Goal: Contribute content: Contribute content

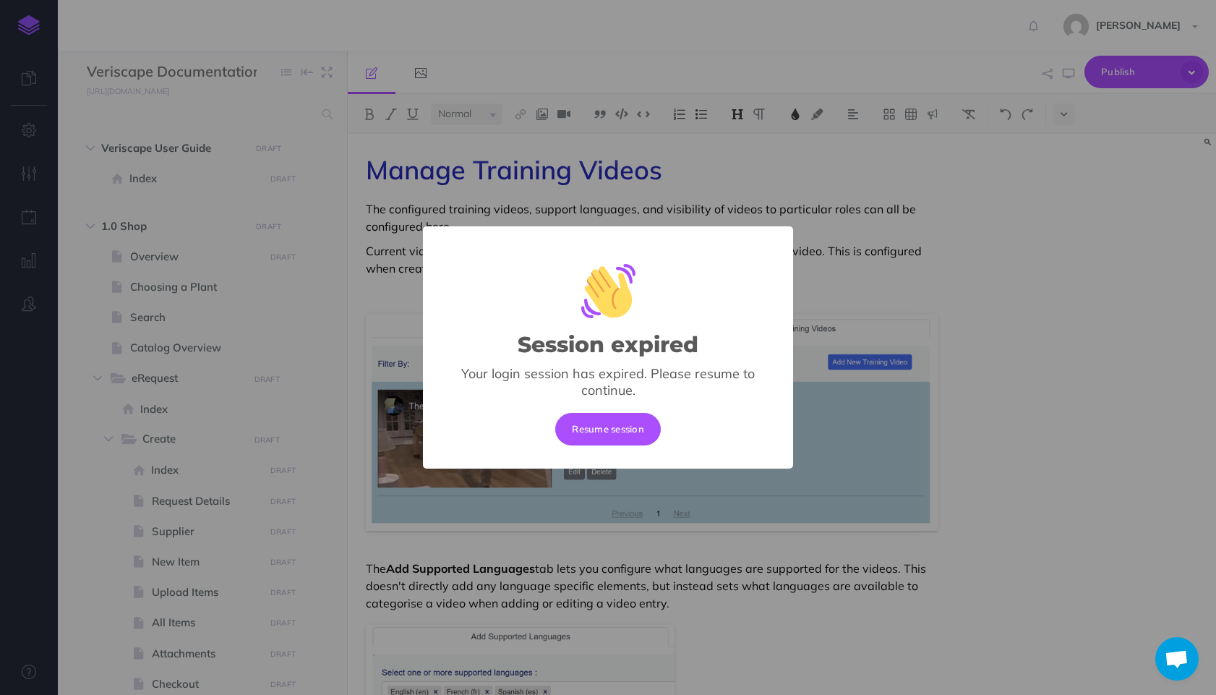
select select "null"
click at [643, 435] on button "Resume session" at bounding box center [608, 429] width 106 height 32
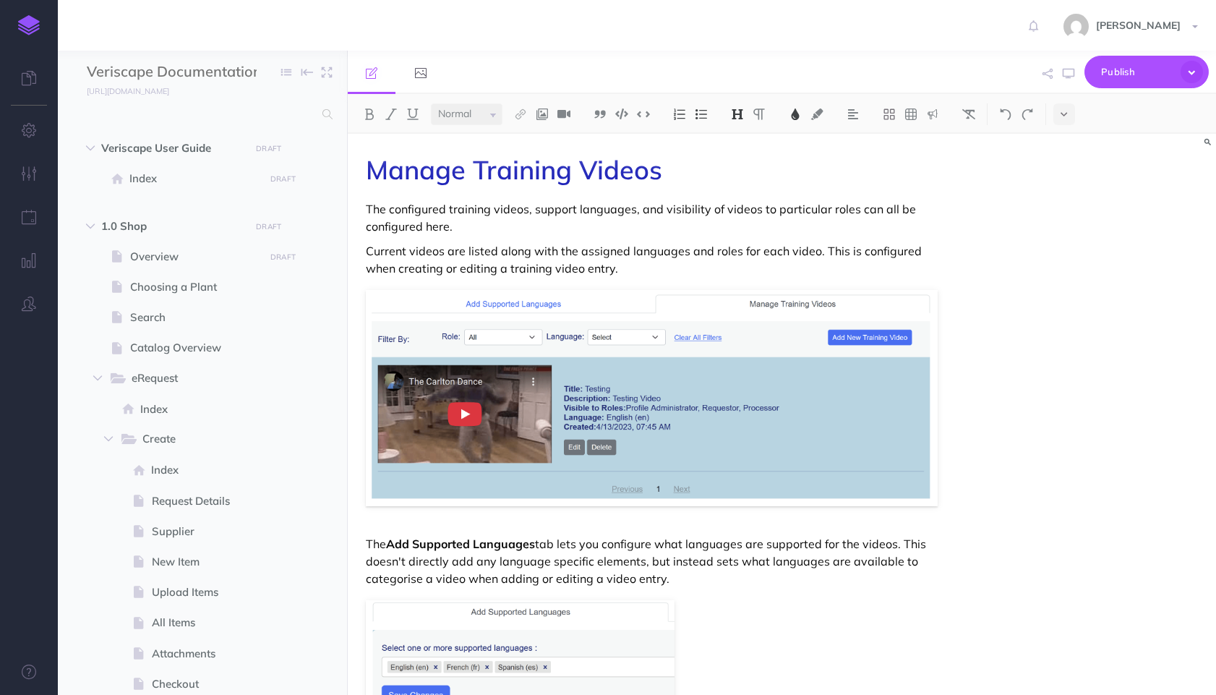
select select "null"
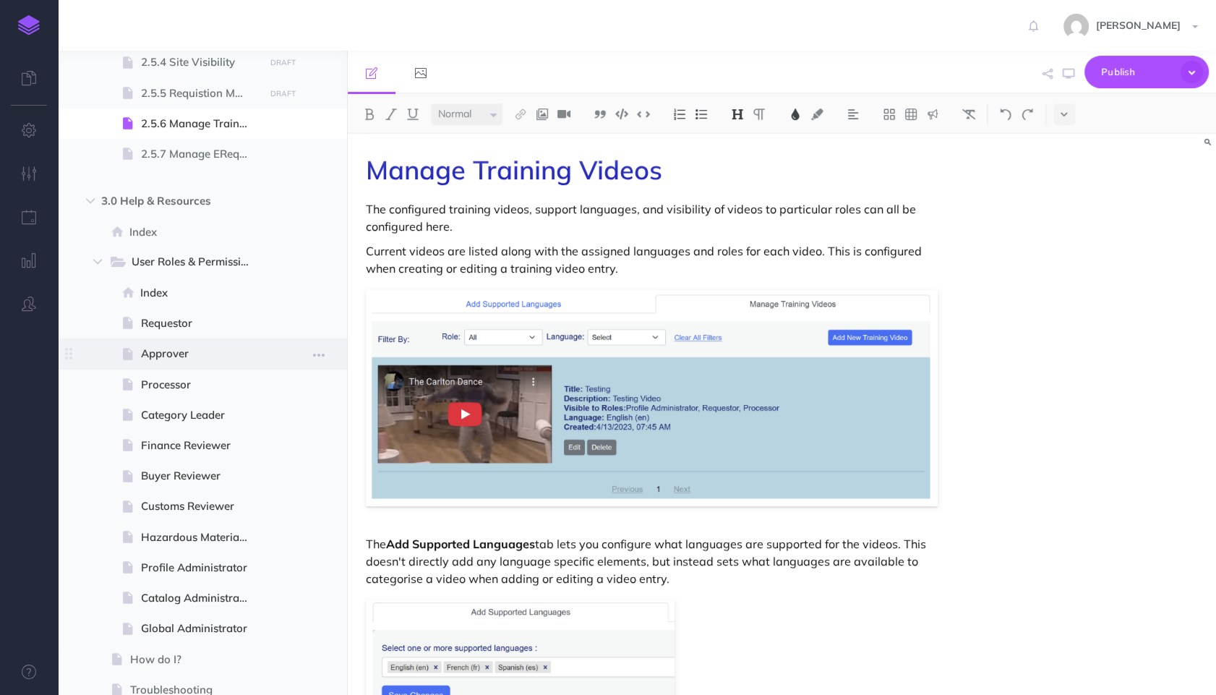
scroll to position [1290, 0]
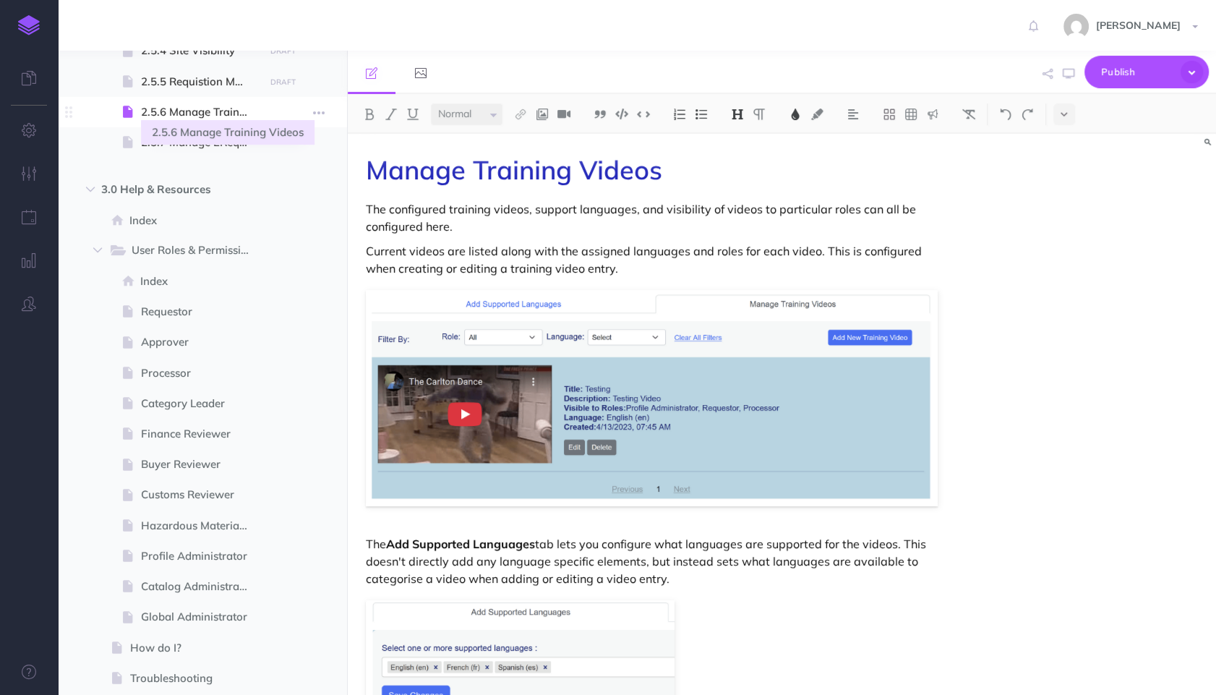
click at [223, 110] on span "2.5.6 Manage Training Videos" at bounding box center [200, 111] width 119 height 17
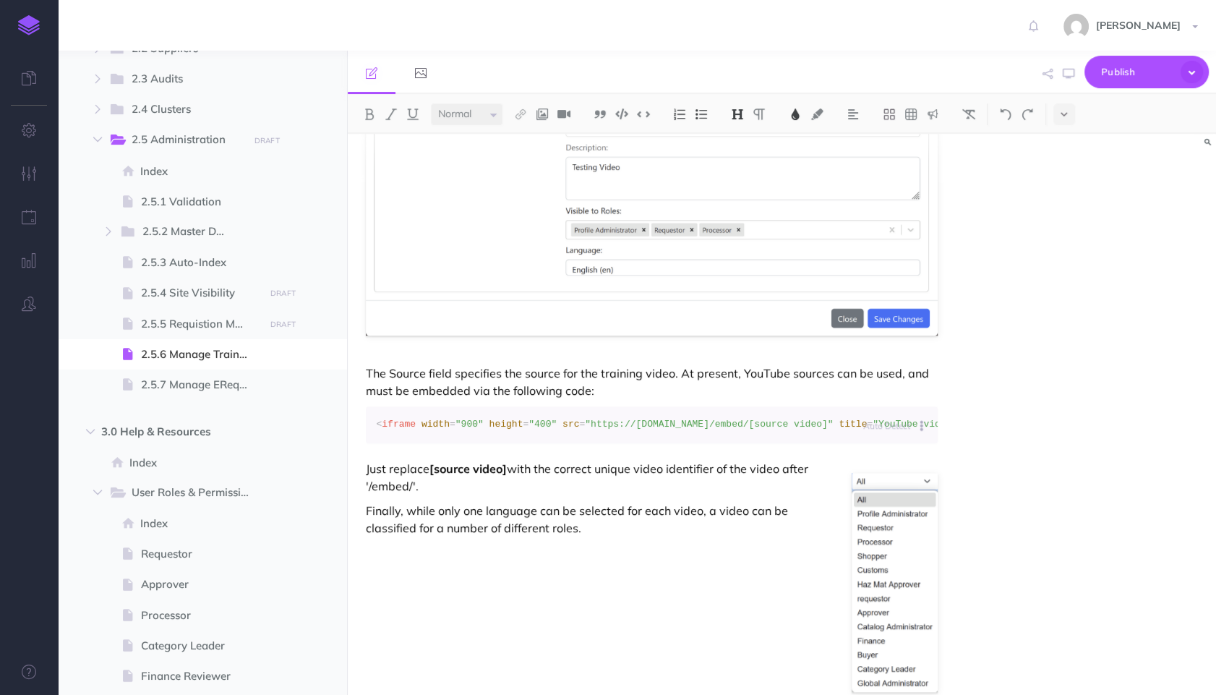
scroll to position [967, 0]
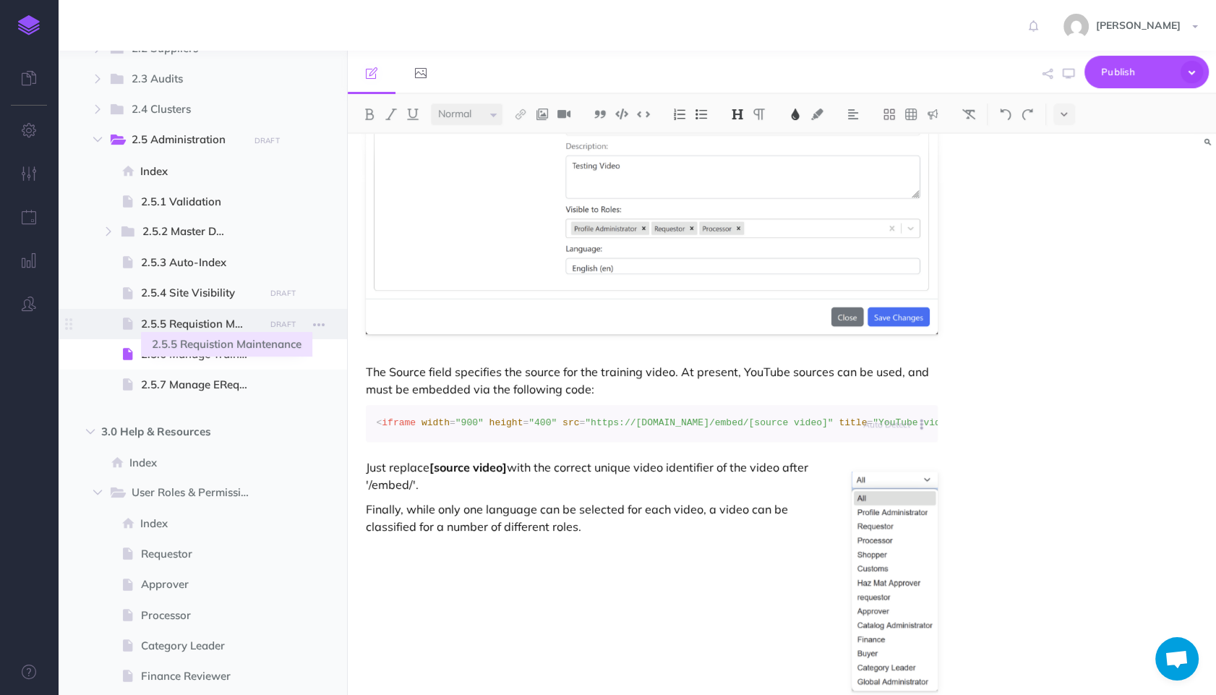
click at [194, 317] on span "2.5.5 Requistion Maintenance" at bounding box center [200, 323] width 119 height 17
select select "null"
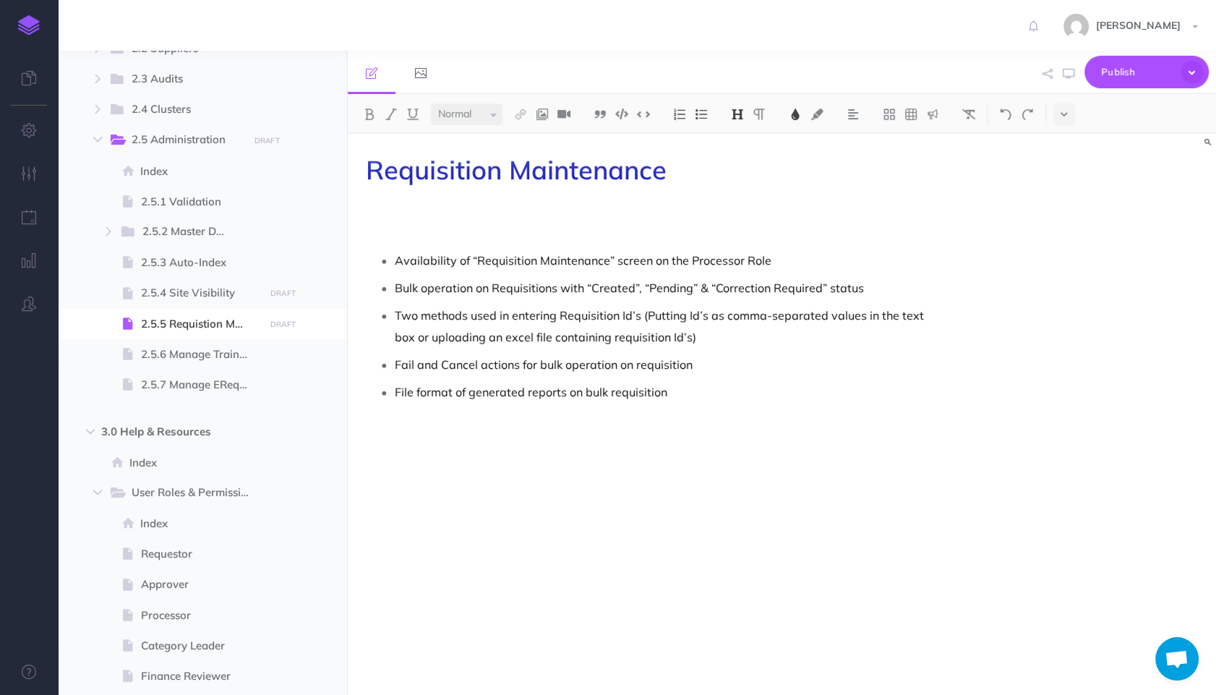
click at [760, 254] on p "Availability of “Requisition Maintenance” screen on the Processor Role" at bounding box center [666, 260] width 543 height 22
click at [755, 307] on p "Two methods used in entering Requisition Id’s (Putting Id’s as comma-separated …" at bounding box center [666, 325] width 543 height 43
click at [393, 161] on span "Requisition Maintenance" at bounding box center [516, 169] width 301 height 33
click at [355, 177] on div "Requisition Maintenance Availability of “Requisition Maintenance” screen on the…" at bounding box center [652, 407] width 608 height 546
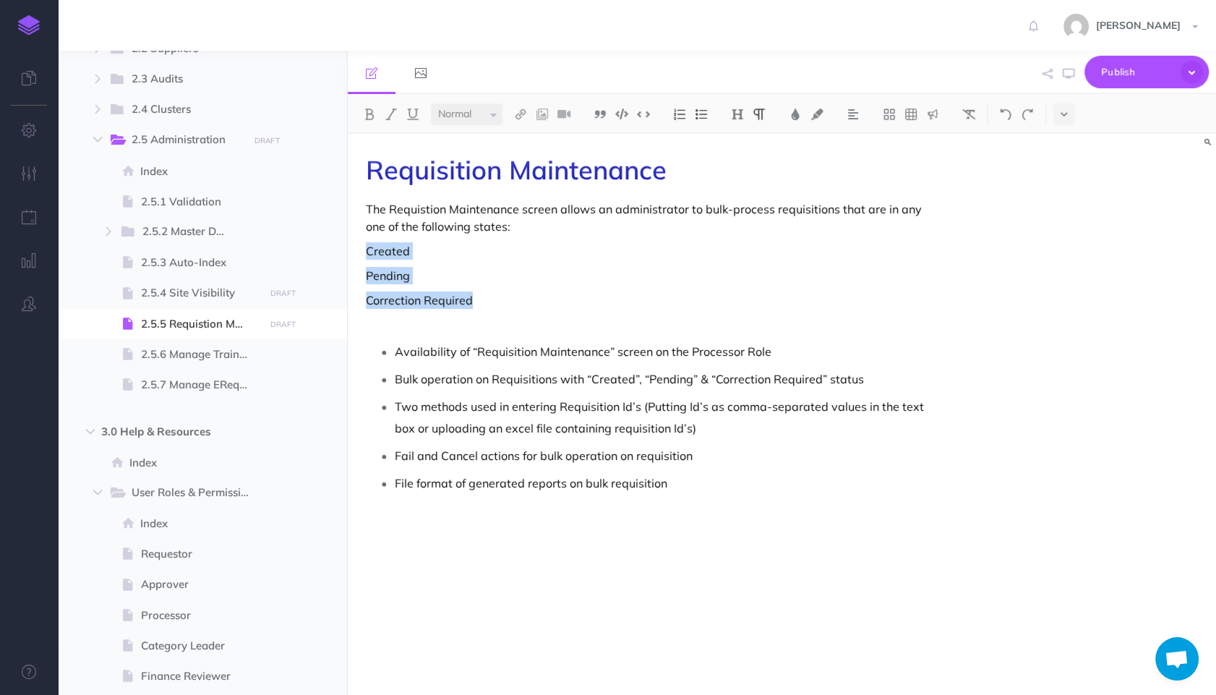
click at [701, 112] on img at bounding box center [701, 114] width 13 height 12
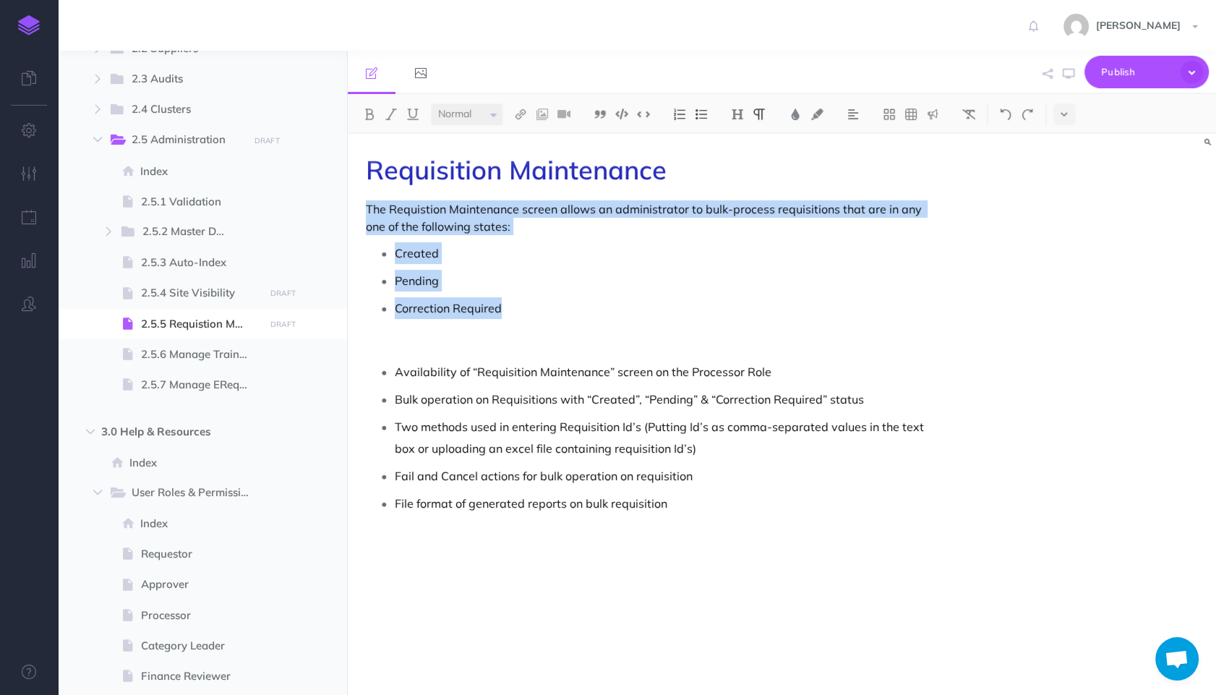
click at [571, 256] on p "Created" at bounding box center [666, 253] width 543 height 22
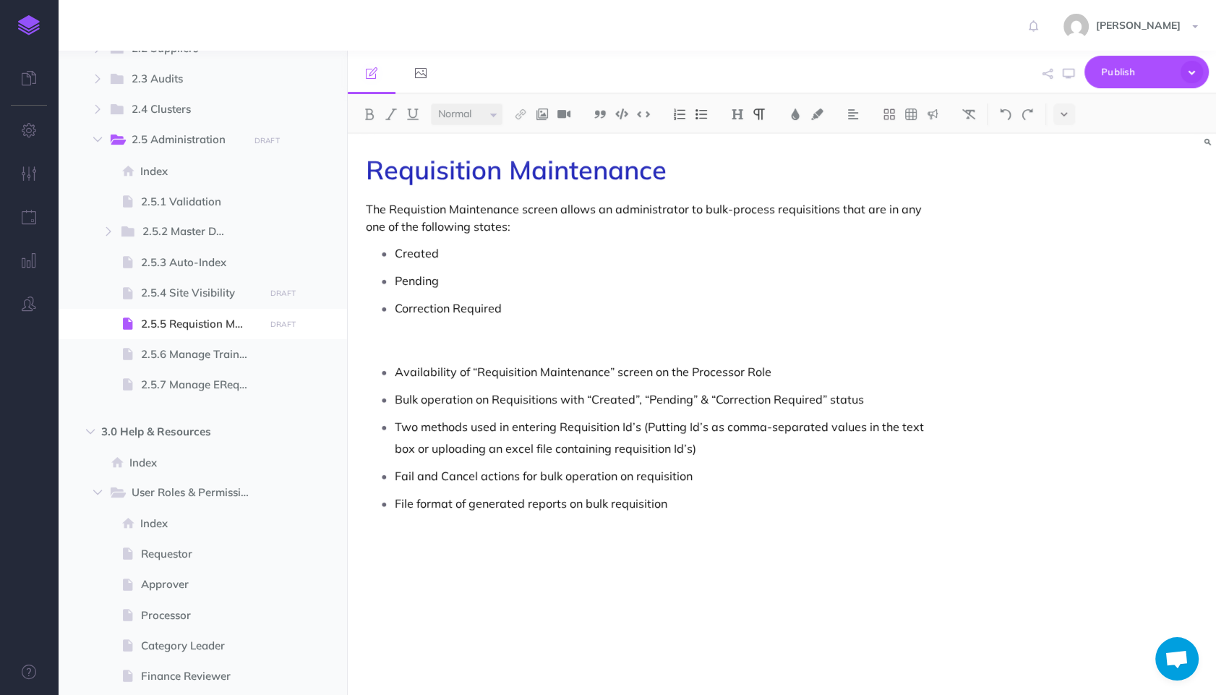
click at [554, 355] on div "Requisition Maintenance The Requistion Maintenance screen allows an administrat…" at bounding box center [652, 407] width 608 height 546
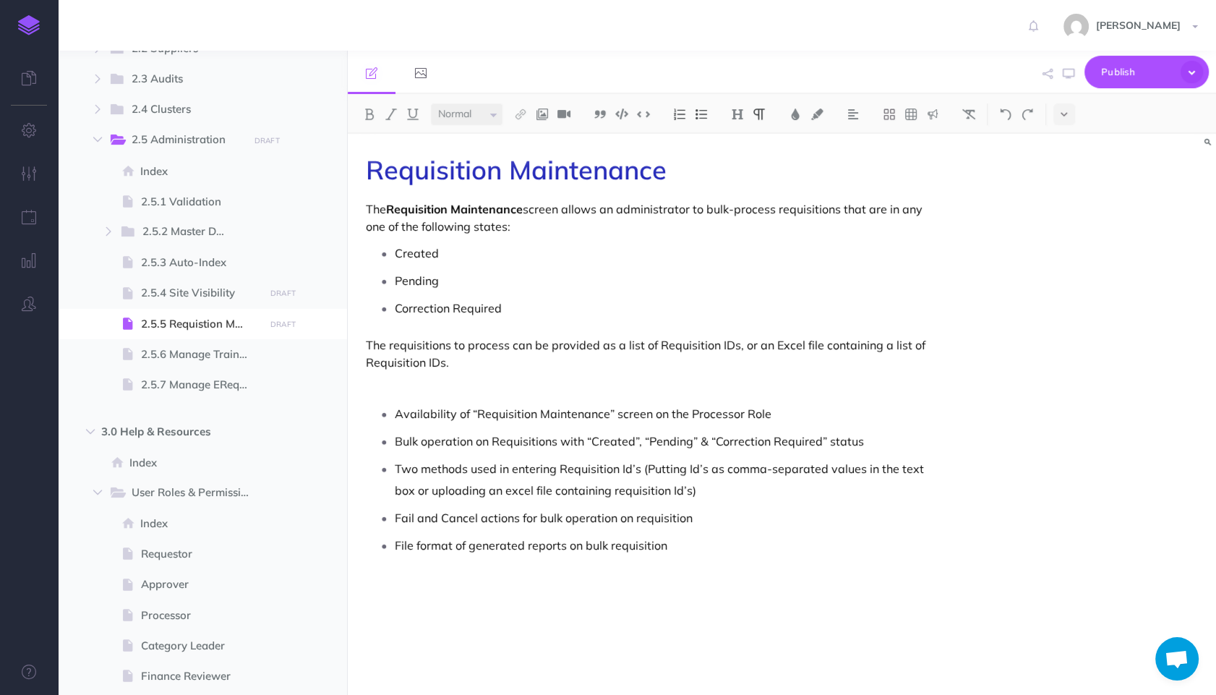
click at [552, 246] on p "Created" at bounding box center [666, 253] width 543 height 22
click at [481, 216] on p "The Requisition Maintenance screen allows an administrator to bulk-process requ…" at bounding box center [652, 217] width 572 height 35
click at [365, 108] on button at bounding box center [370, 114] width 22 height 22
click at [567, 291] on p "Pending" at bounding box center [666, 281] width 543 height 22
click at [549, 337] on p "The requisitions to process can be provided as a list of Requisition IDs, or an…" at bounding box center [652, 353] width 572 height 35
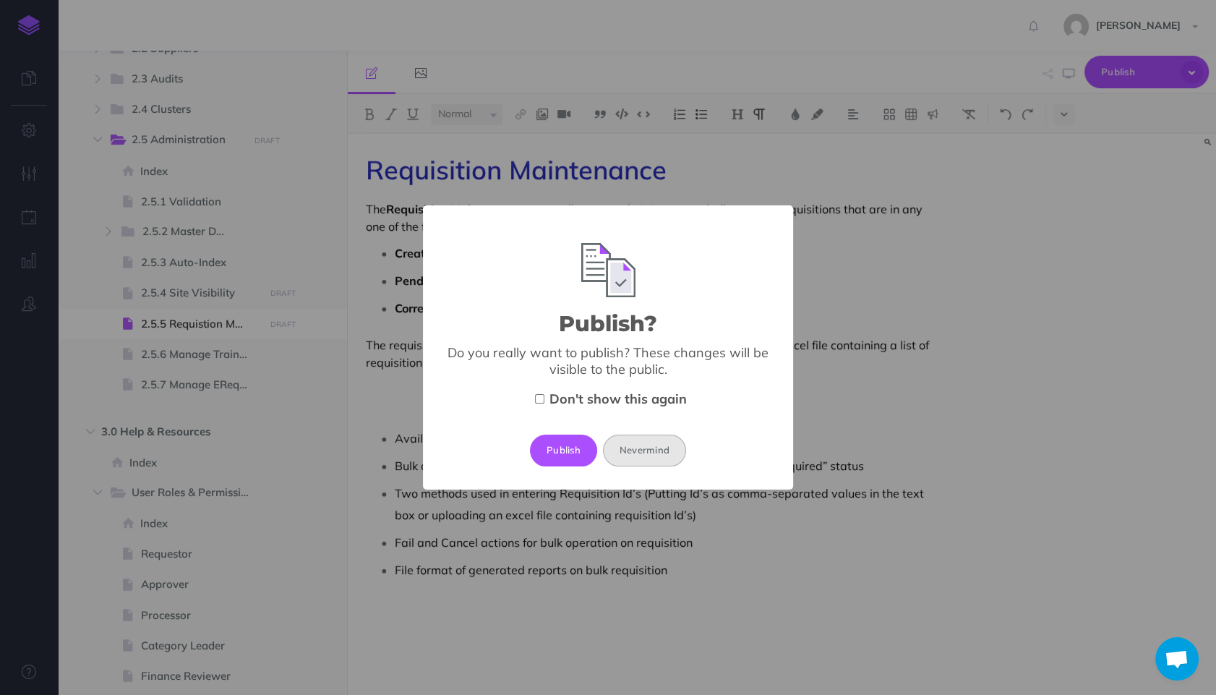
click at [664, 448] on button "Nevermind" at bounding box center [644, 450] width 83 height 32
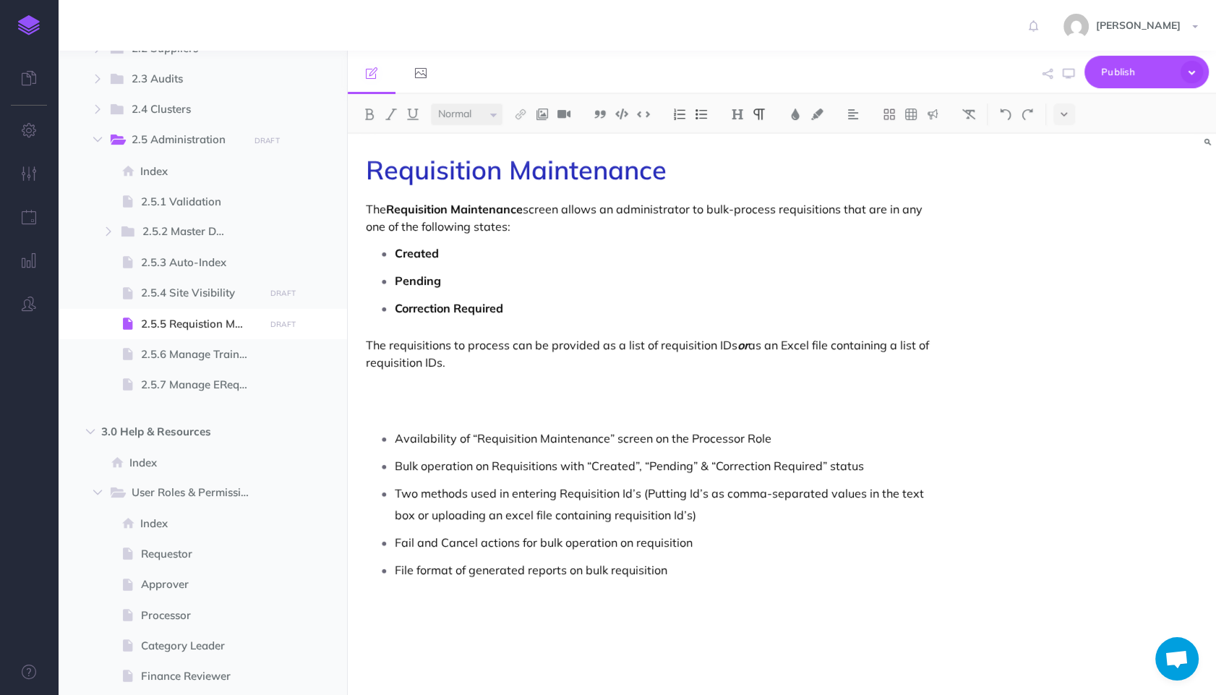
click at [979, 229] on div "Requisition Maintenance The Requisition Maintenance screen allows an administra…" at bounding box center [782, 414] width 869 height 561
click at [879, 207] on p "The Requisition Maintenance screen allows an administrator to bulk-process requ…" at bounding box center [652, 217] width 572 height 35
click at [708, 301] on p "Correction Required" at bounding box center [666, 308] width 543 height 22
click at [556, 253] on p "Created" at bounding box center [666, 253] width 543 height 22
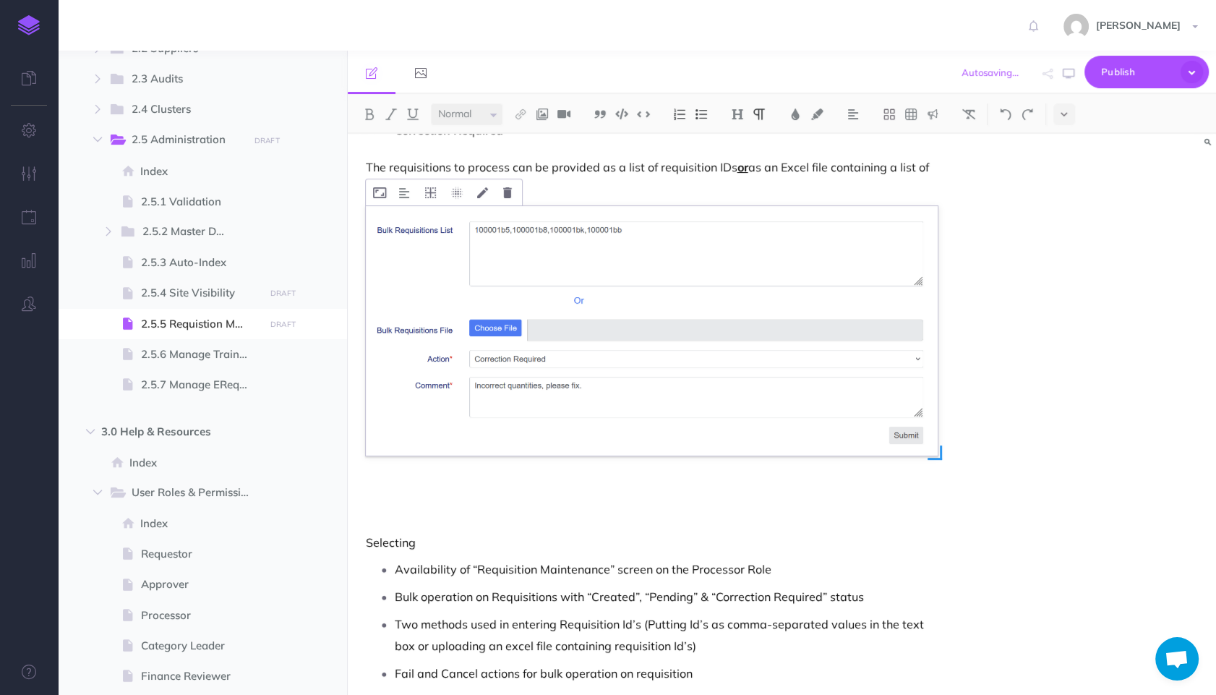
scroll to position [258, 0]
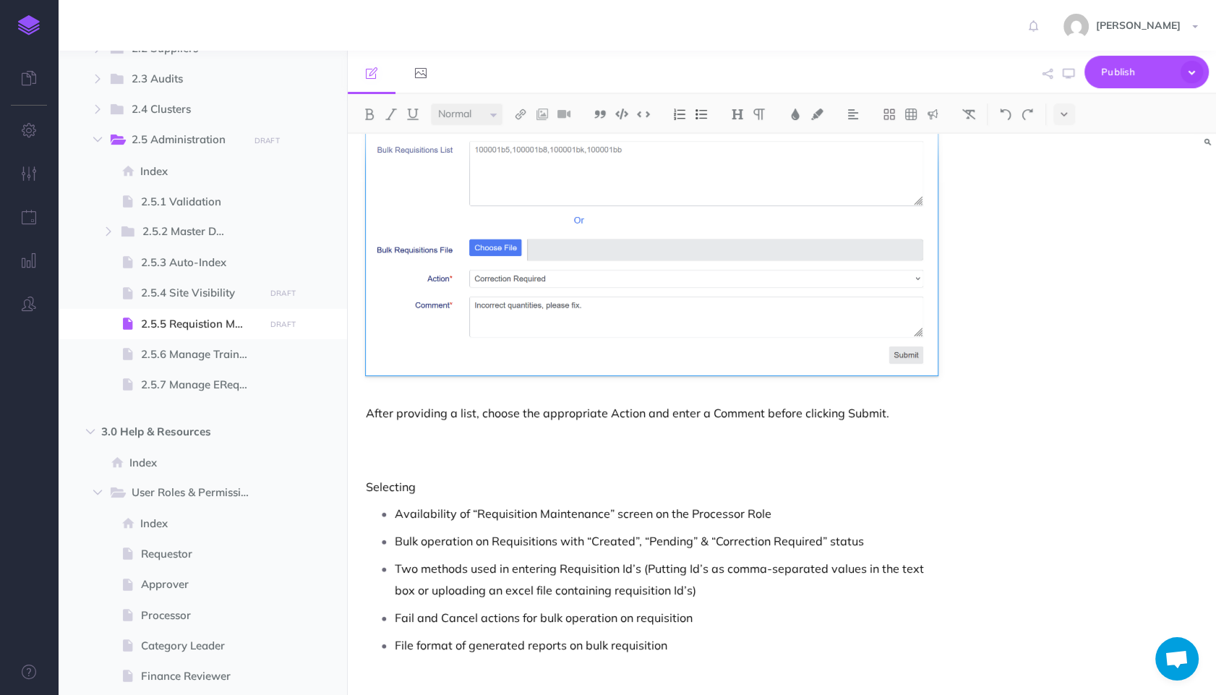
click at [628, 386] on div "Requisition Maintenance The Requisition Maintenance screen allows an administra…" at bounding box center [652, 298] width 608 height 844
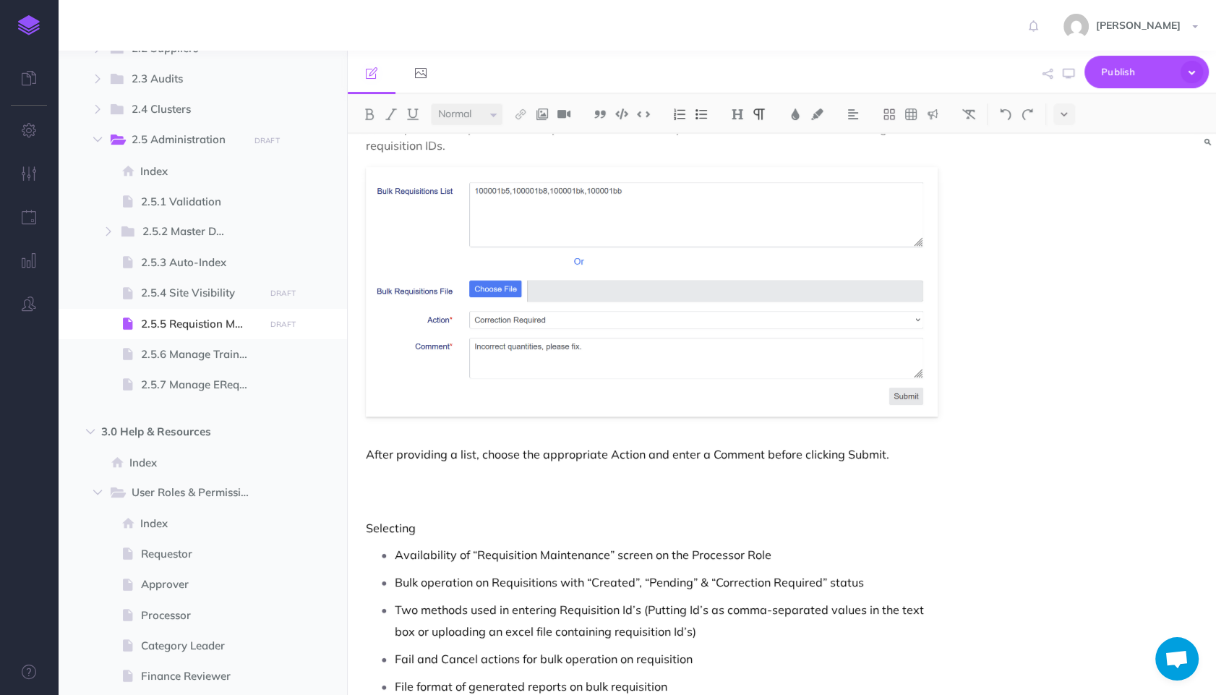
click at [641, 455] on p "After providing a list, choose the appropriate Action and enter a Comment befor…" at bounding box center [652, 453] width 572 height 17
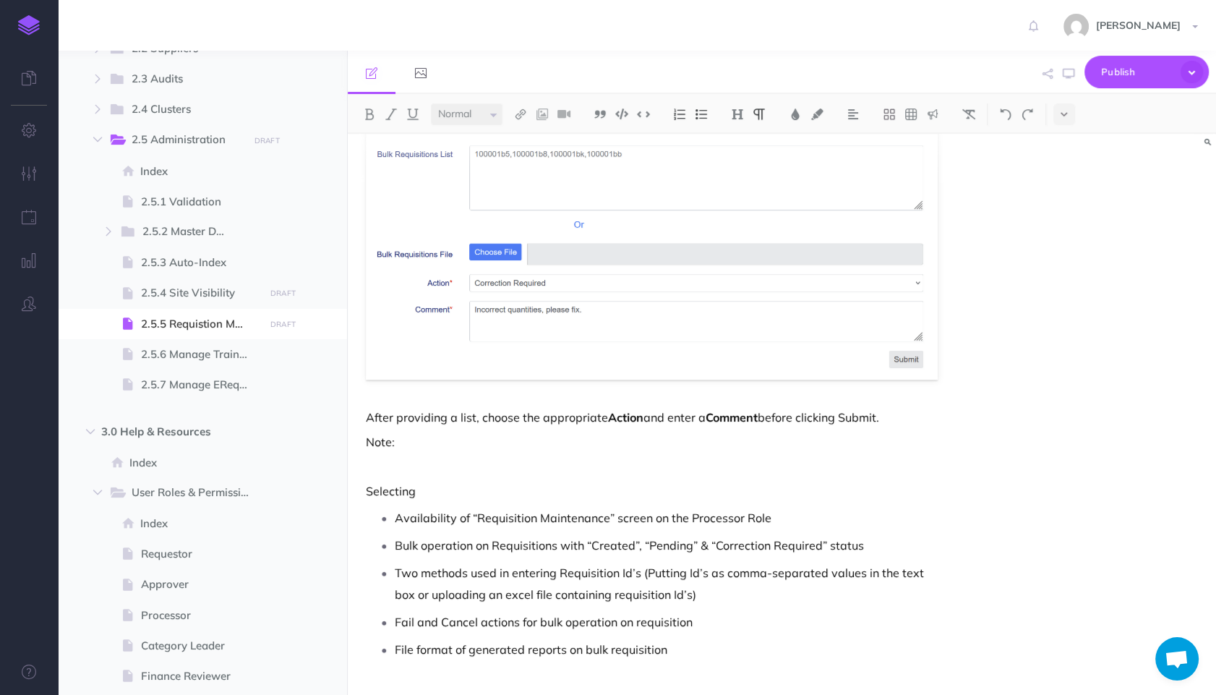
scroll to position [63, 0]
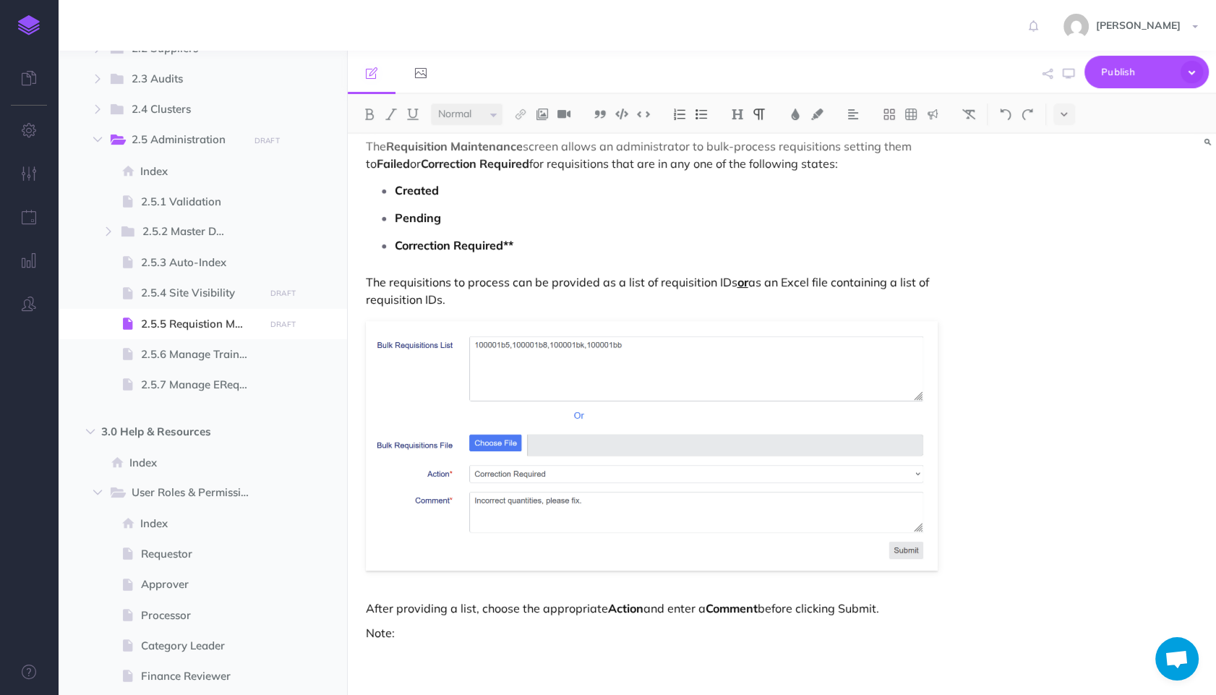
click at [567, 251] on p "Correction Required**" at bounding box center [666, 245] width 543 height 22
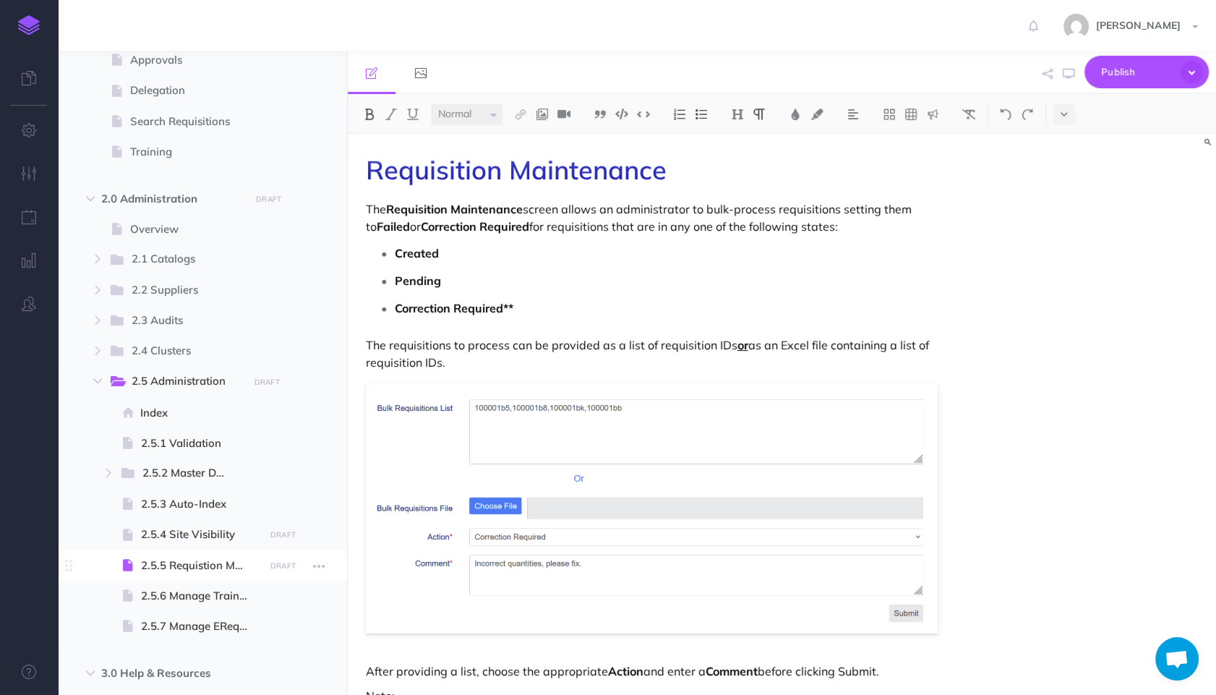
scroll to position [565, 0]
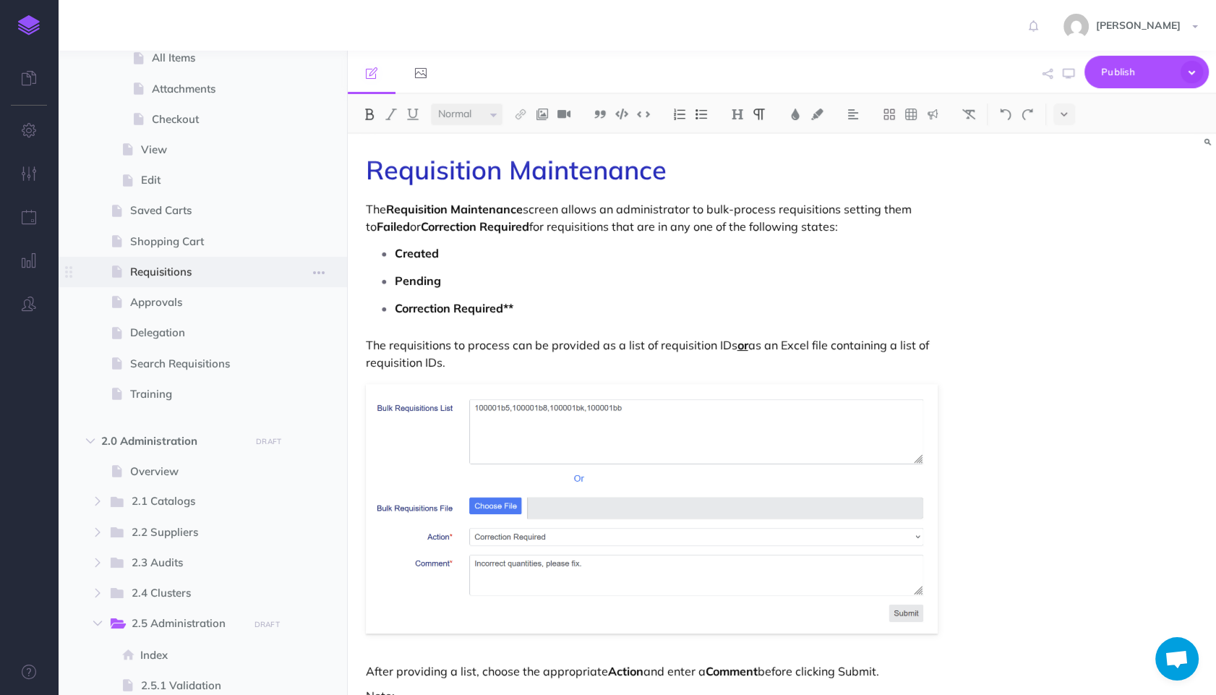
click at [167, 281] on span at bounding box center [202, 272] width 289 height 30
select select "null"
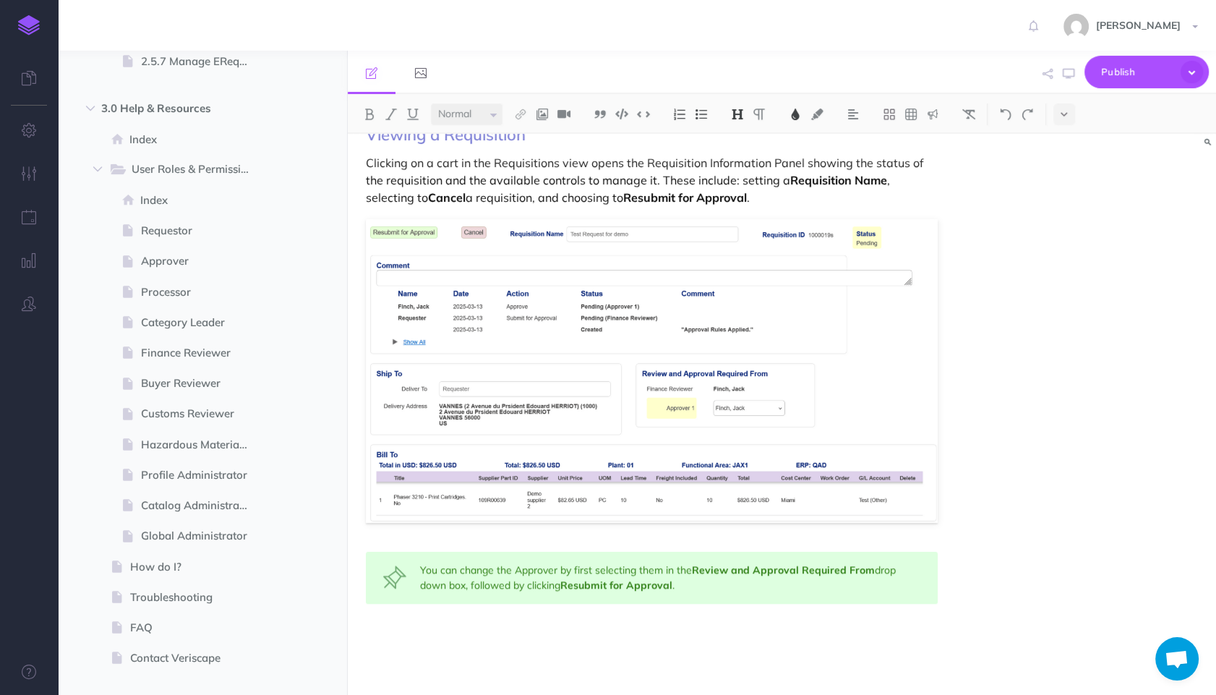
scroll to position [1129, 0]
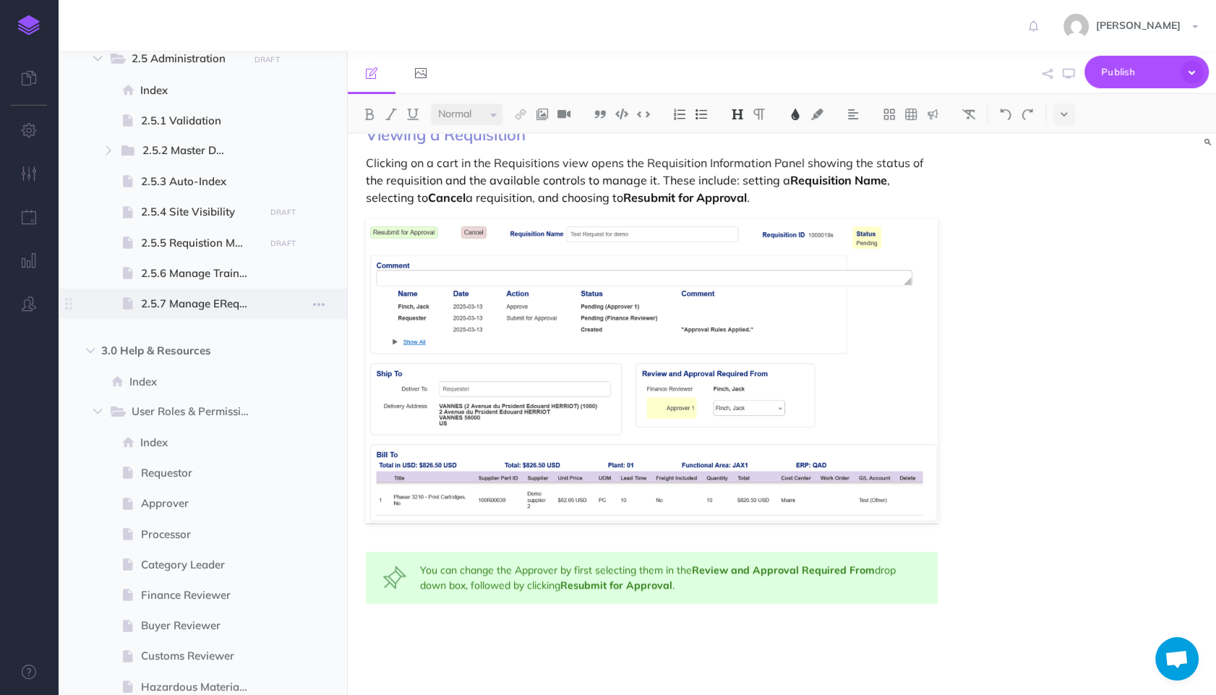
click at [170, 313] on span at bounding box center [202, 303] width 289 height 30
select select "null"
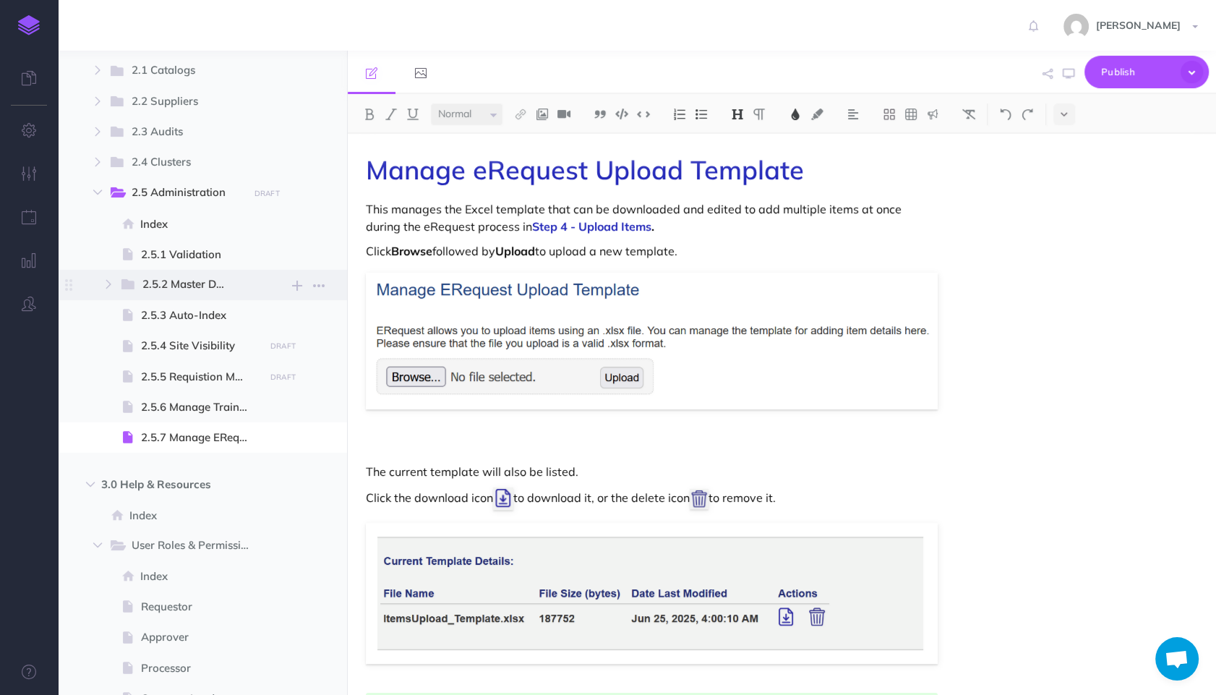
scroll to position [968, 0]
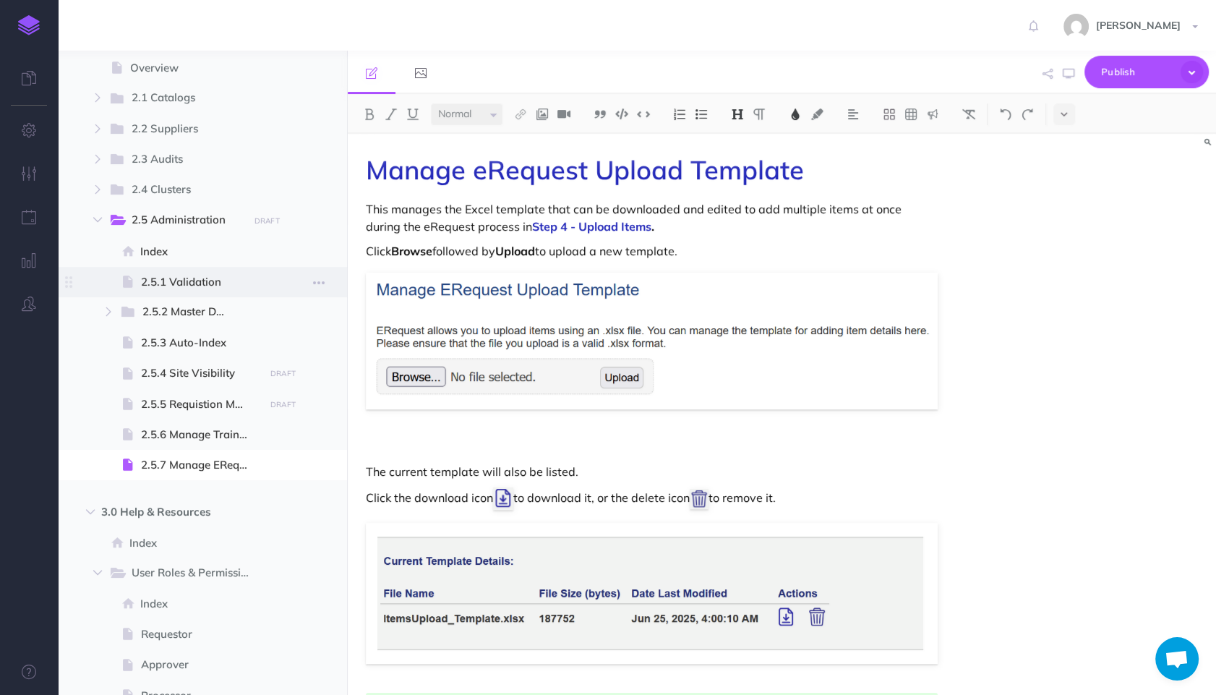
click at [173, 281] on span "2.5.1 Validation" at bounding box center [200, 281] width 119 height 17
select select "null"
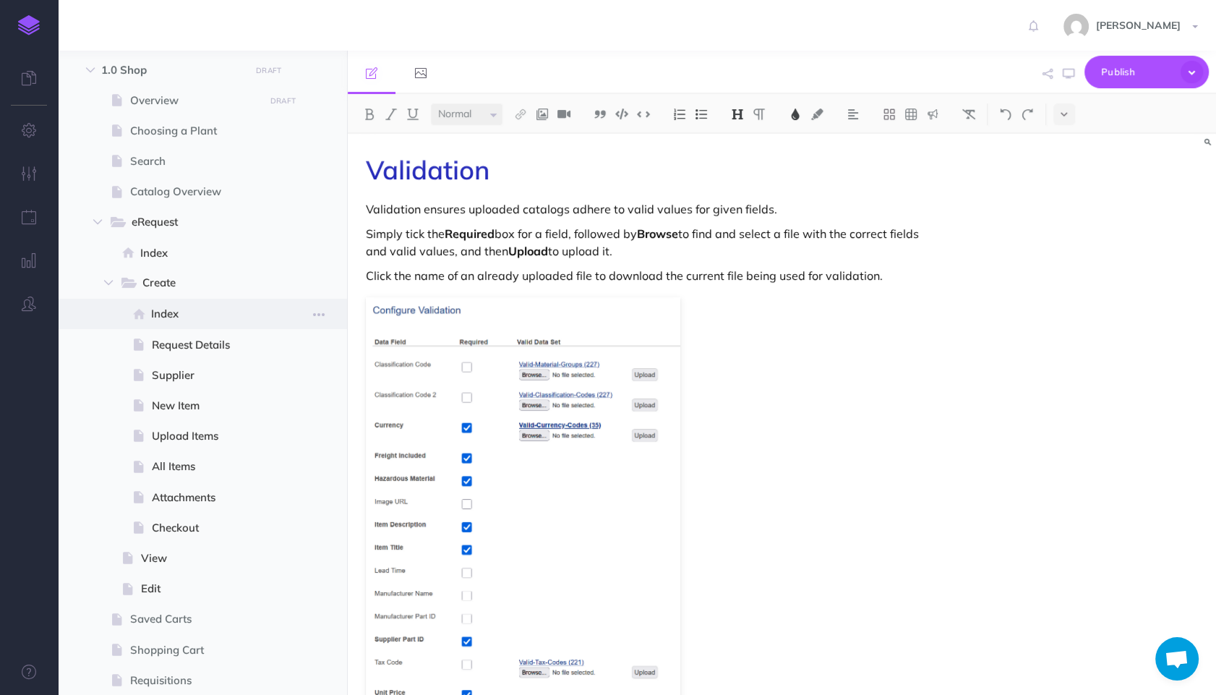
scroll to position [80, 0]
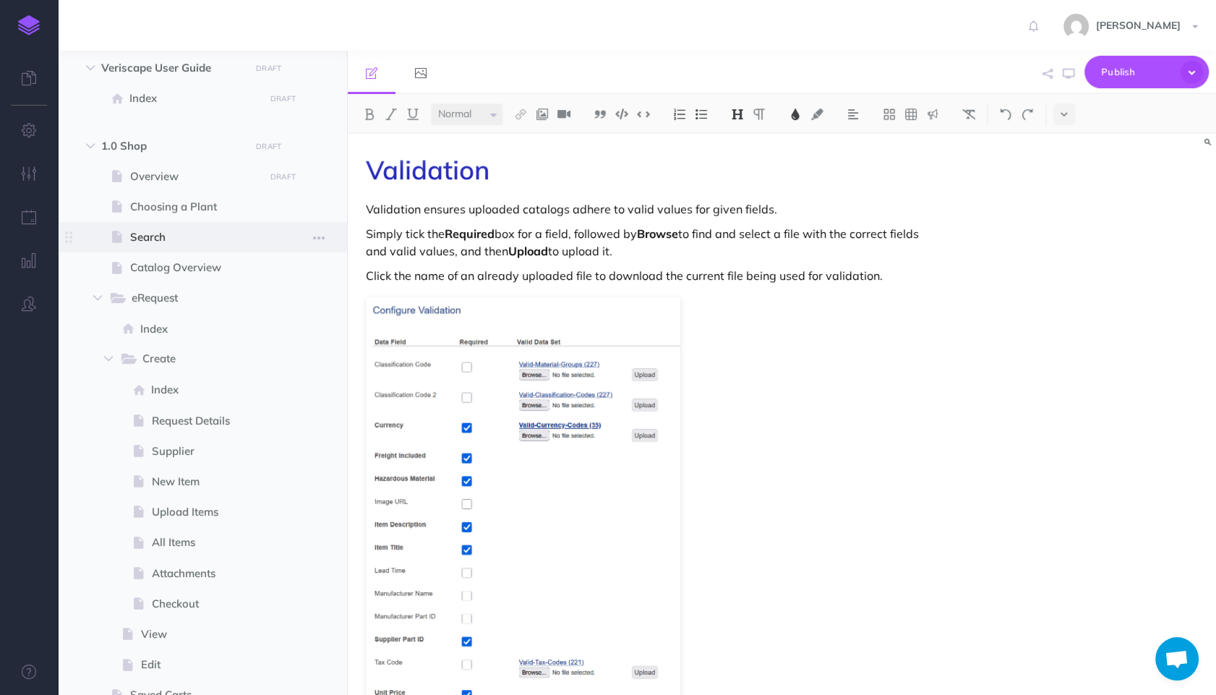
click at [187, 223] on span at bounding box center [202, 237] width 289 height 30
select select "null"
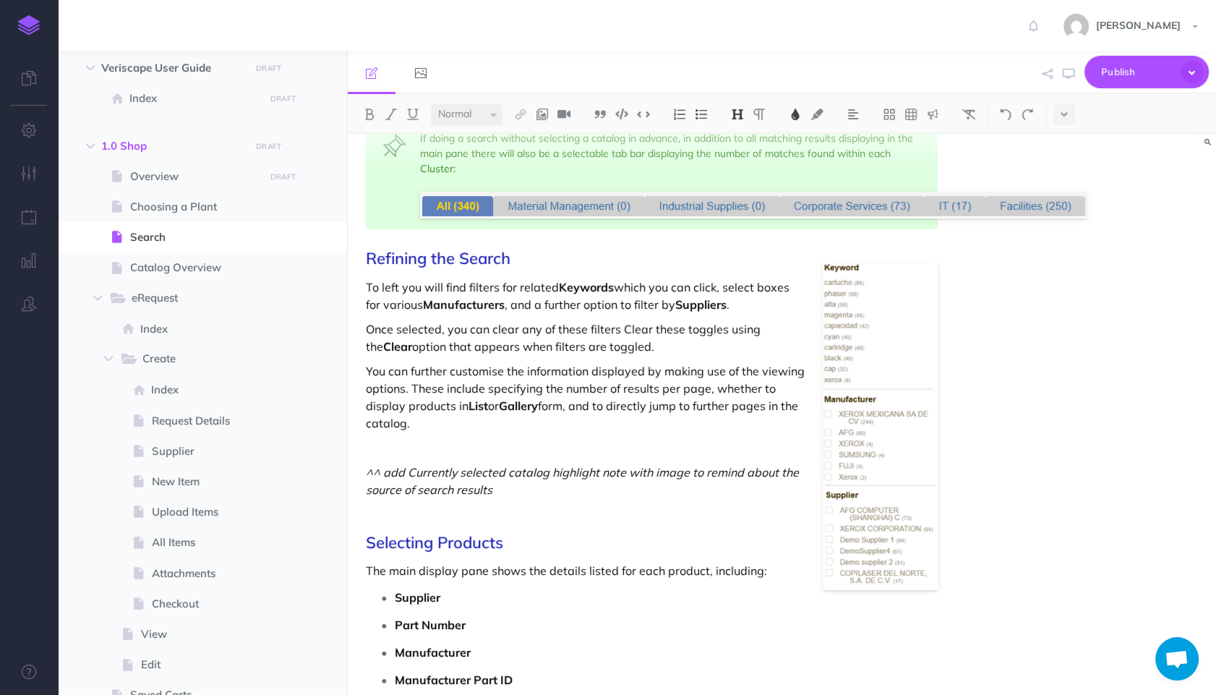
scroll to position [654, 0]
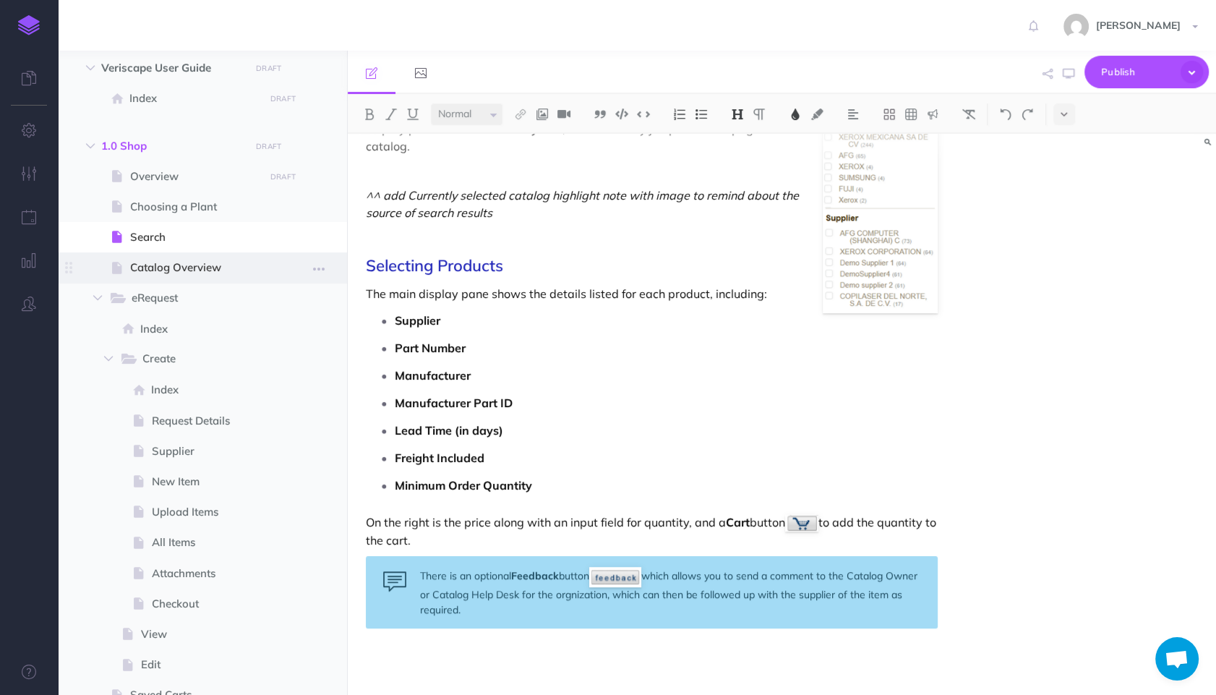
click at [151, 270] on span "Catalog Overview" at bounding box center [195, 267] width 130 height 17
select select "null"
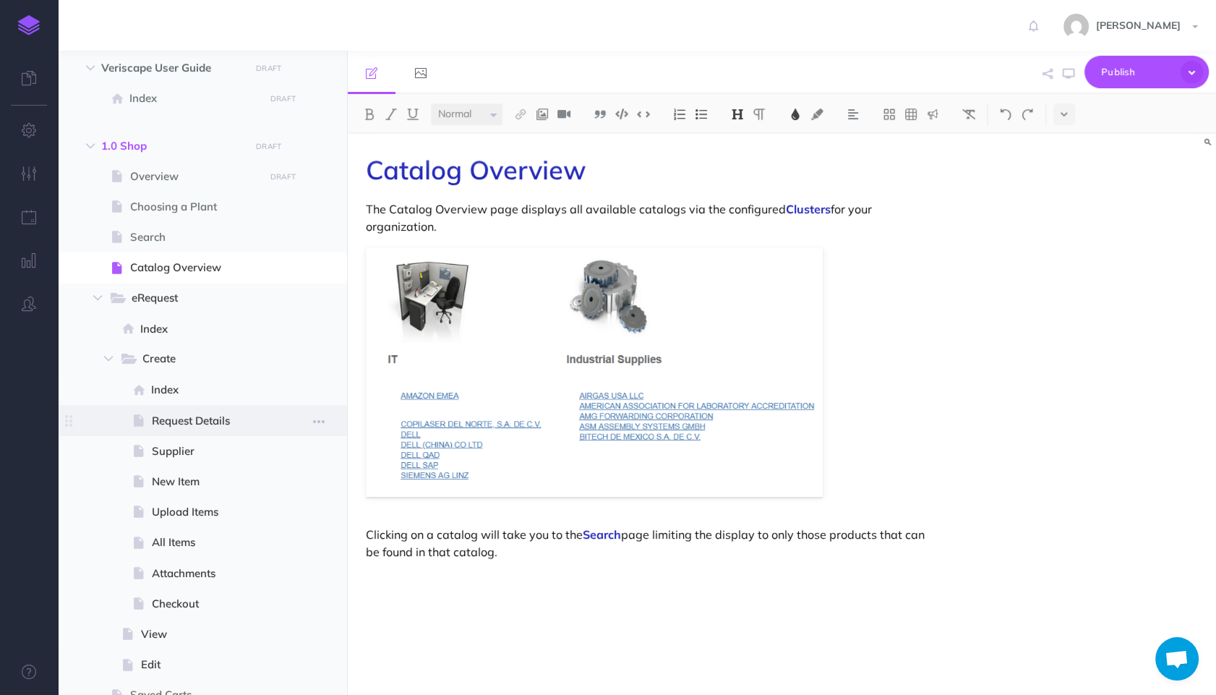
click at [174, 412] on span "Request Details" at bounding box center [206, 420] width 108 height 17
select select "null"
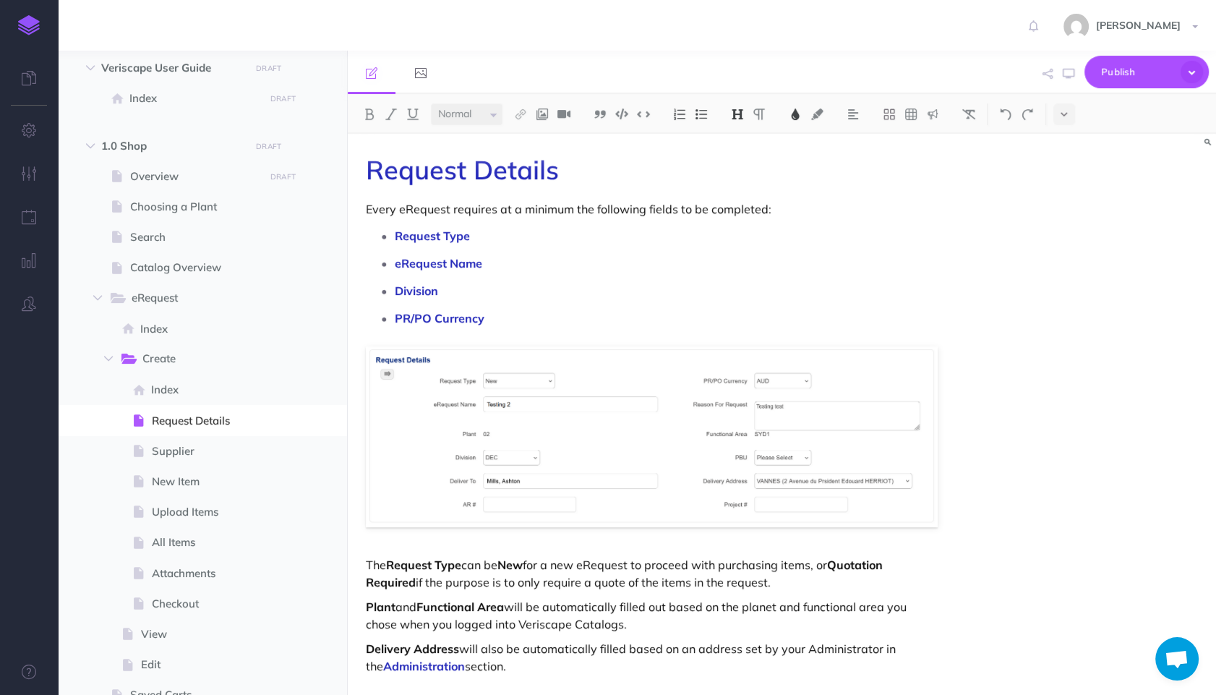
scroll to position [128, 0]
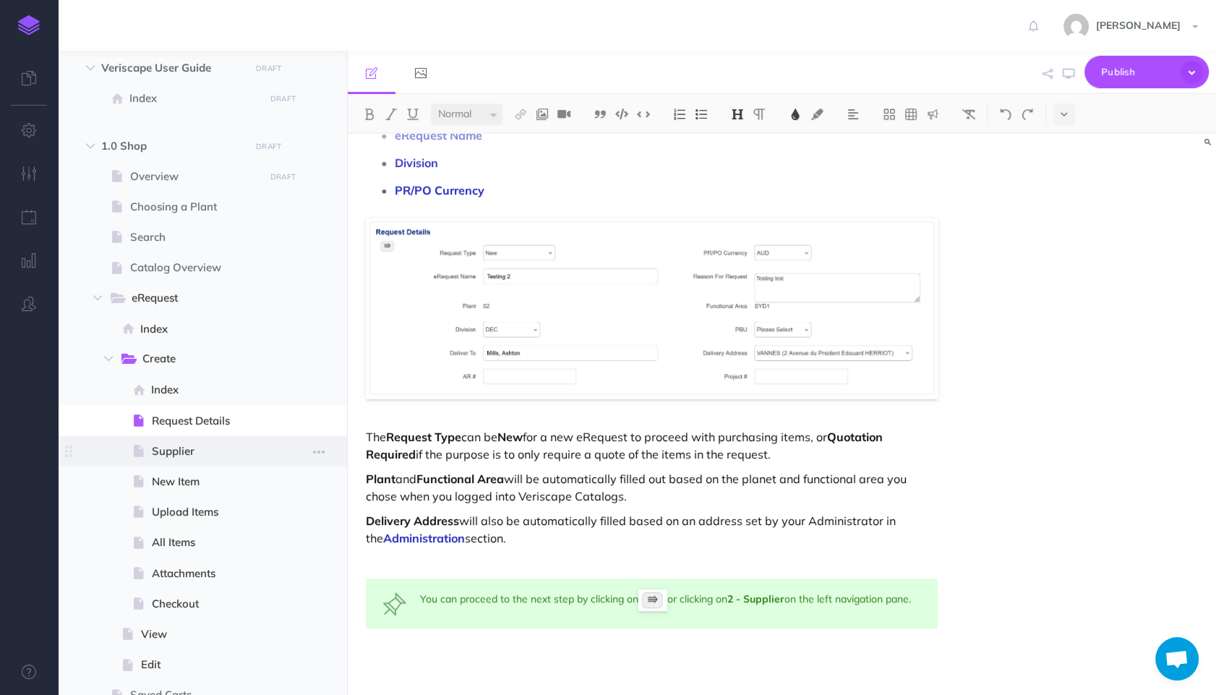
click at [179, 443] on span "Supplier" at bounding box center [206, 450] width 108 height 17
select select "null"
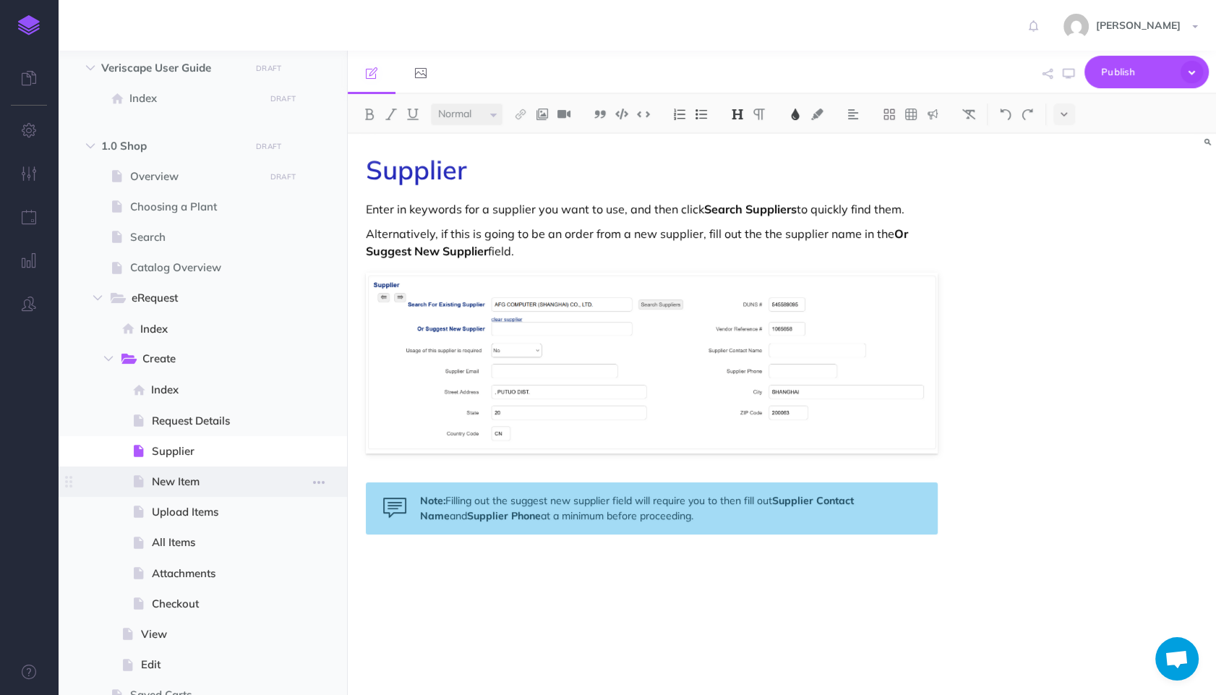
click at [167, 484] on span "New Item" at bounding box center [206, 481] width 108 height 17
select select "null"
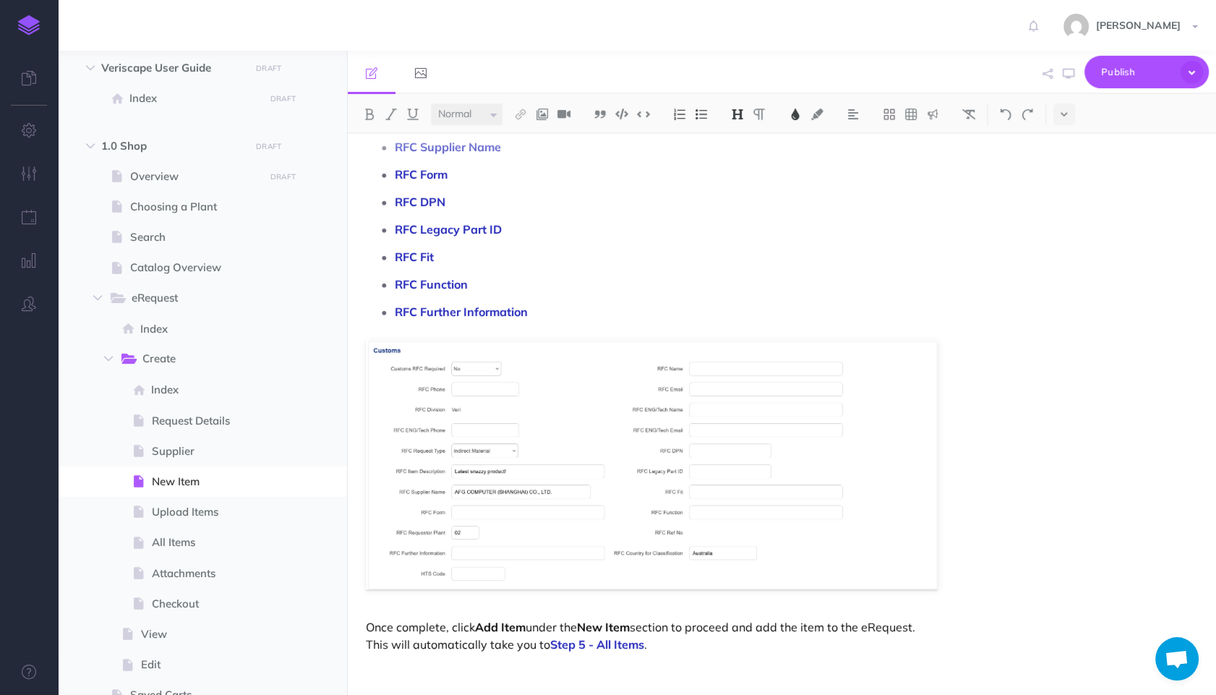
scroll to position [1388, 0]
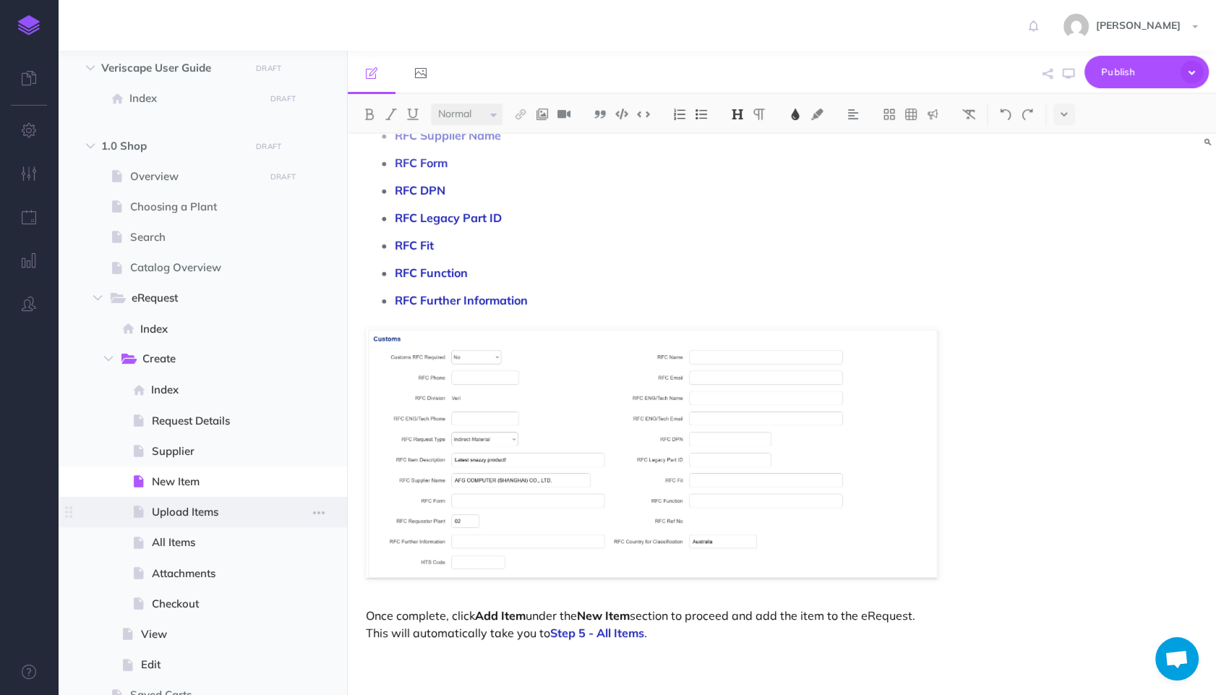
click at [173, 515] on span "Upload Items" at bounding box center [206, 511] width 108 height 17
select select "null"
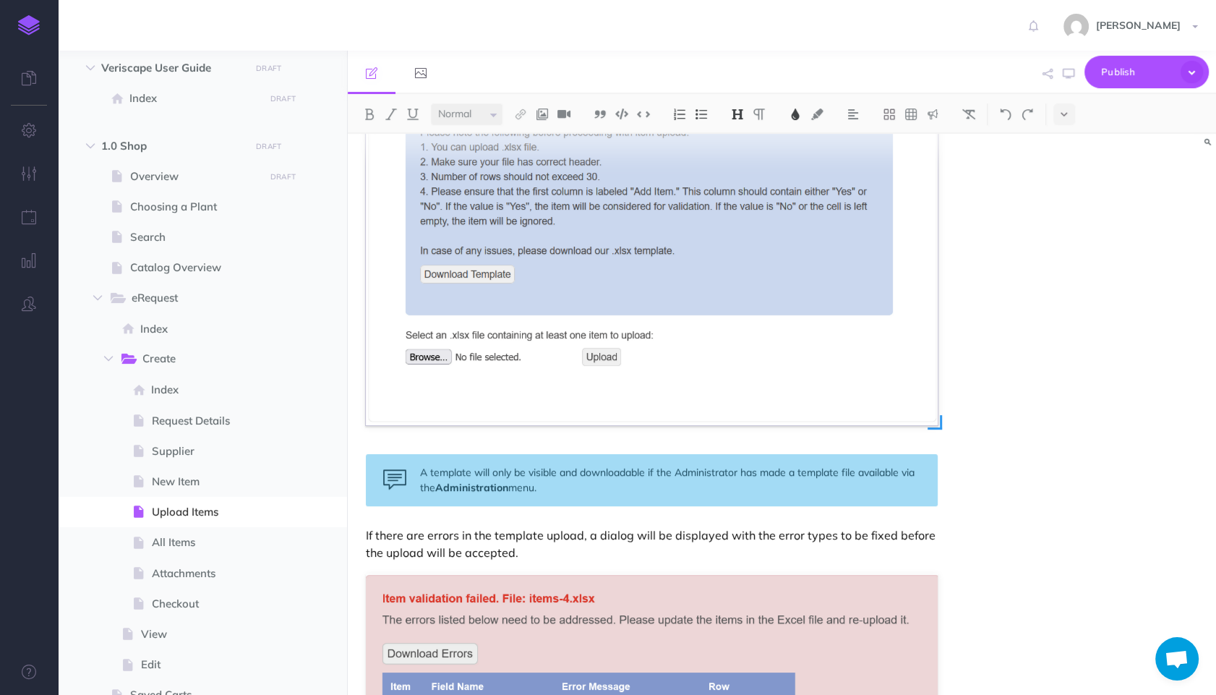
scroll to position [716, 0]
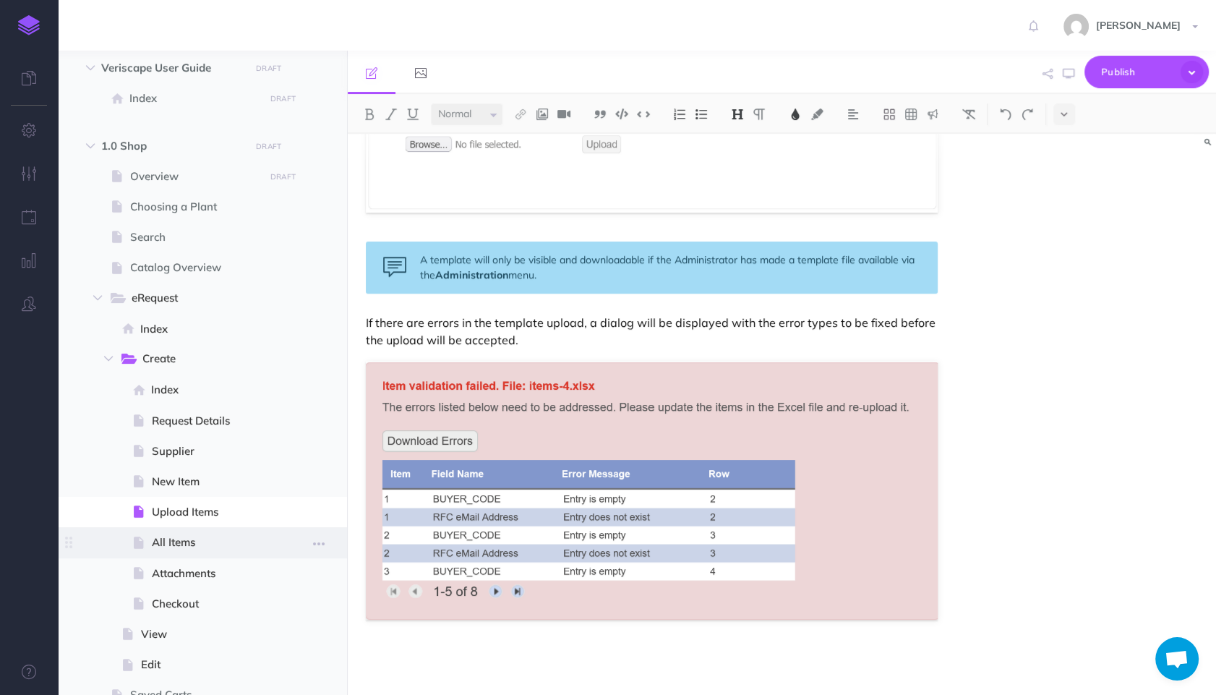
click at [173, 545] on span "All Items" at bounding box center [206, 541] width 108 height 17
select select "null"
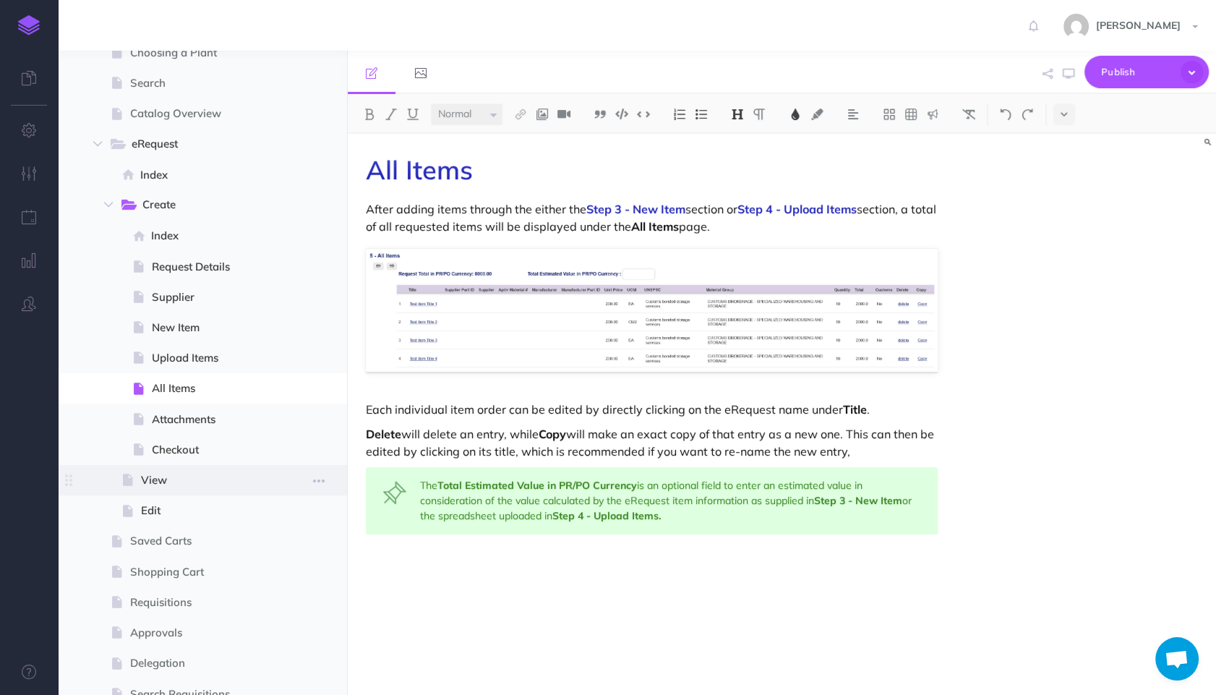
scroll to position [241, 0]
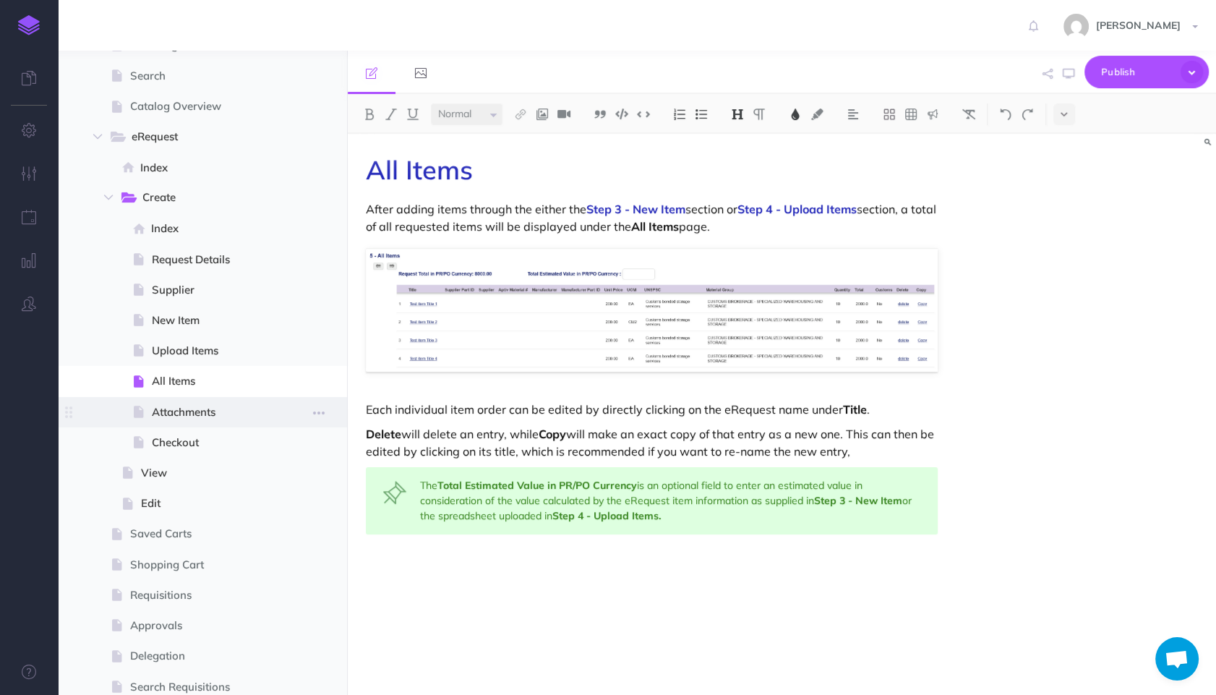
click at [181, 409] on span "Attachments" at bounding box center [206, 411] width 108 height 17
select select "null"
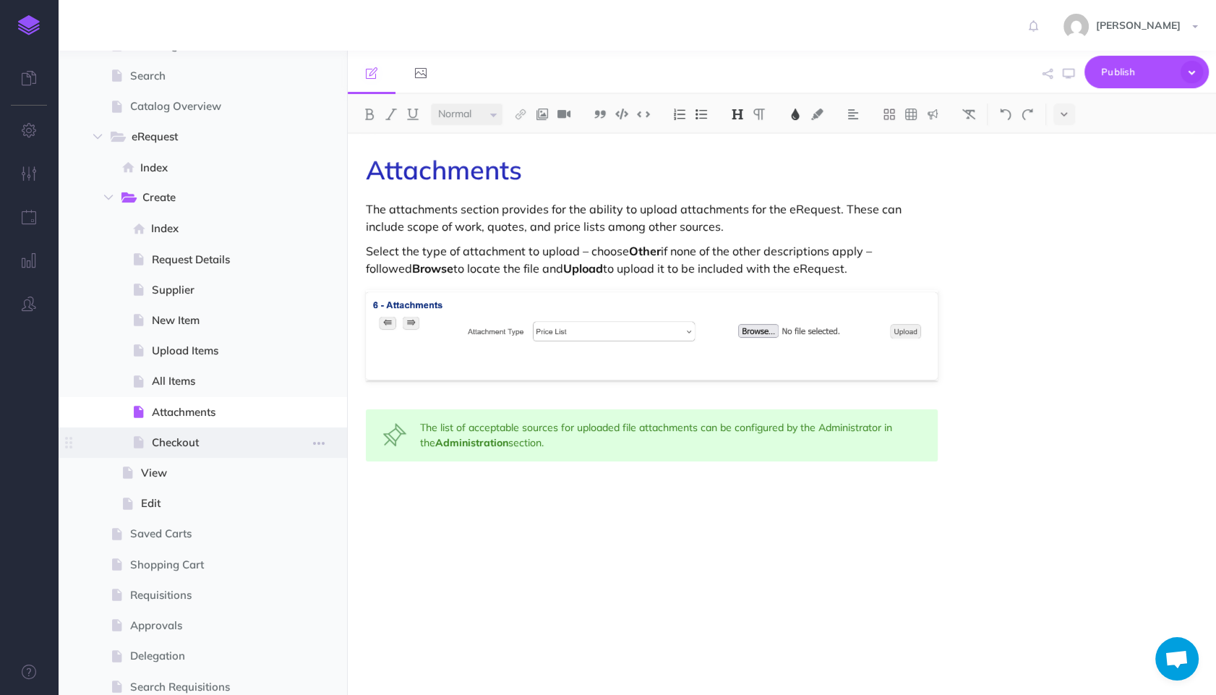
click at [166, 450] on span "Checkout" at bounding box center [206, 442] width 108 height 17
select select "null"
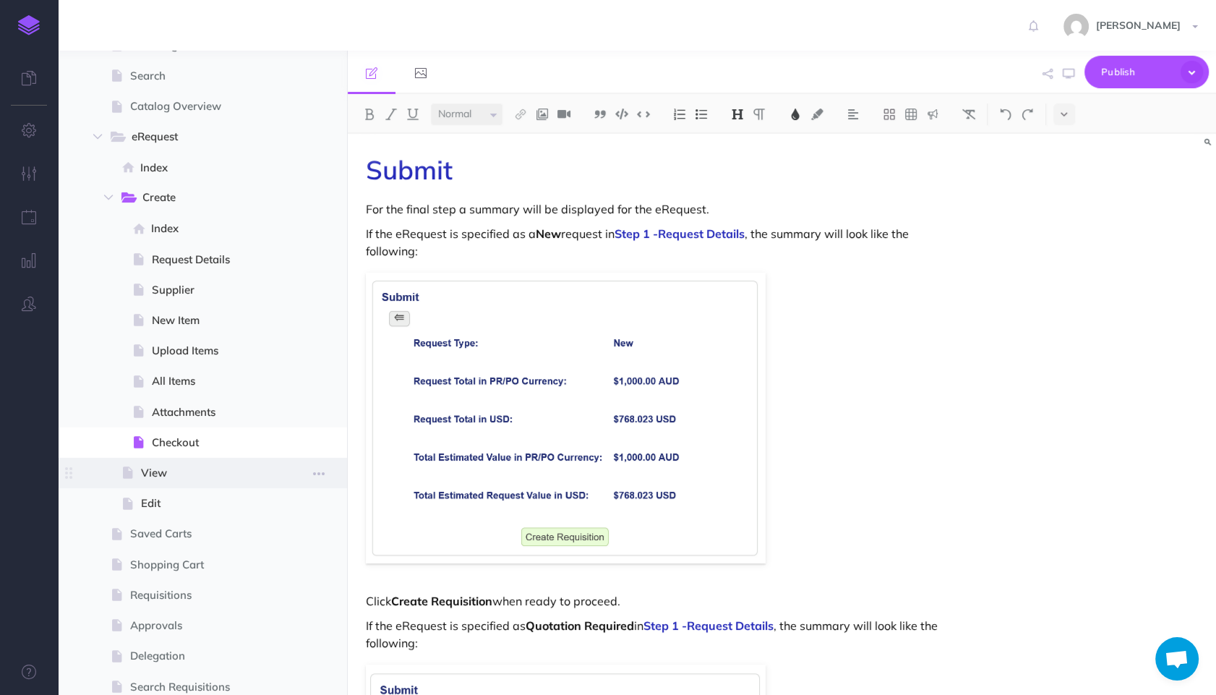
click at [150, 487] on span at bounding box center [202, 473] width 289 height 30
select select "null"
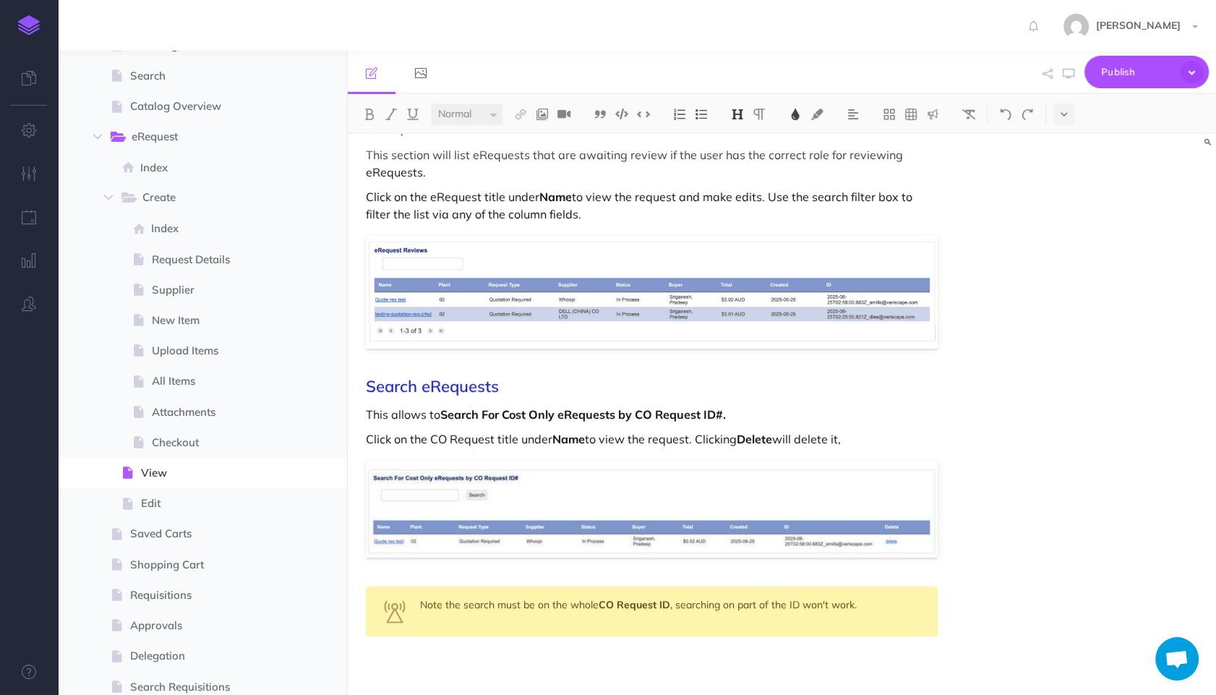
scroll to position [356, 0]
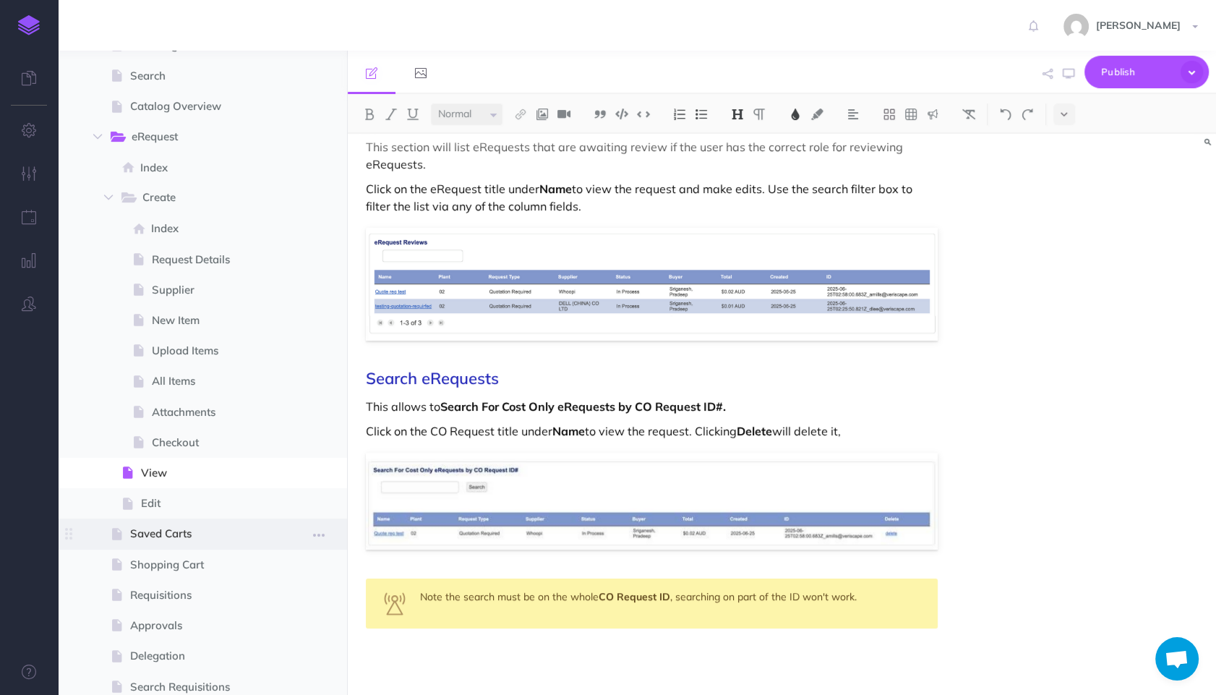
click at [154, 533] on span "Saved Carts" at bounding box center [195, 533] width 130 height 17
select select "null"
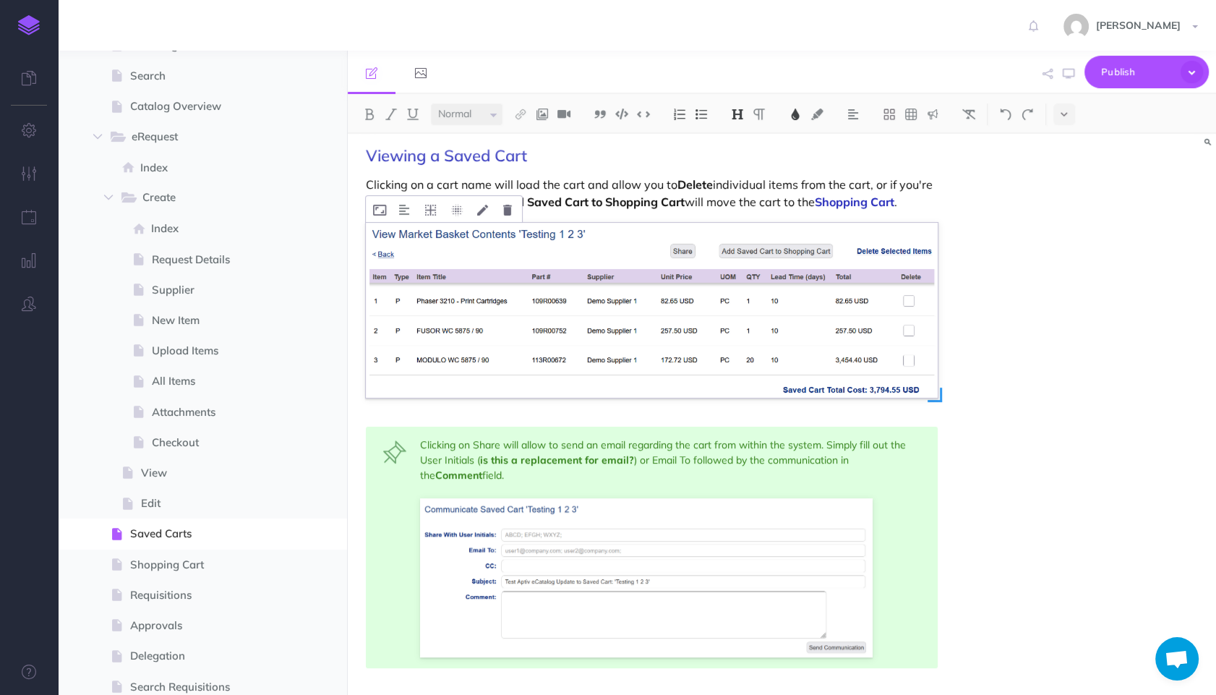
scroll to position [265, 0]
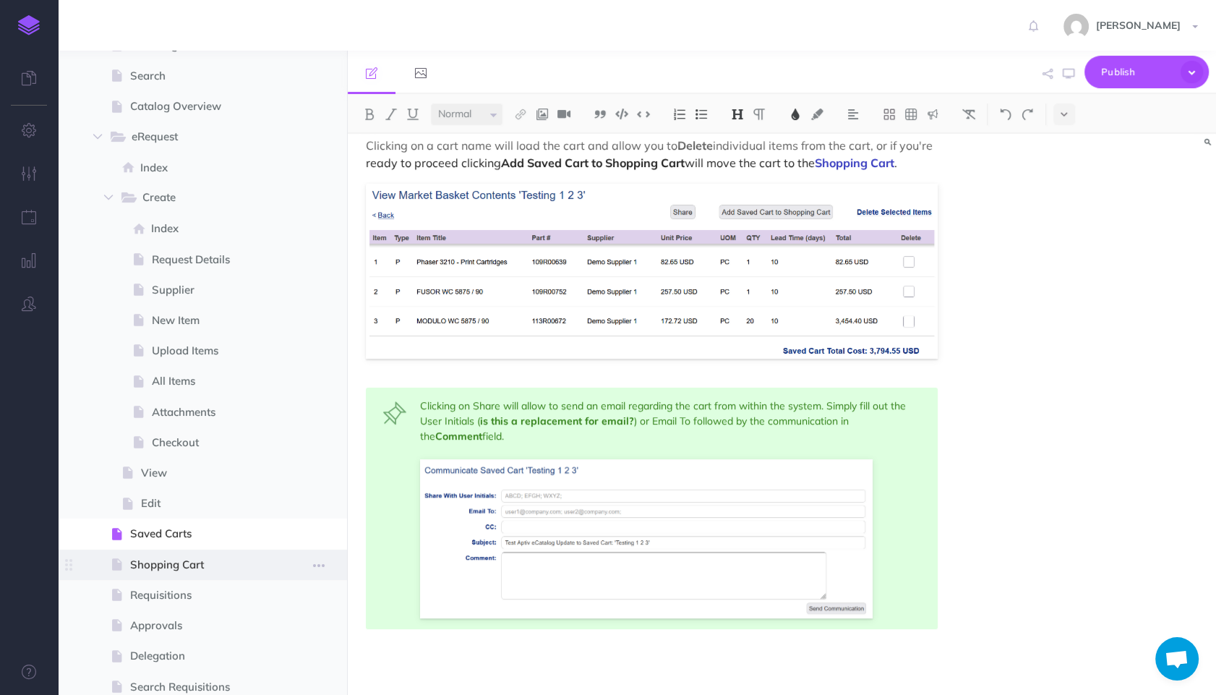
click at [184, 575] on span at bounding box center [202, 564] width 289 height 30
select select "null"
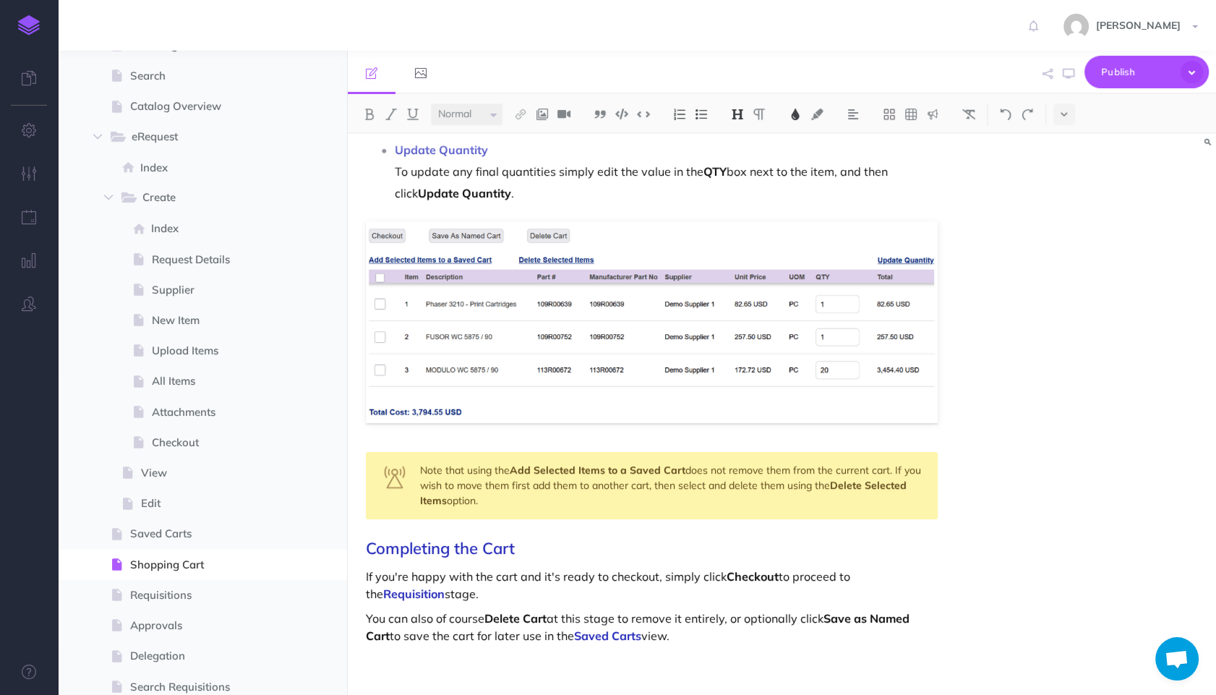
scroll to position [304, 0]
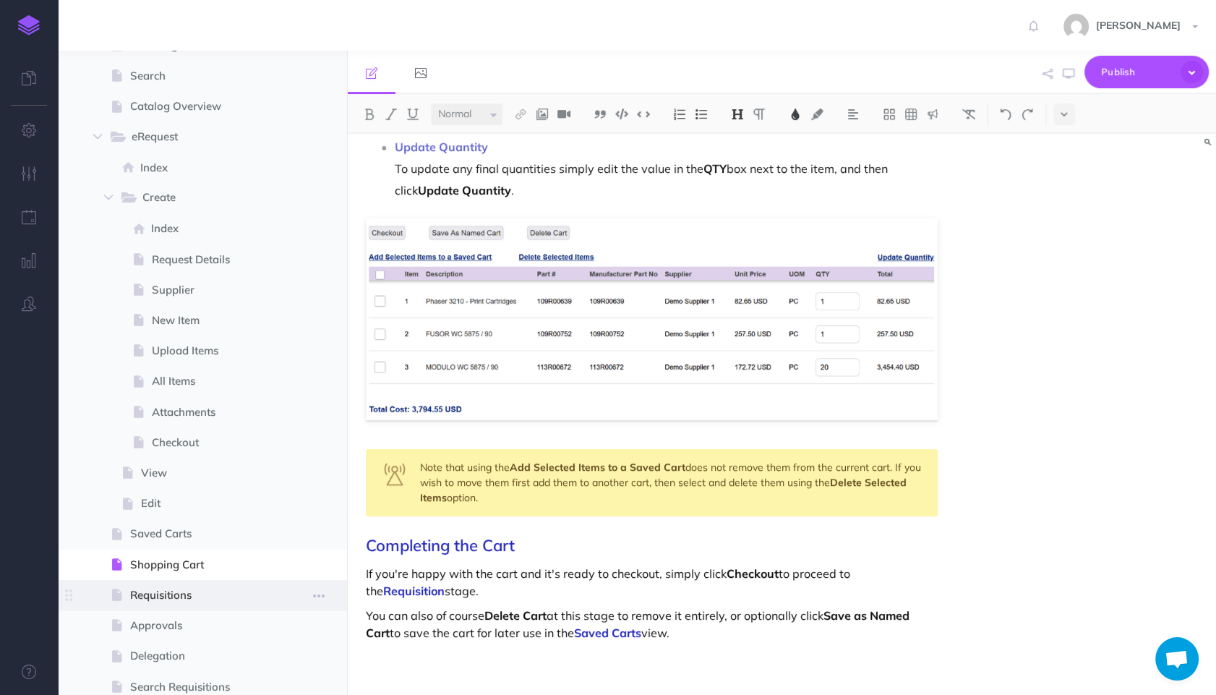
click at [150, 596] on span "Requisitions" at bounding box center [195, 594] width 130 height 17
select select "null"
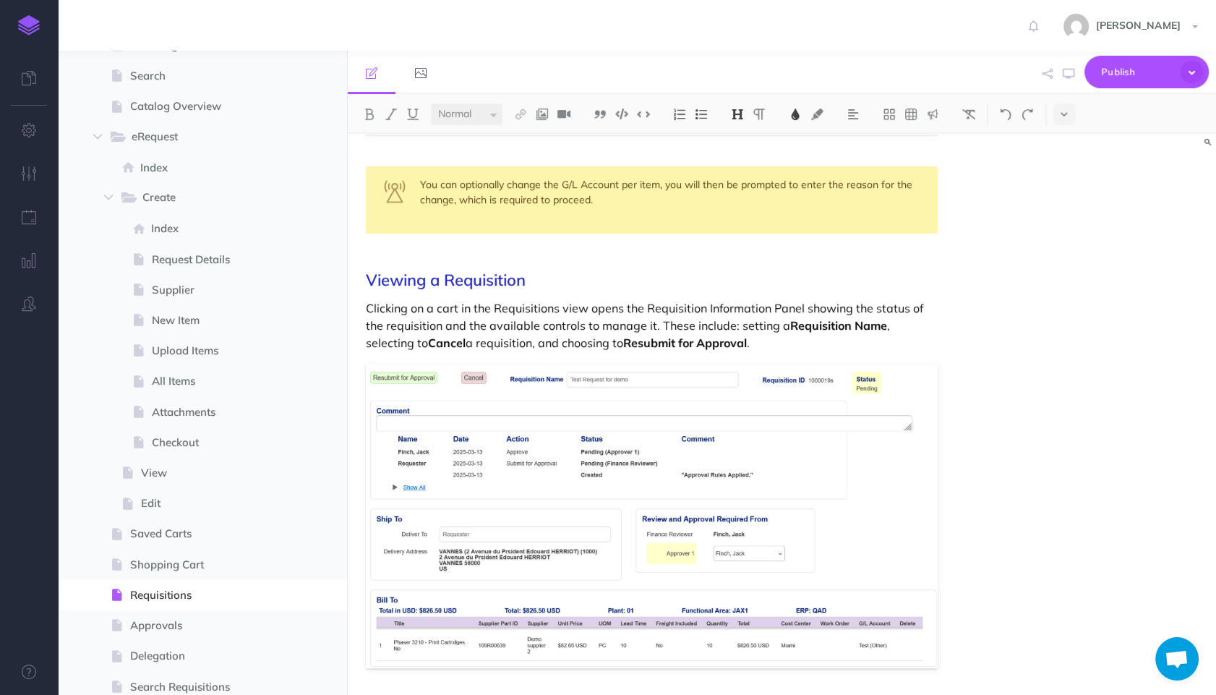
scroll to position [915, 0]
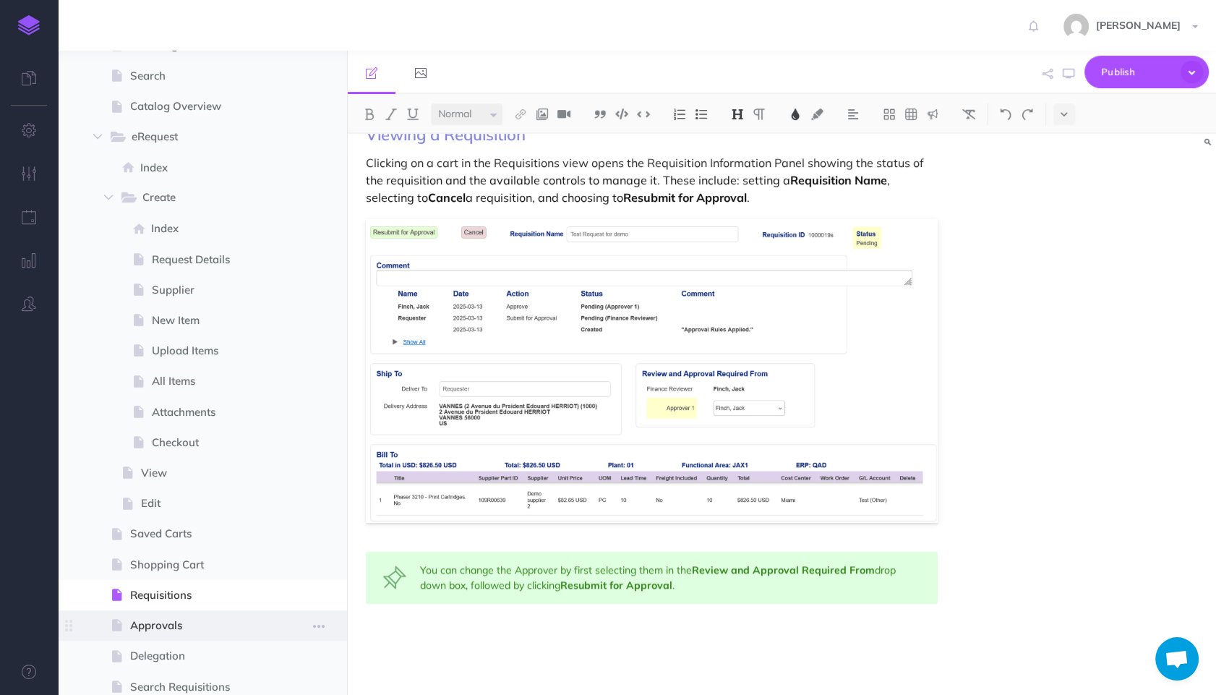
click at [167, 625] on span "Approvals" at bounding box center [195, 625] width 130 height 17
select select "null"
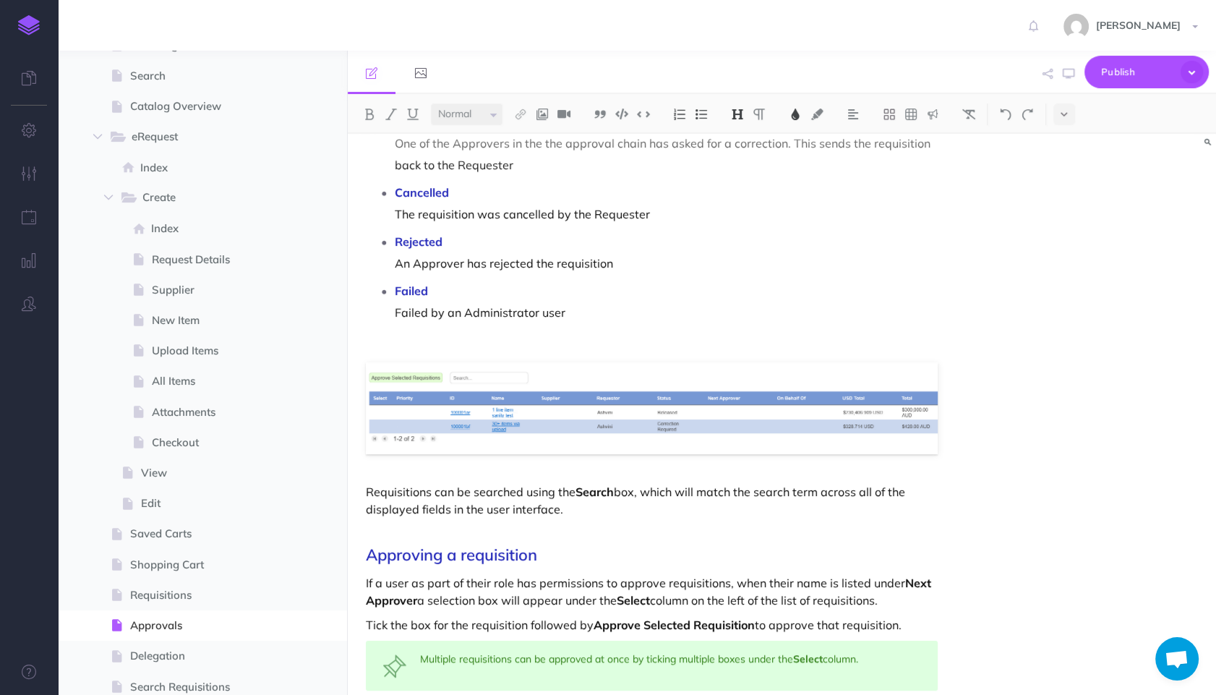
scroll to position [439, 0]
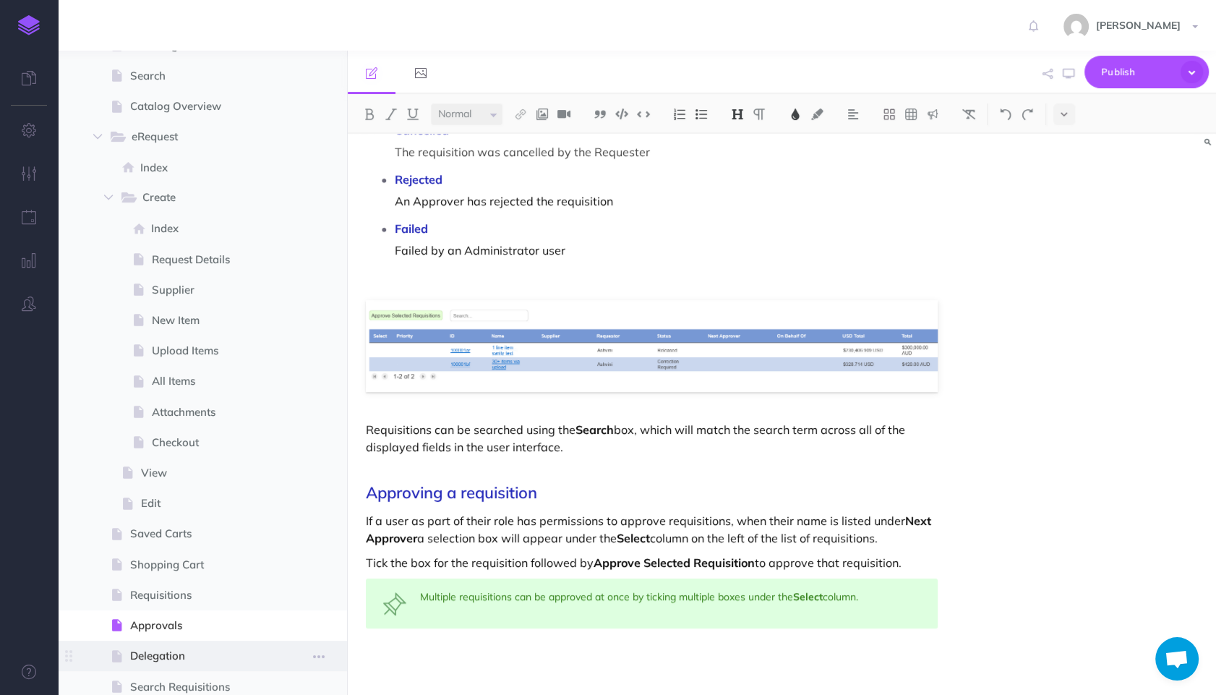
click at [156, 647] on span "Delegation" at bounding box center [195, 655] width 130 height 17
select select "null"
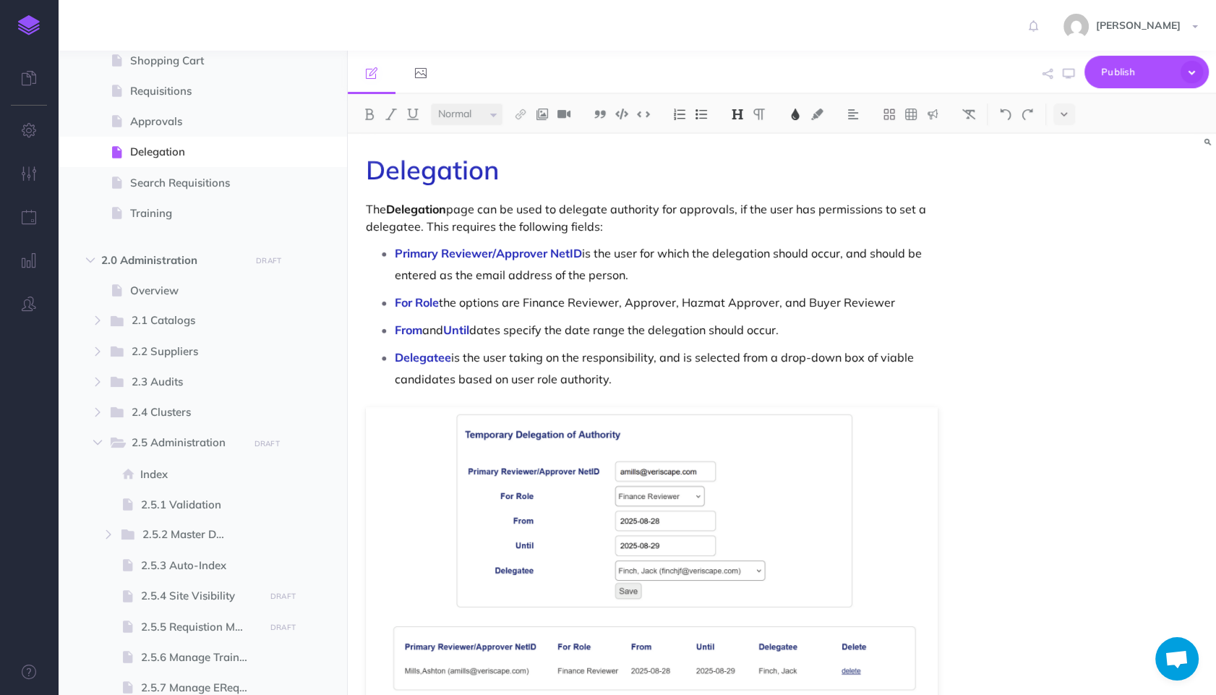
scroll to position [807, 0]
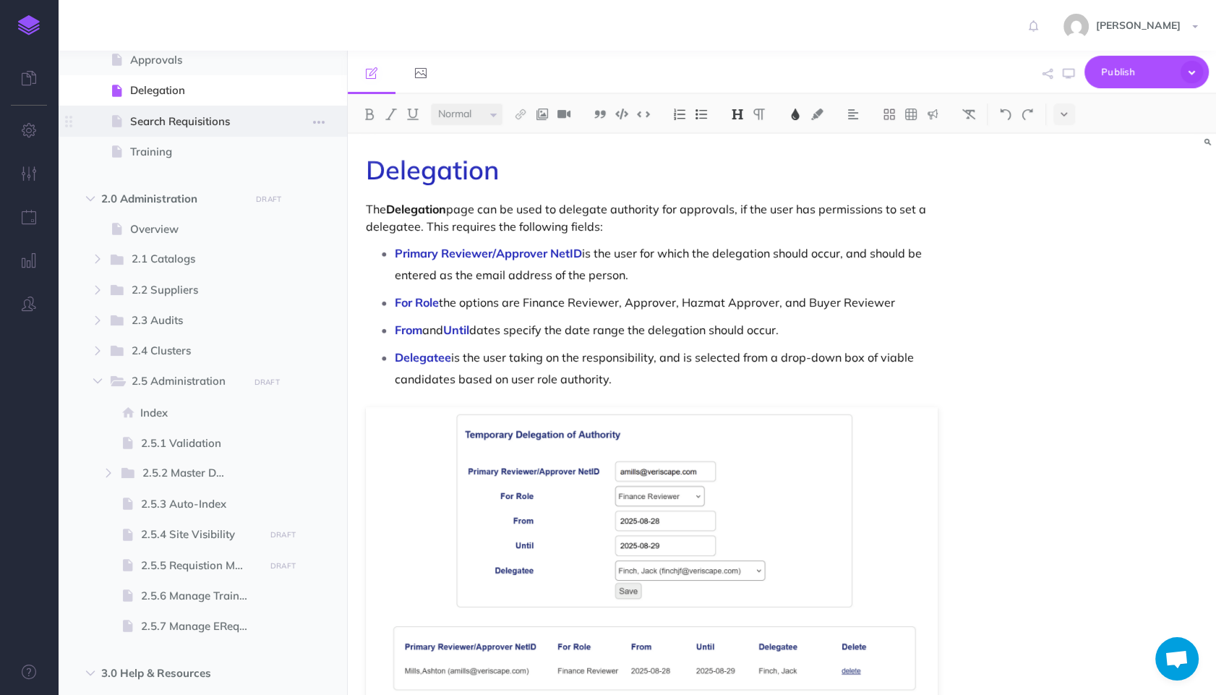
click at [197, 132] on span at bounding box center [202, 121] width 289 height 30
select select "null"
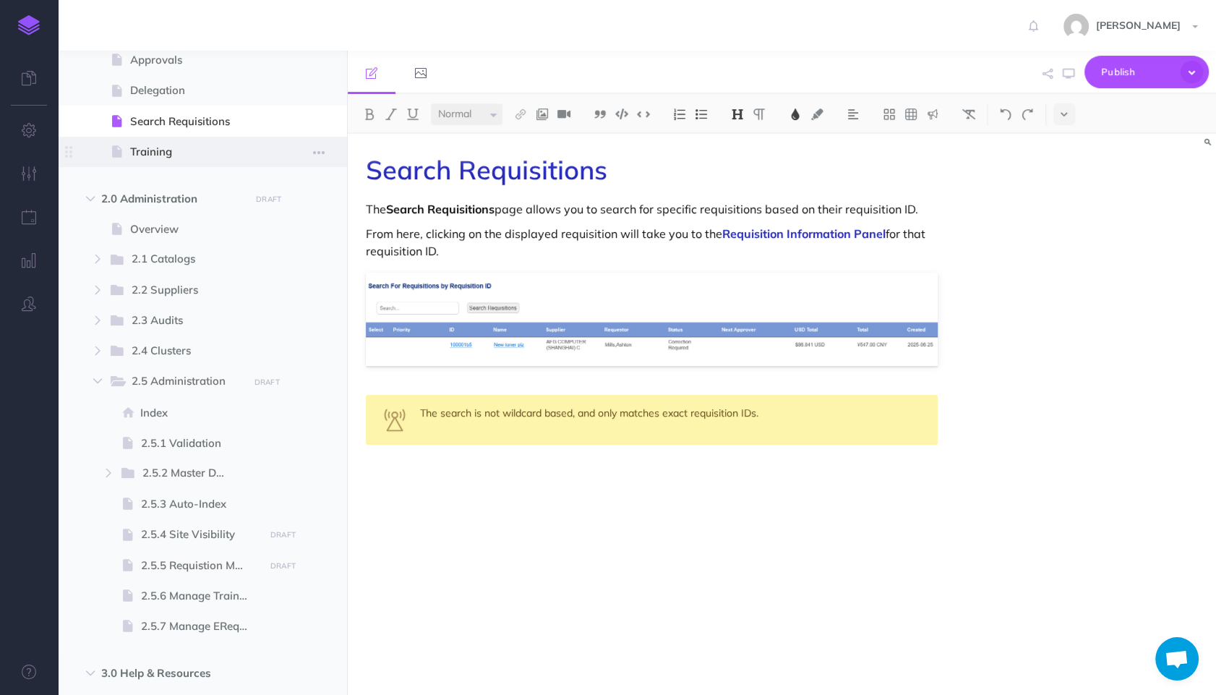
click at [142, 152] on span "Training" at bounding box center [195, 151] width 130 height 17
select select "null"
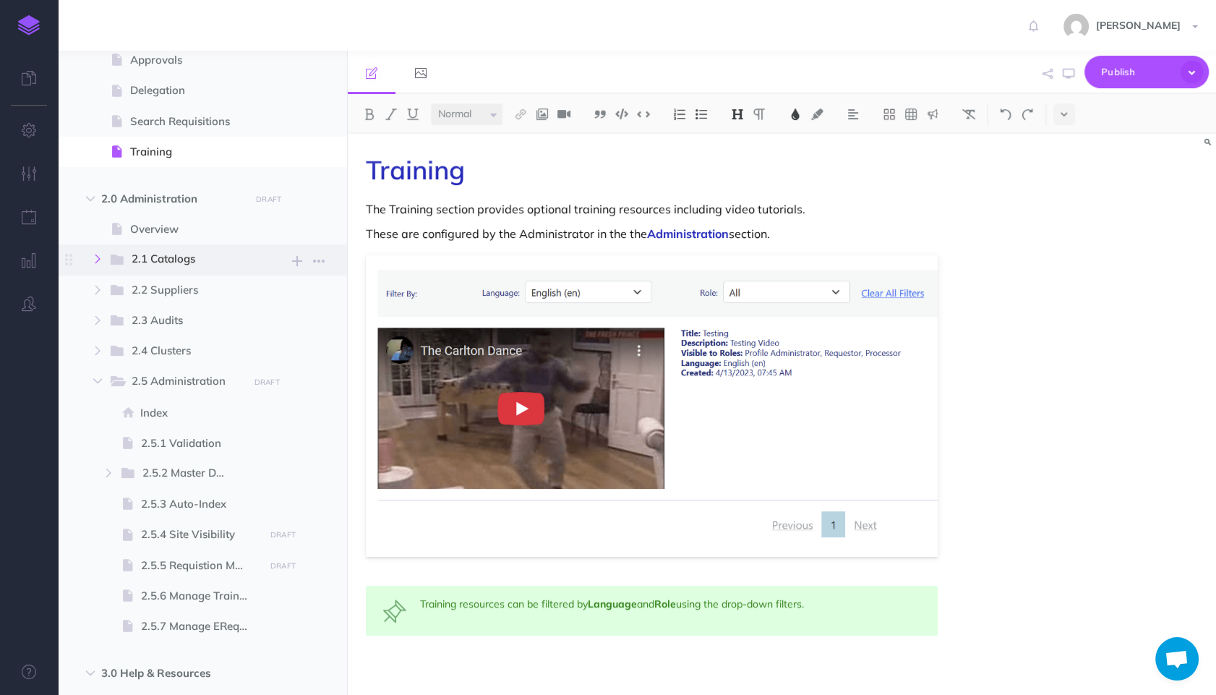
click at [95, 254] on icon "button" at bounding box center [97, 258] width 9 height 9
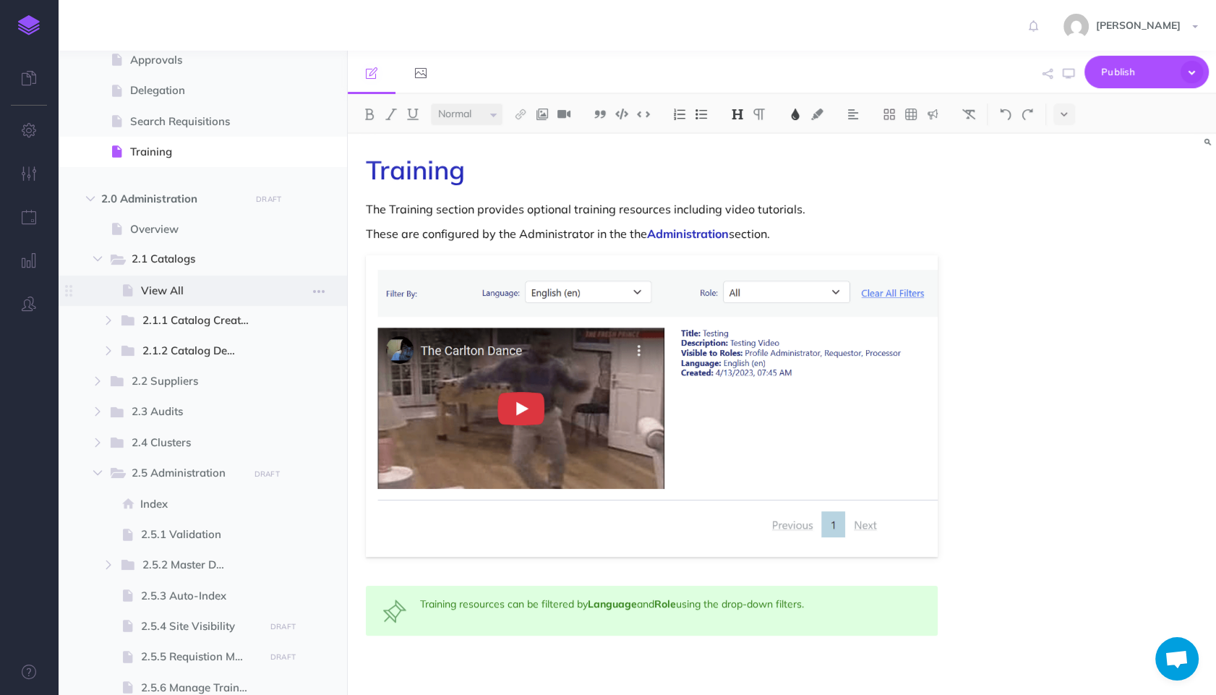
click at [167, 296] on span "View All" at bounding box center [200, 290] width 119 height 17
select select "null"
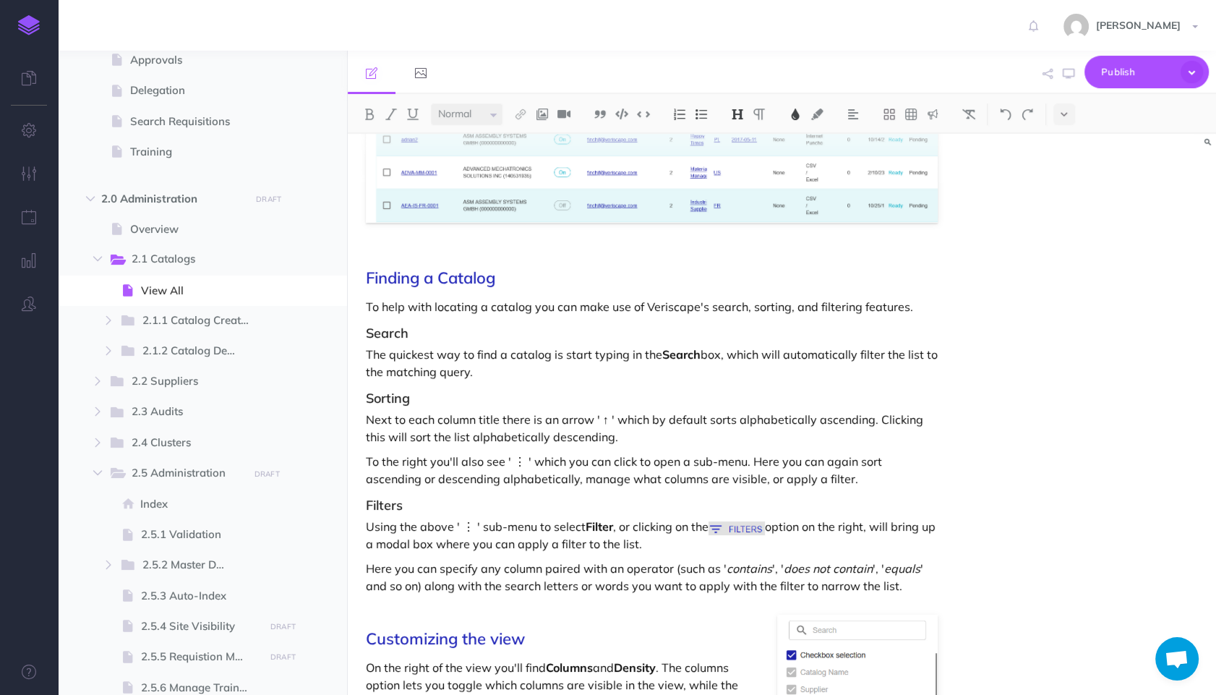
scroll to position [646, 0]
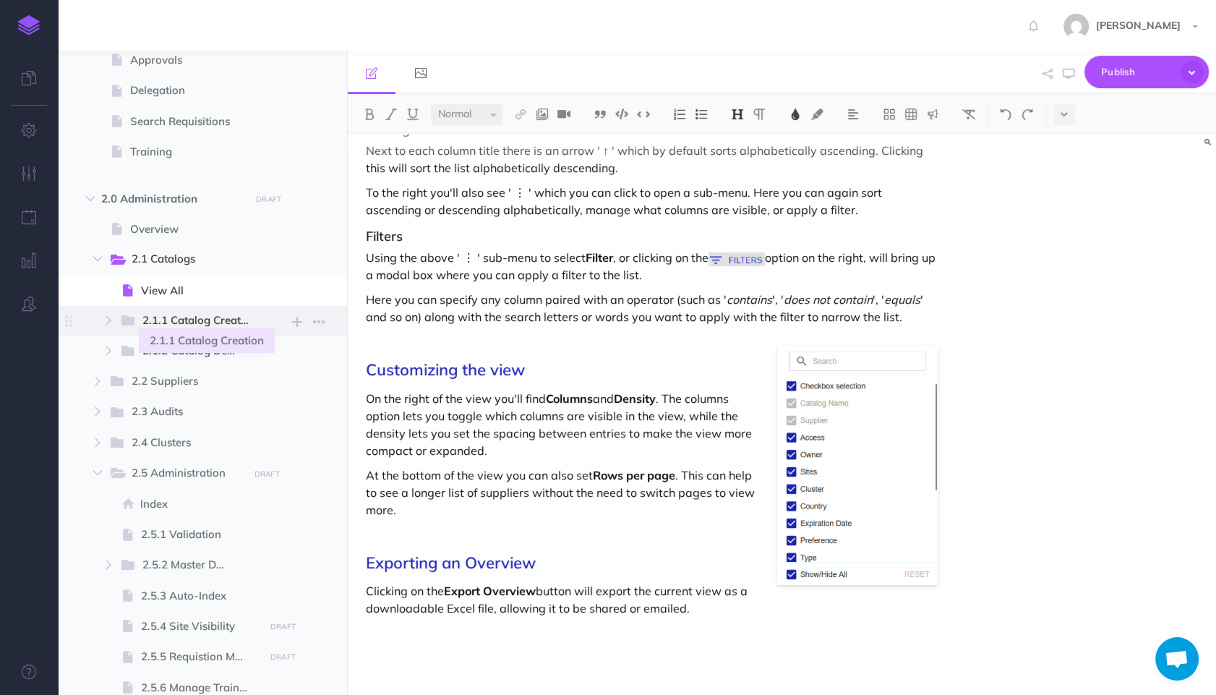
click at [175, 319] on span "2.1.1 Catalog Creation" at bounding box center [201, 321] width 119 height 19
select select "null"
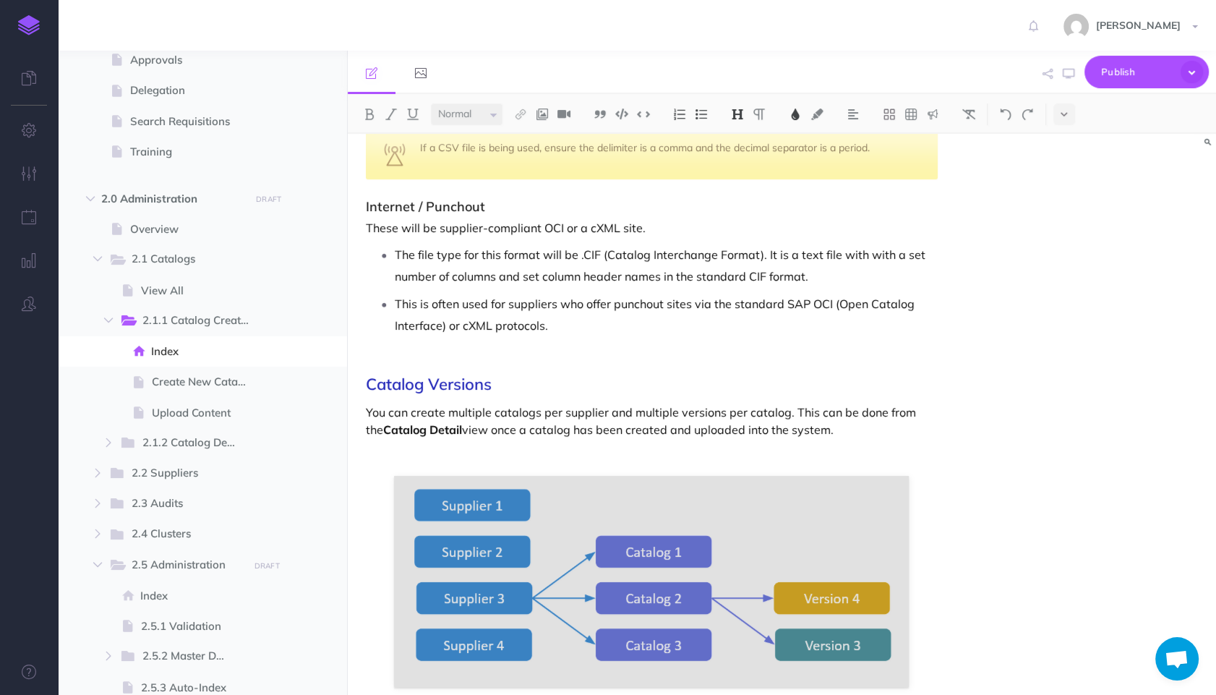
scroll to position [642, 0]
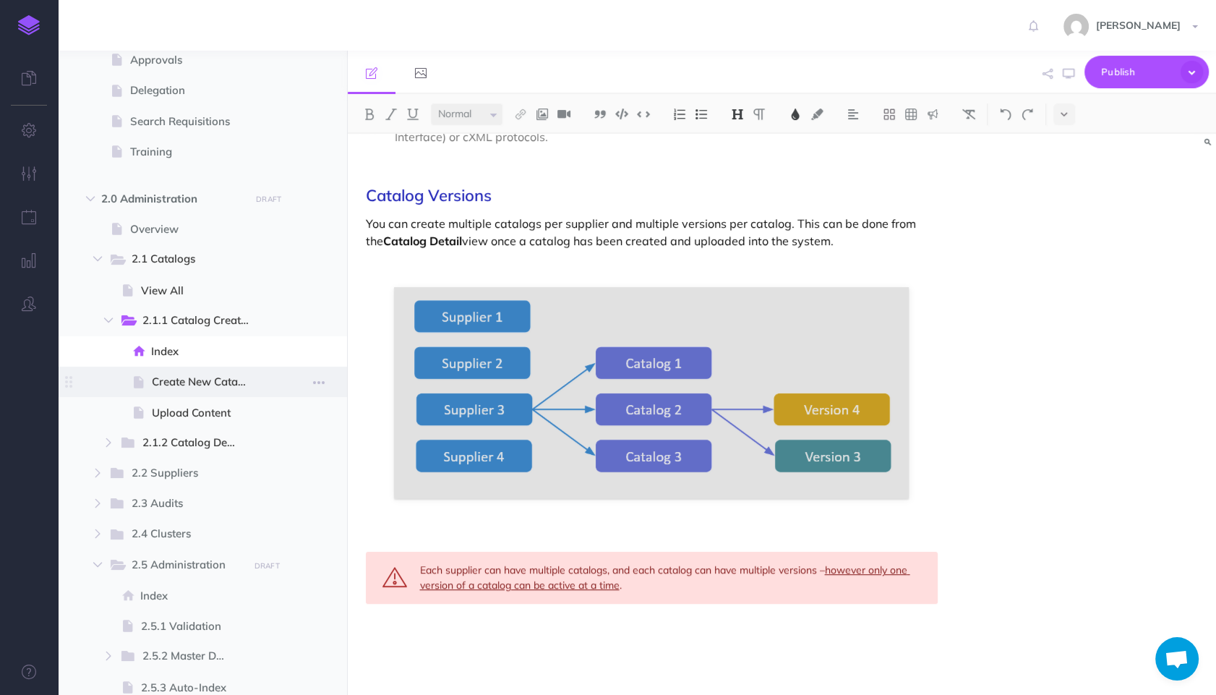
click at [206, 371] on span at bounding box center [202, 381] width 289 height 30
select select "null"
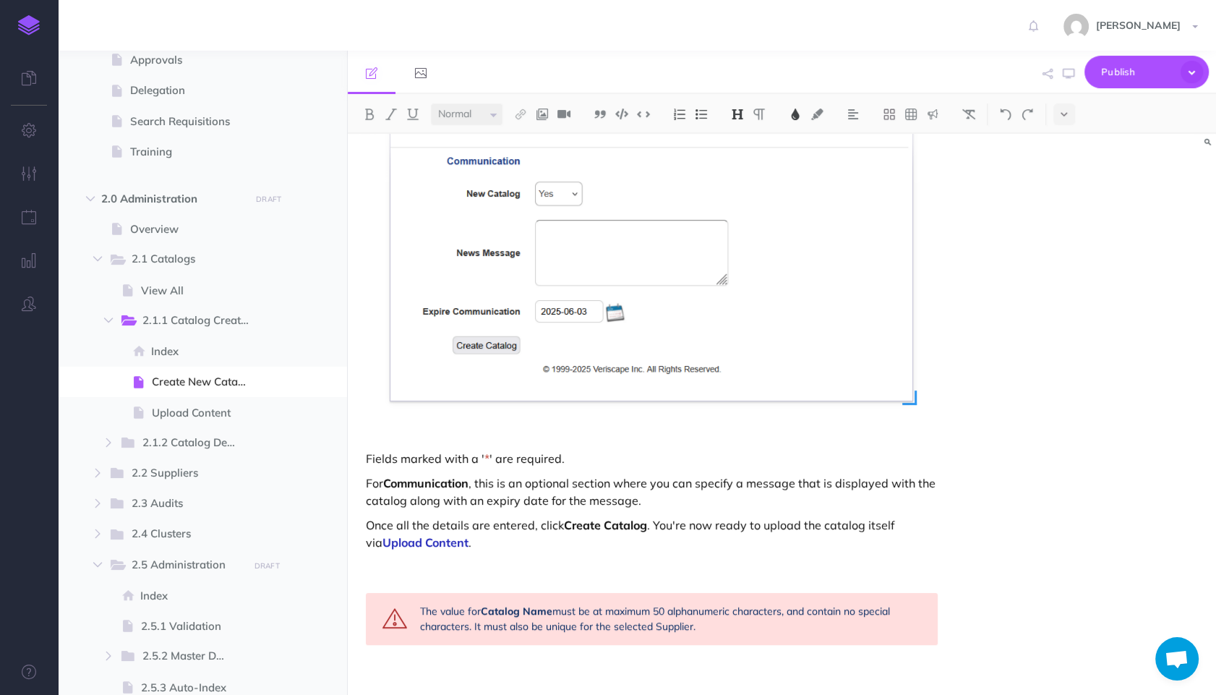
scroll to position [466, 0]
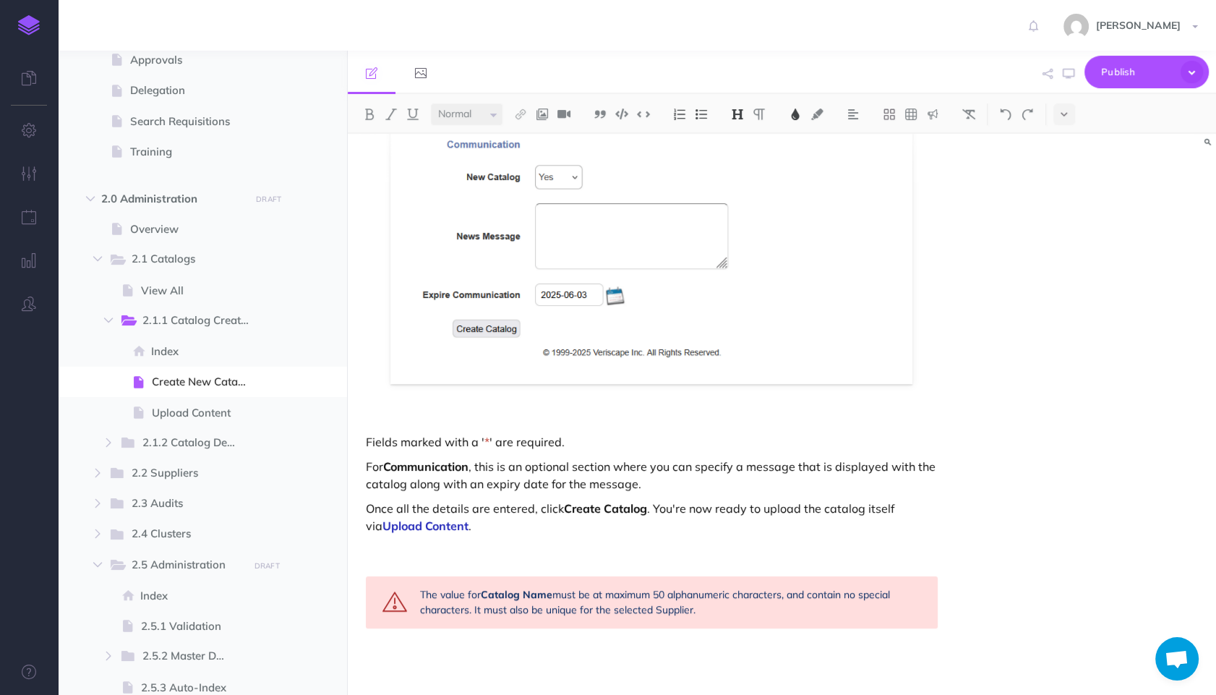
click at [589, 428] on div "Create New Catalog Creating a new catalog first requires supplying the necessar…" at bounding box center [652, 180] width 608 height 1027
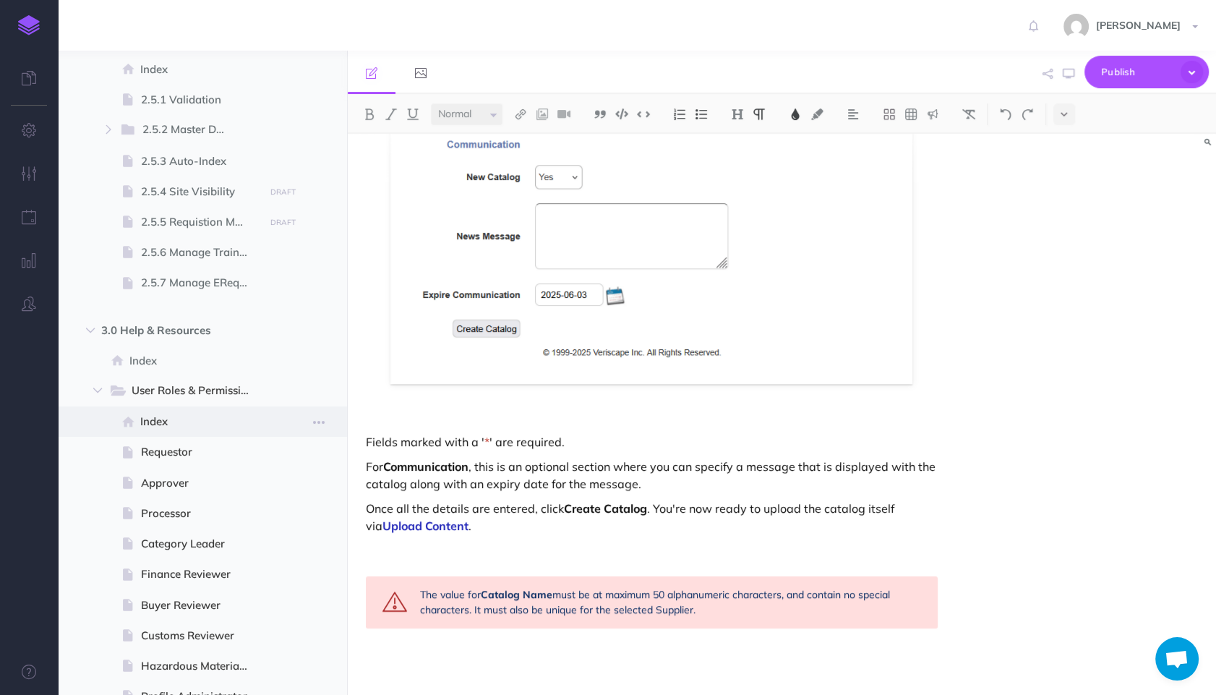
scroll to position [1290, 0]
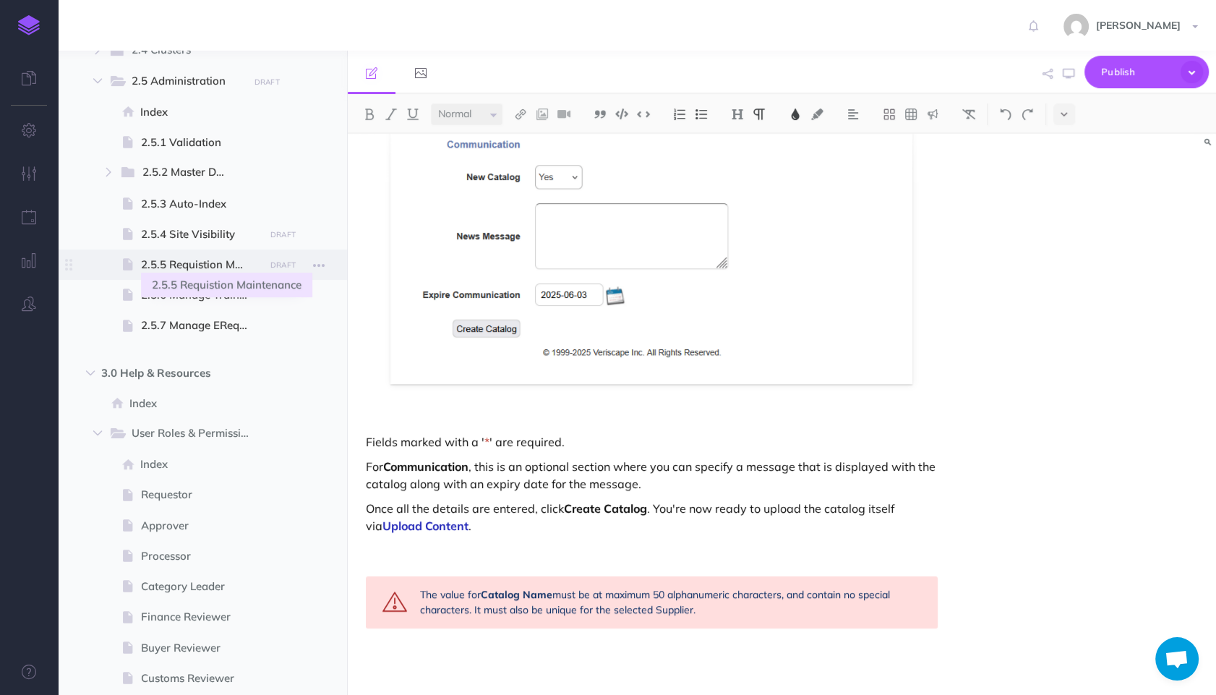
click at [198, 265] on span "2.5.5 Requistion Maintenance" at bounding box center [200, 264] width 119 height 17
select select "null"
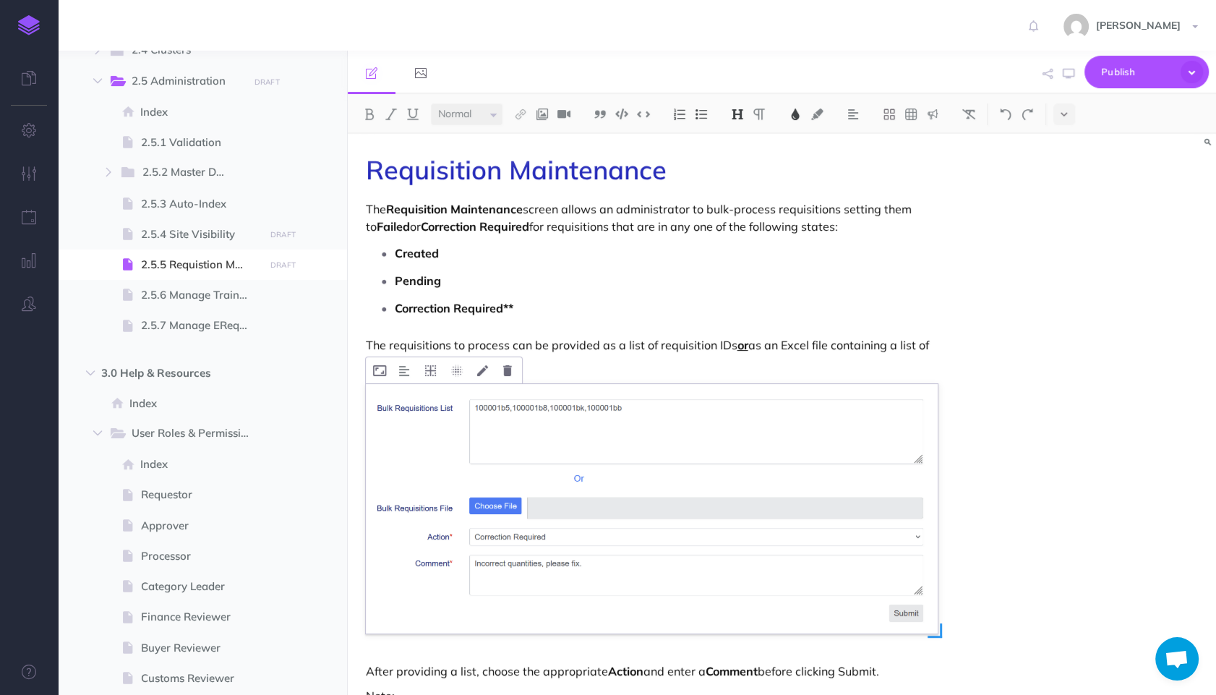
scroll to position [63, 0]
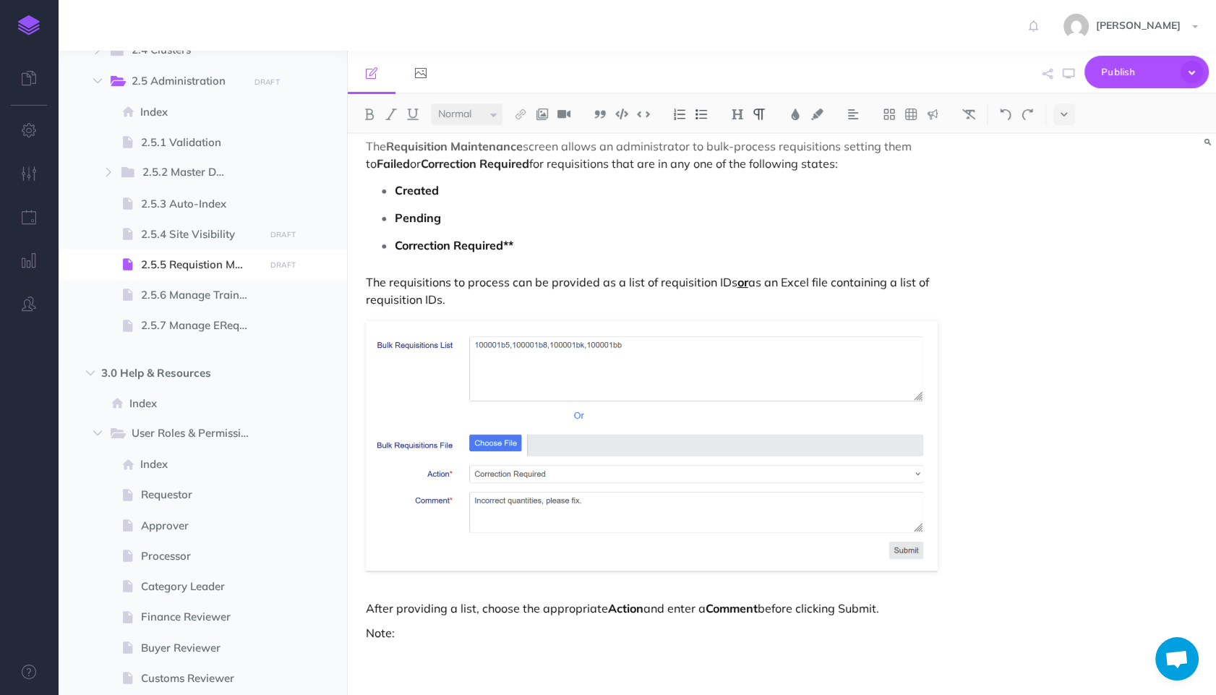
click at [708, 612] on strong "Comment" at bounding box center [731, 608] width 52 height 14
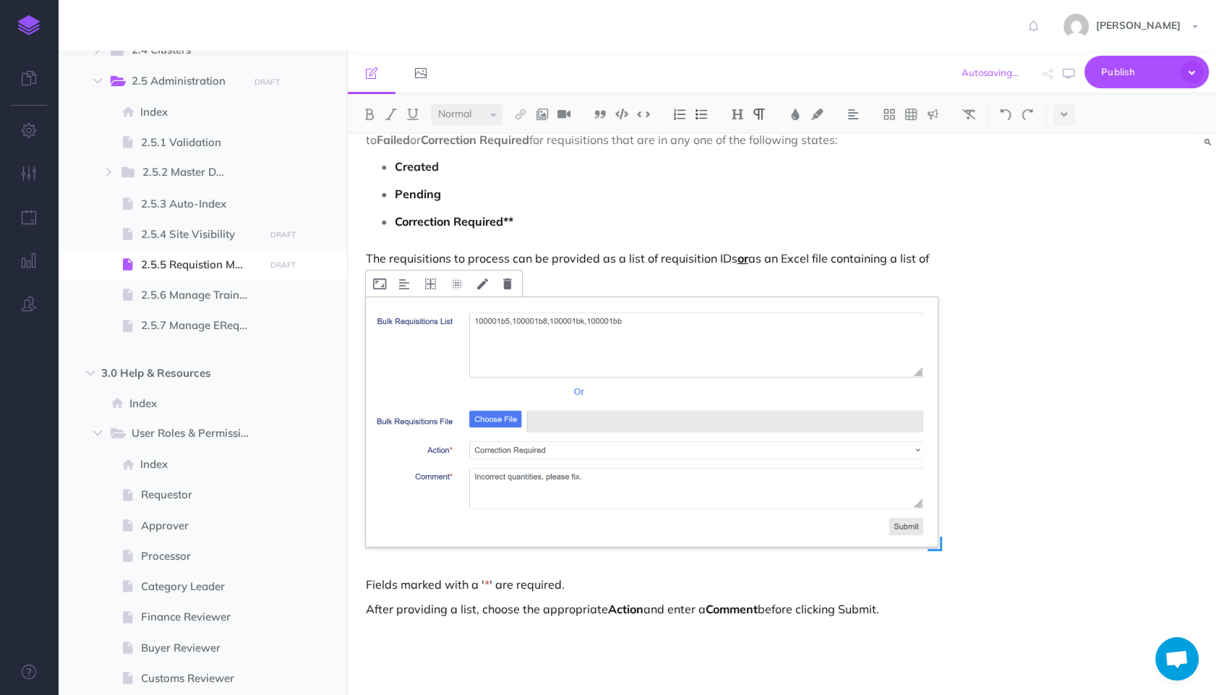
scroll to position [87, 0]
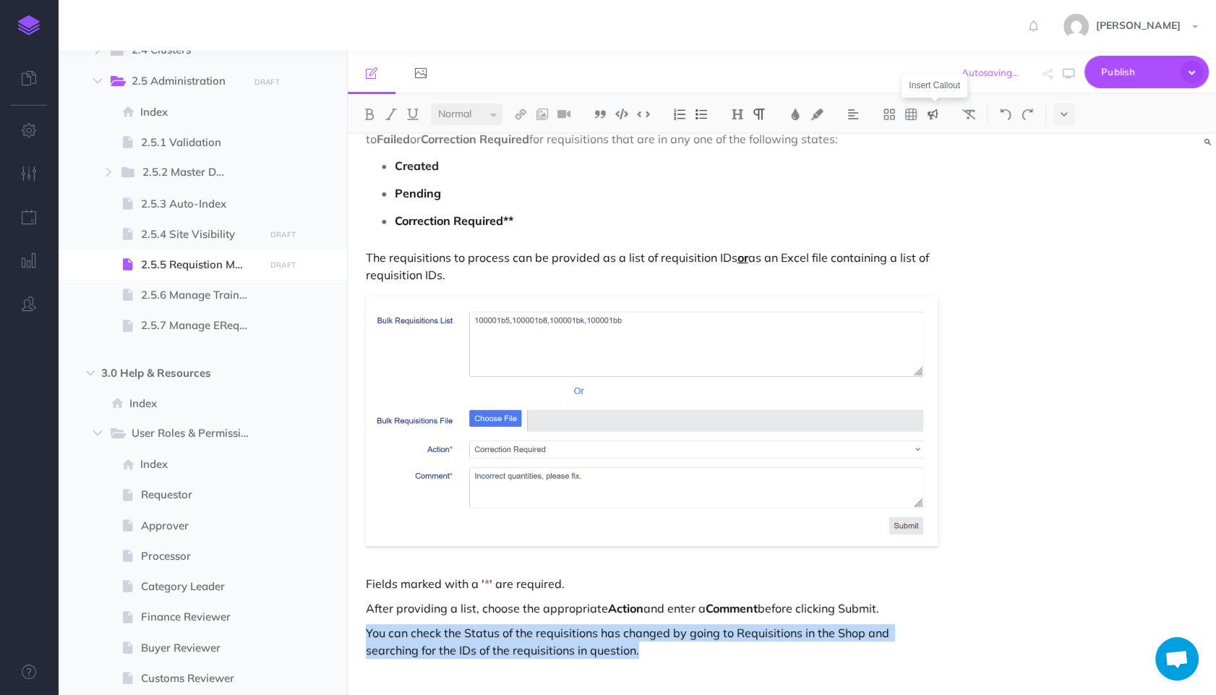
click at [938, 109] on img at bounding box center [932, 114] width 13 height 12
click at [933, 140] on img at bounding box center [932, 140] width 13 height 12
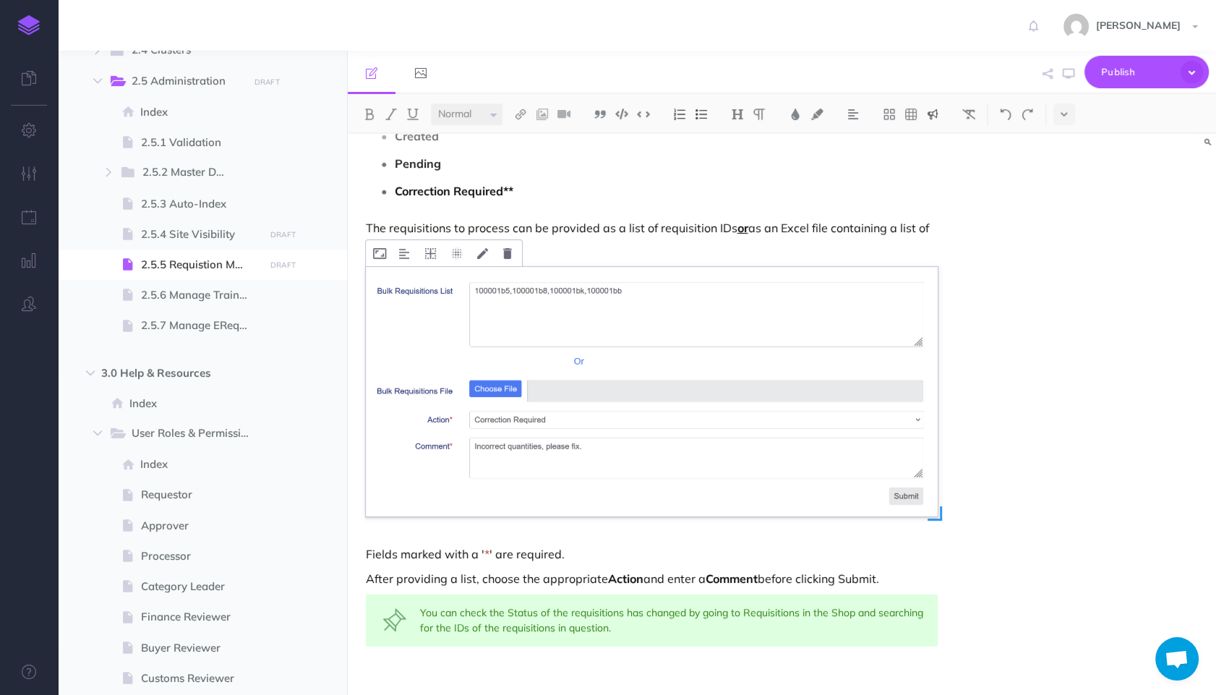
scroll to position [135, 0]
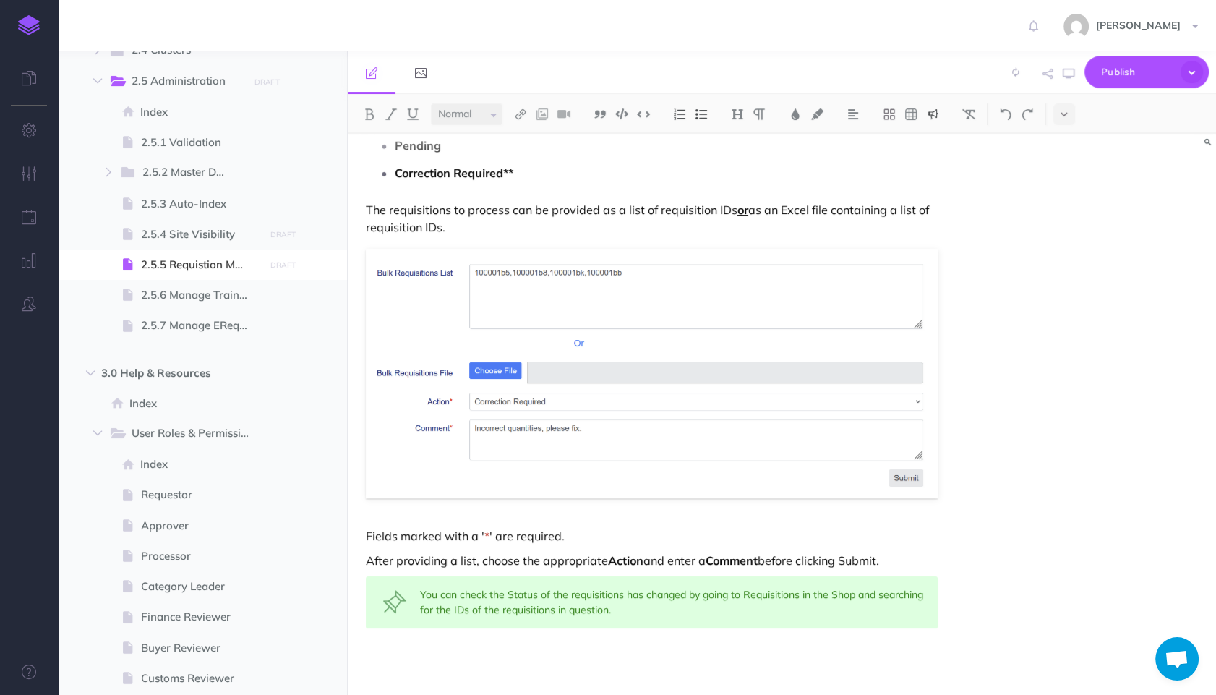
click at [762, 541] on p "Fields marked with a ' * ' are required." at bounding box center [652, 535] width 572 height 17
click at [594, 540] on p "Fields marked with a ' * ' are required." at bounding box center [652, 535] width 572 height 17
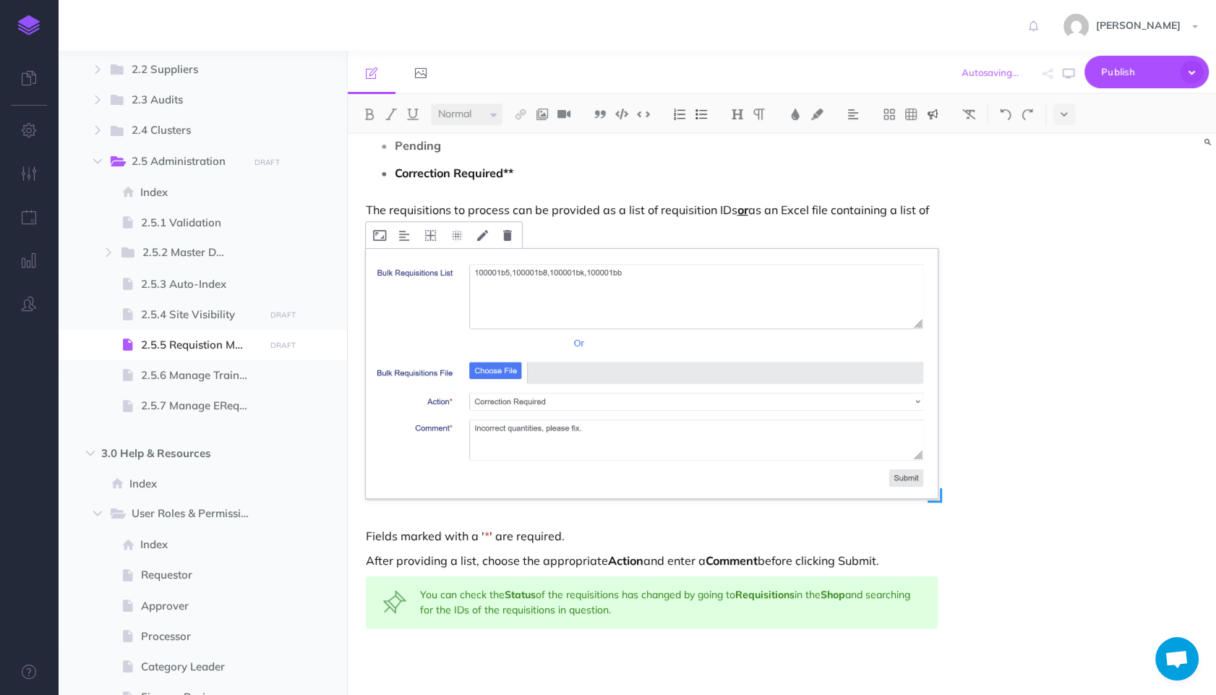
scroll to position [0, 0]
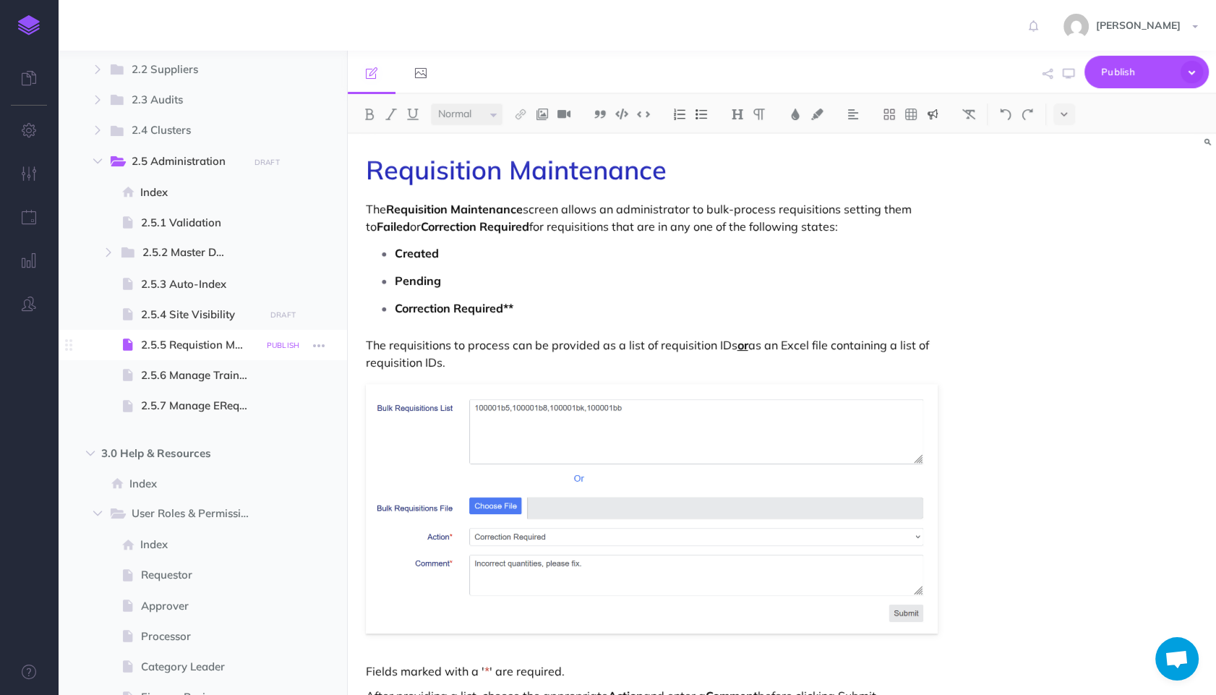
click at [285, 343] on small "PUBLISH" at bounding box center [283, 344] width 33 height 9
click at [276, 457] on button "Publish" at bounding box center [270, 467] width 47 height 25
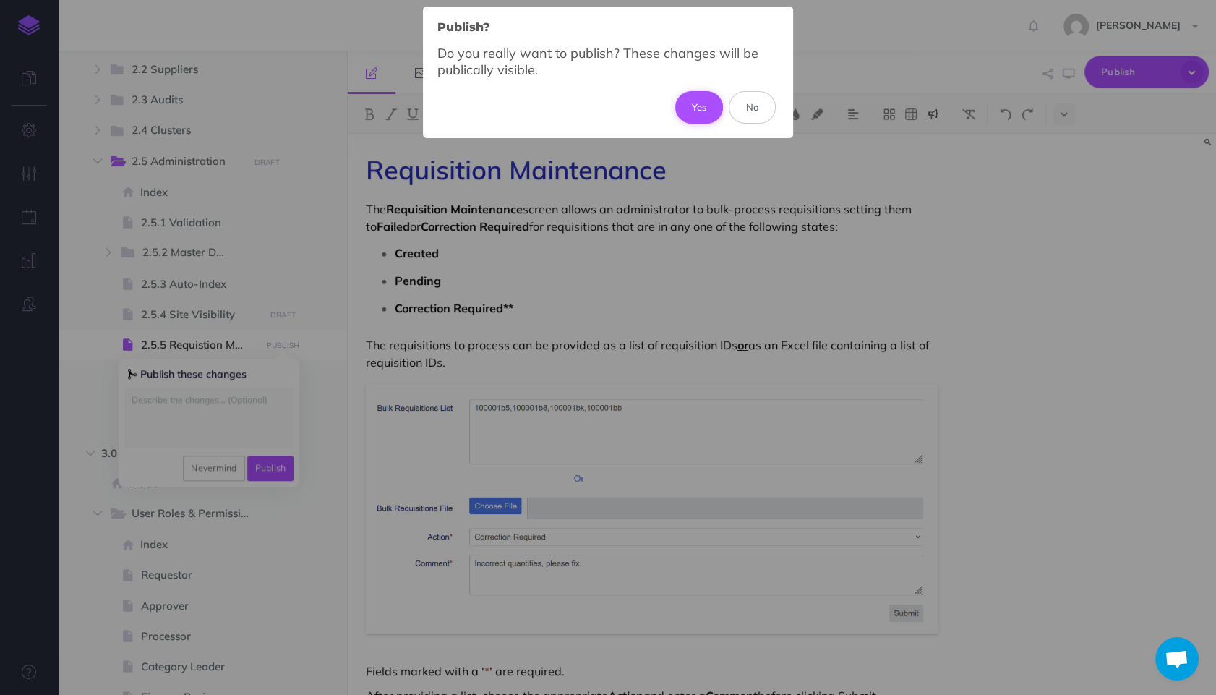
click at [696, 107] on button "Yes" at bounding box center [699, 107] width 48 height 32
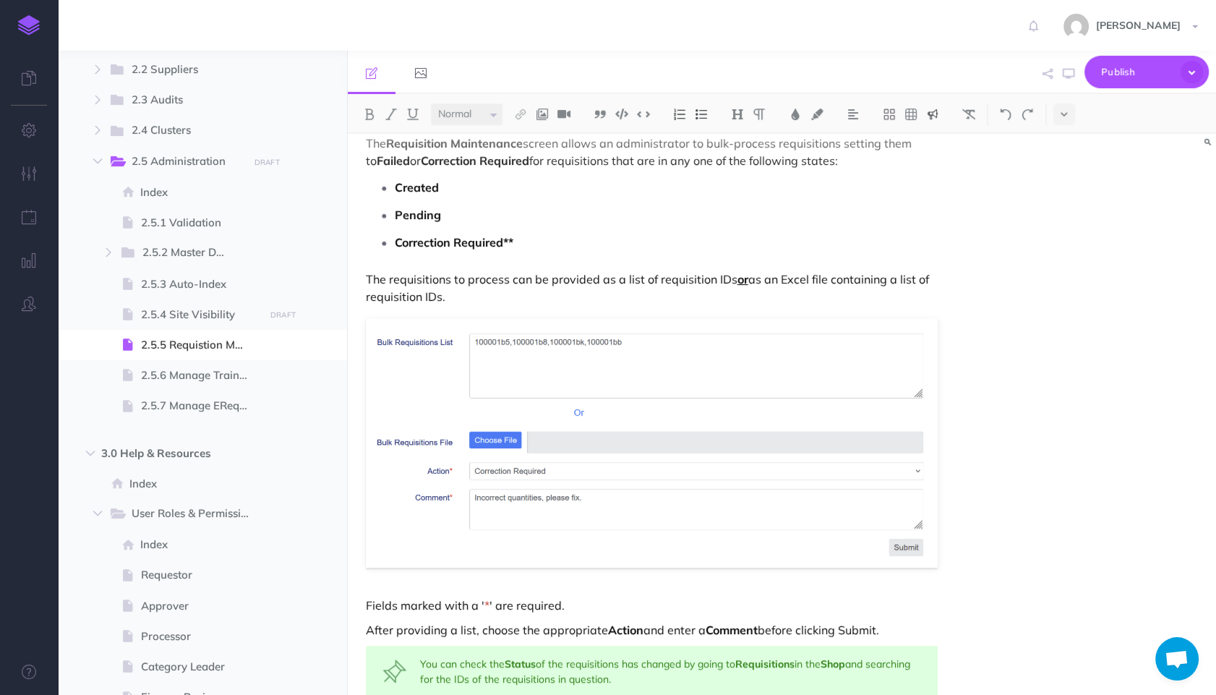
scroll to position [135, 0]
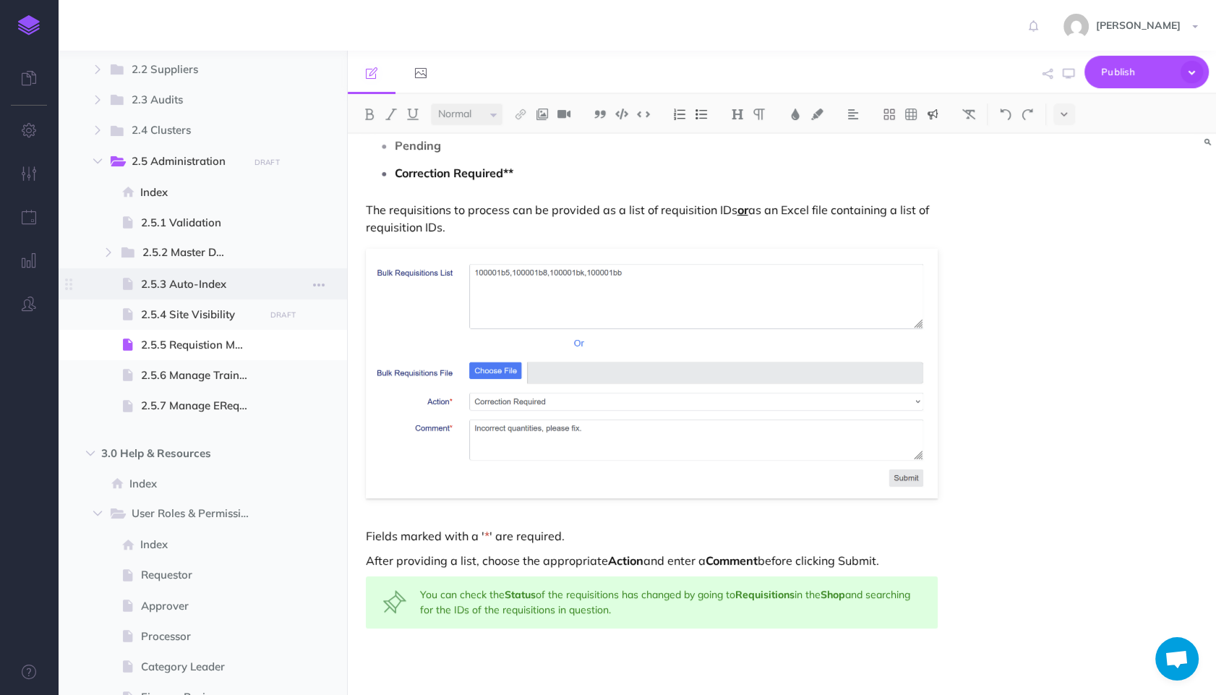
click at [194, 286] on span "2.5.3 Auto-Index" at bounding box center [200, 283] width 119 height 17
select select "null"
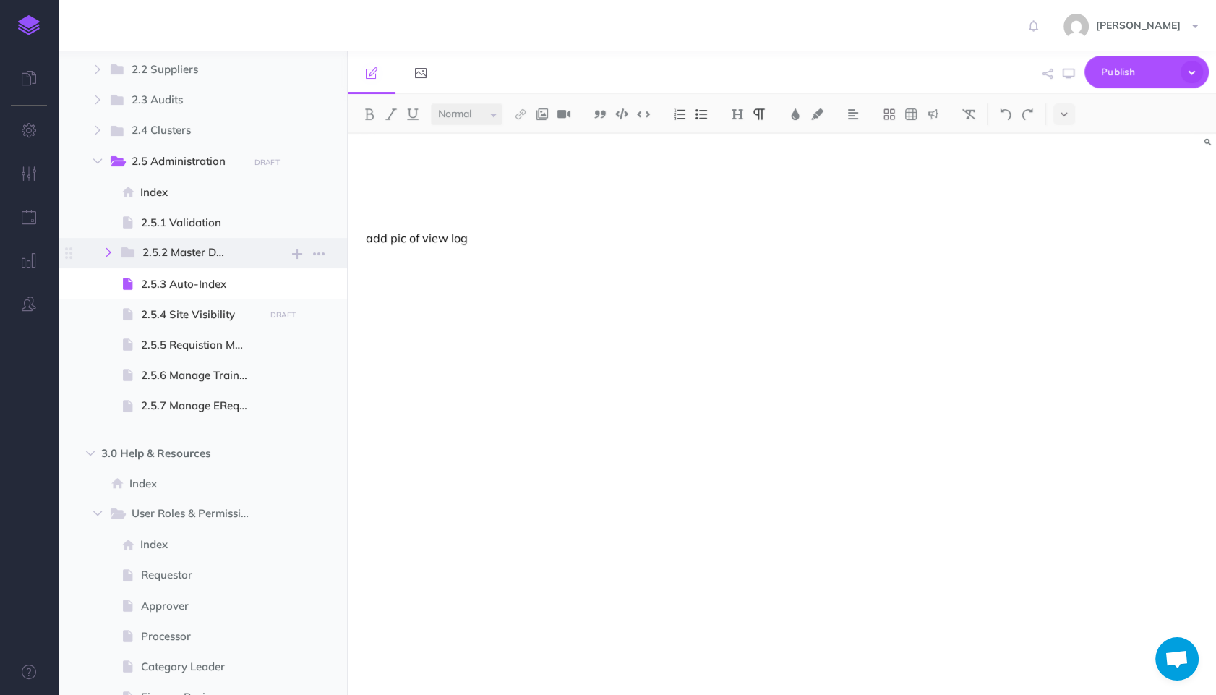
click at [112, 248] on icon "button" at bounding box center [108, 252] width 9 height 9
click at [437, 206] on div "add pic of view log" at bounding box center [652, 407] width 608 height 546
click at [743, 123] on button at bounding box center [737, 114] width 22 height 22
click at [737, 138] on button "H1" at bounding box center [737, 140] width 22 height 22
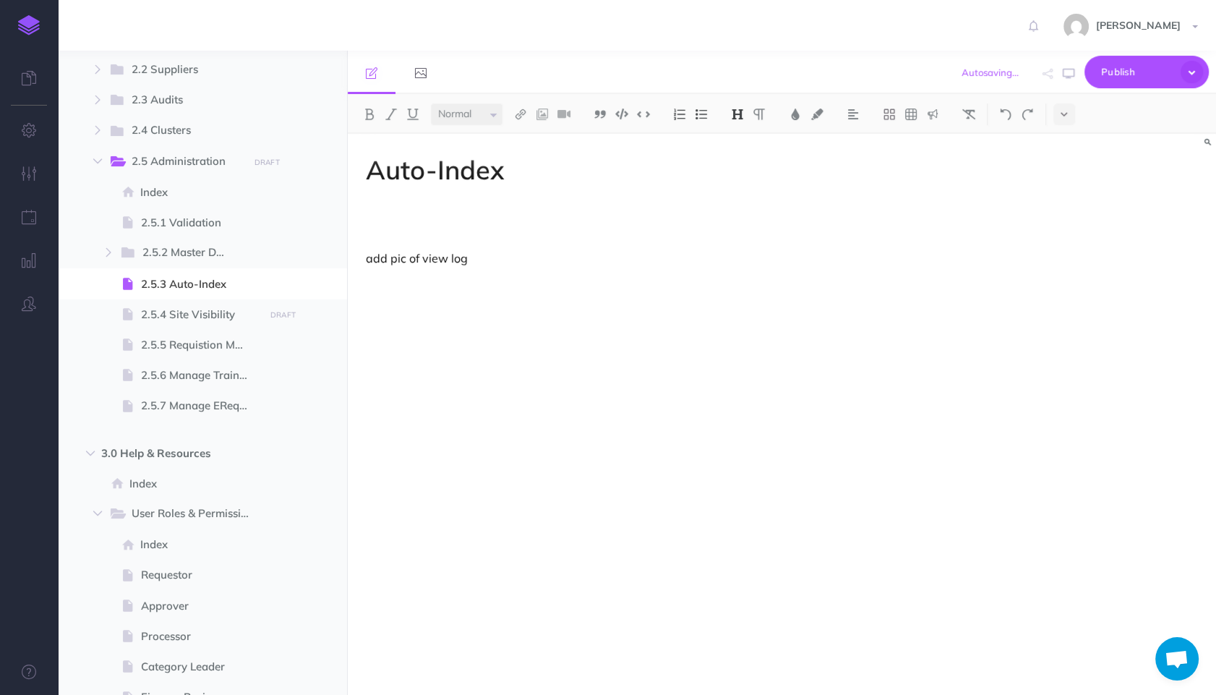
click at [625, 206] on p at bounding box center [652, 208] width 572 height 17
click at [521, 168] on h1 "Auto-Index" at bounding box center [652, 169] width 572 height 29
drag, startPoint x: 521, startPoint y: 168, endPoint x: 313, endPoint y: 173, distance: 208.2
click at [313, 173] on div "Veriscape Documentation Collapse all Expand all Expand to root folders [URL][DO…" at bounding box center [637, 373] width 1158 height 644
click at [791, 118] on img at bounding box center [795, 114] width 13 height 12
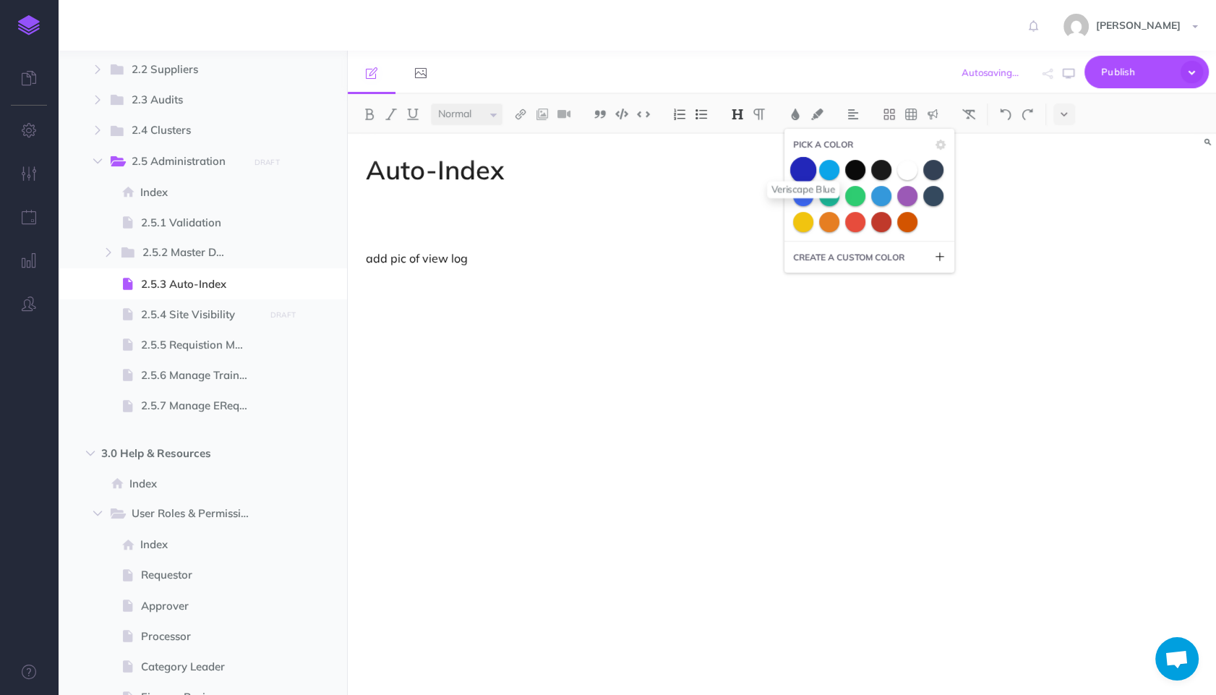
click at [802, 163] on span at bounding box center [802, 169] width 26 height 26
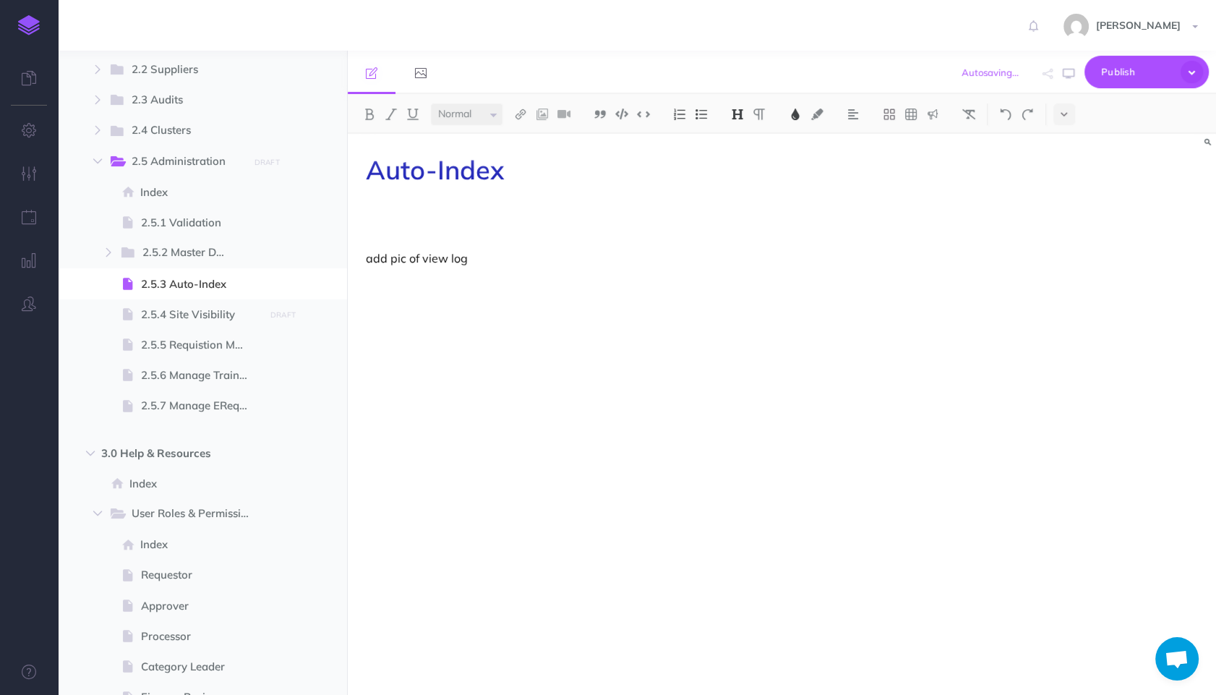
click at [716, 200] on div "Auto-Index add pic of view log" at bounding box center [652, 407] width 608 height 546
click at [719, 222] on div "Auto-Index The Auto-Index feature allows the administrator to" at bounding box center [652, 407] width 608 height 546
click at [755, 273] on div "Auto-Index The Auto-Index feature allows the administrator to set and compare c…" at bounding box center [652, 407] width 608 height 546
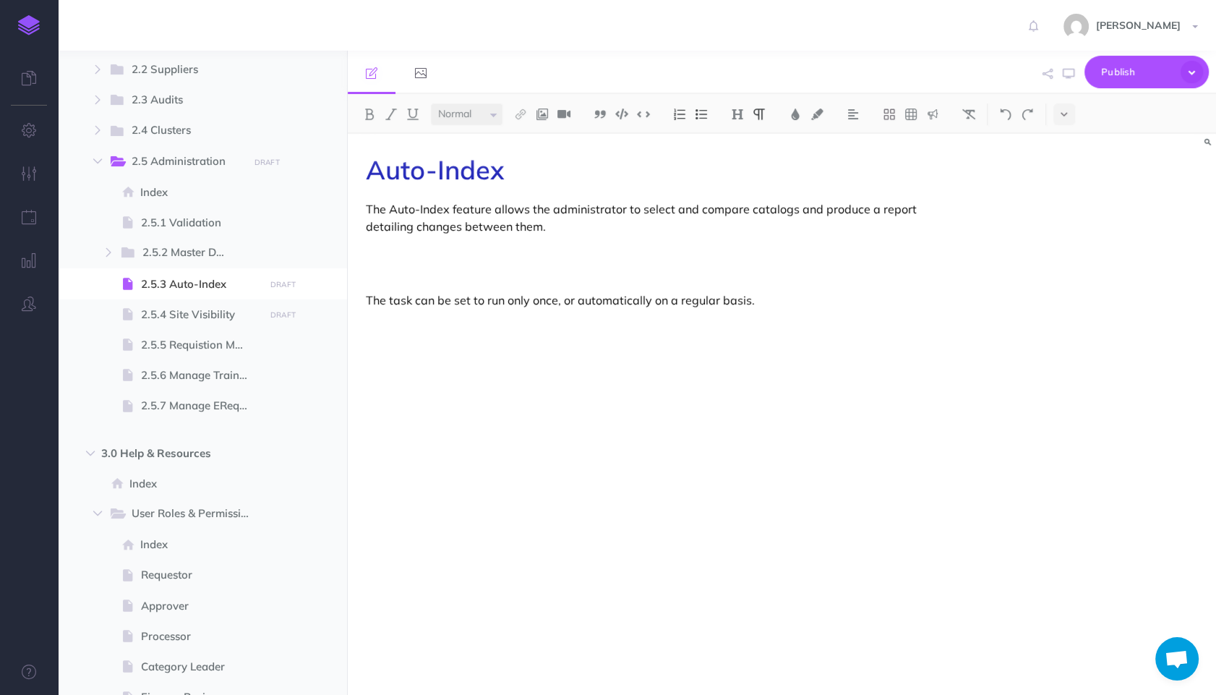
click at [812, 209] on p "The Auto-Index feature allows the administrator to select and compare catalogs …" at bounding box center [652, 217] width 572 height 35
click at [190, 313] on span "2.5.4 Site Visibility" at bounding box center [200, 314] width 119 height 17
select select "null"
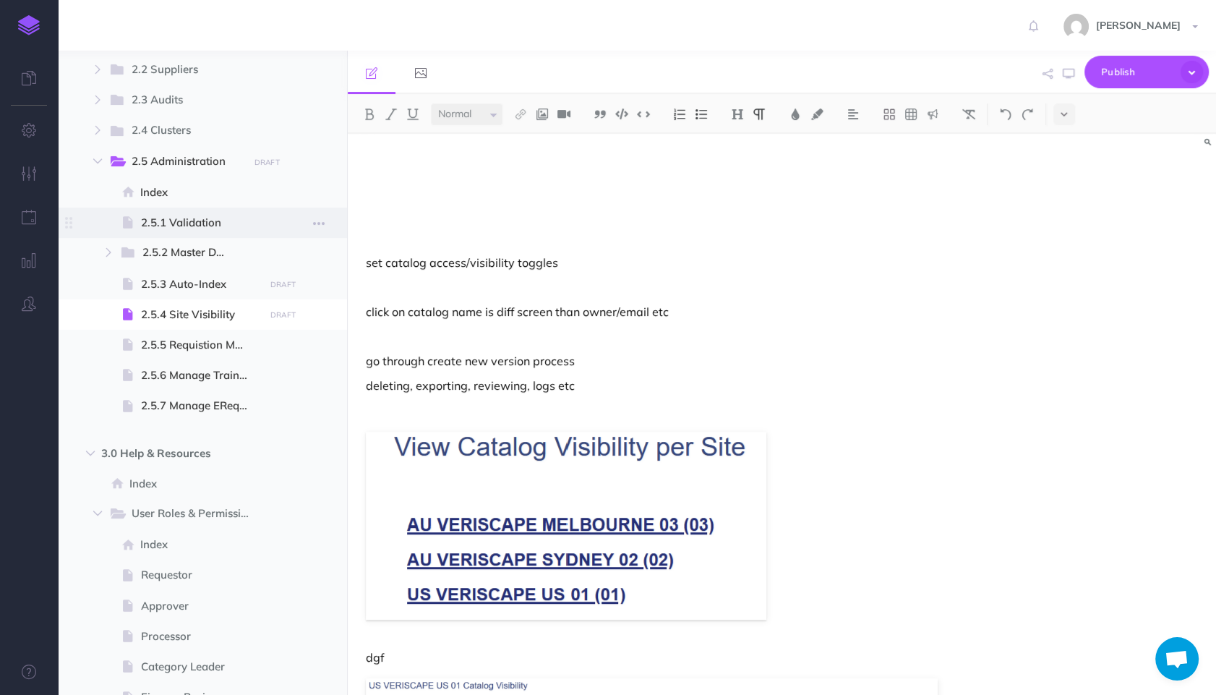
click at [176, 219] on span "2.5.1 Validation" at bounding box center [200, 222] width 119 height 17
select select "null"
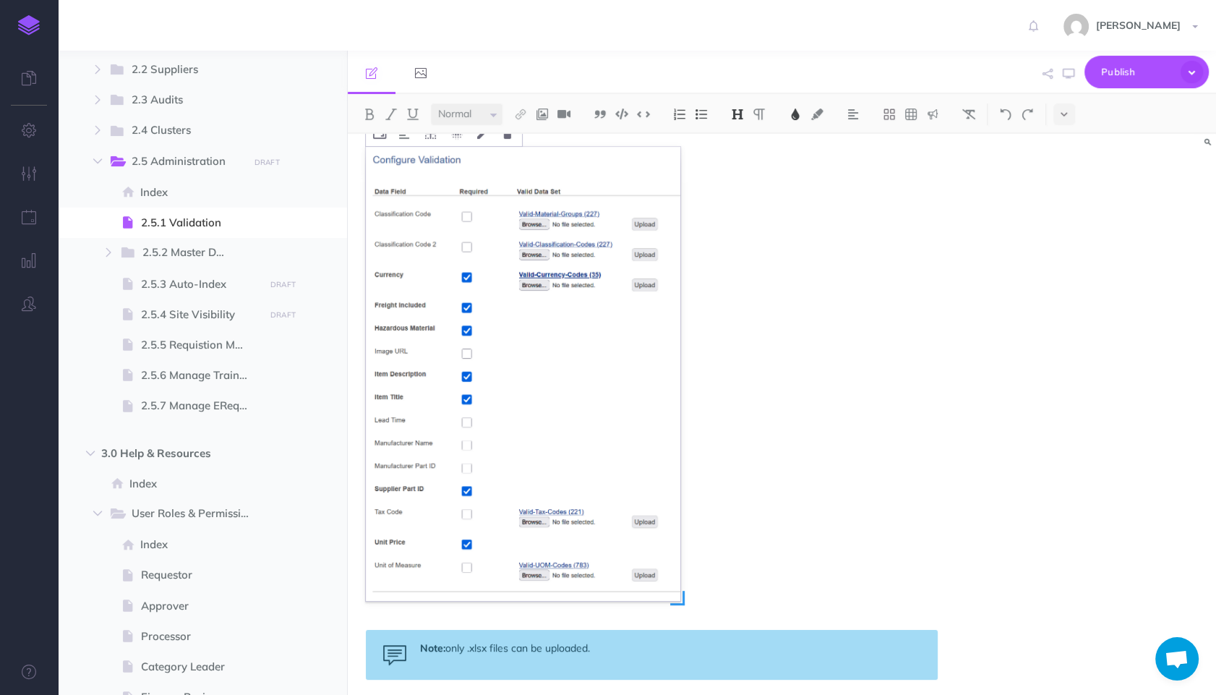
scroll to position [202, 0]
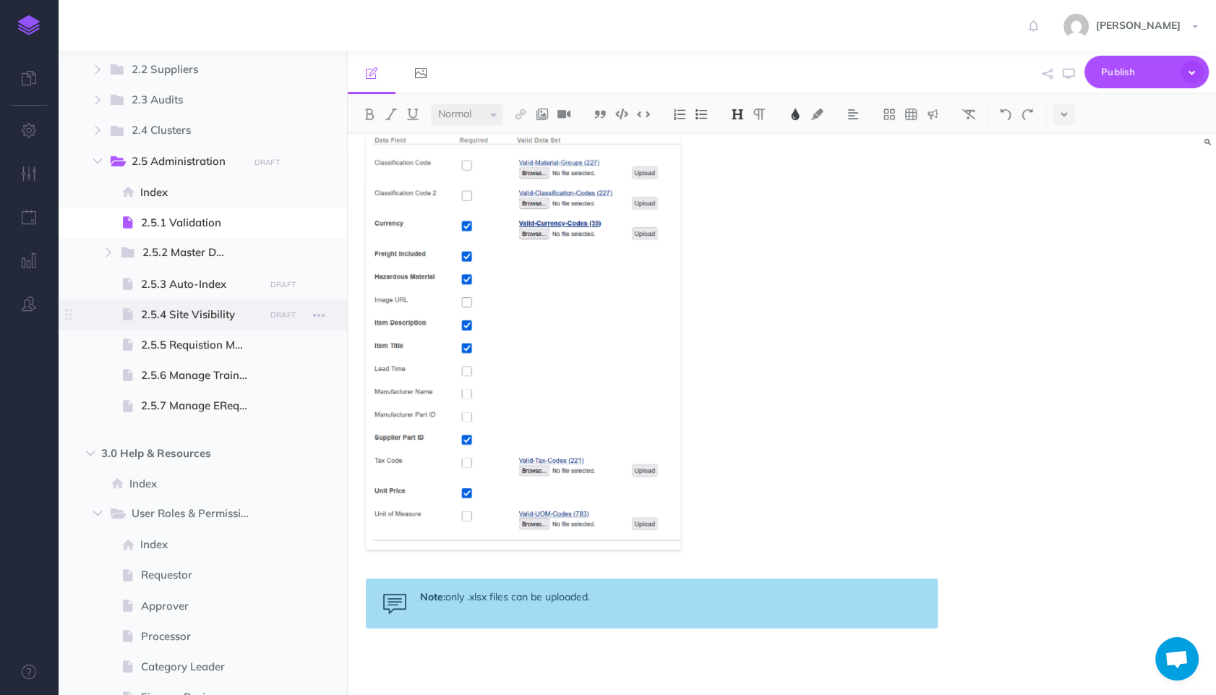
click at [197, 305] on span at bounding box center [202, 314] width 289 height 30
select select "null"
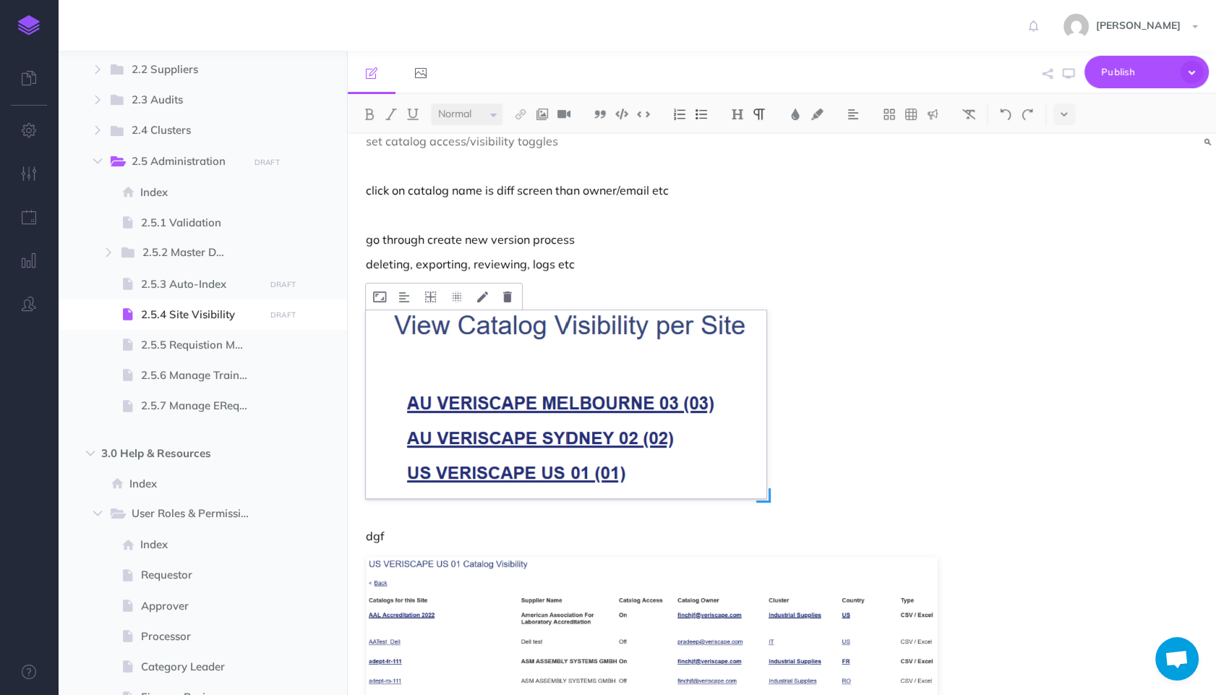
scroll to position [210, 0]
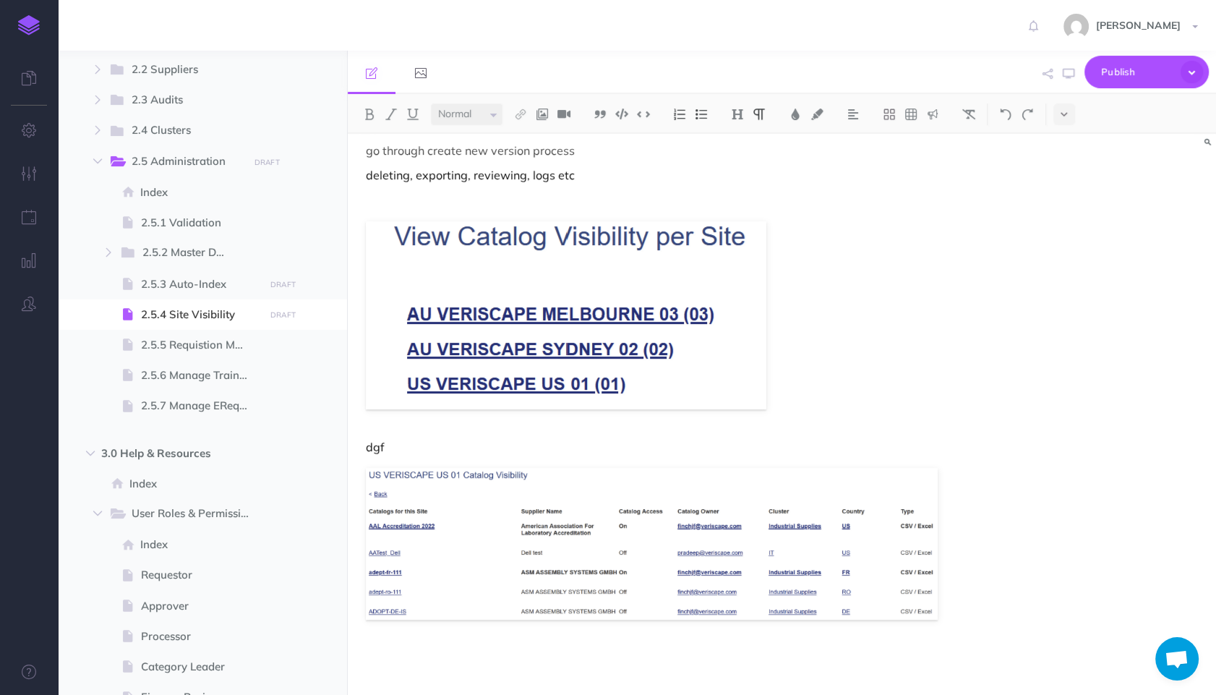
click at [952, 676] on div "set catalog access/visibility toggles click on catalog name is diff screen than…" at bounding box center [652, 308] width 608 height 771
click at [1181, 176] on button "button" at bounding box center [1181, 172] width 14 height 23
click at [536, 630] on div "set catalog access/visibility toggles click on catalog name is diff screen than…" at bounding box center [652, 308] width 608 height 771
click at [528, 665] on p at bounding box center [652, 656] width 572 height 17
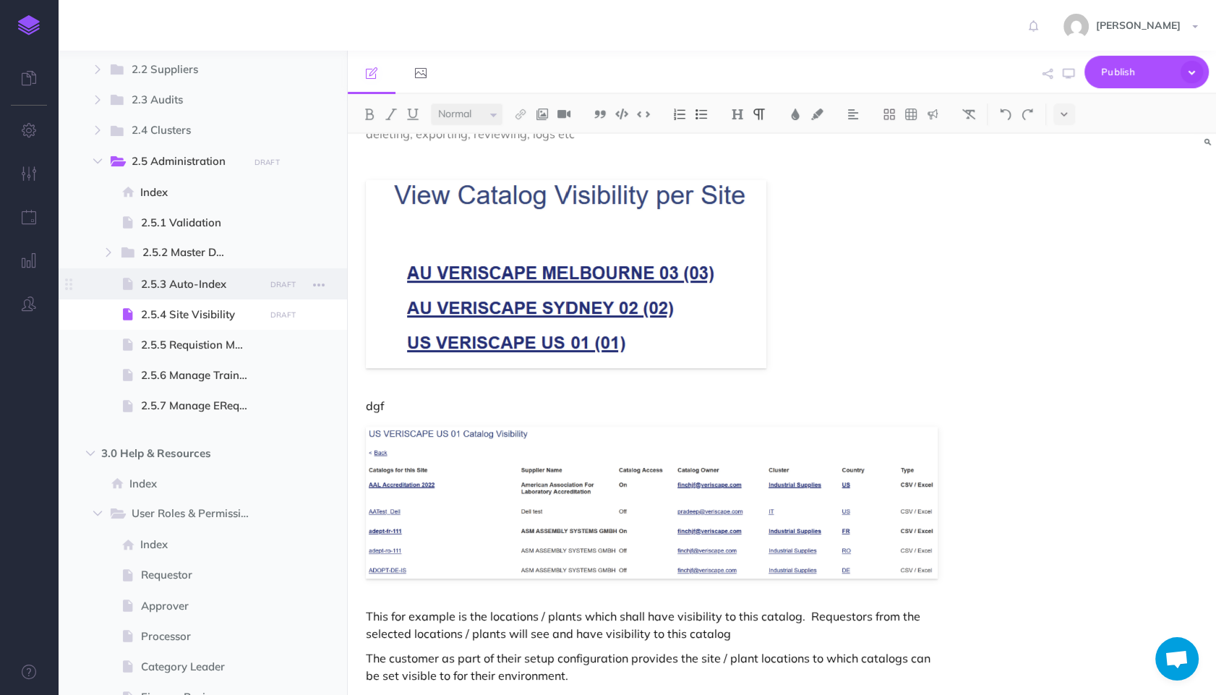
scroll to position [1048, 0]
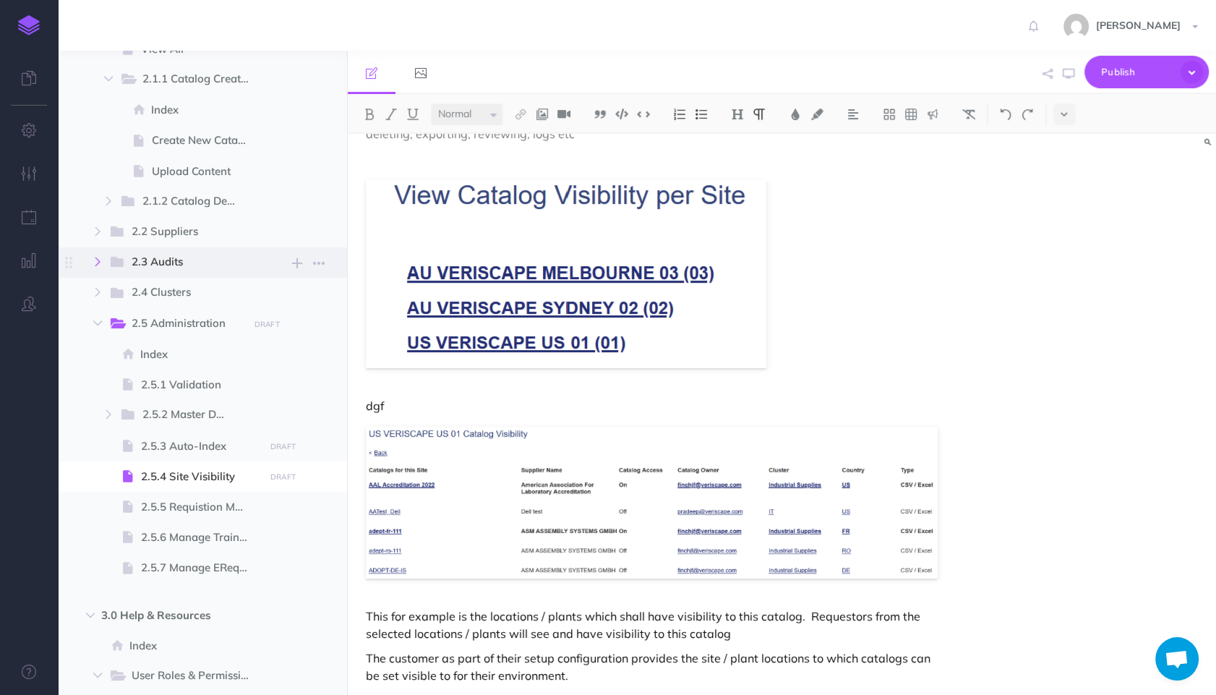
click at [100, 265] on icon "button" at bounding box center [97, 261] width 9 height 9
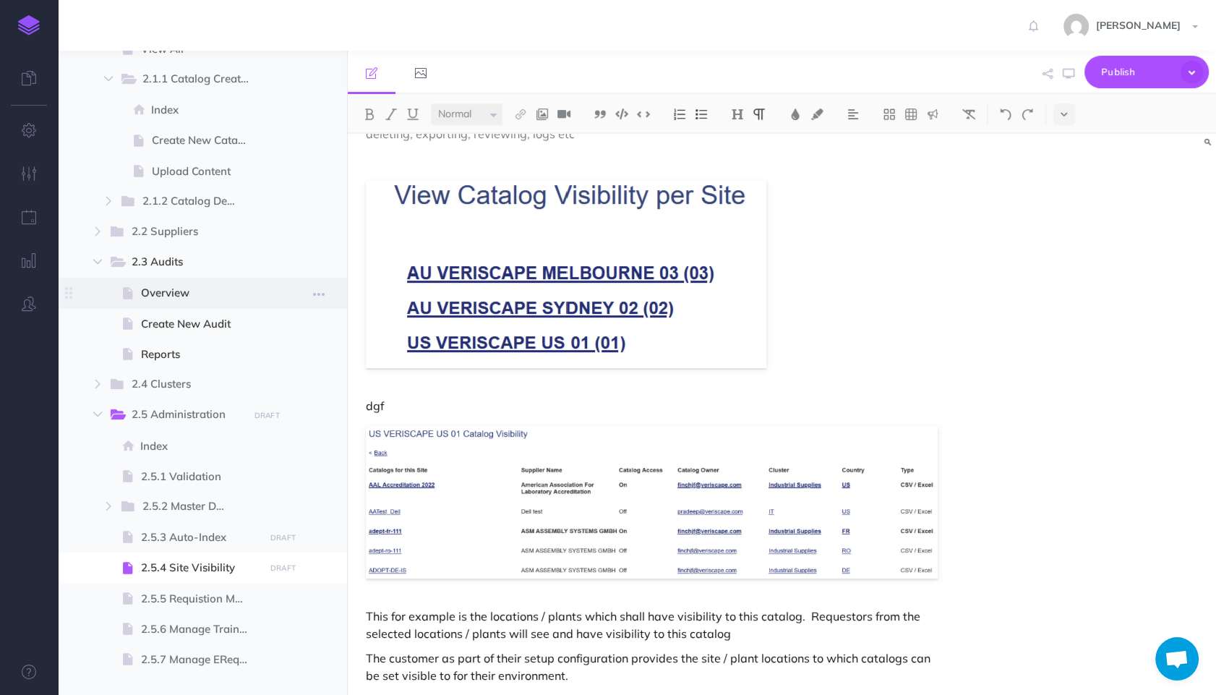
click at [168, 293] on span "Overview" at bounding box center [200, 292] width 119 height 17
select select "null"
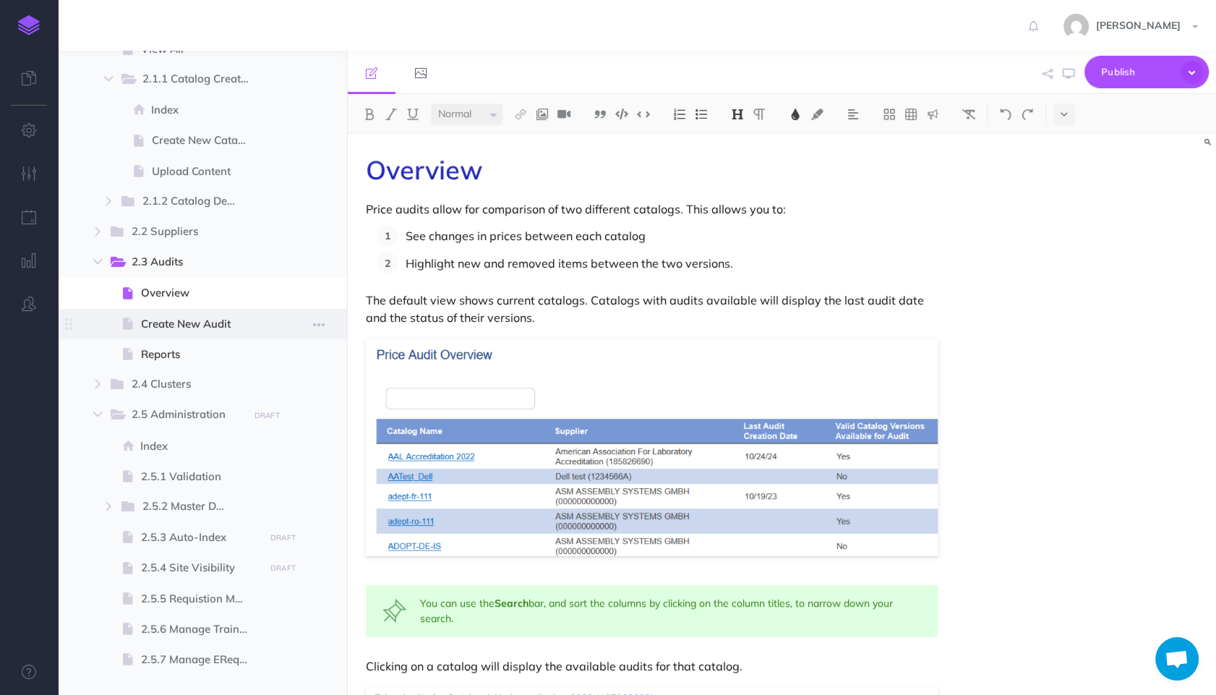
click at [194, 319] on span "Create New Audit" at bounding box center [200, 323] width 119 height 17
select select "null"
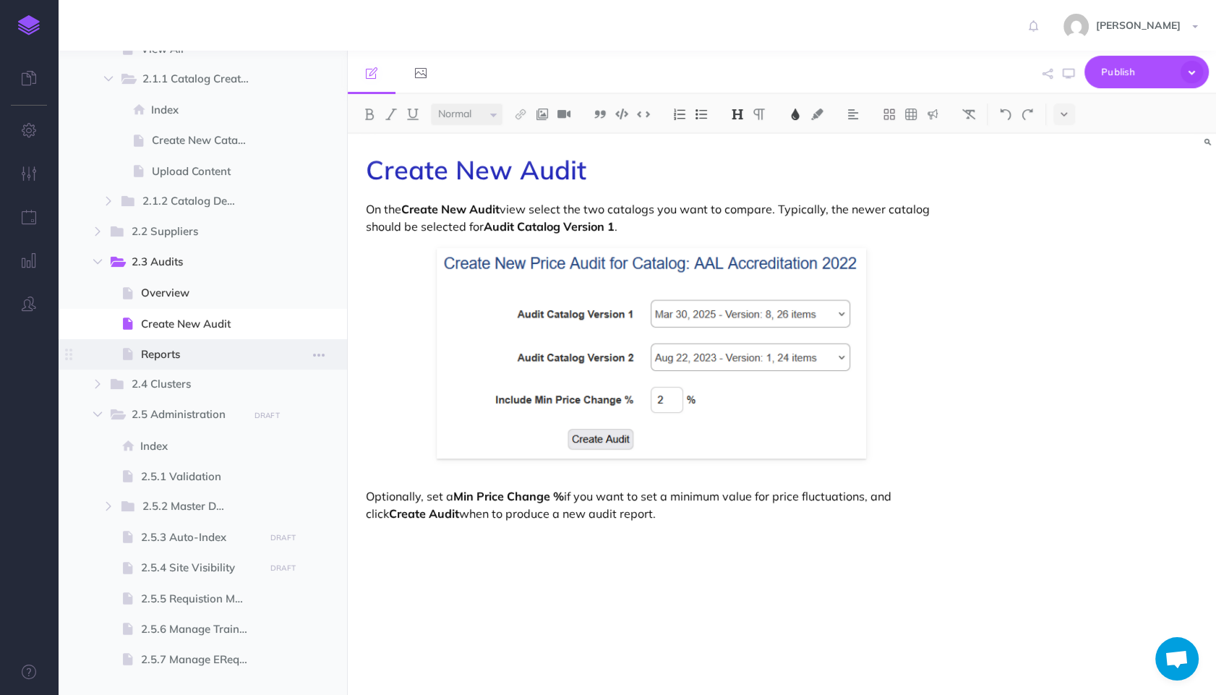
click at [158, 352] on span "Reports" at bounding box center [200, 354] width 119 height 17
select select "null"
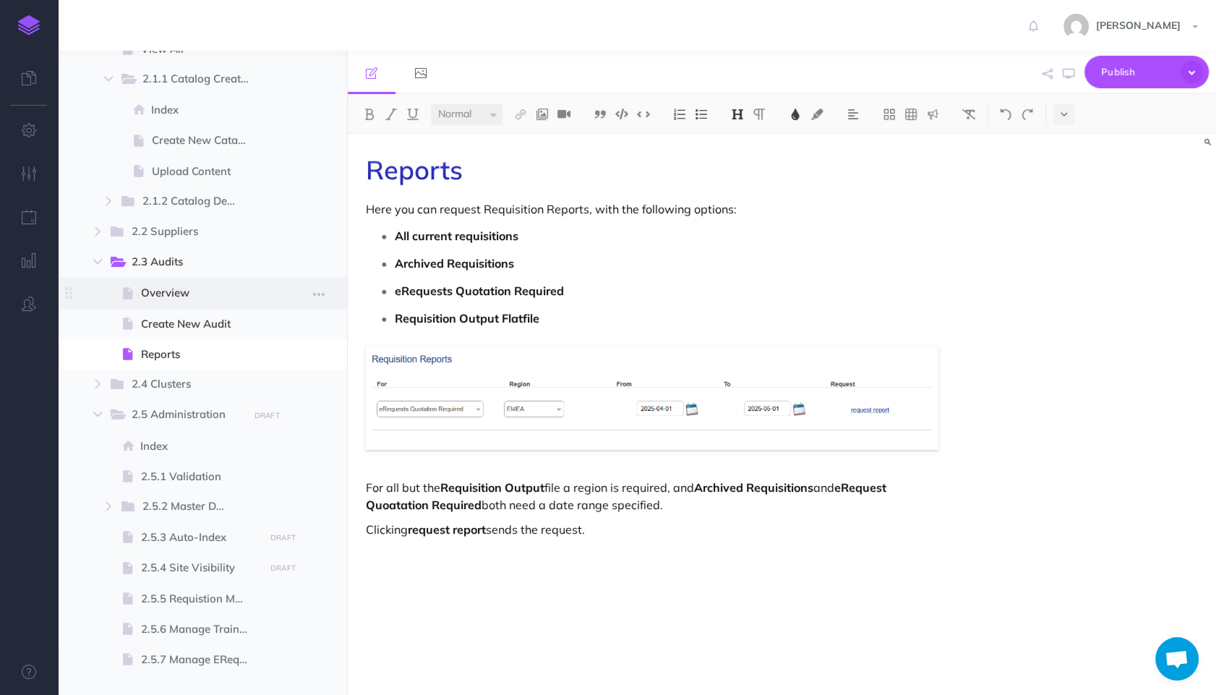
click at [156, 278] on span at bounding box center [202, 293] width 289 height 30
select select "null"
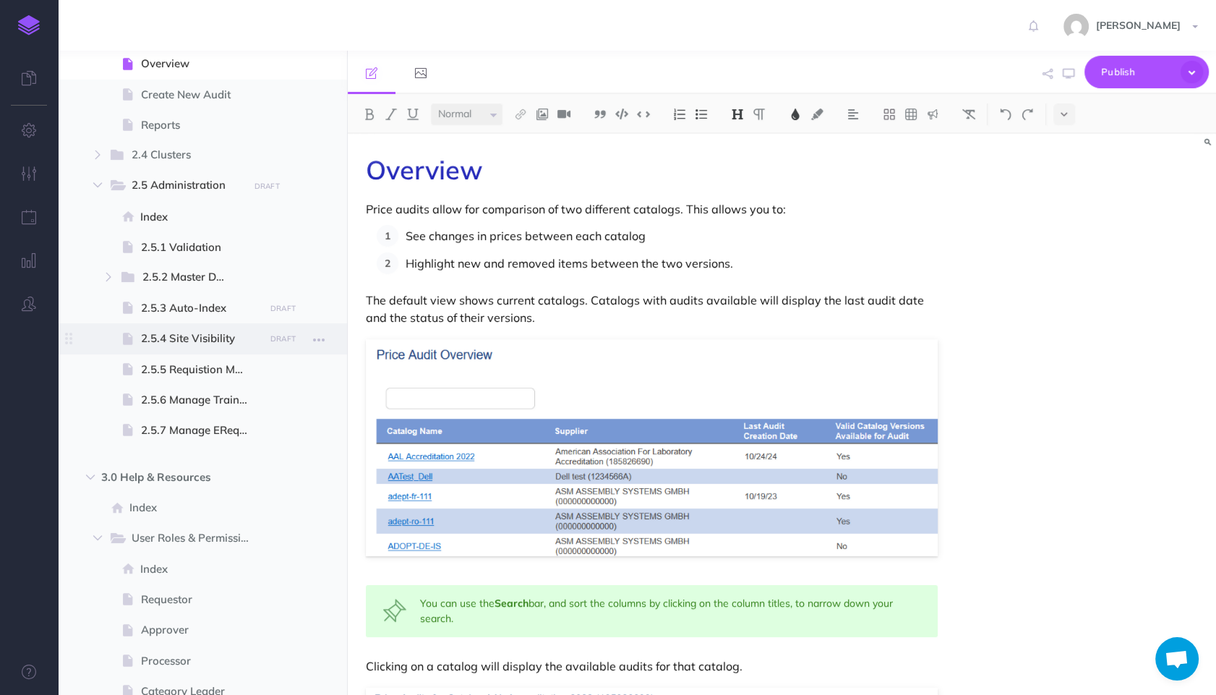
scroll to position [1210, 0]
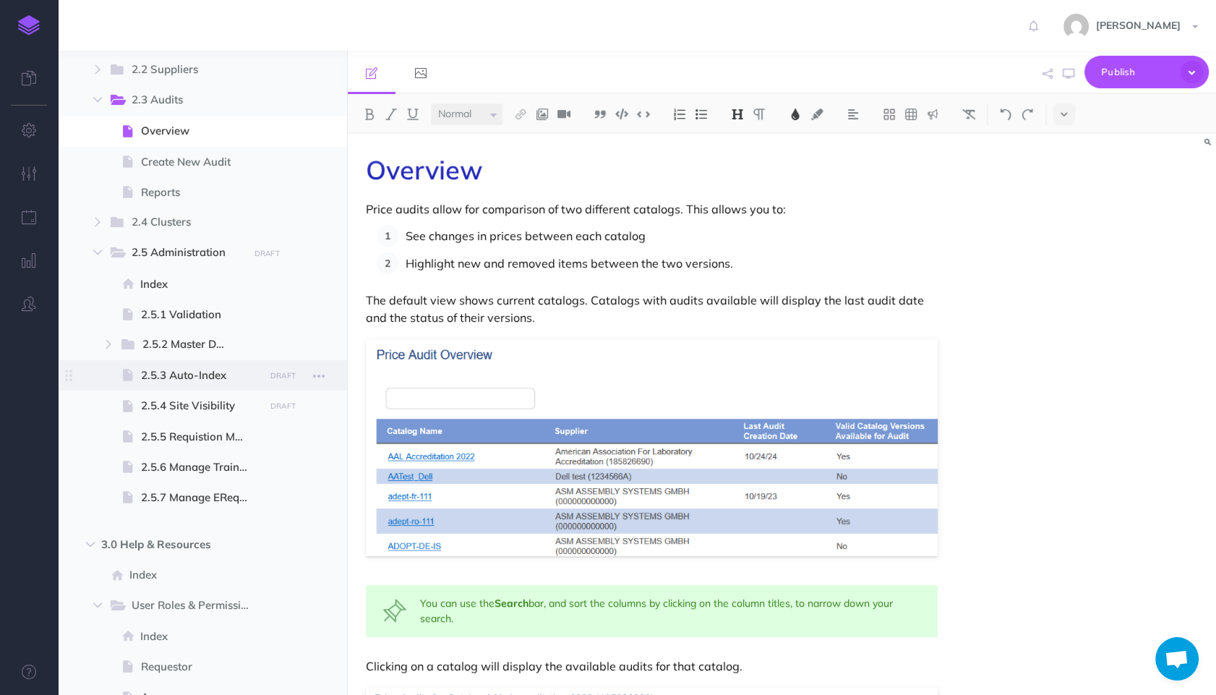
click at [170, 376] on span "2.5.3 Auto-Index" at bounding box center [200, 374] width 119 height 17
select select "null"
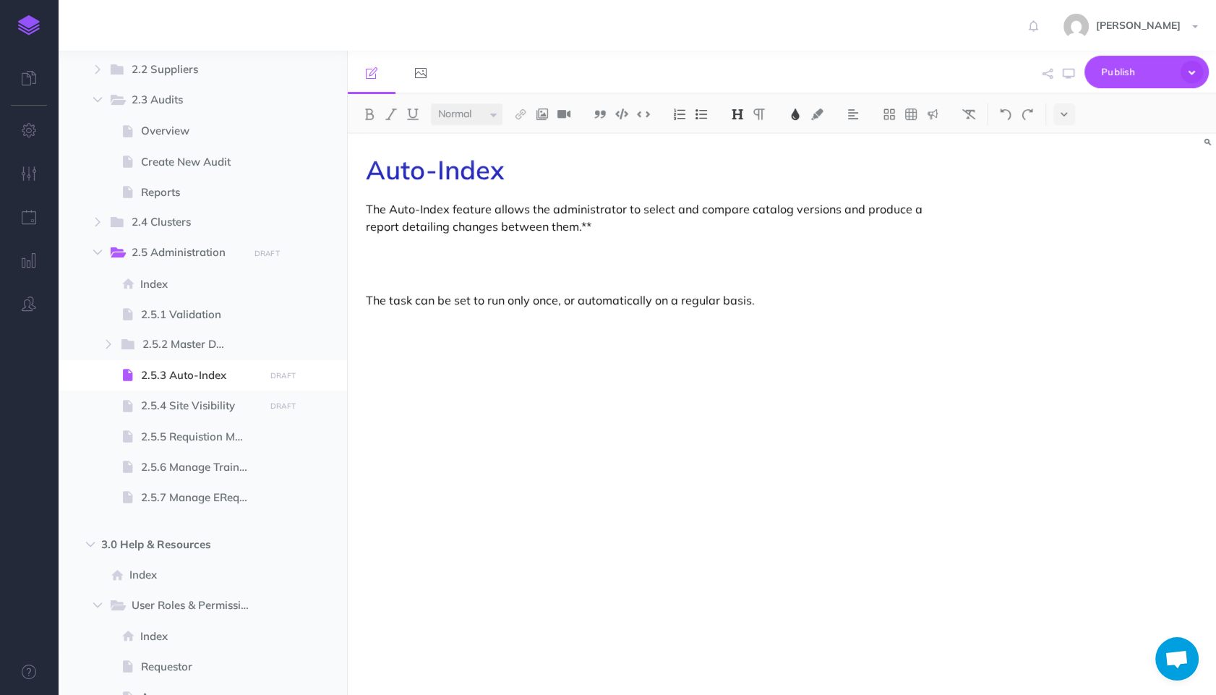
click at [672, 207] on p "The Auto-Index feature allows the administrator to select and compare catalog v…" at bounding box center [652, 217] width 572 height 35
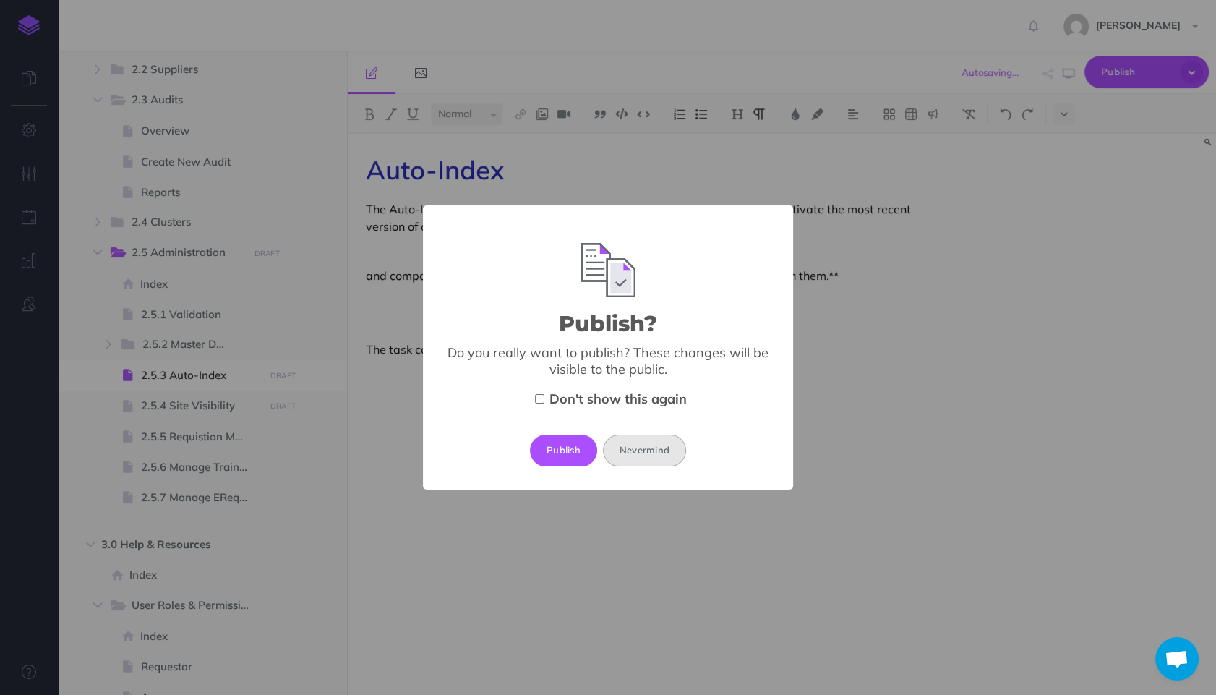
click at [671, 456] on button "Nevermind" at bounding box center [644, 450] width 83 height 32
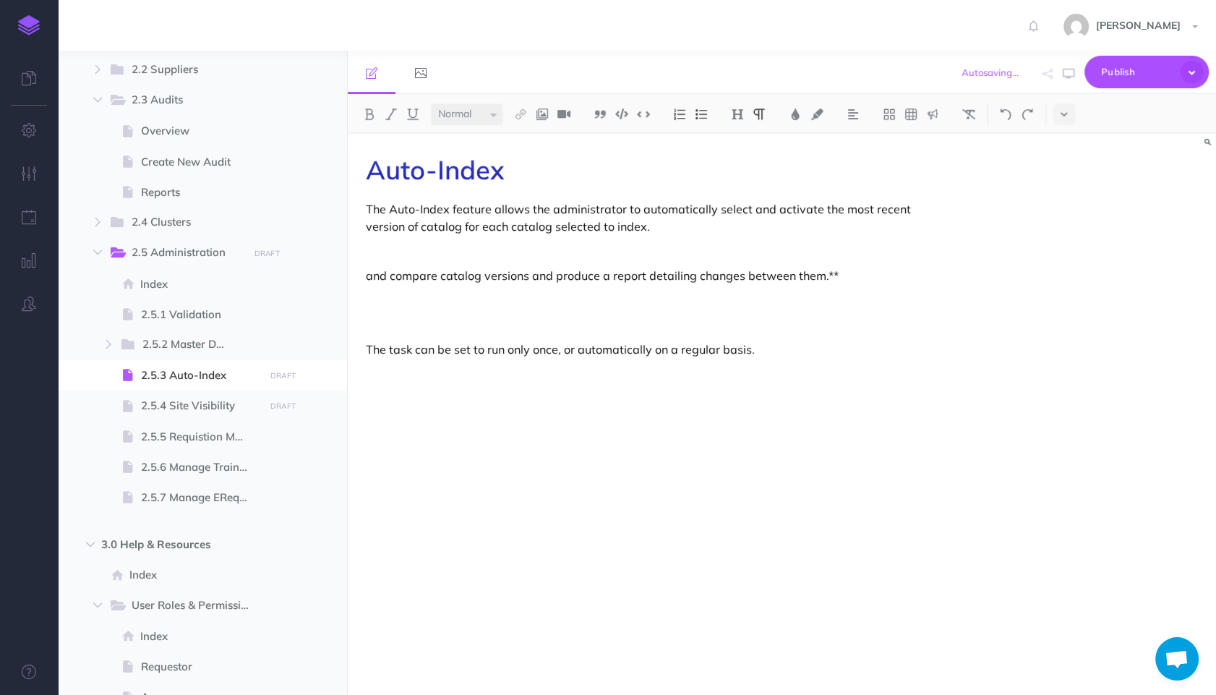
click at [767, 280] on p "and compare catalog versions and produce a report detailing changes between the…" at bounding box center [652, 275] width 572 height 17
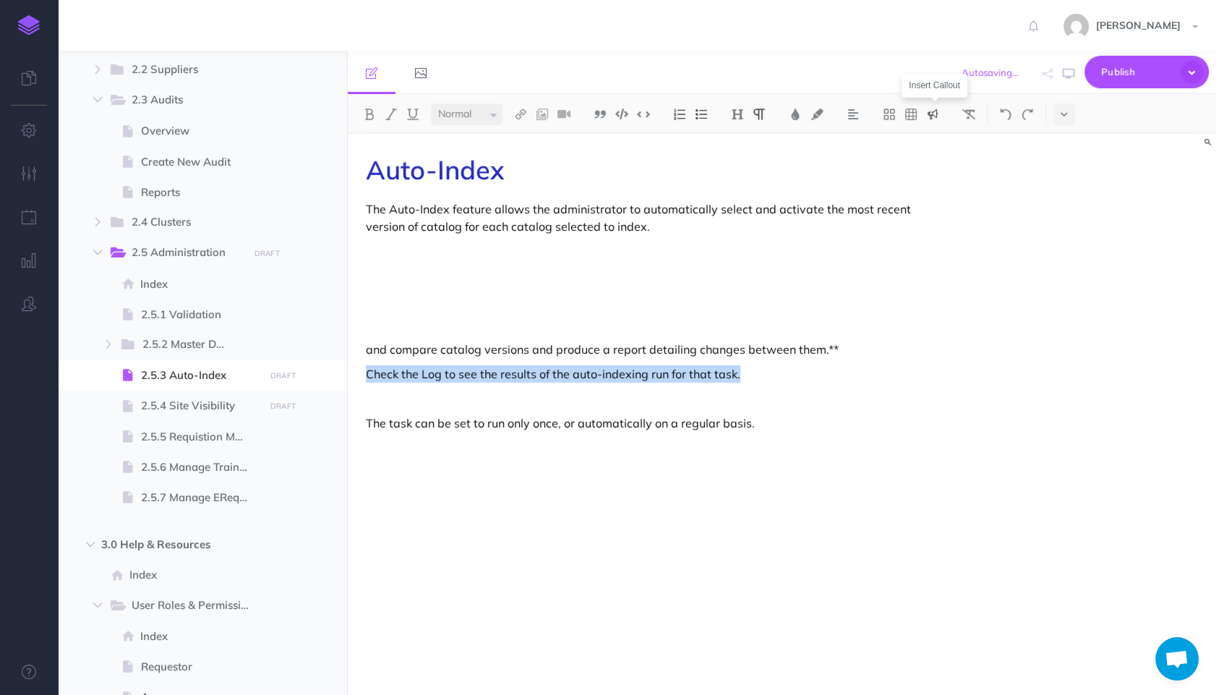
click at [929, 119] on img at bounding box center [932, 114] width 13 height 12
click at [936, 155] on img at bounding box center [932, 161] width 13 height 12
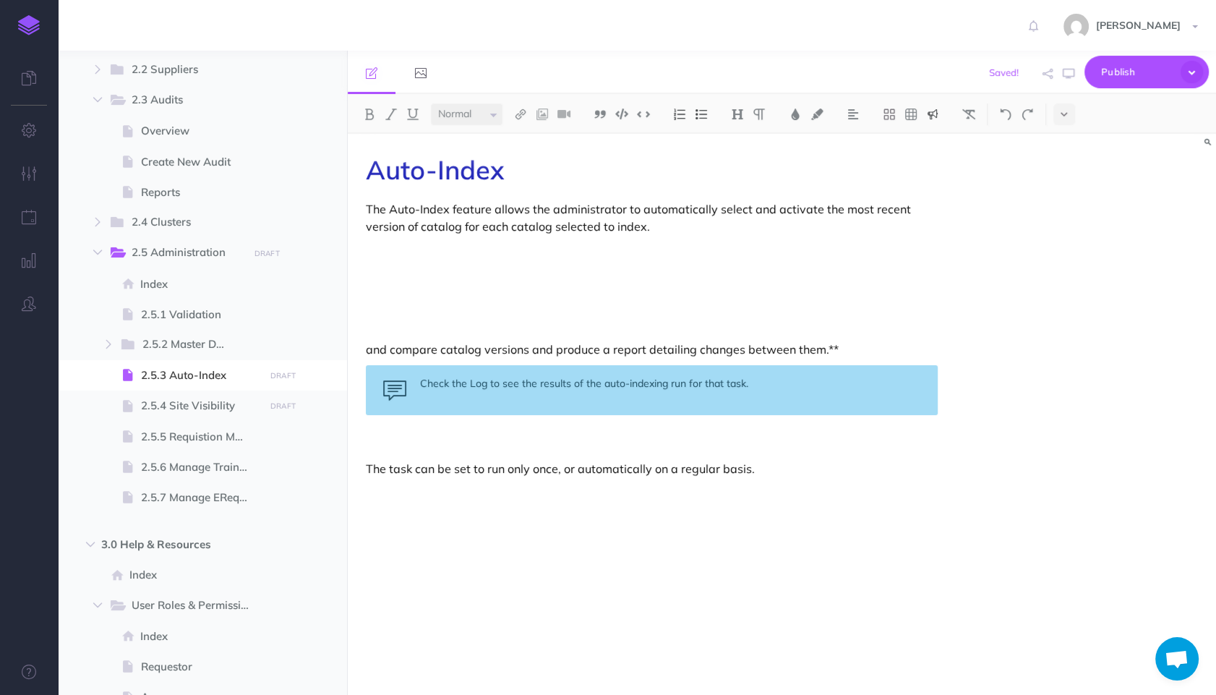
click at [713, 395] on div "Check the Log to see the results of the auto-indexing run for that task." at bounding box center [652, 390] width 572 height 50
click at [667, 488] on p at bounding box center [652, 492] width 572 height 17
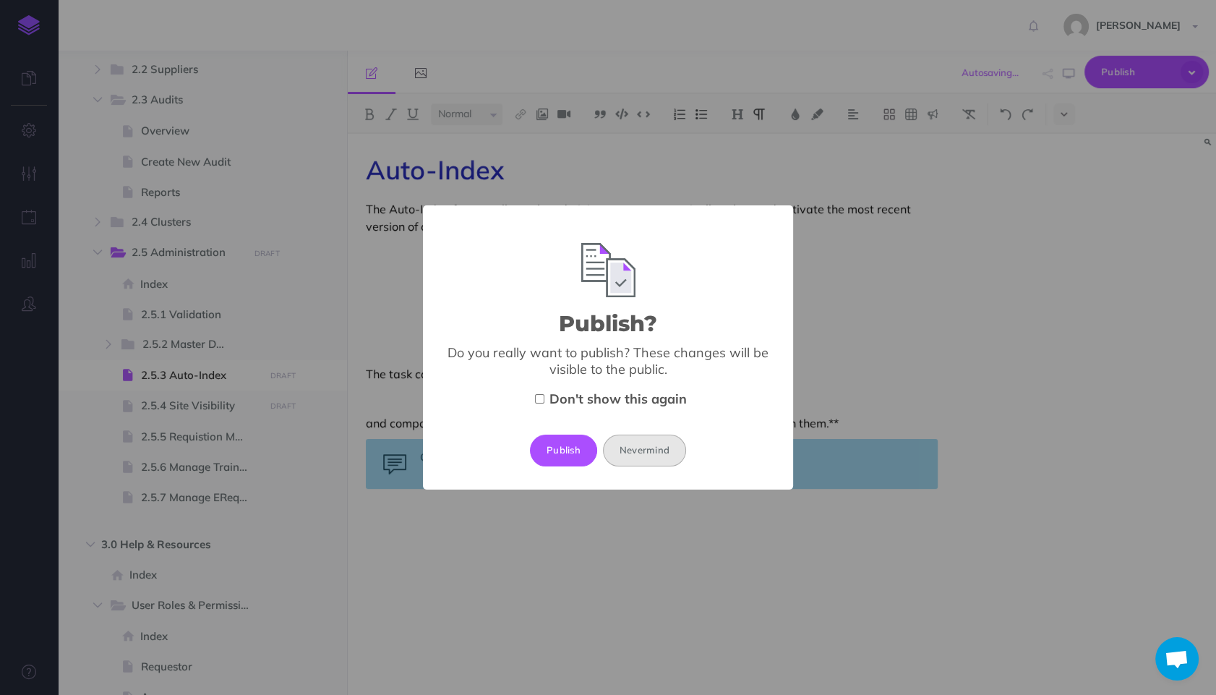
click at [663, 450] on button "Nevermind" at bounding box center [644, 450] width 83 height 32
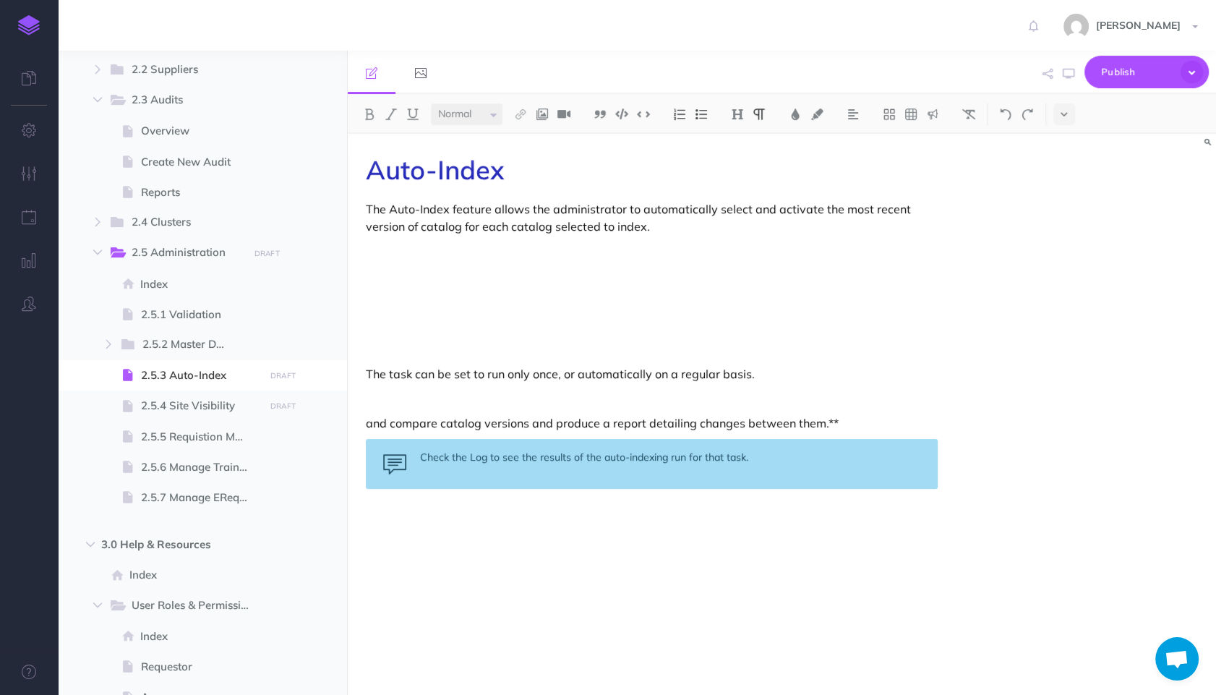
click at [466, 254] on p at bounding box center [652, 250] width 572 height 17
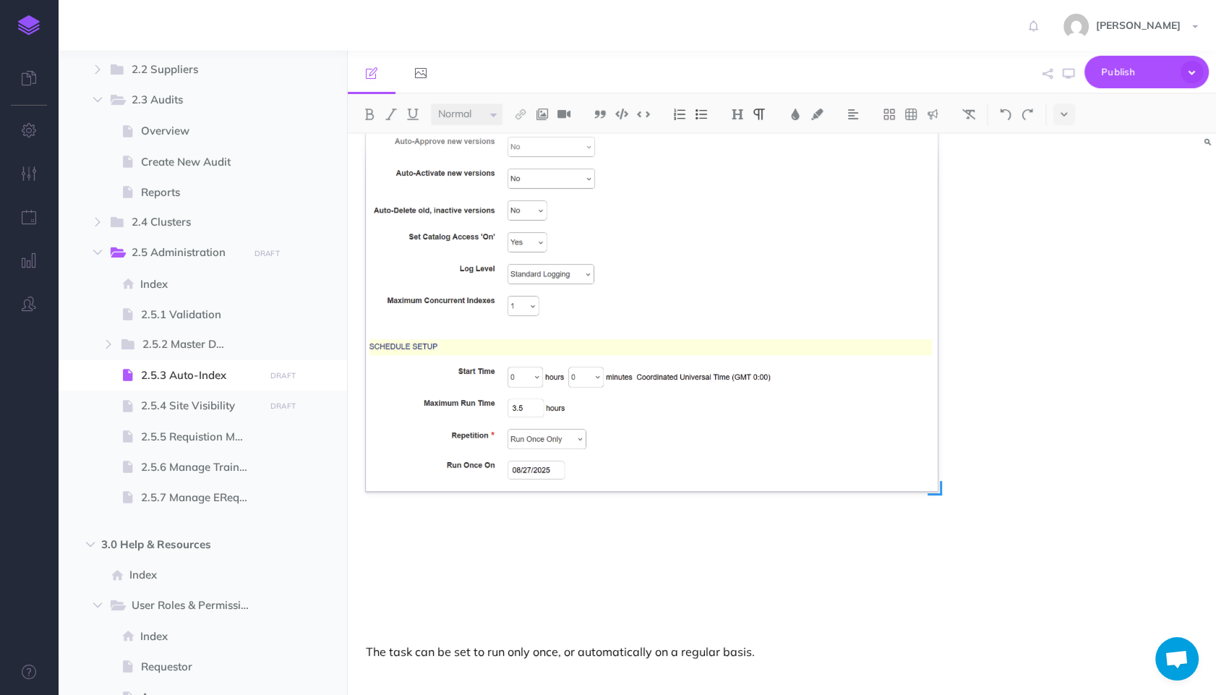
scroll to position [301, 0]
click at [613, 537] on div "Auto-Index The Auto-Index feature allows the administrator to automatically sel…" at bounding box center [652, 343] width 608 height 1022
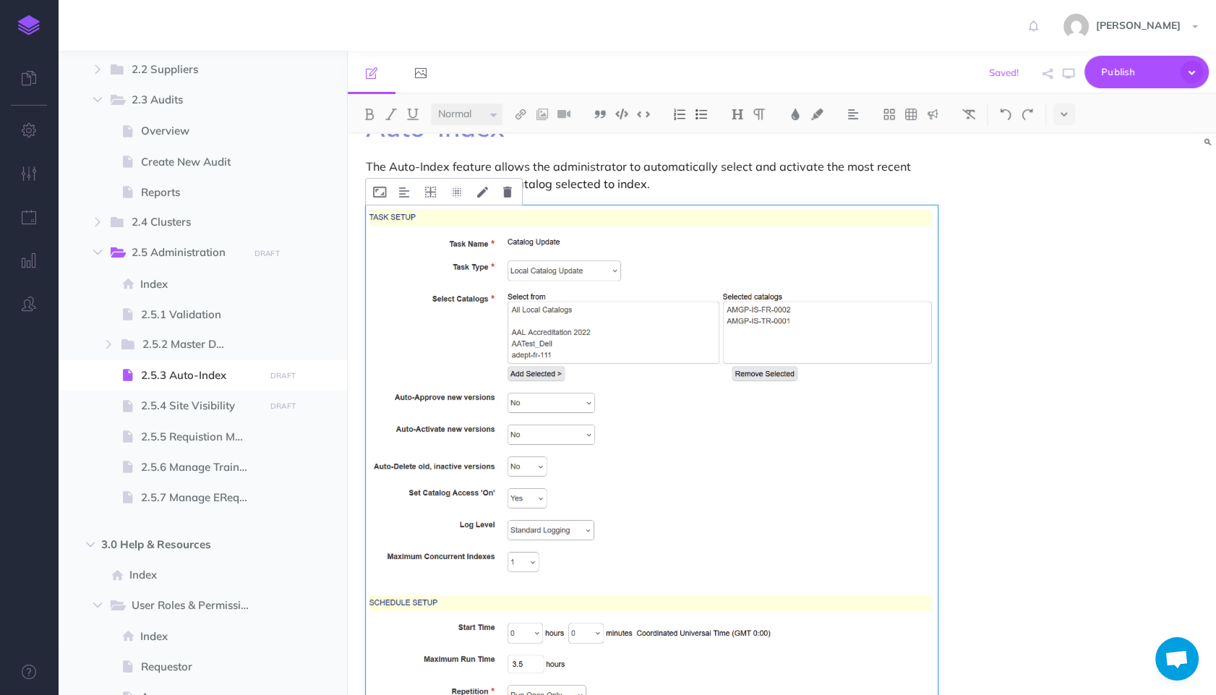
scroll to position [75, 0]
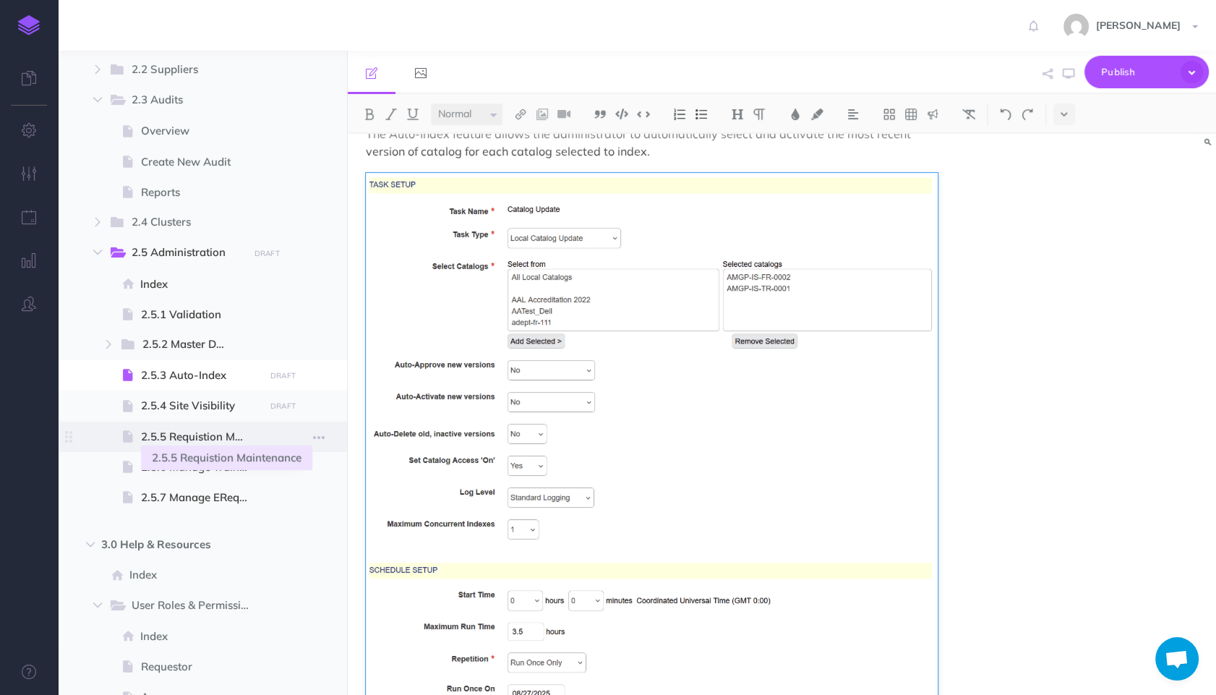
click at [182, 438] on span "2.5.5 Requistion Maintenance" at bounding box center [200, 436] width 119 height 17
select select "null"
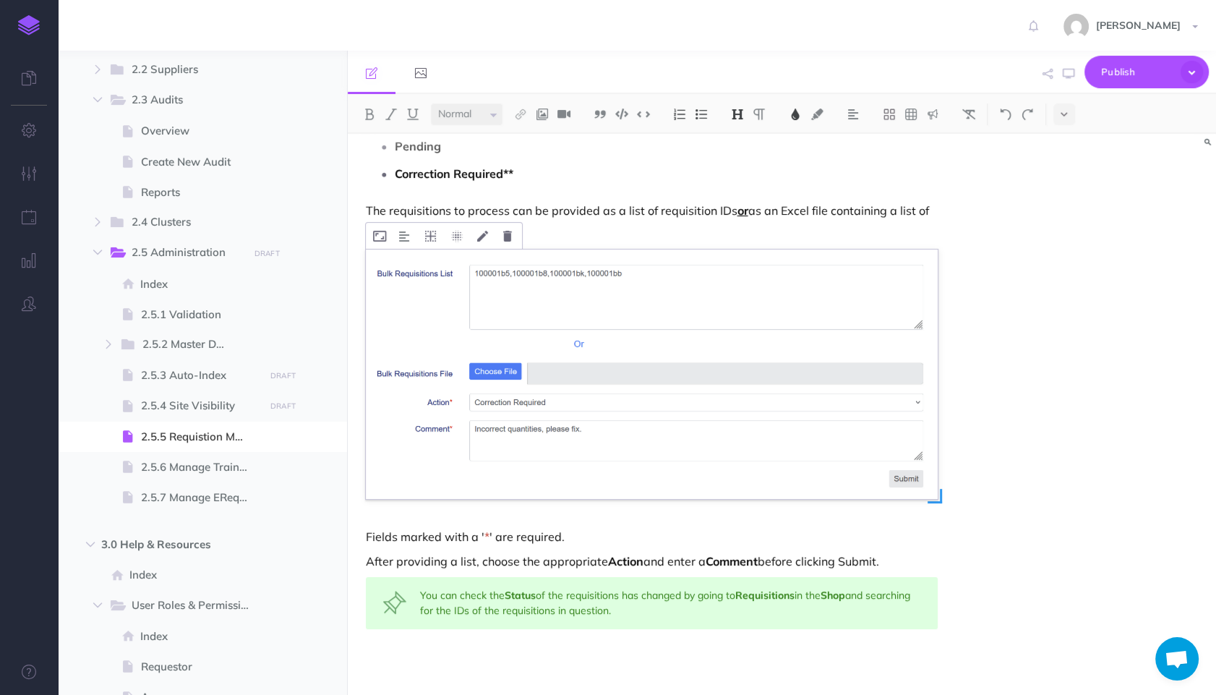
scroll to position [135, 0]
click at [643, 571] on div "Requisition Maintenance The Requisition Maintenance screen allows an administra…" at bounding box center [652, 347] width 608 height 696
copy p "Fields marked with a ' * ' are required."
click at [188, 376] on span "2.5.3 Auto-Index" at bounding box center [200, 374] width 119 height 17
select select "null"
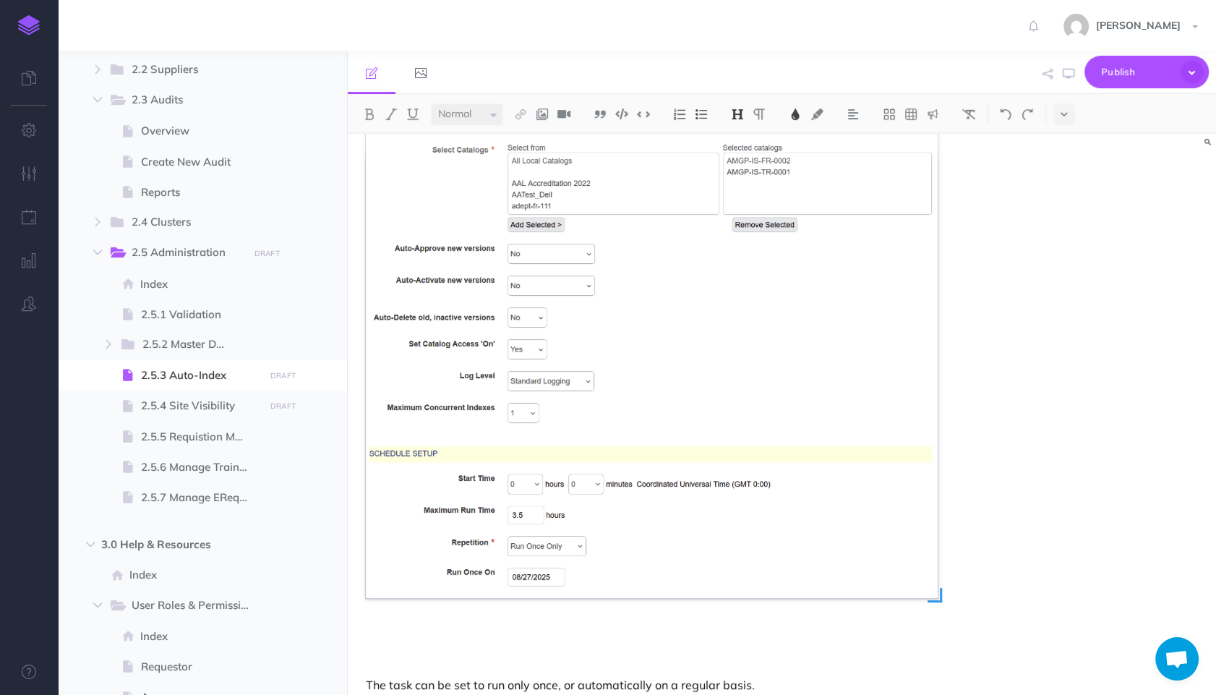
scroll to position [226, 0]
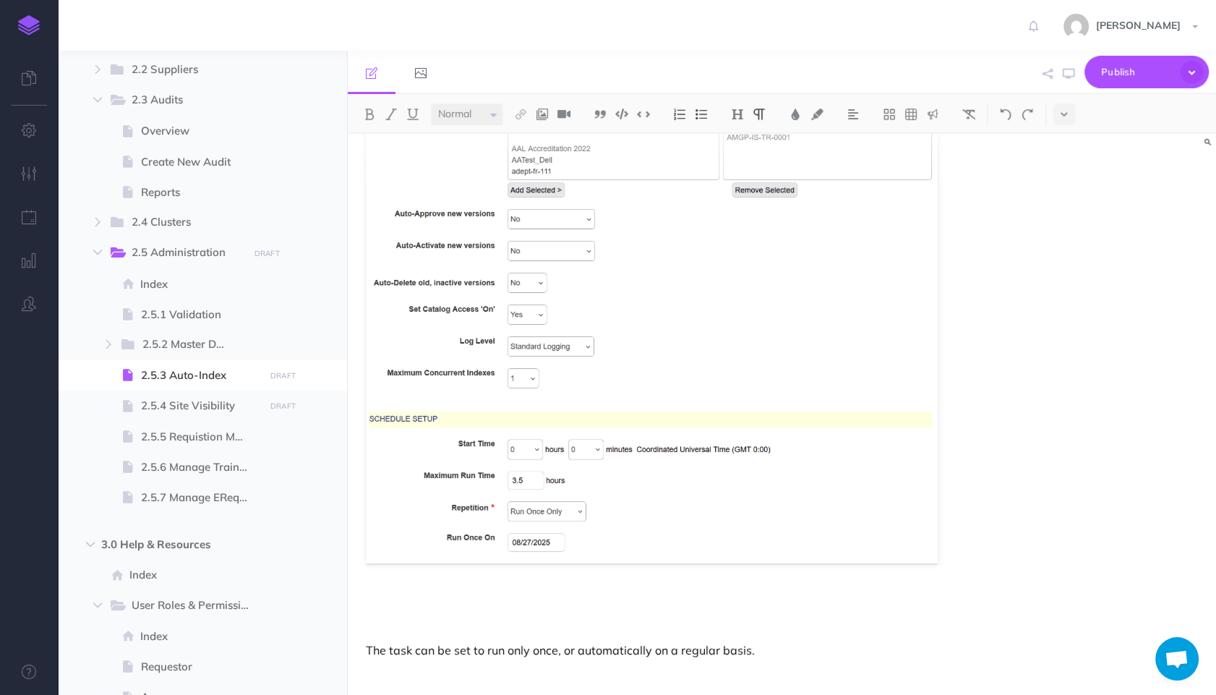
click at [605, 596] on p at bounding box center [652, 600] width 572 height 17
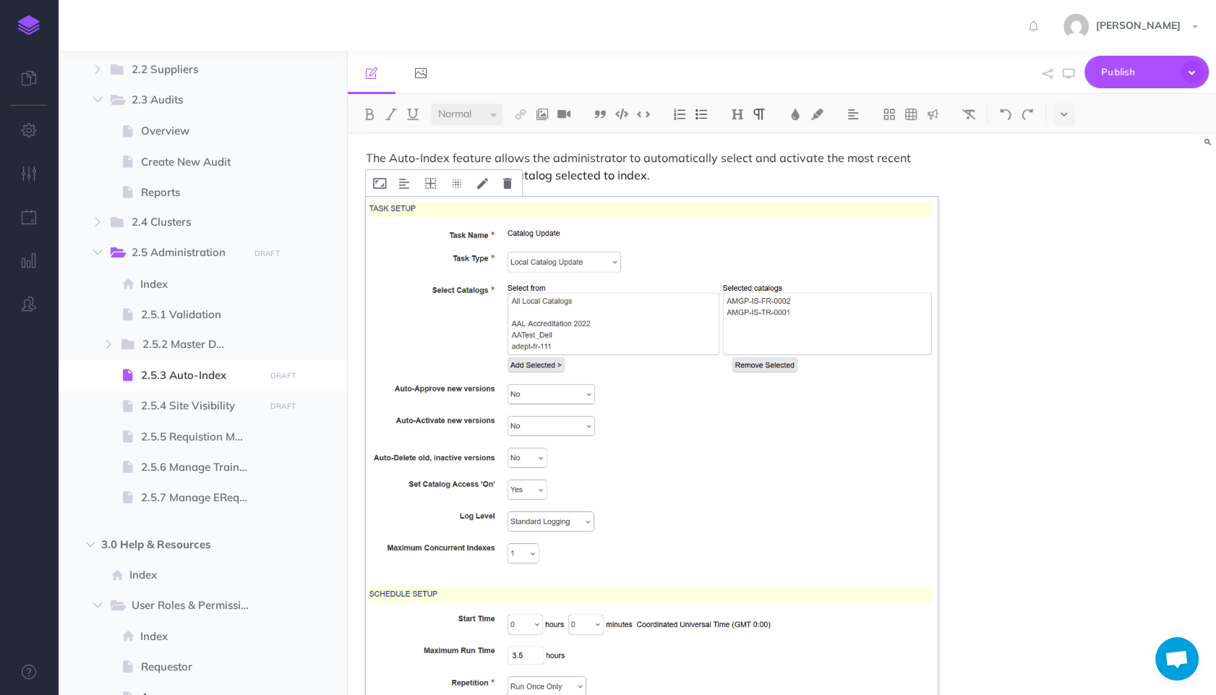
scroll to position [0, 0]
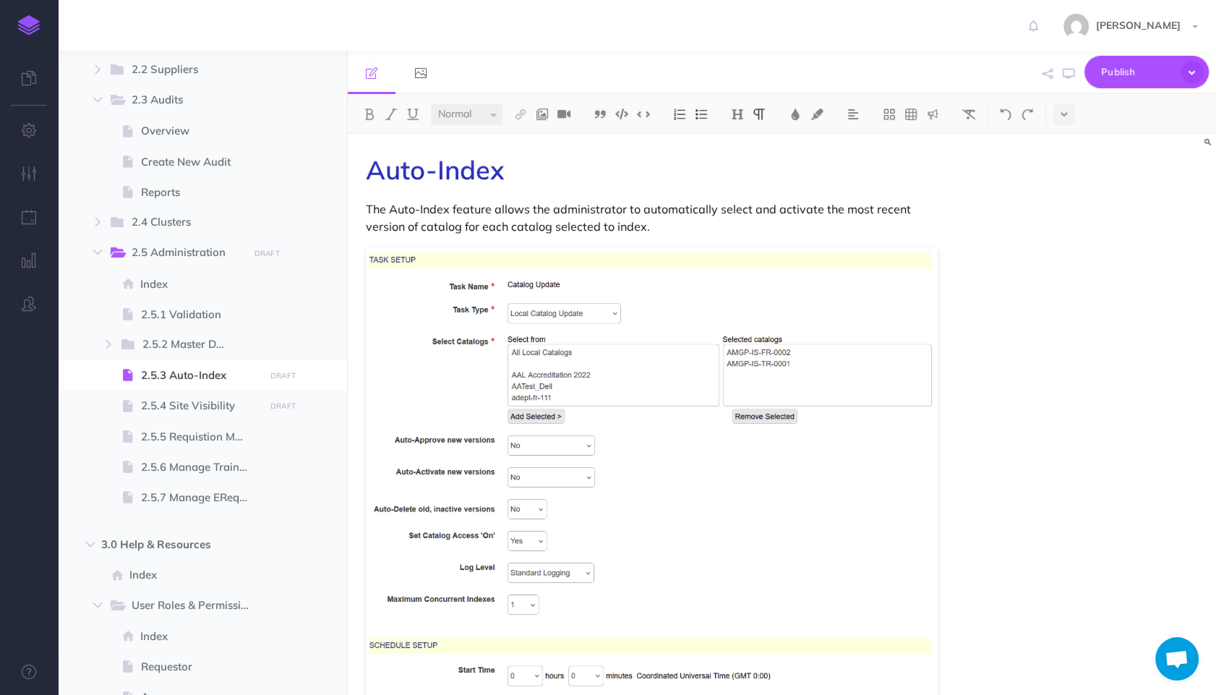
click at [716, 226] on p "The Auto-Index feature allows the administrator to automatically select and act…" at bounding box center [652, 217] width 572 height 35
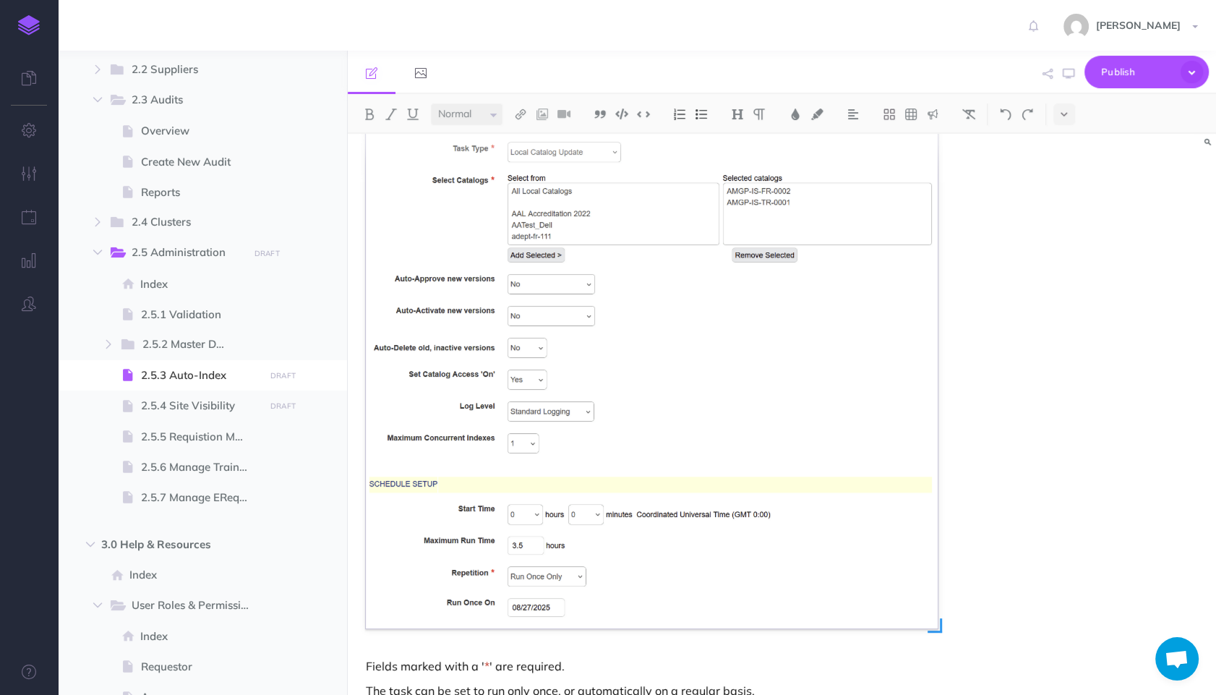
scroll to position [356, 0]
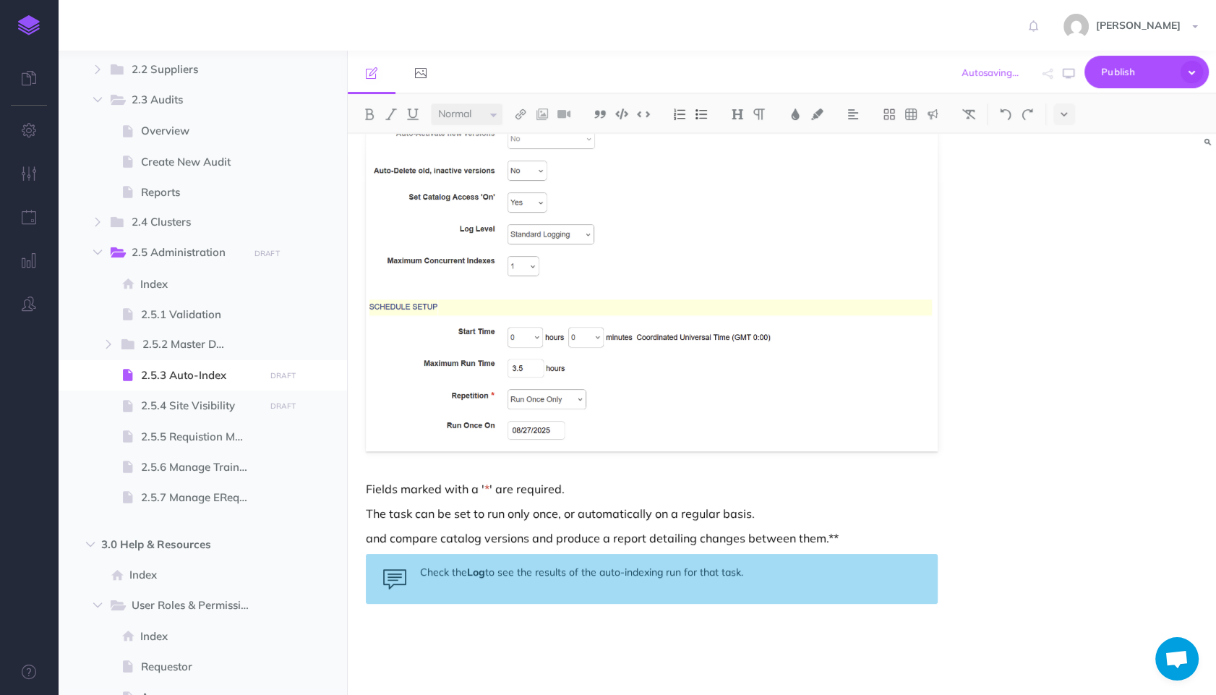
click at [724, 527] on div "Auto-Index The Auto-Index feature allows the administrator to automatically app…" at bounding box center [652, 236] width 608 height 917
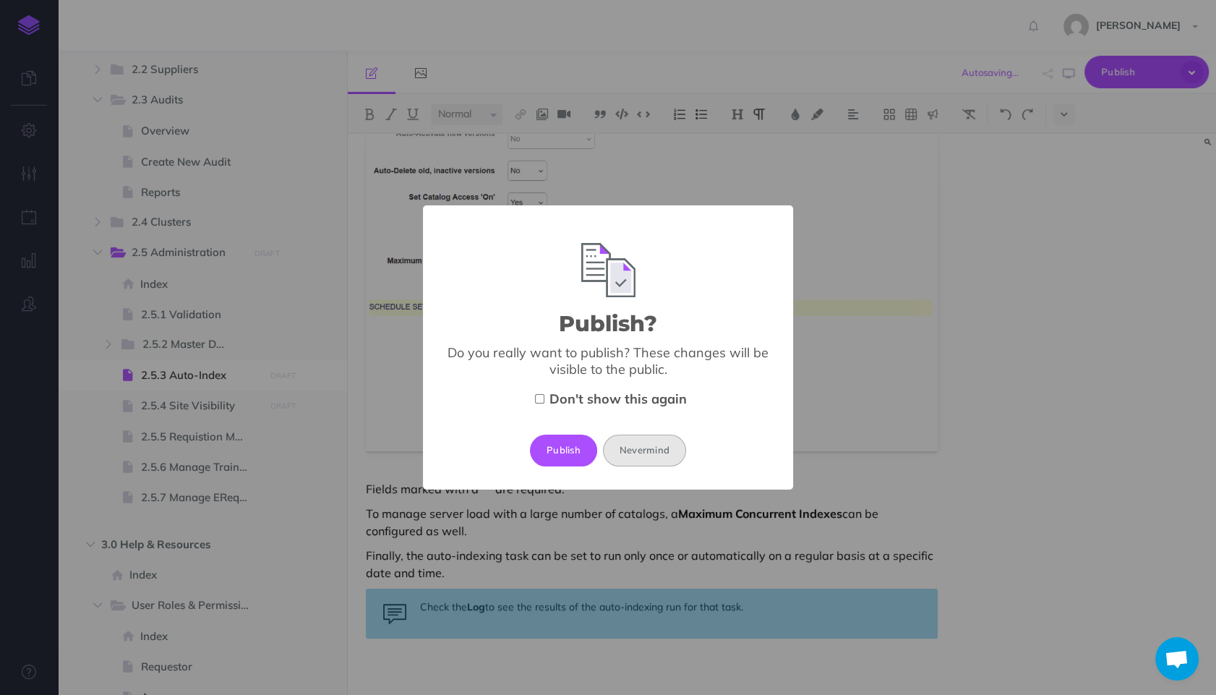
click at [667, 438] on button "Nevermind" at bounding box center [644, 450] width 83 height 32
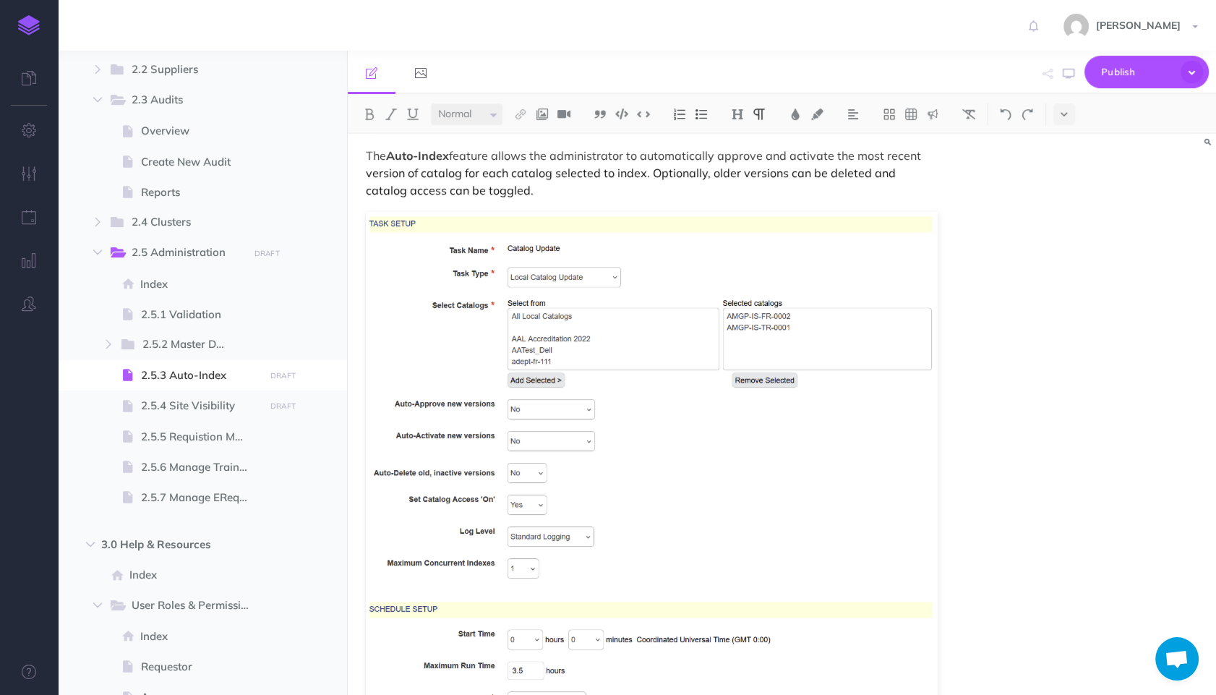
scroll to position [0, 0]
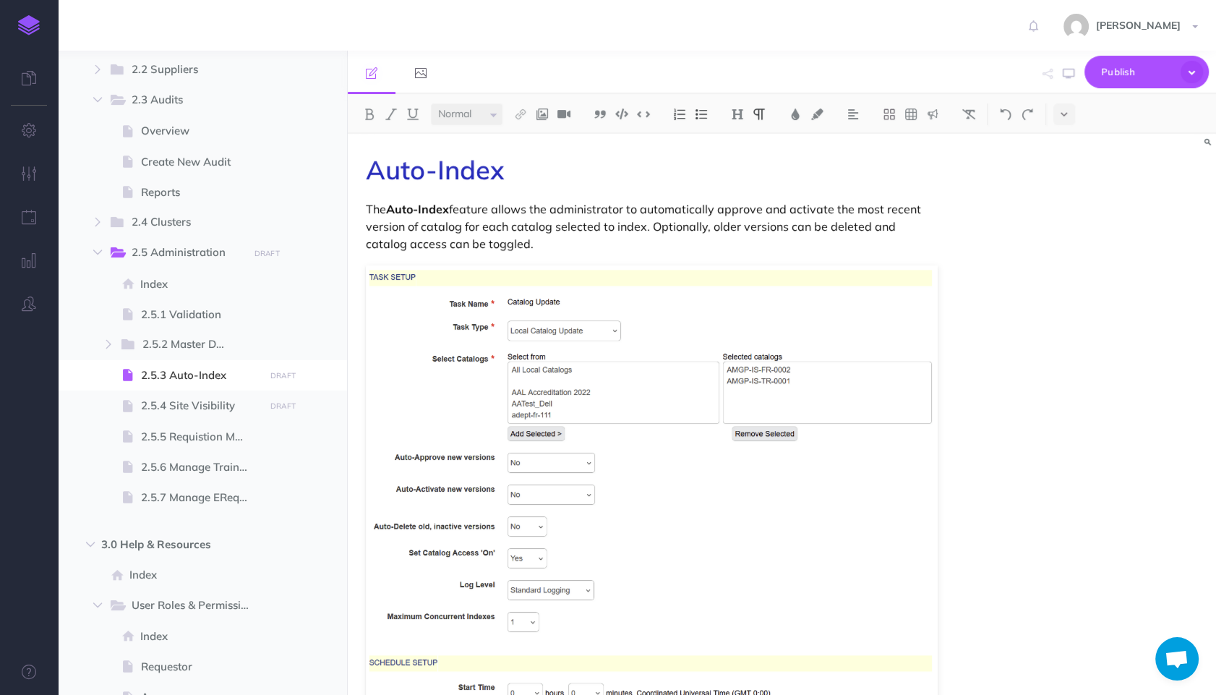
click at [711, 213] on p "The Auto-Index feature allows the administrator to automatically approve and ac…" at bounding box center [652, 226] width 572 height 52
click at [601, 238] on p "The Auto-Index feature allows the administrator to automatically approve and ac…" at bounding box center [652, 226] width 572 height 52
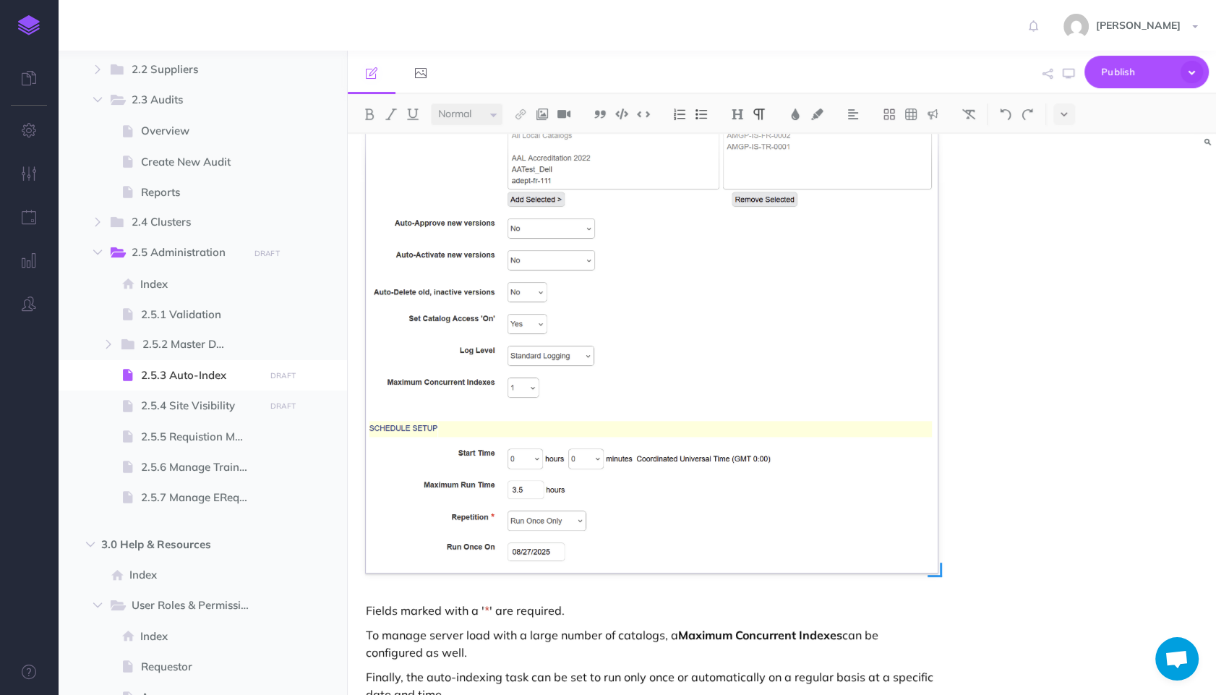
scroll to position [150, 0]
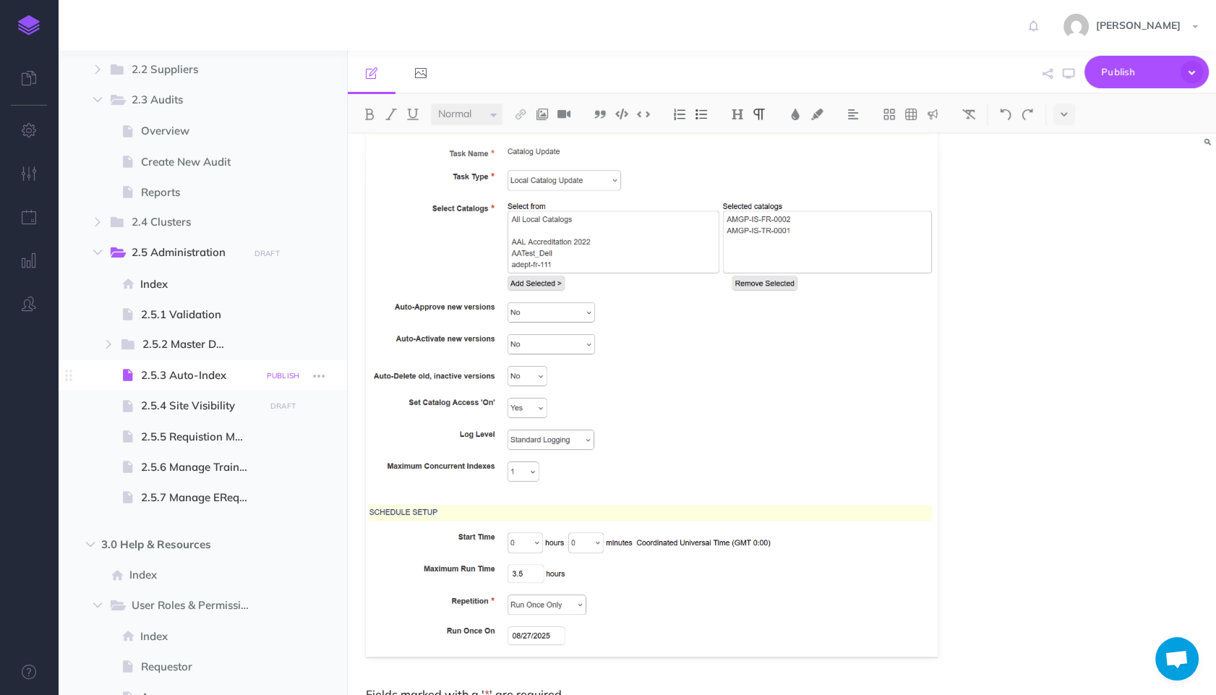
click at [287, 372] on button "PUBLISH" at bounding box center [283, 375] width 40 height 17
click at [275, 484] on ul "Publish these changes Nevermind Publish" at bounding box center [209, 453] width 181 height 127
click at [275, 492] on button "Publish" at bounding box center [270, 498] width 47 height 25
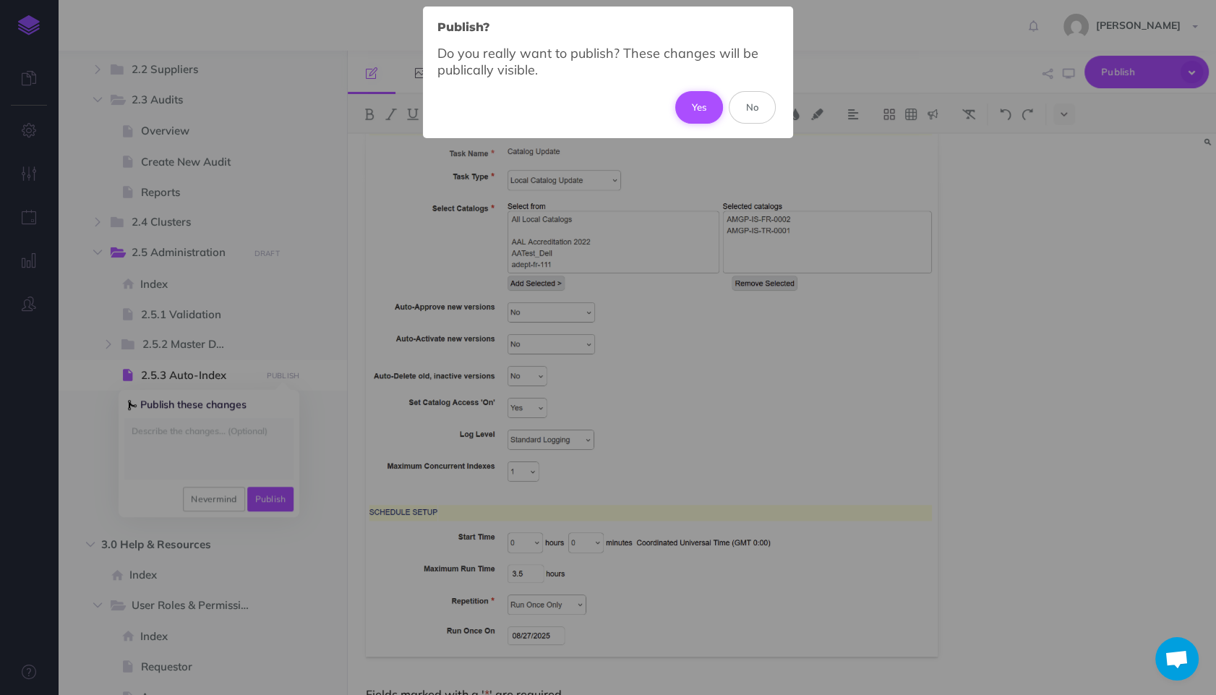
click at [694, 109] on button "Yes" at bounding box center [699, 107] width 48 height 32
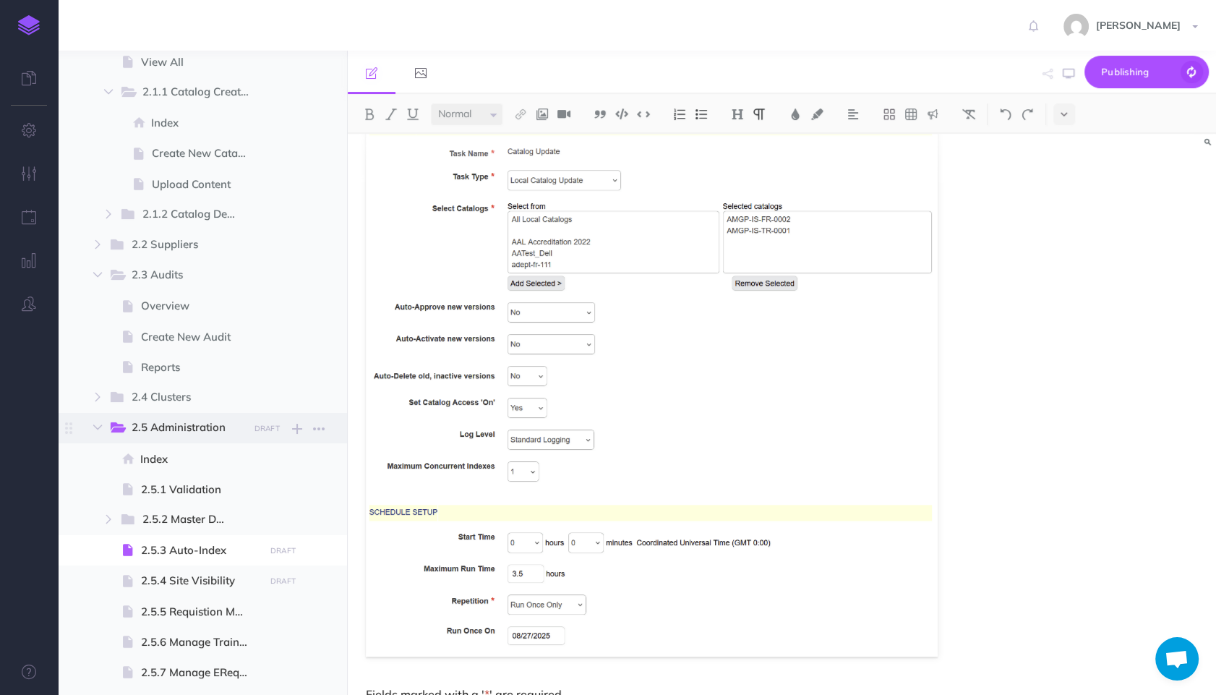
scroll to position [1129, 0]
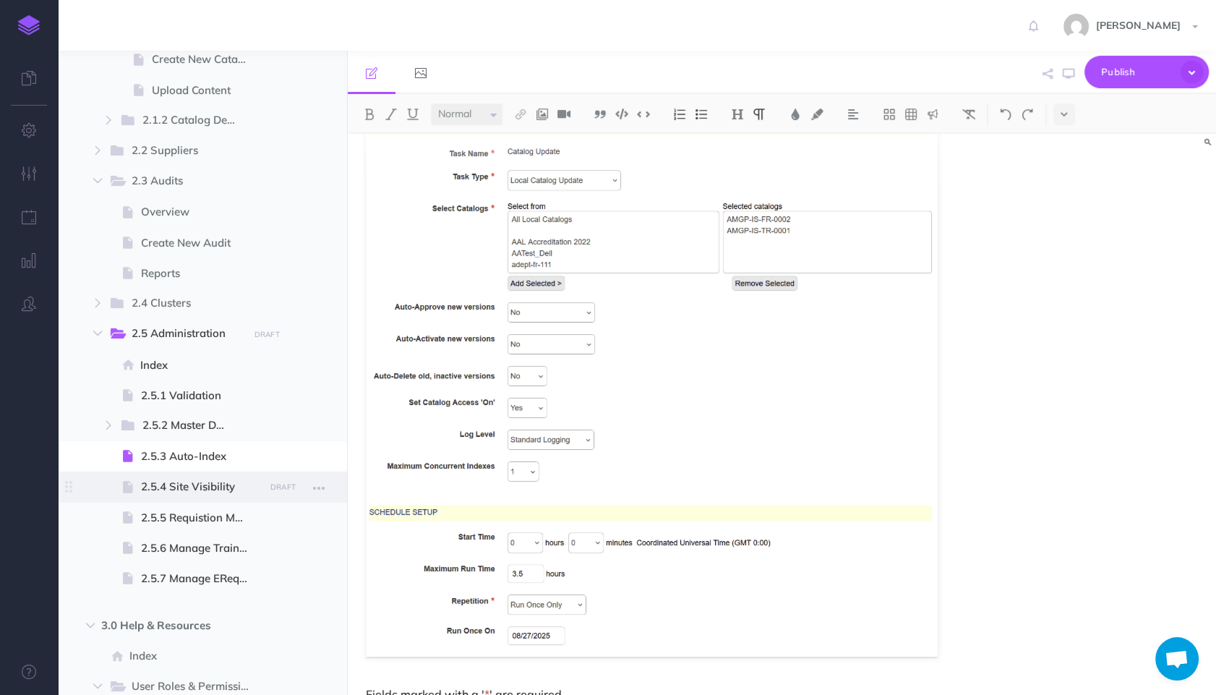
click at [166, 480] on span "2.5.4 Site Visibility" at bounding box center [200, 486] width 119 height 17
select select "null"
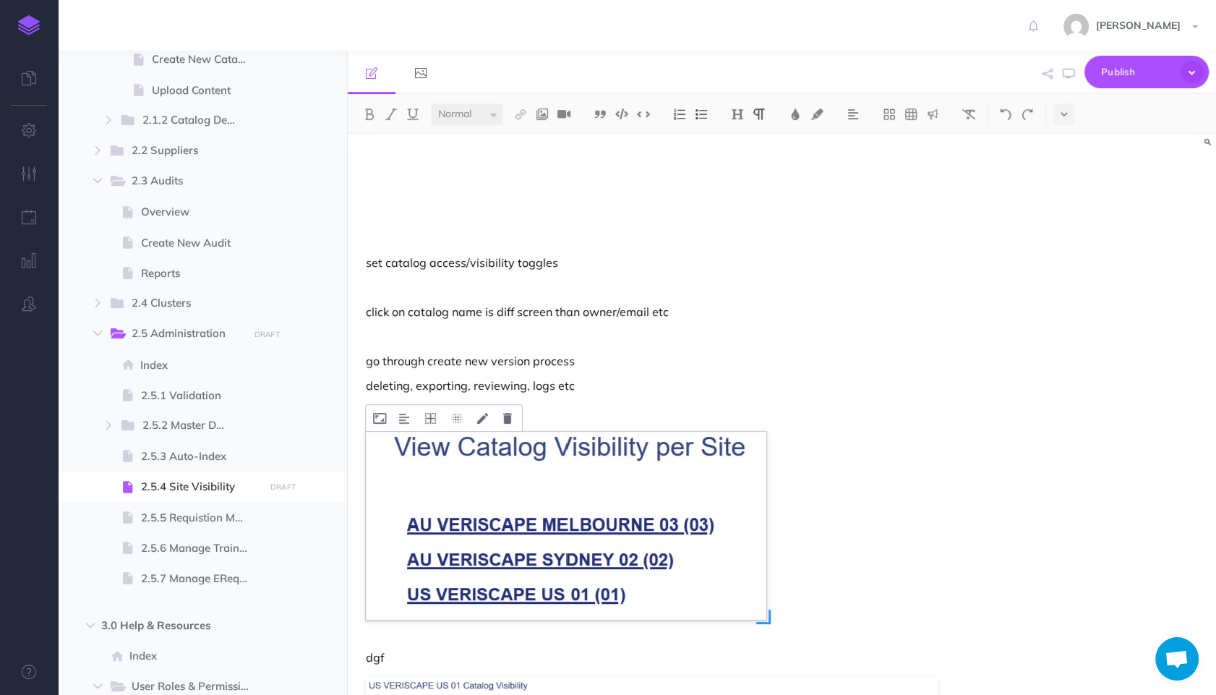
scroll to position [293, 0]
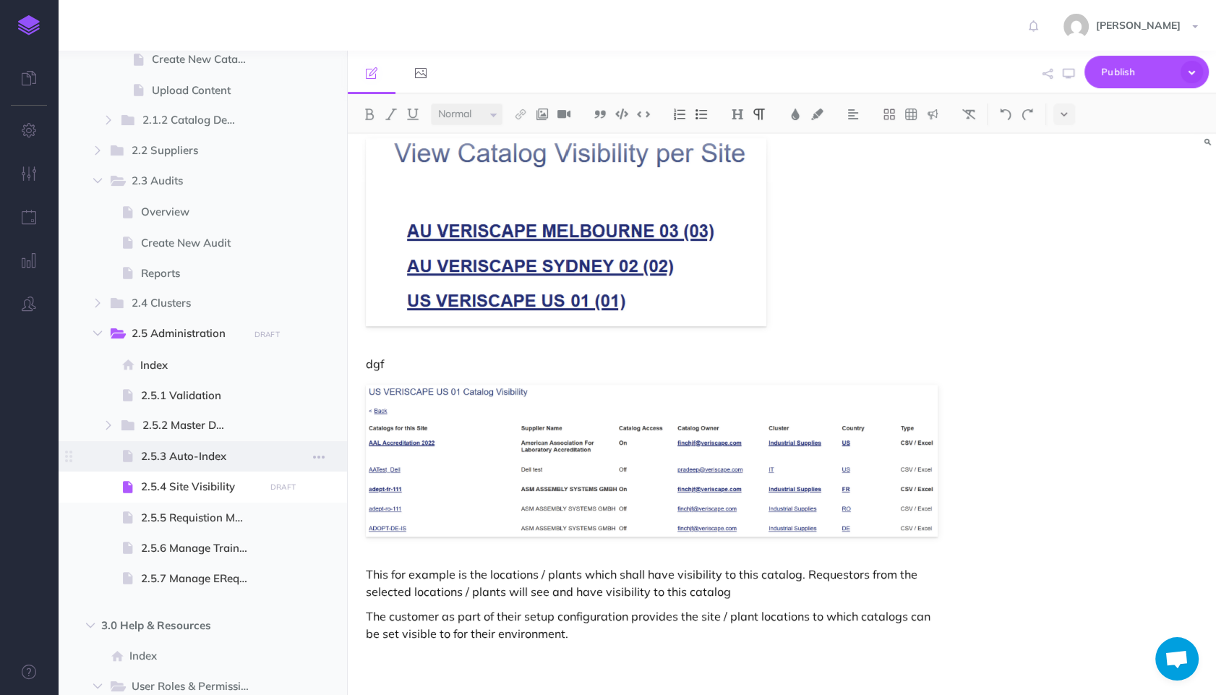
click at [196, 460] on span "2.5.3 Auto-Index" at bounding box center [200, 455] width 119 height 17
select select "null"
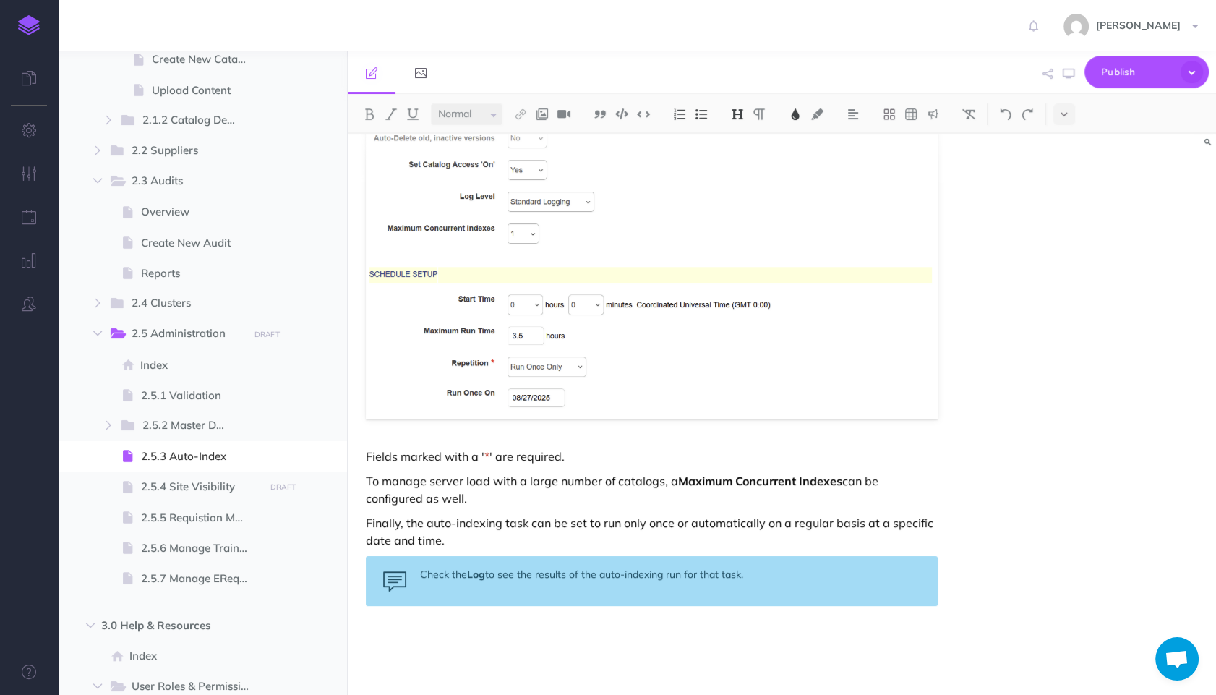
scroll to position [390, 0]
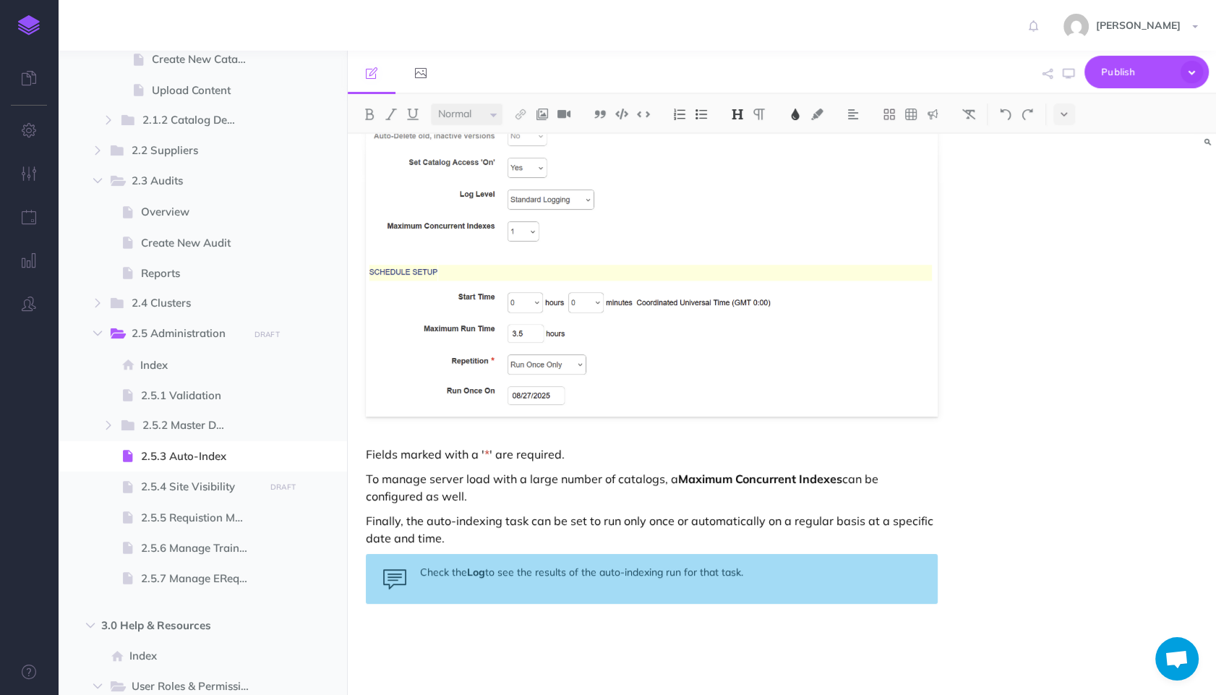
click at [603, 532] on p "Finally, the auto-indexing task can be set to run only once or automatically on…" at bounding box center [652, 529] width 572 height 35
click at [608, 509] on div "Auto-Index The Auto-Index feature allows the administrator to automatically app…" at bounding box center [652, 218] width 608 height 951
click at [583, 485] on p "To manage server load with a large number of catalogs, a Maximum Concurrent Ind…" at bounding box center [652, 487] width 572 height 35
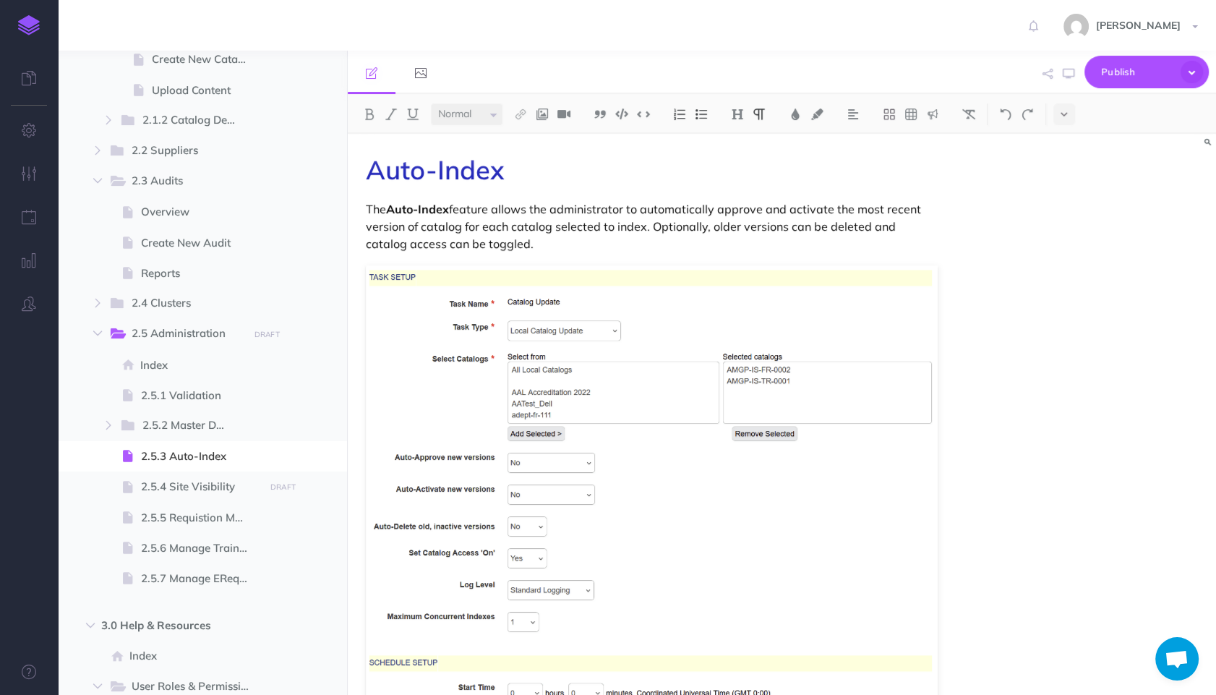
scroll to position [377, 0]
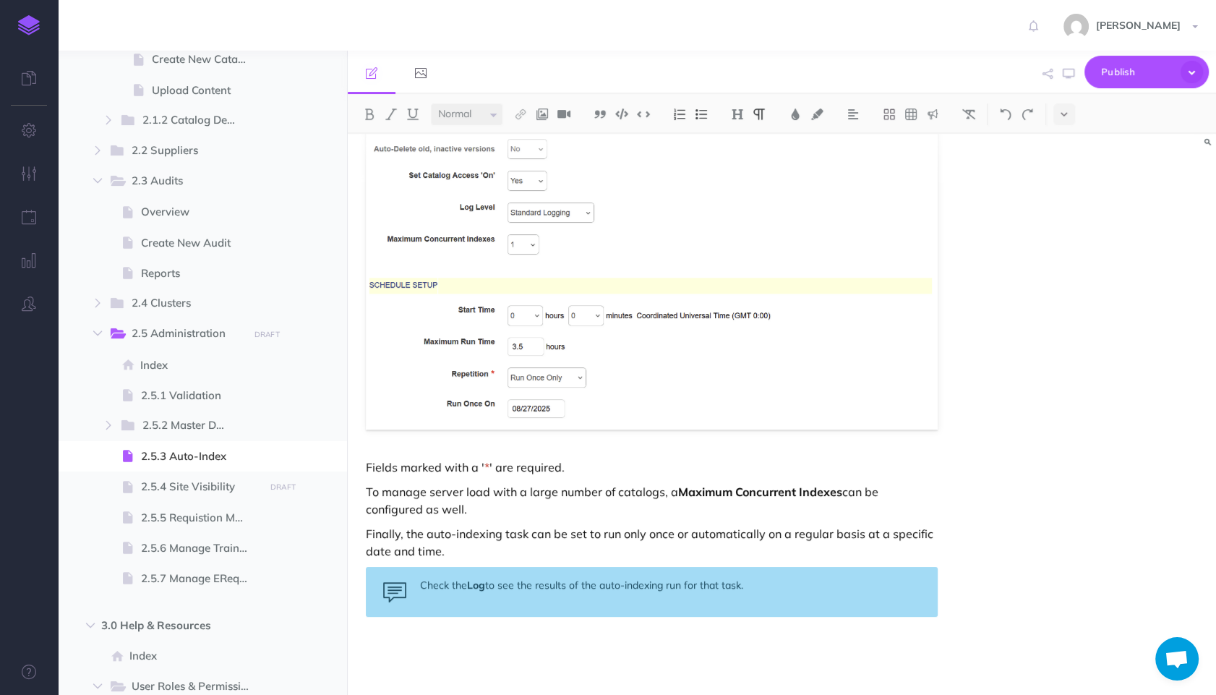
click at [575, 502] on p "To manage server load with a large number of catalogs, a Maximum Concurrent Ind…" at bounding box center [652, 500] width 572 height 35
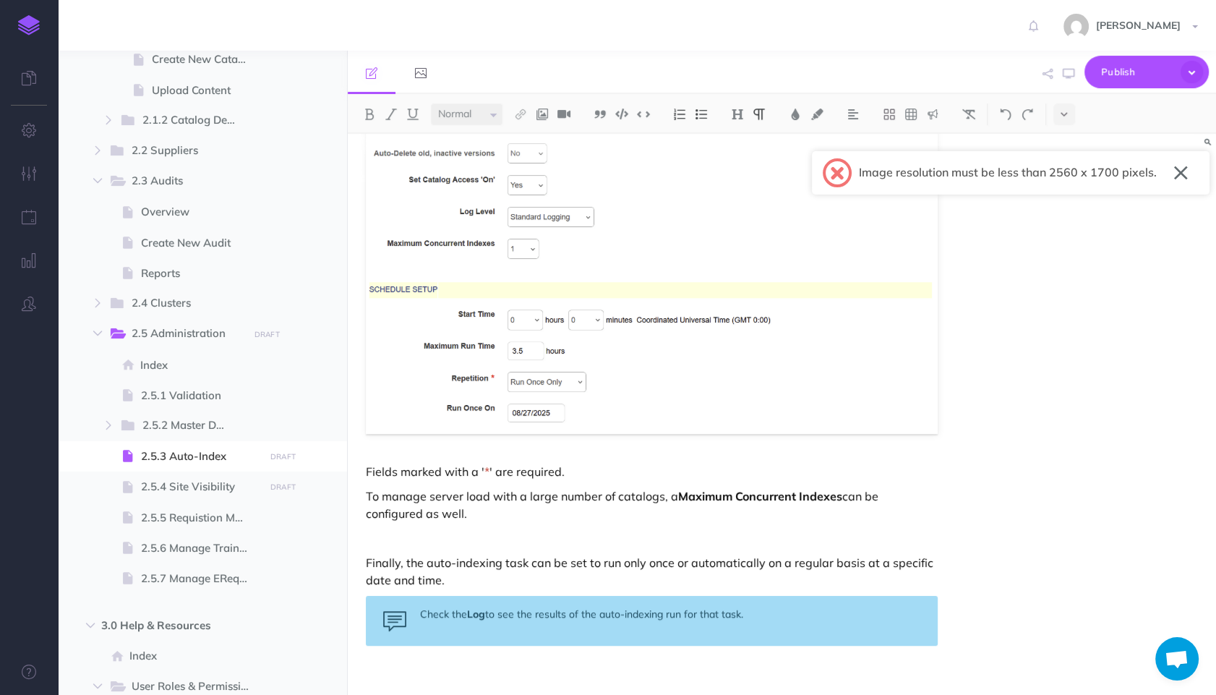
click at [970, 555] on div "Auto-Index The Auto-Index feature allows the administrator to automatically app…" at bounding box center [782, 414] width 869 height 561
click at [641, 535] on p at bounding box center [652, 537] width 572 height 17
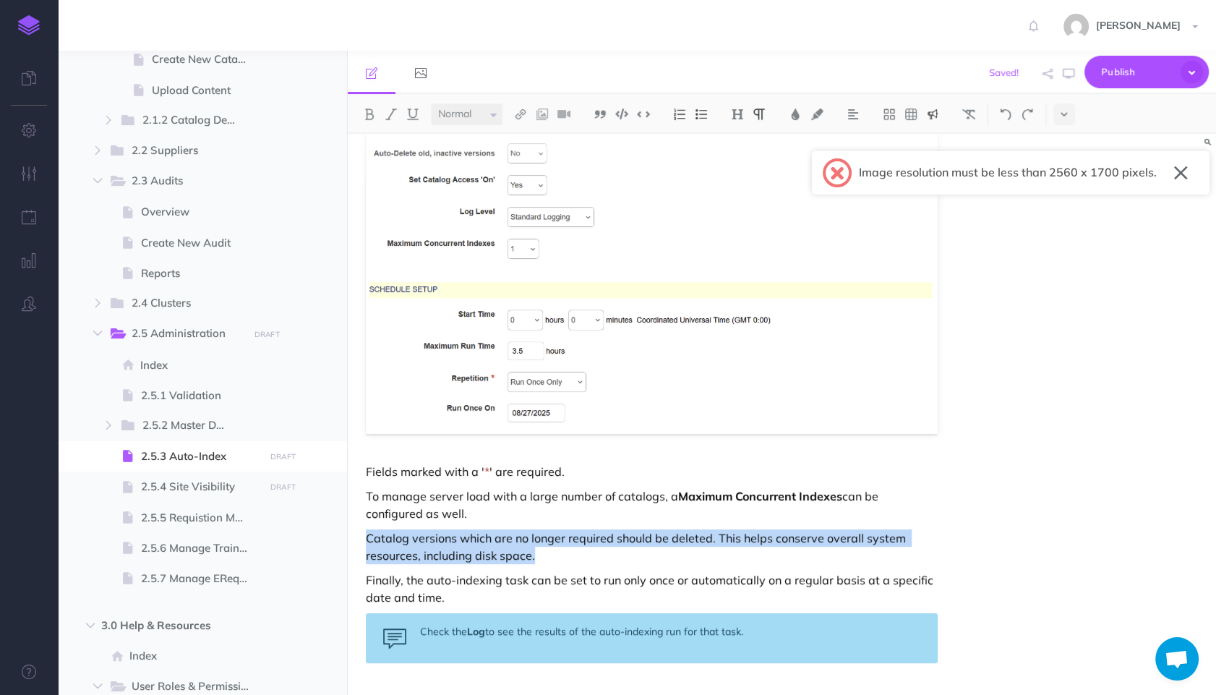
click at [935, 110] on img at bounding box center [932, 114] width 13 height 12
click at [1177, 176] on button "button" at bounding box center [1181, 172] width 14 height 23
click at [939, 111] on img at bounding box center [932, 114] width 13 height 12
click at [931, 201] on img at bounding box center [932, 205] width 13 height 12
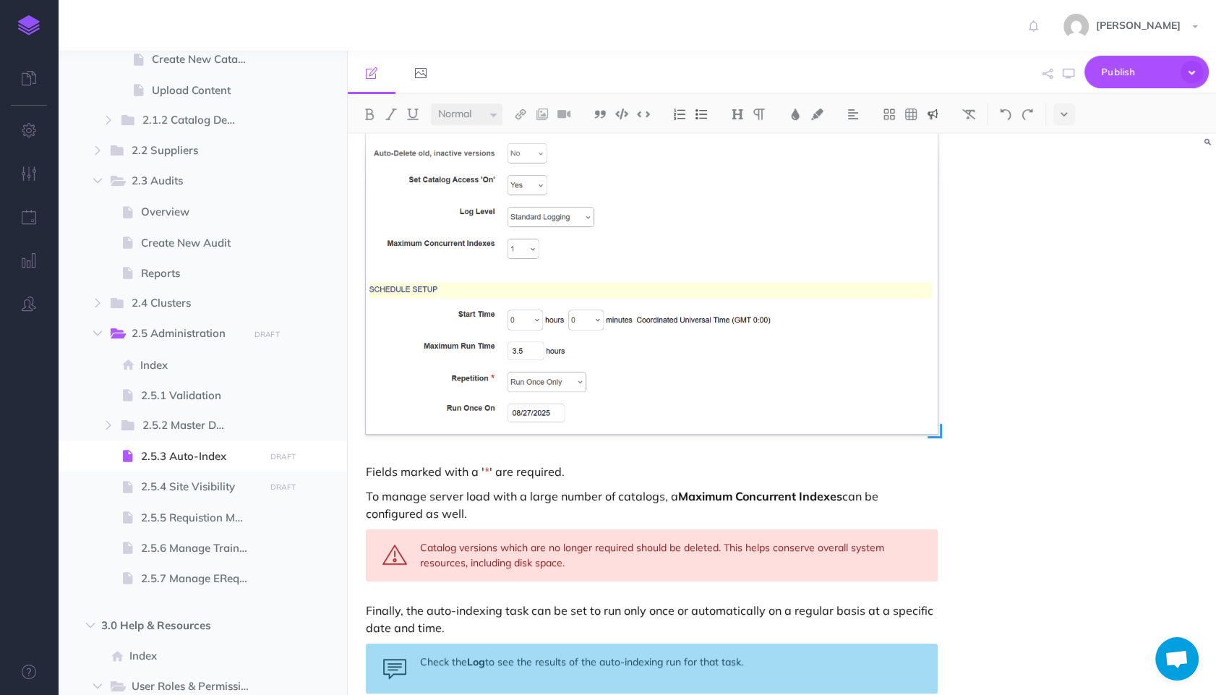
click at [748, 413] on img at bounding box center [652, 162] width 572 height 541
click at [649, 562] on div "Catalog versions which are no longer required should be deleted. This helps con…" at bounding box center [652, 555] width 572 height 52
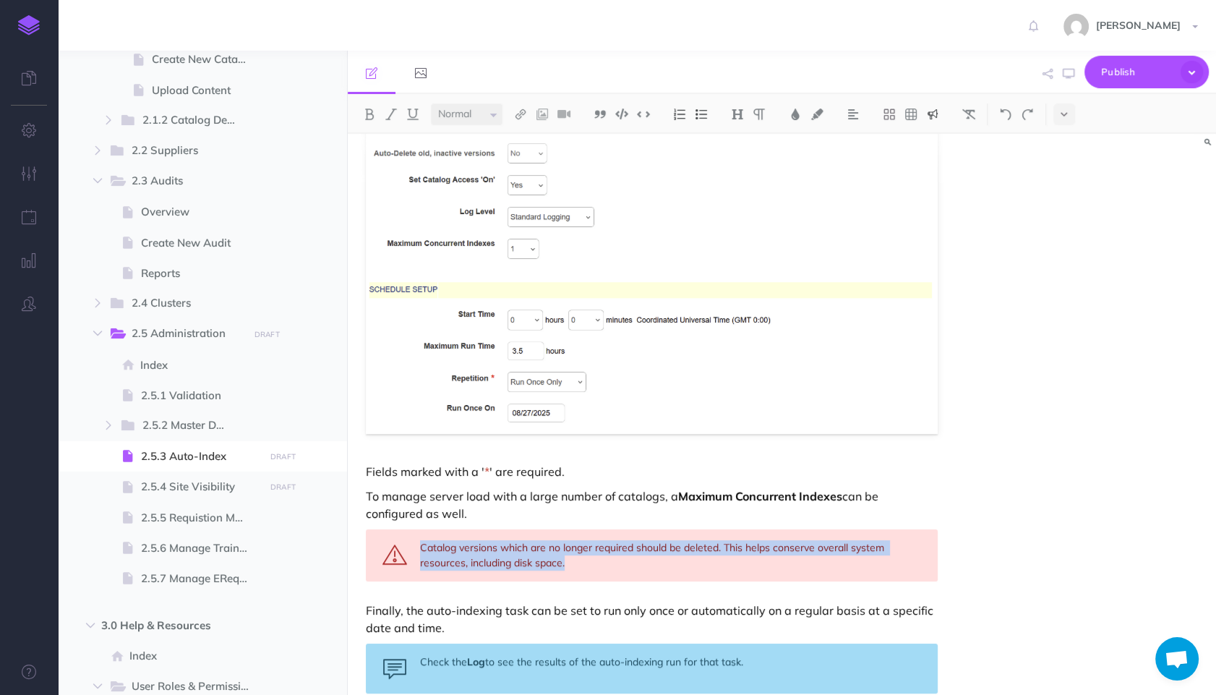
click at [929, 115] on img at bounding box center [932, 114] width 13 height 12
click at [935, 185] on img at bounding box center [932, 183] width 13 height 12
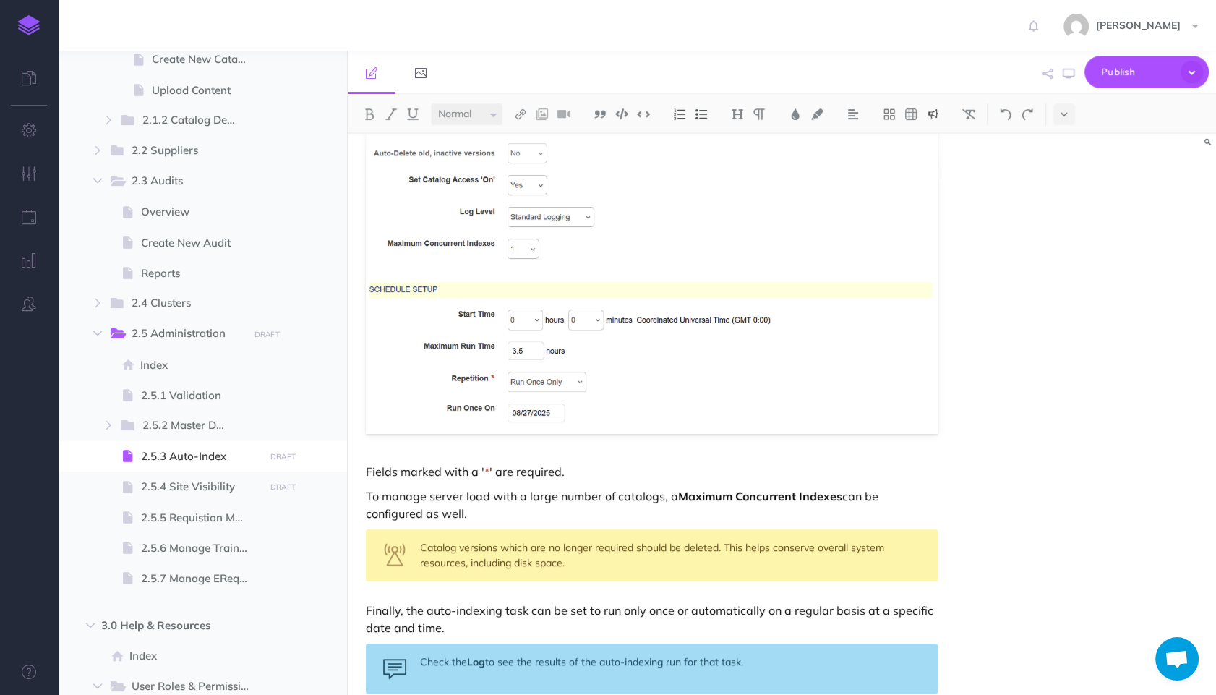
click at [713, 535] on div "Catalog versions which are no longer required should be deleted. This helps con…" at bounding box center [652, 555] width 572 height 52
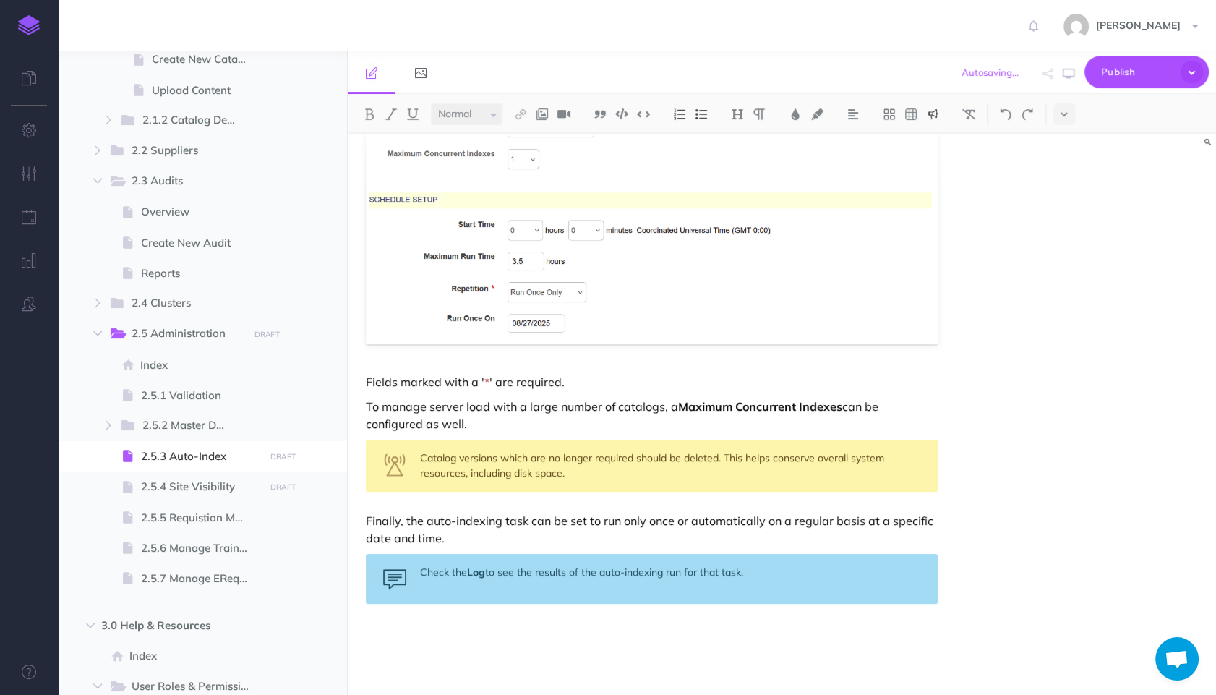
click at [651, 527] on p "Finally, the auto-indexing task can be set to run only once or automatically on…" at bounding box center [652, 529] width 572 height 35
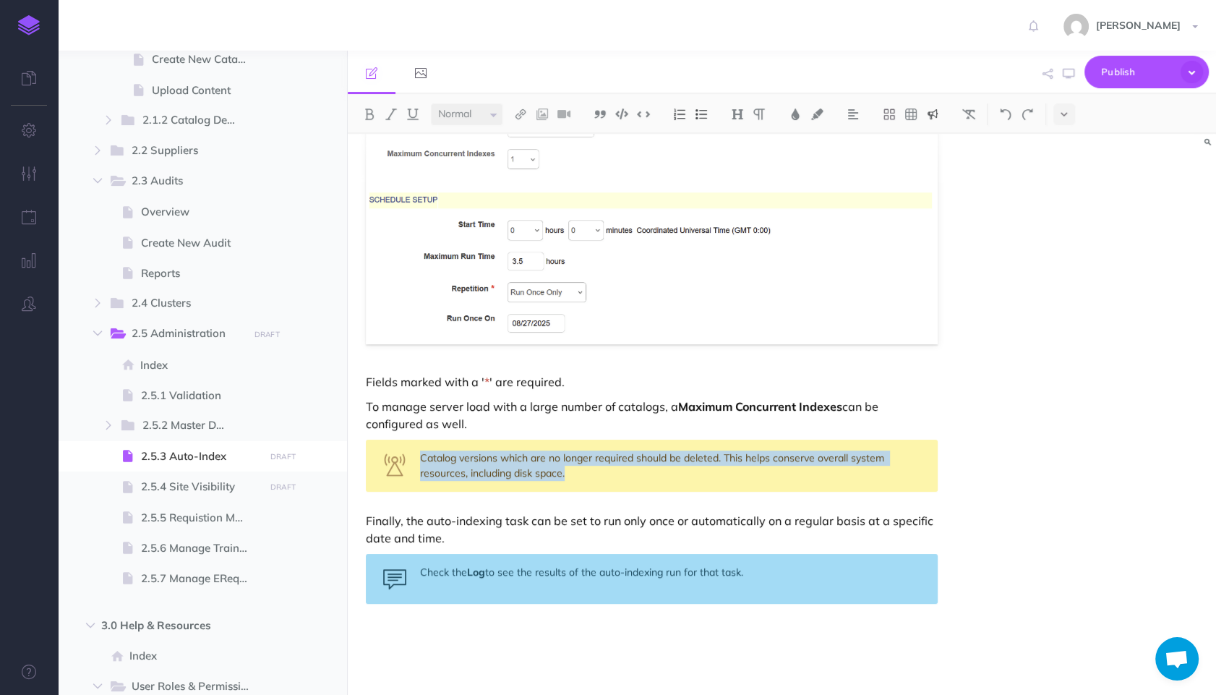
click at [942, 107] on button at bounding box center [933, 114] width 22 height 22
click at [930, 204] on img at bounding box center [932, 205] width 13 height 12
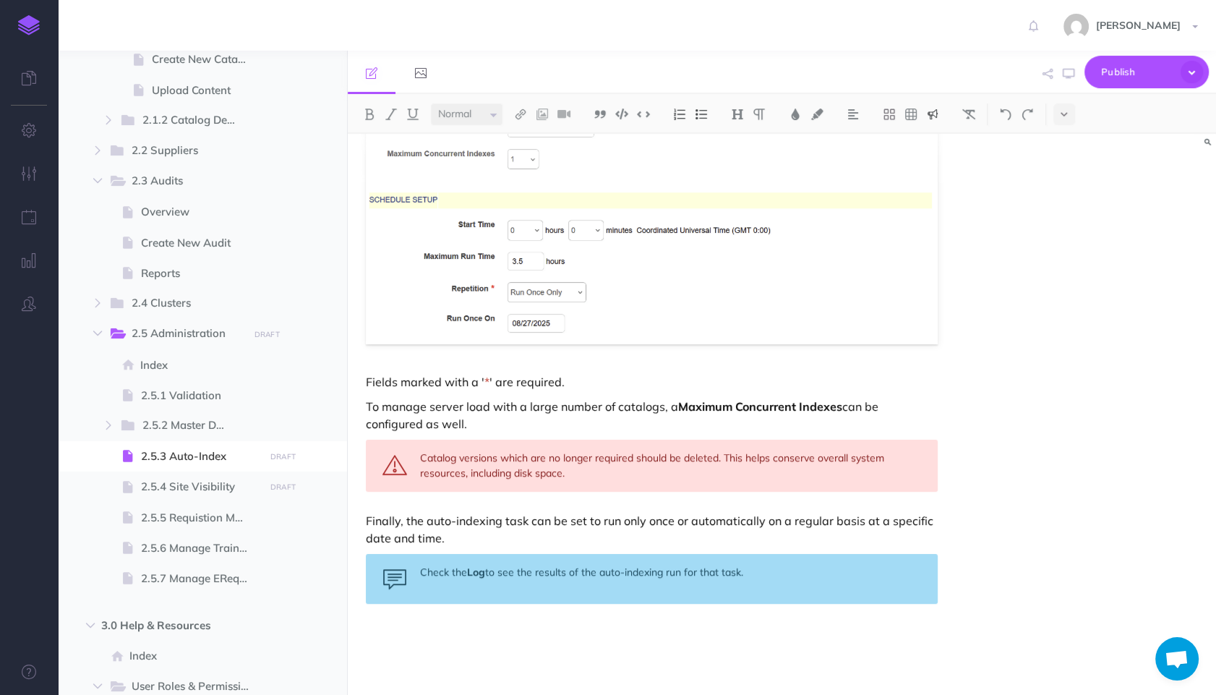
click at [697, 396] on div "Auto-Index The Auto-Index feature allows the administrator to automatically app…" at bounding box center [652, 183] width 608 height 1024
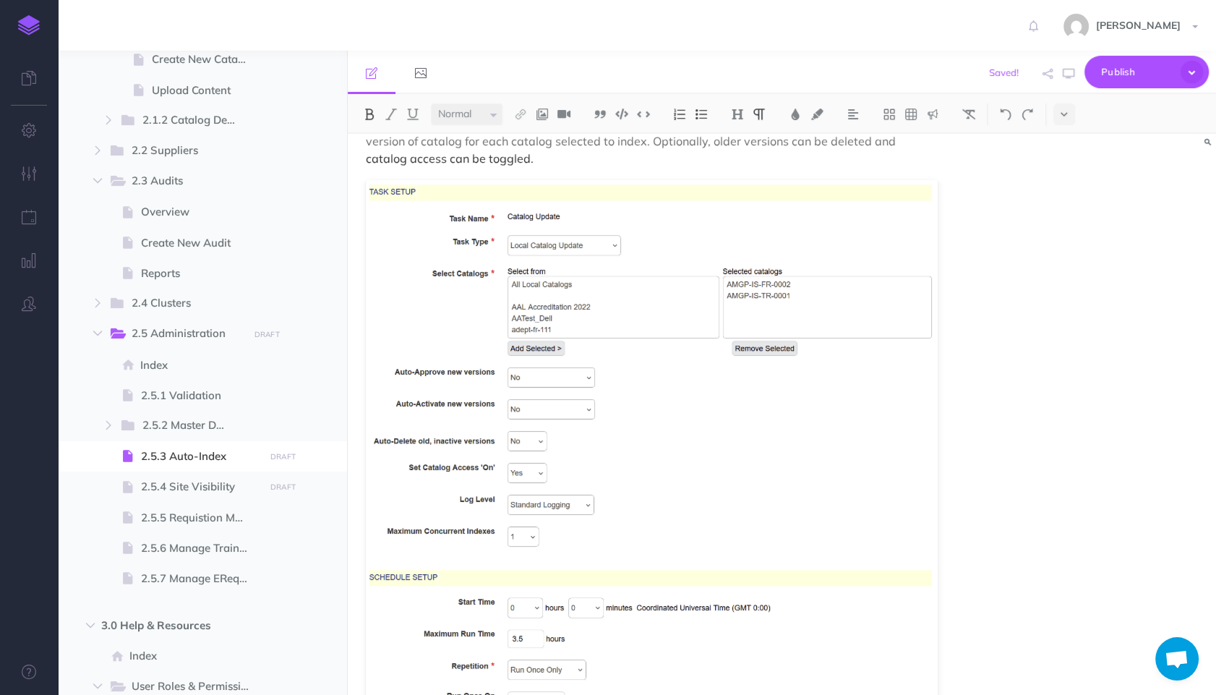
scroll to position [0, 0]
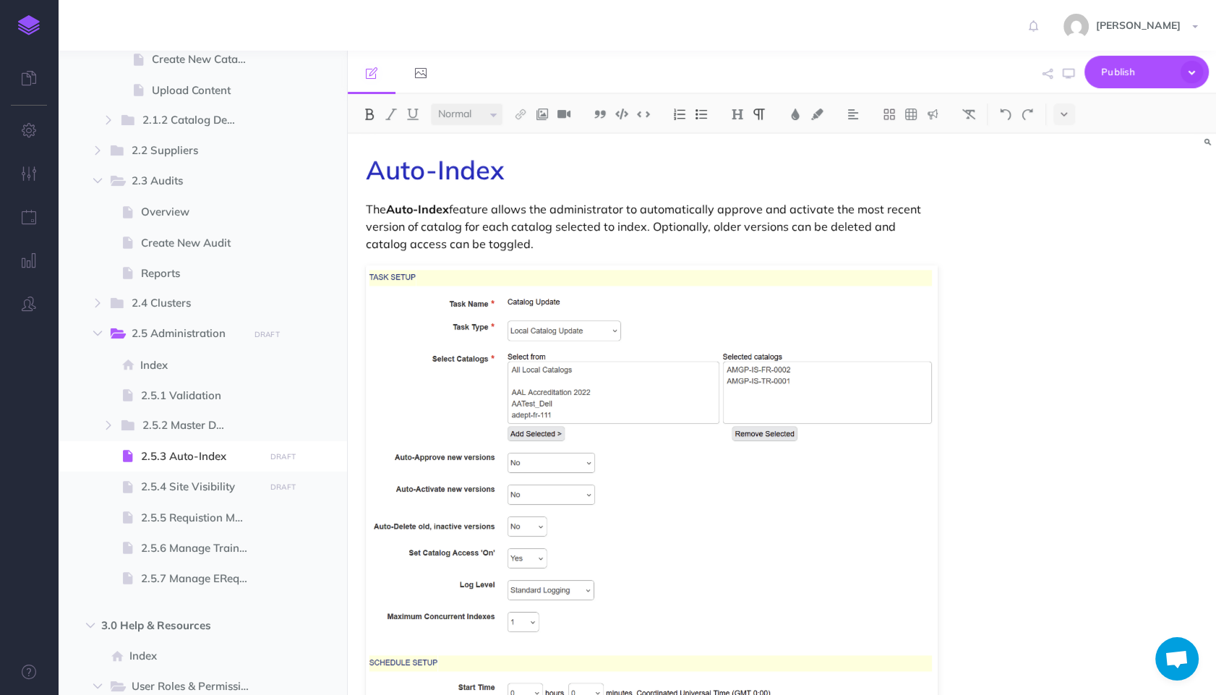
click at [713, 228] on p "The Auto-Index feature allows the administrator to automatically approve and ac…" at bounding box center [652, 226] width 572 height 52
click at [634, 213] on p "The Auto-Index feature allows the administrator to automatically approve and ac…" at bounding box center [652, 226] width 572 height 52
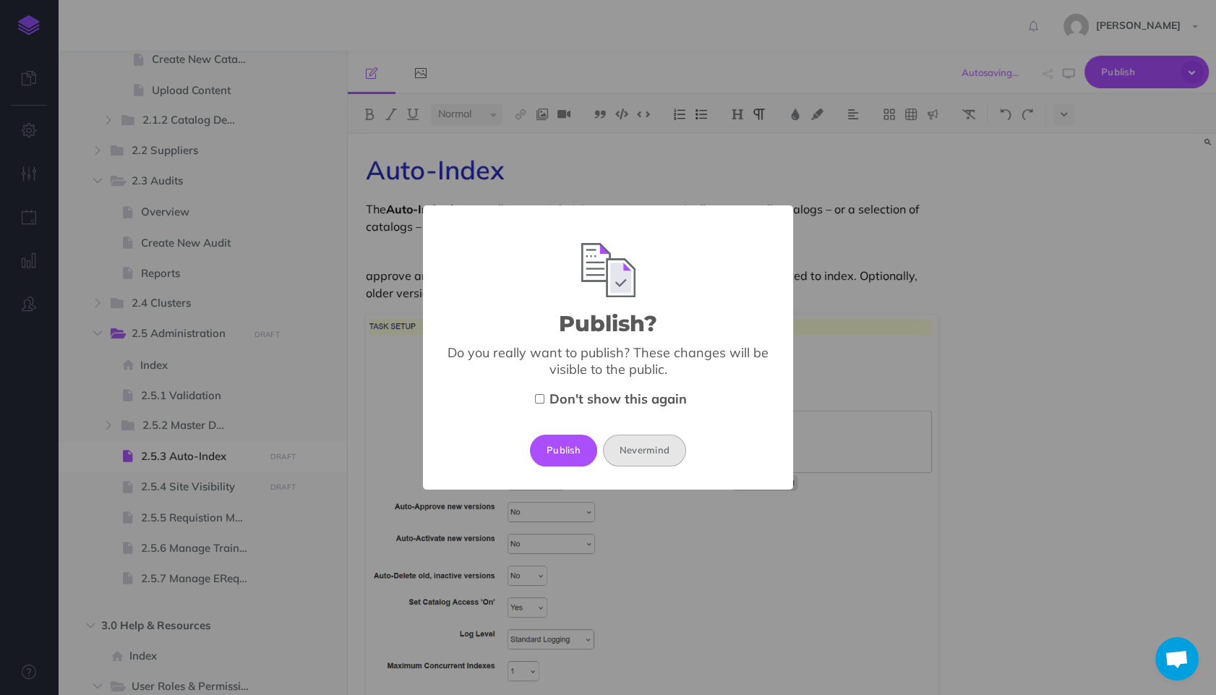
click at [678, 459] on button "Nevermind" at bounding box center [644, 450] width 83 height 32
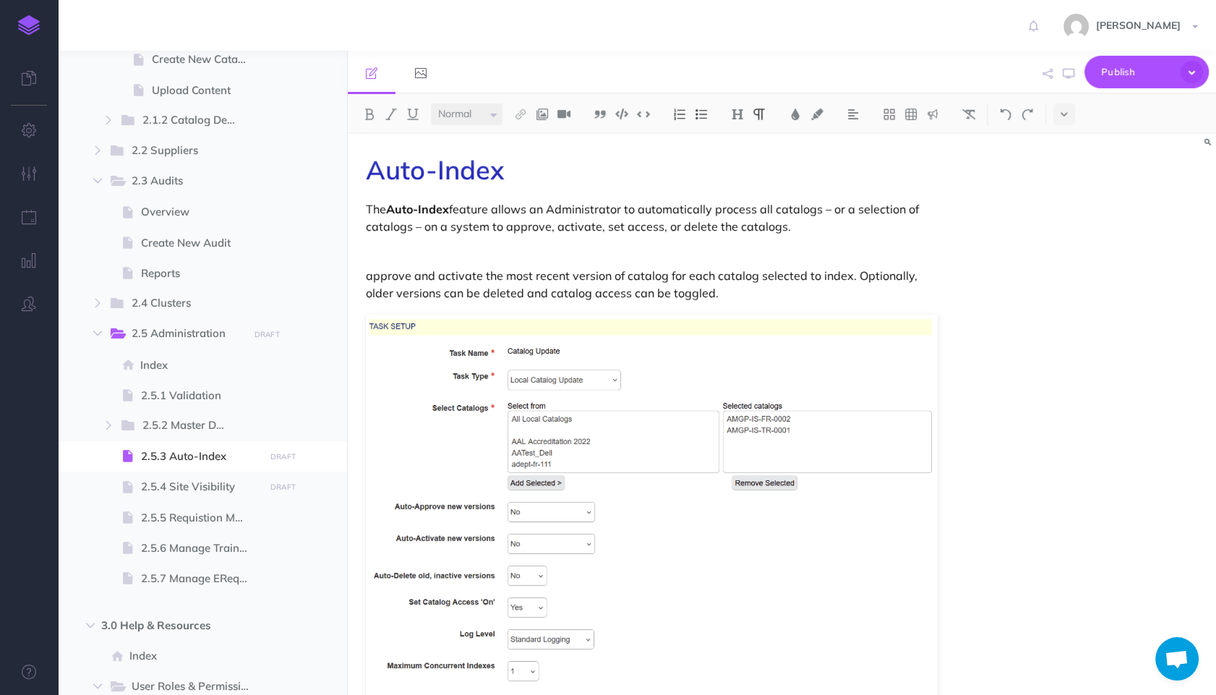
click at [869, 197] on div "Auto-Index The Auto-Index feature allows an Administrator to automatically proc…" at bounding box center [652, 670] width 608 height 1073
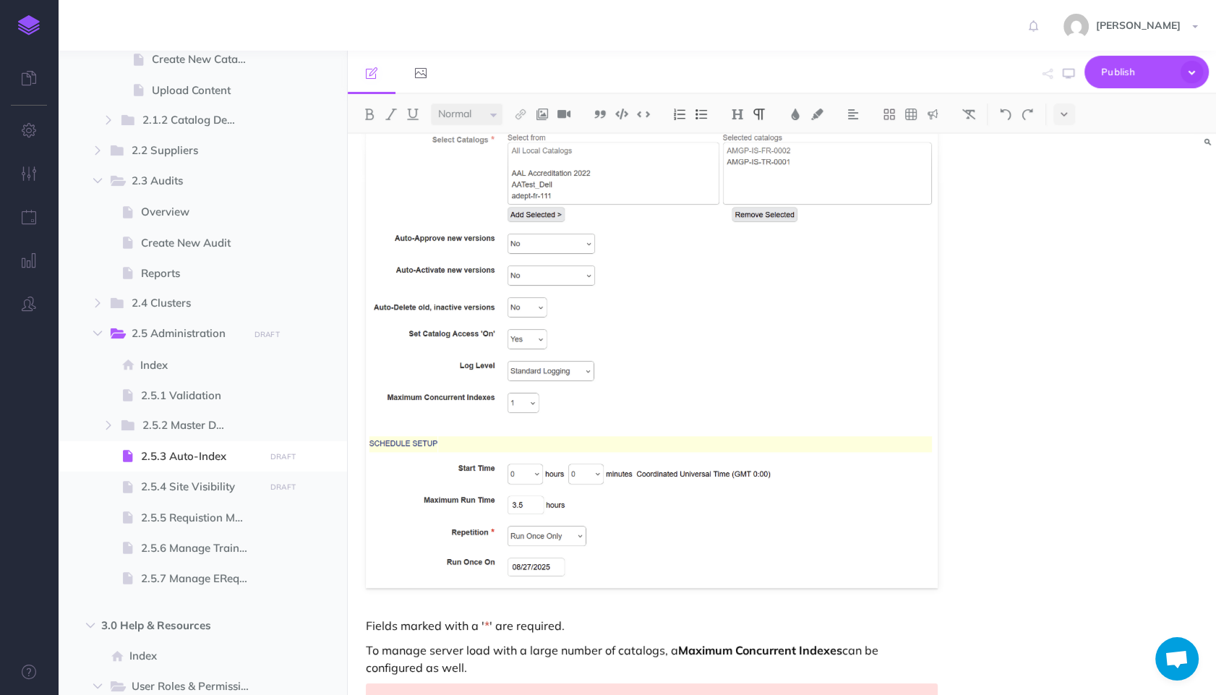
scroll to position [377, 0]
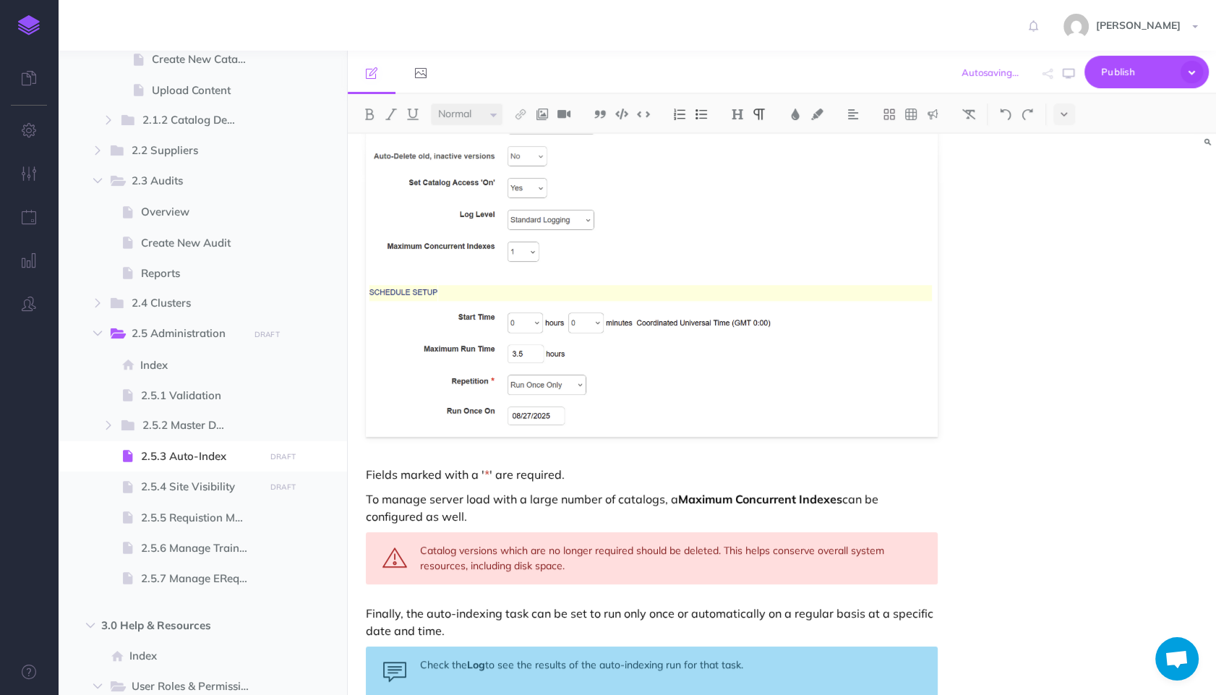
click at [652, 471] on p "Fields marked with a ' * ' are required." at bounding box center [652, 474] width 572 height 17
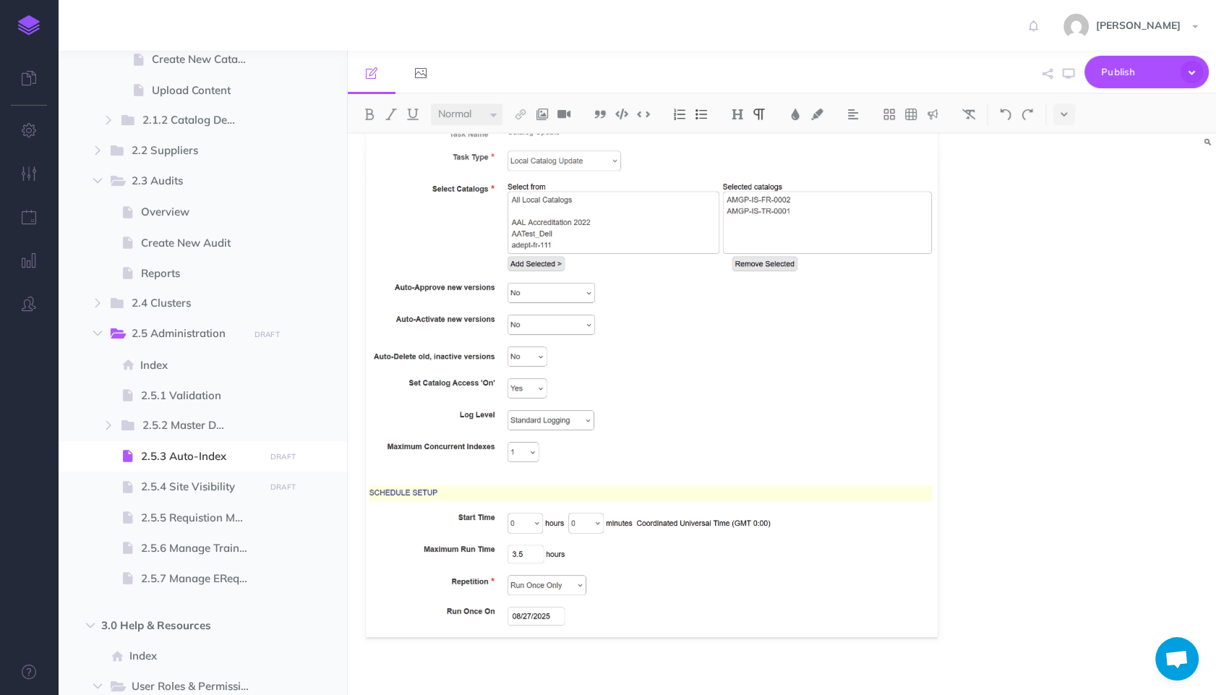
scroll to position [0, 0]
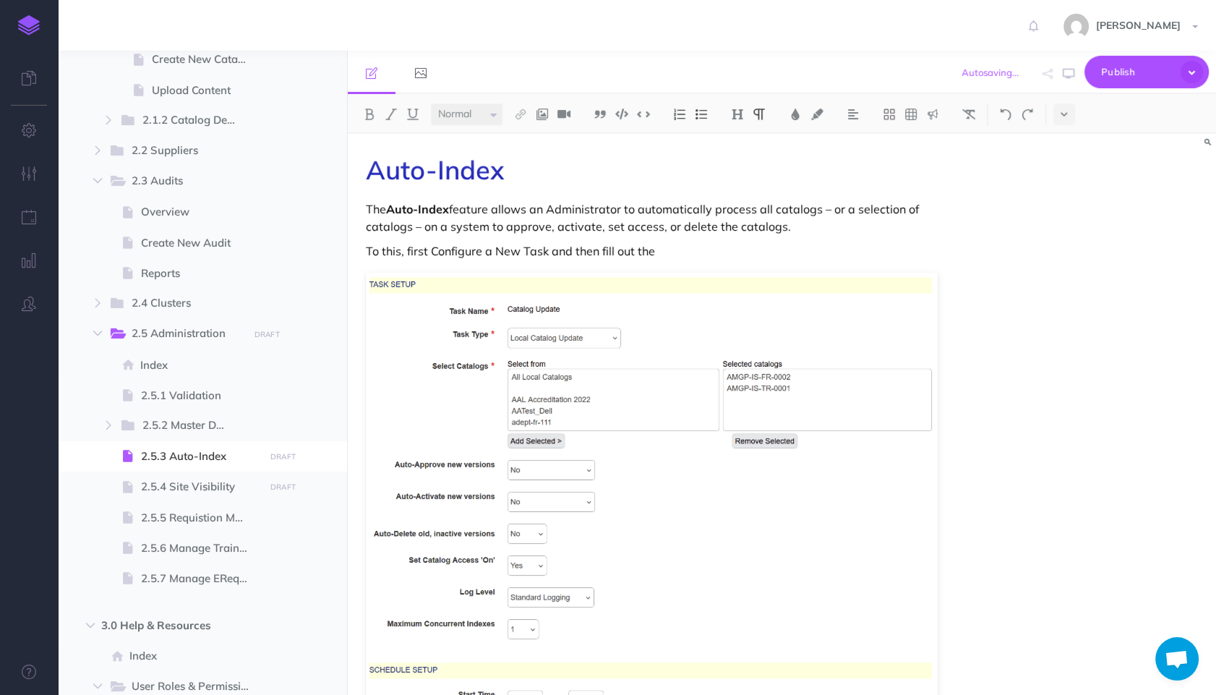
click at [755, 253] on p "To this, first Configure a New Task and then fill out the" at bounding box center [652, 250] width 572 height 17
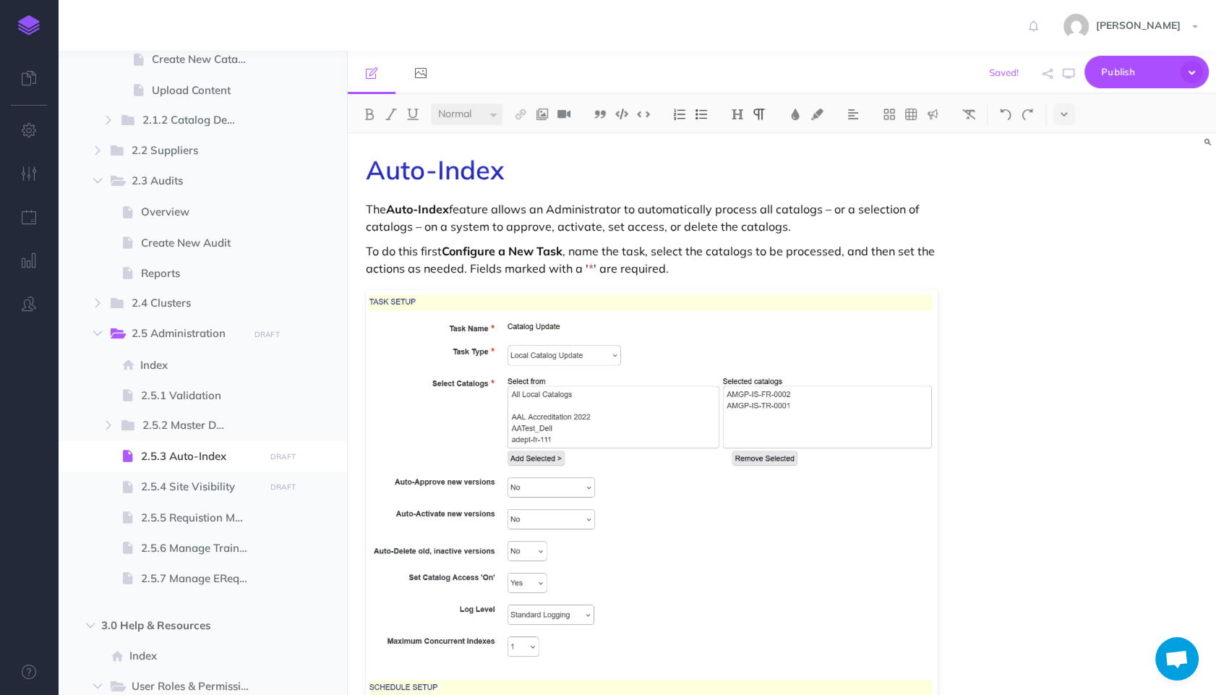
click at [925, 239] on div "Auto-Index The Auto-Index feature allows an Administrator to automatically proc…" at bounding box center [652, 658] width 608 height 1048
click at [823, 148] on div "Auto-Index The Auto-Index feature allows an Administrator to automatically proc…" at bounding box center [652, 658] width 608 height 1048
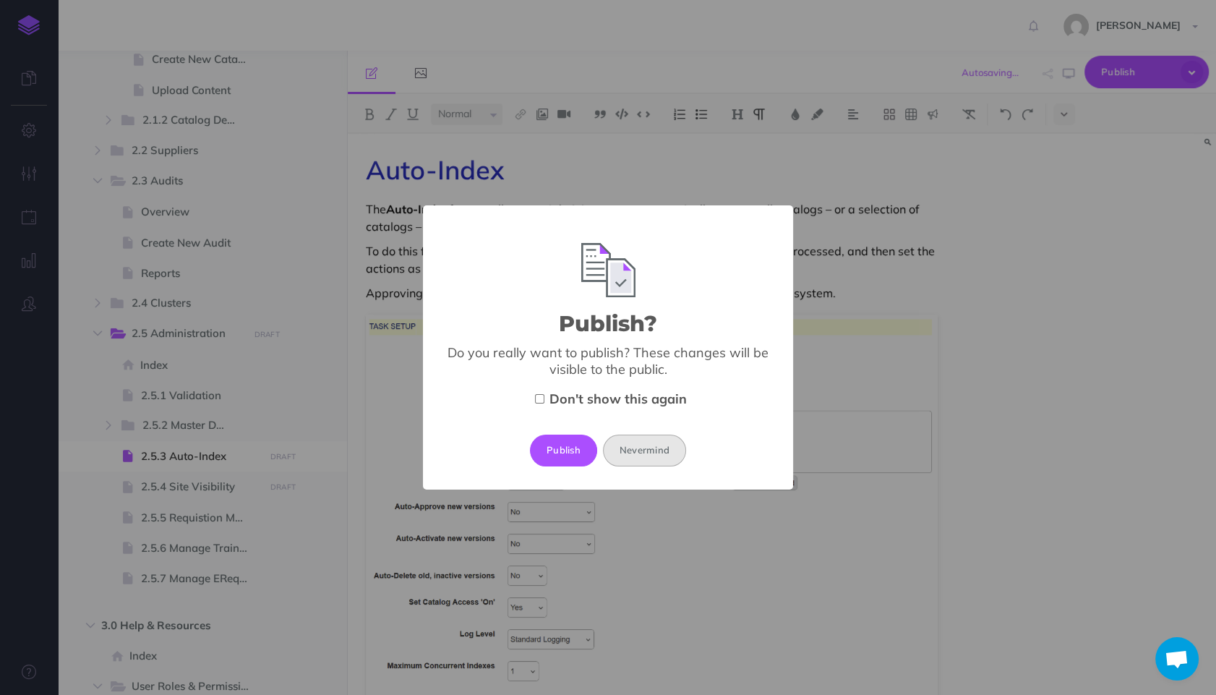
click at [672, 443] on button "Nevermind" at bounding box center [644, 450] width 83 height 32
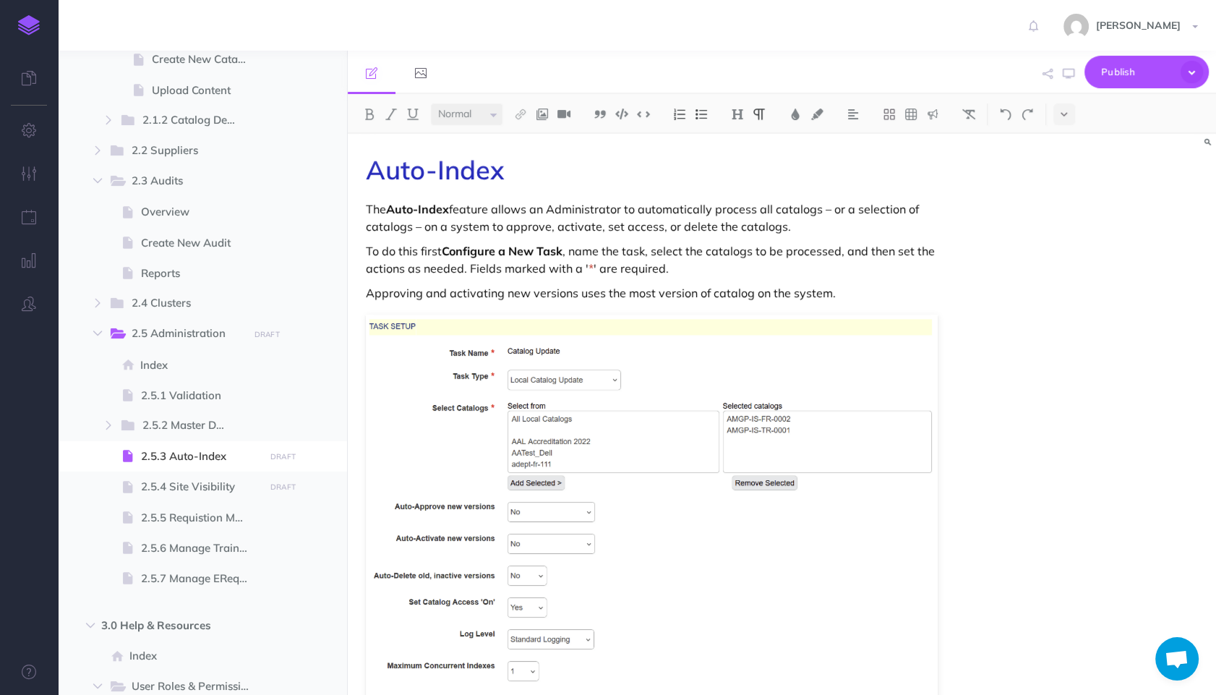
click at [530, 270] on p "To do this first Configure a New Task , name the task, select the catalogs to b…" at bounding box center [652, 259] width 572 height 35
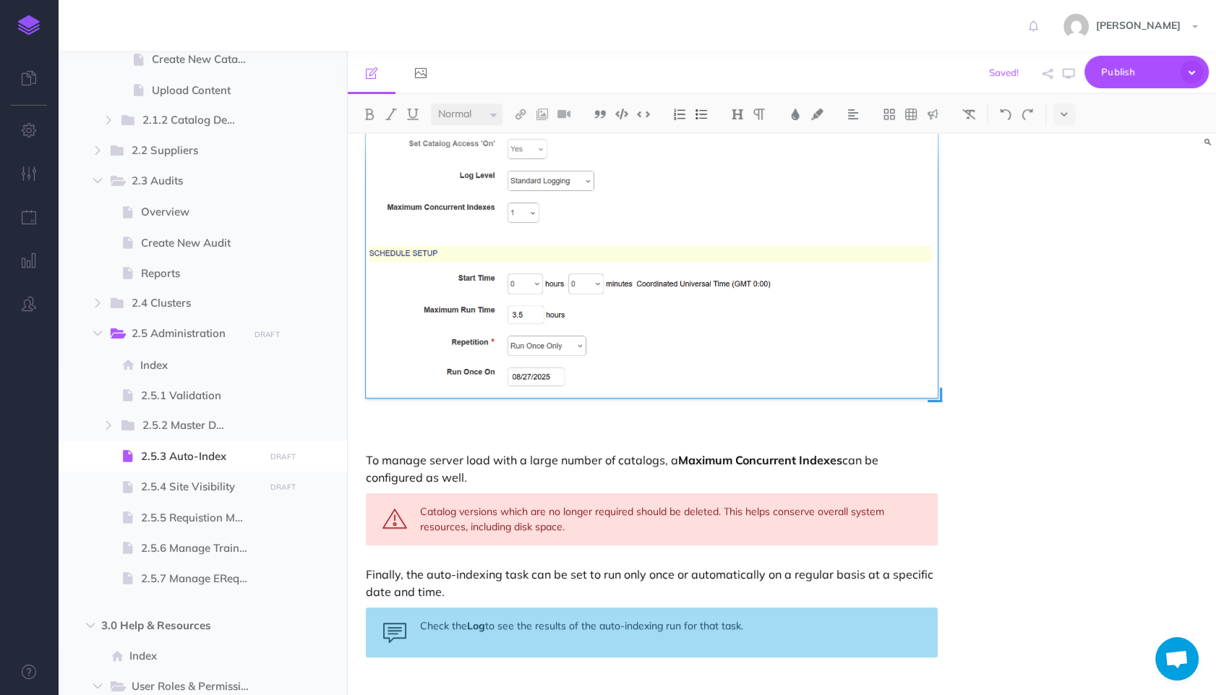
scroll to position [484, 0]
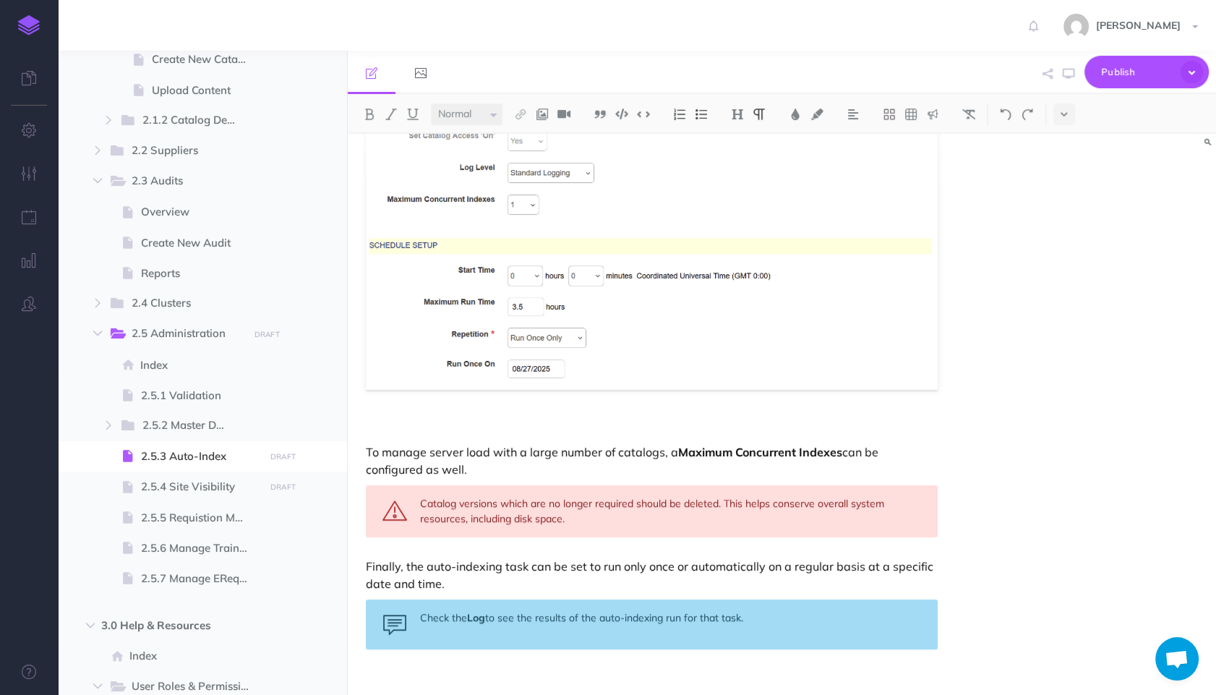
click at [529, 474] on p "To manage server load with a large number of catalogs, a Maximum Concurrent Ind…" at bounding box center [652, 460] width 572 height 35
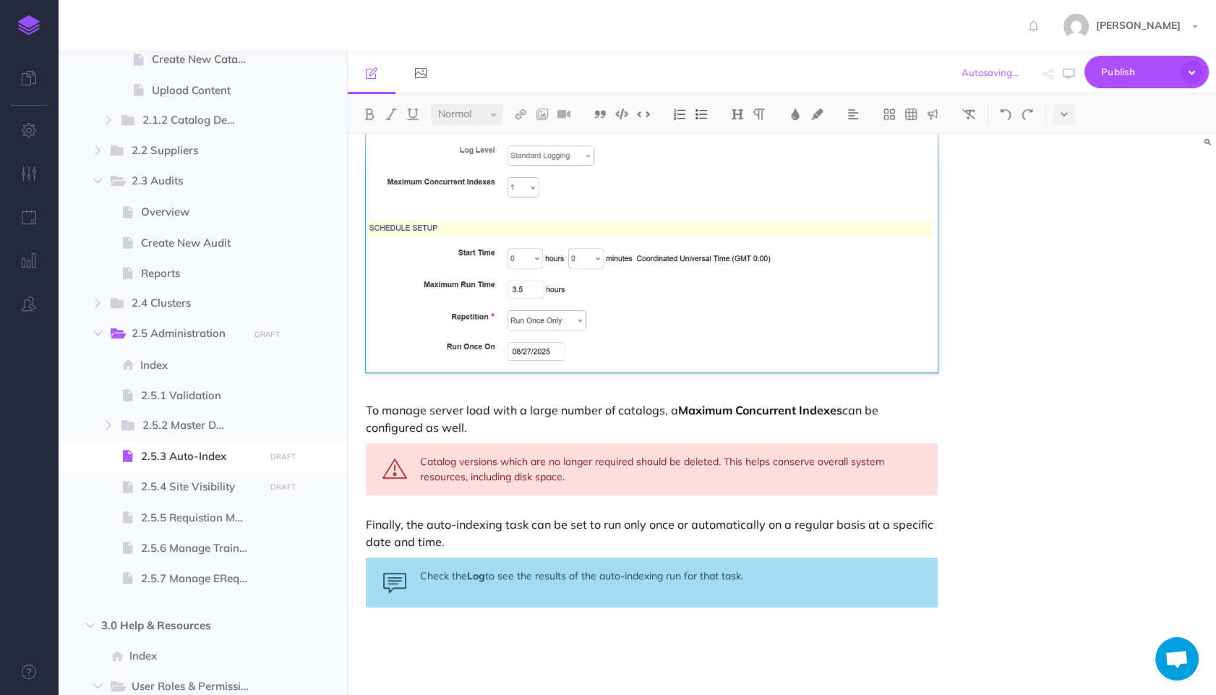
scroll to position [505, 0]
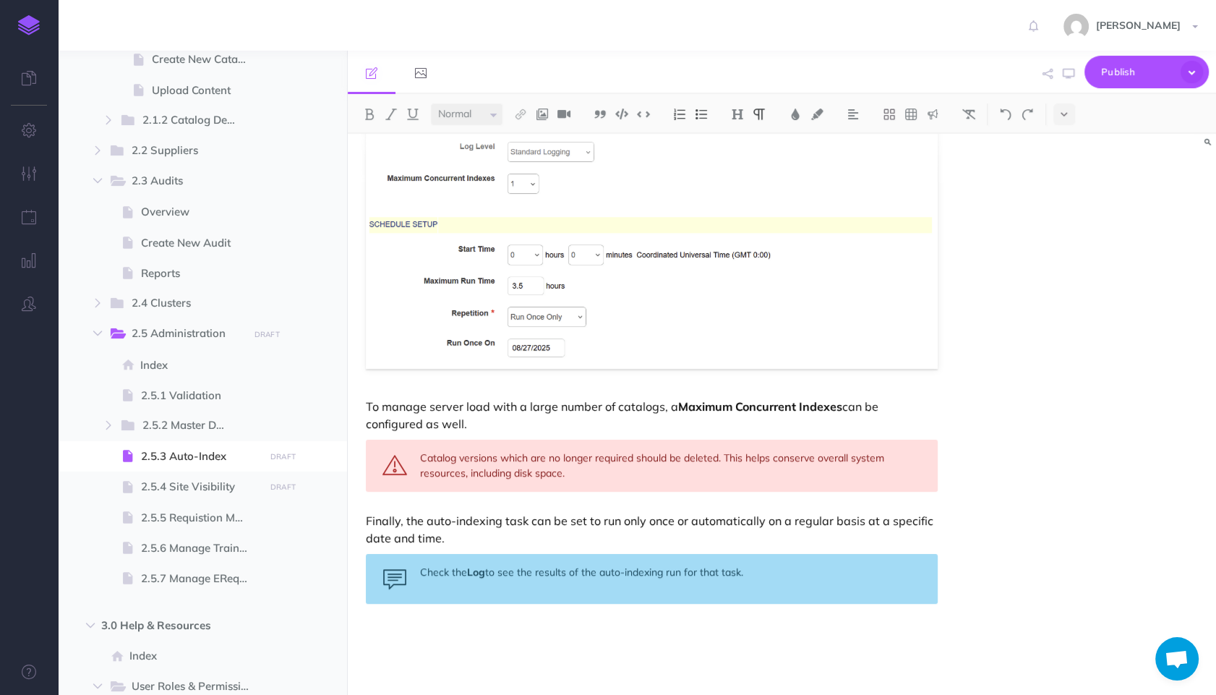
click at [533, 624] on p at bounding box center [652, 632] width 572 height 17
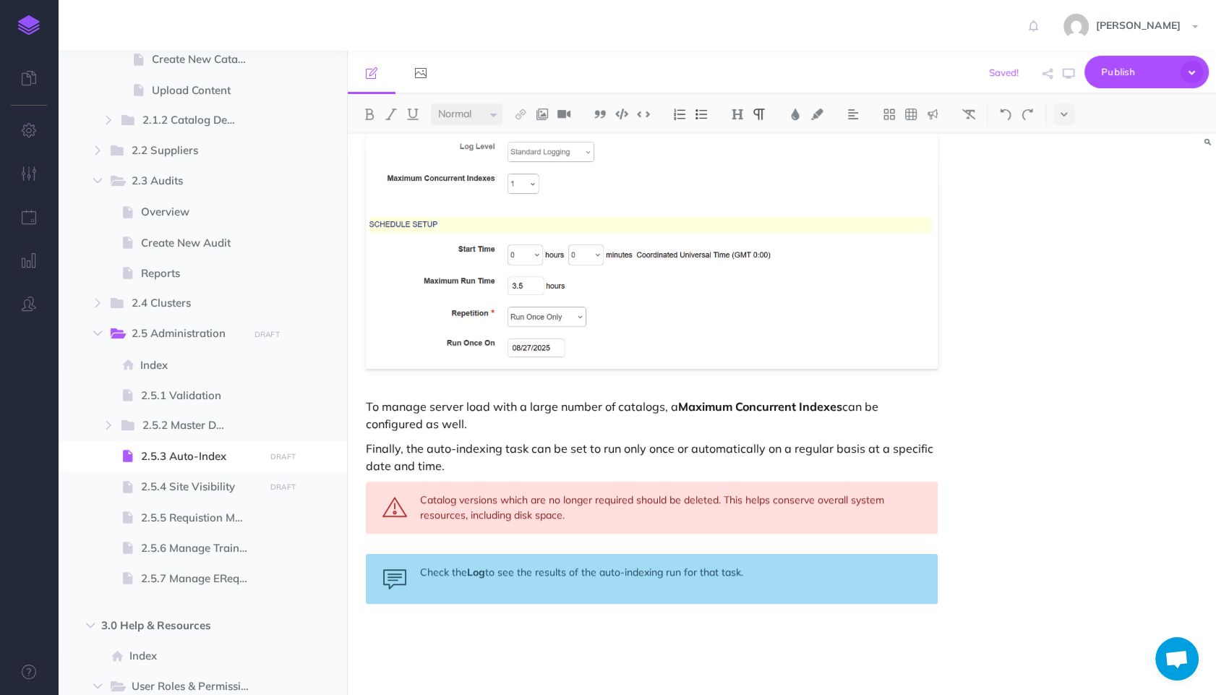
click at [804, 663] on p at bounding box center [652, 656] width 572 height 17
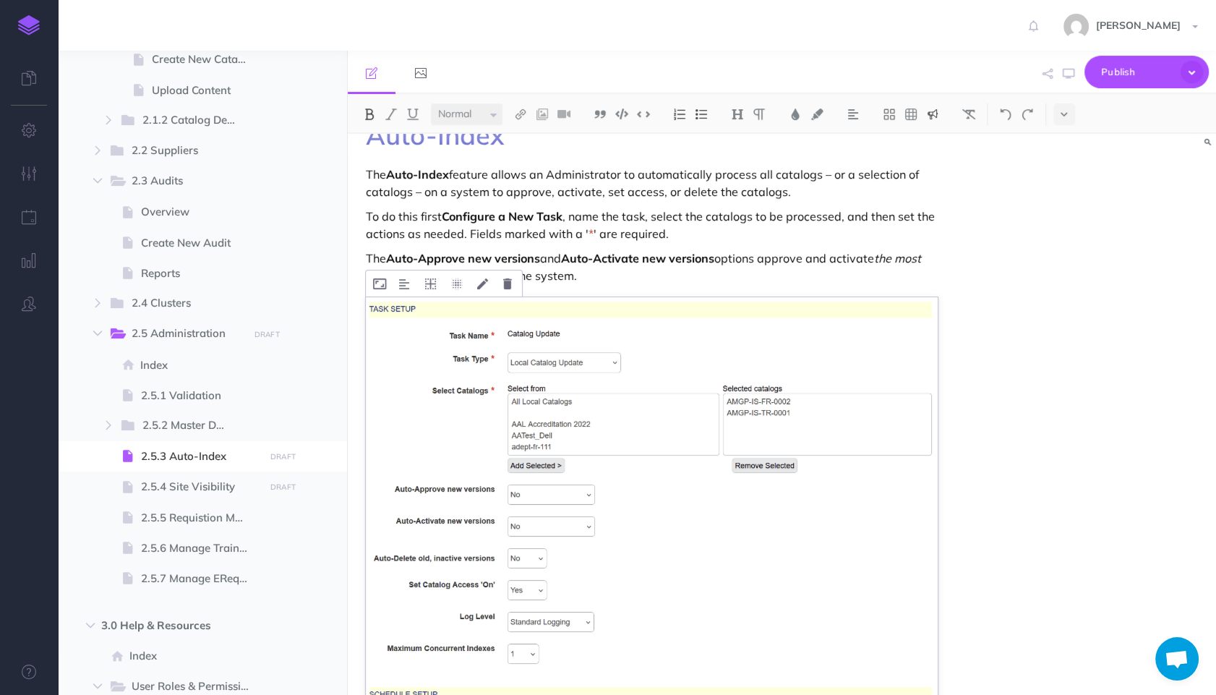
scroll to position [0, 0]
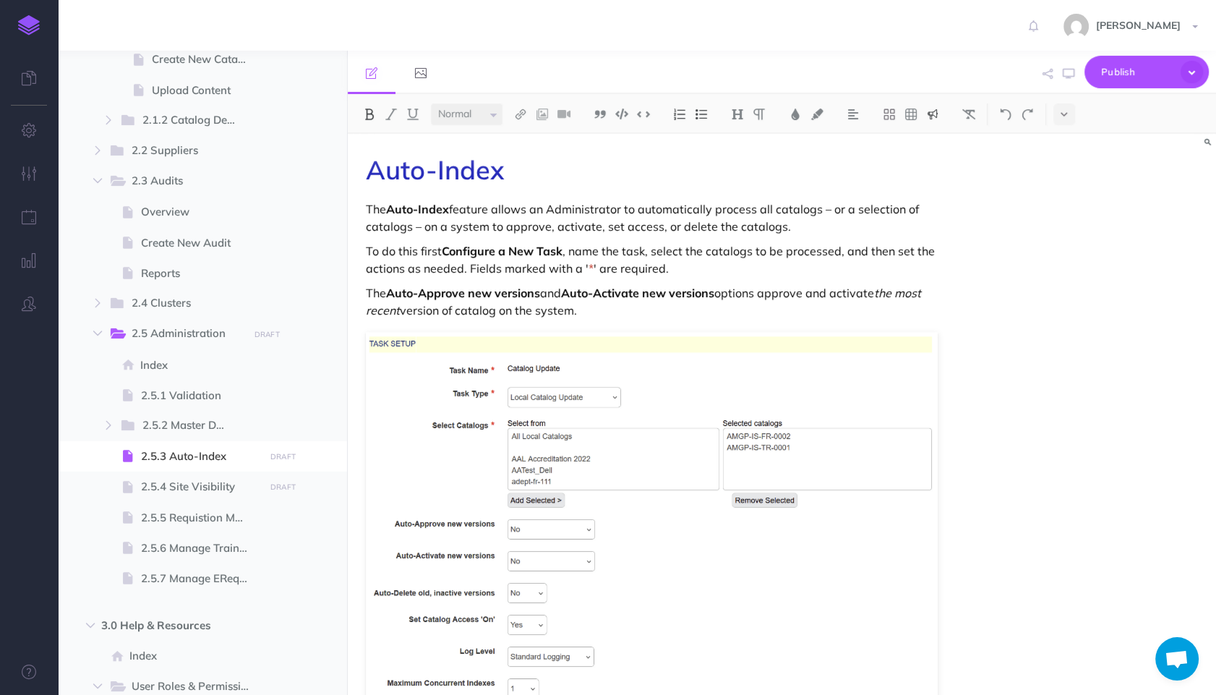
click at [926, 113] on button at bounding box center [933, 114] width 22 height 22
click at [931, 140] on img at bounding box center [932, 140] width 13 height 12
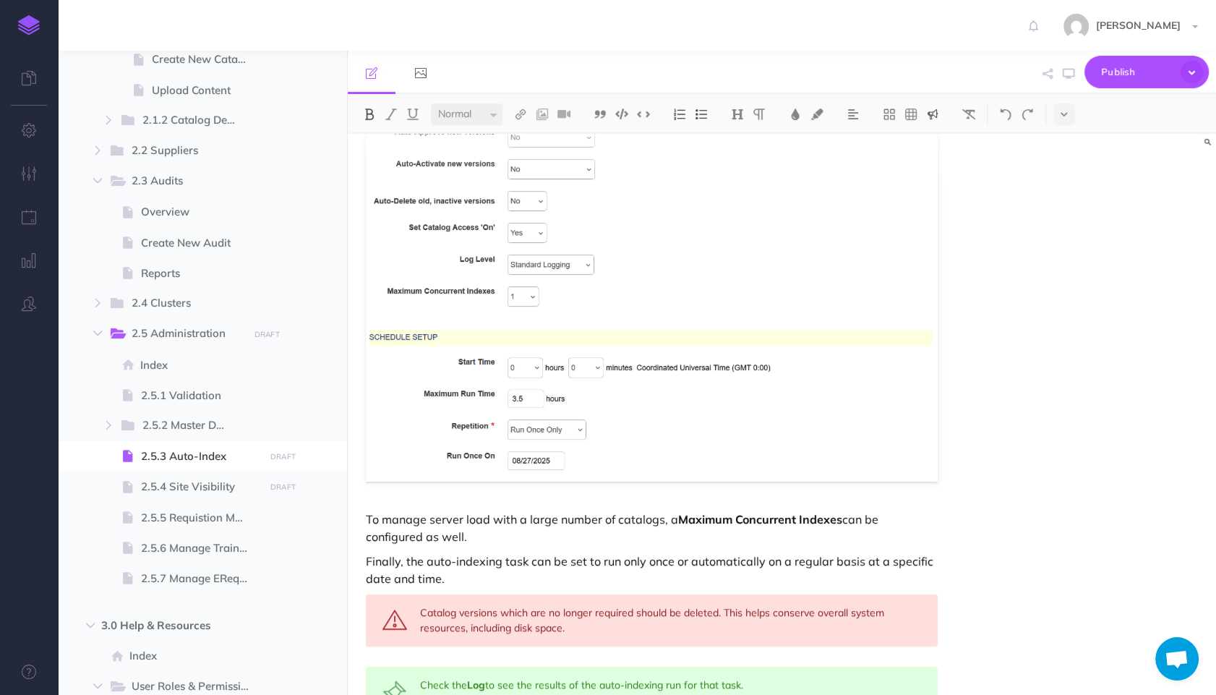
scroll to position [505, 0]
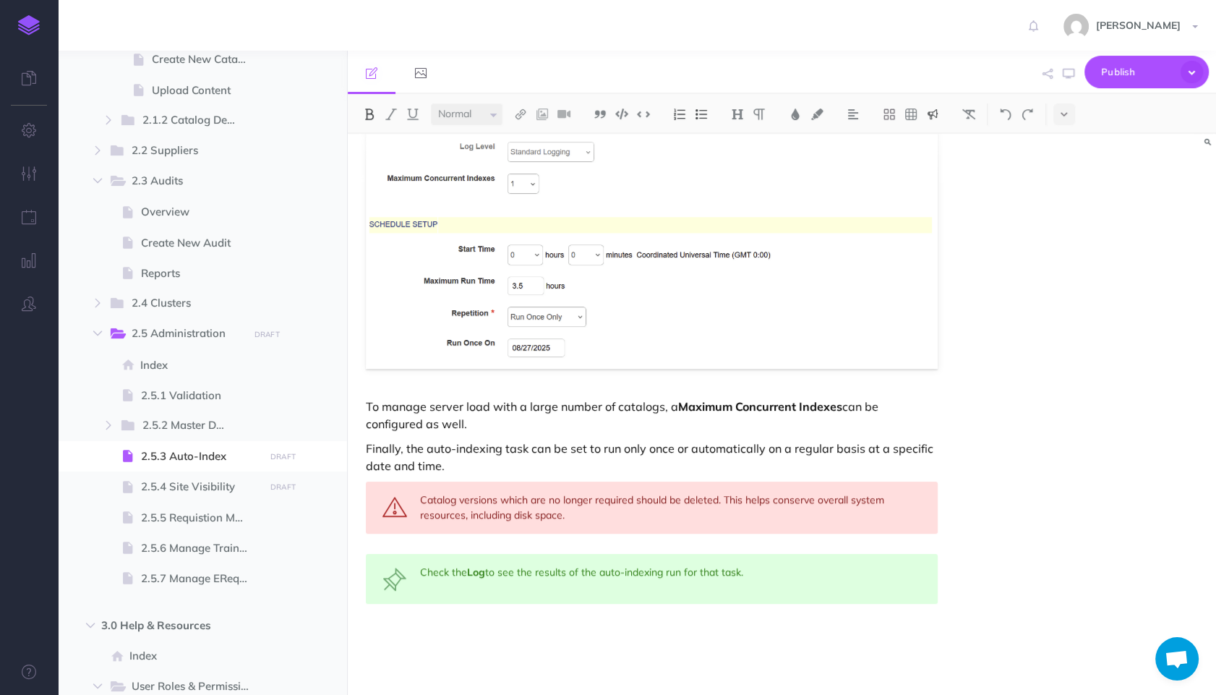
click at [825, 585] on div "Check the Log to see the results of the auto-indexing run for that task." at bounding box center [652, 579] width 572 height 50
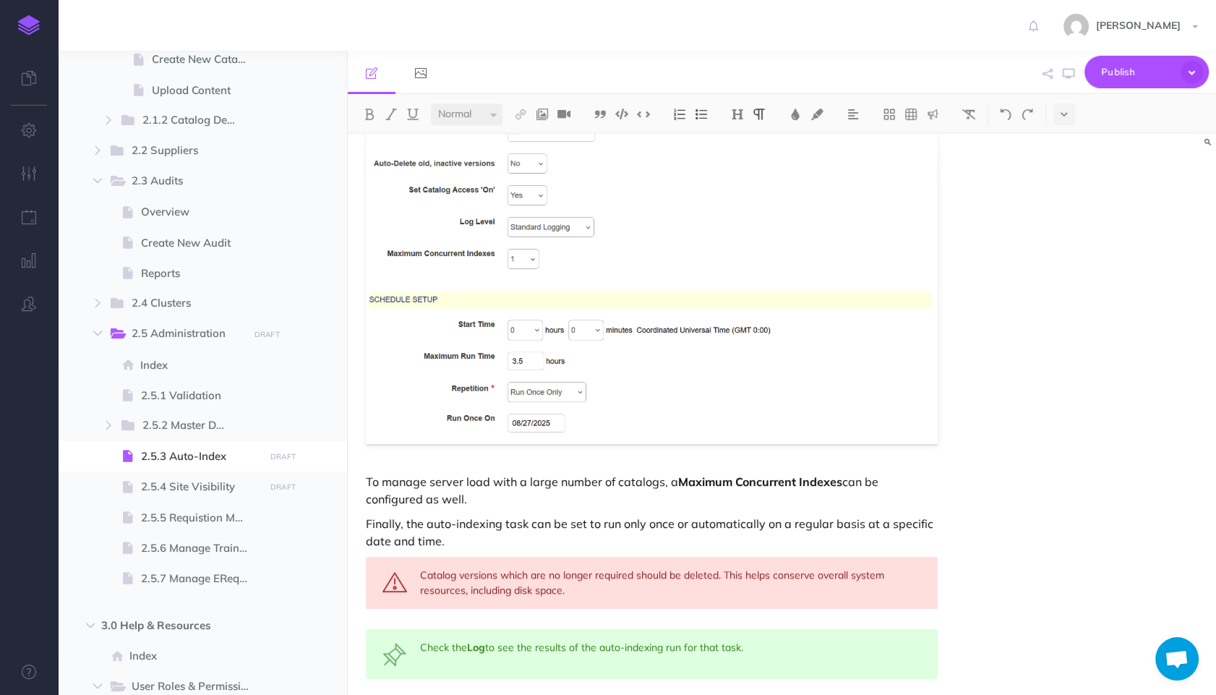
click at [549, 497] on p "To manage server load with a large number of catalogs, a Maximum Concurrent Ind…" at bounding box center [652, 490] width 572 height 35
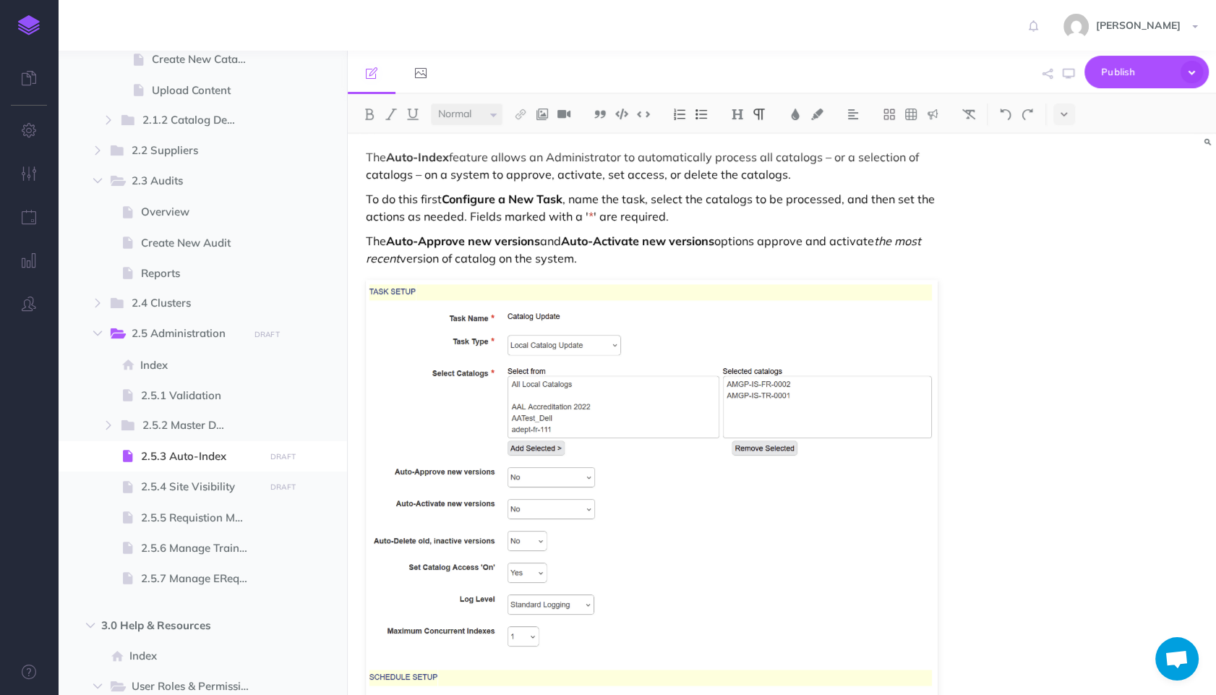
scroll to position [0, 0]
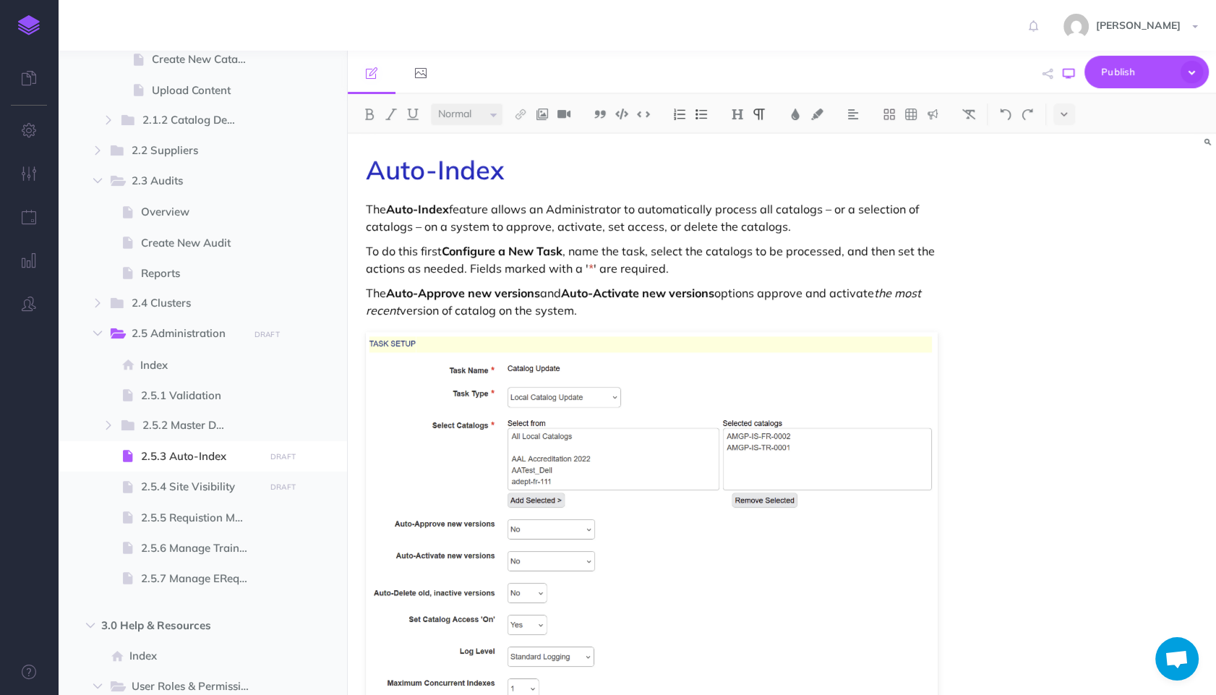
click at [1069, 69] on icon "button" at bounding box center [1069, 74] width 12 height 12
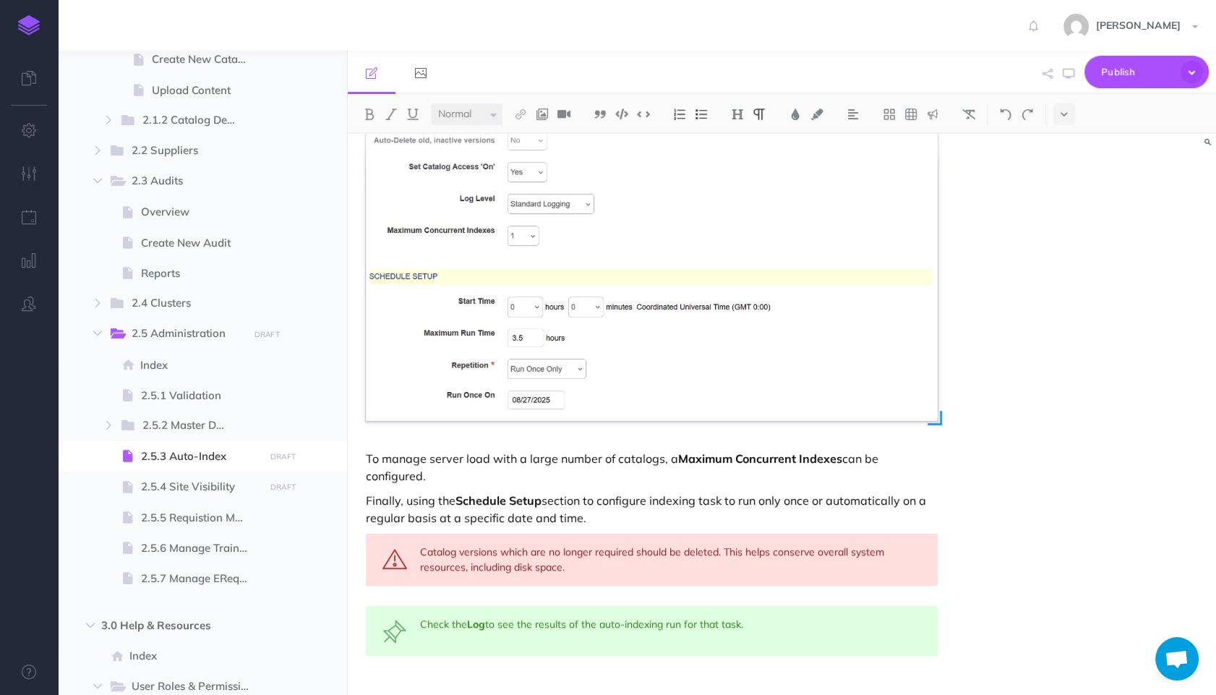
scroll to position [505, 0]
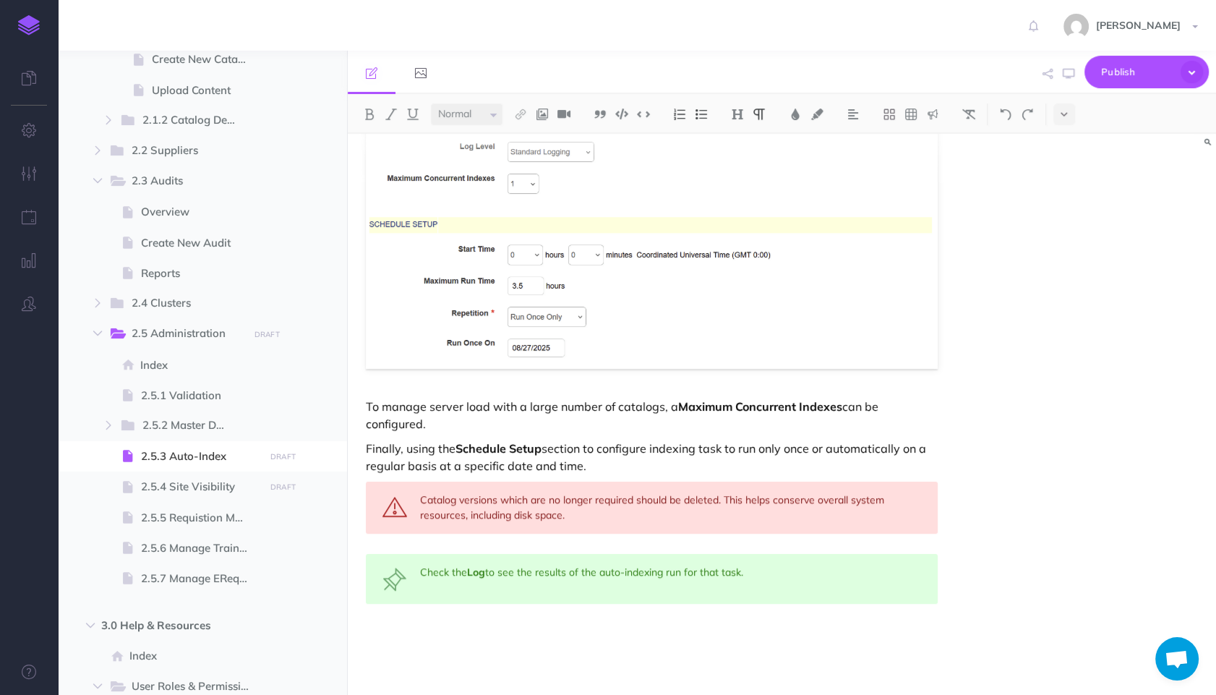
click at [643, 438] on div "Auto-Index The Auto-Index feature allows an Administrator to automatically proc…" at bounding box center [652, 161] width 608 height 1065
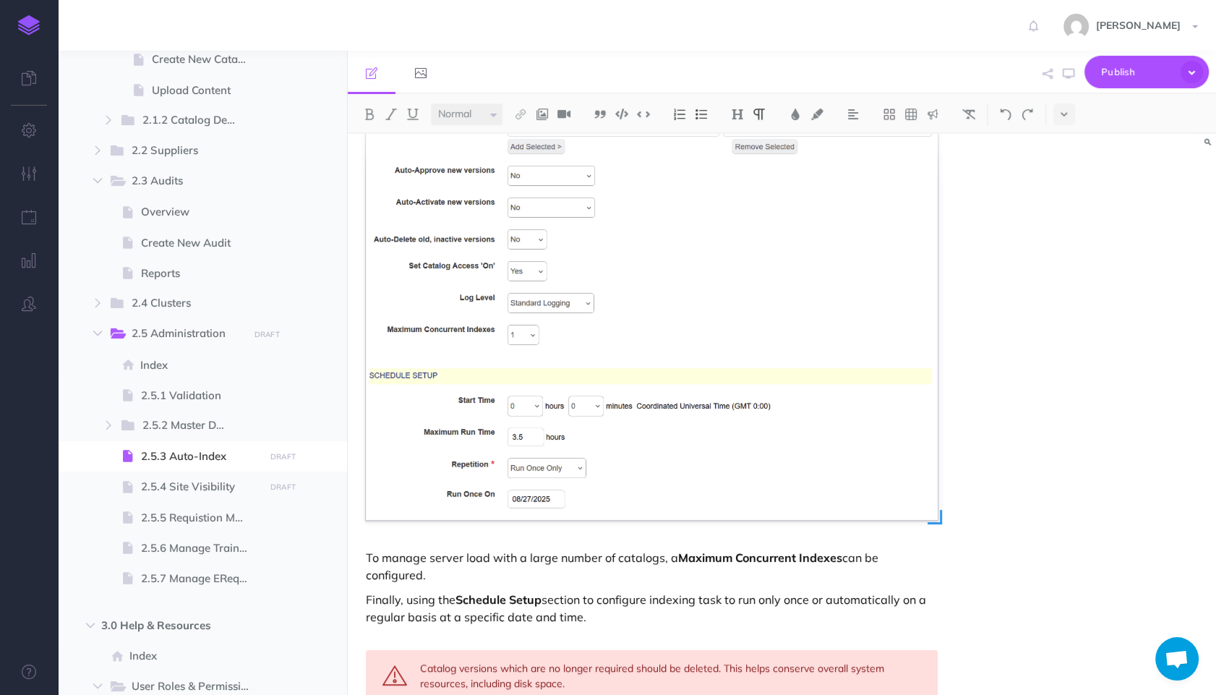
scroll to position [522, 0]
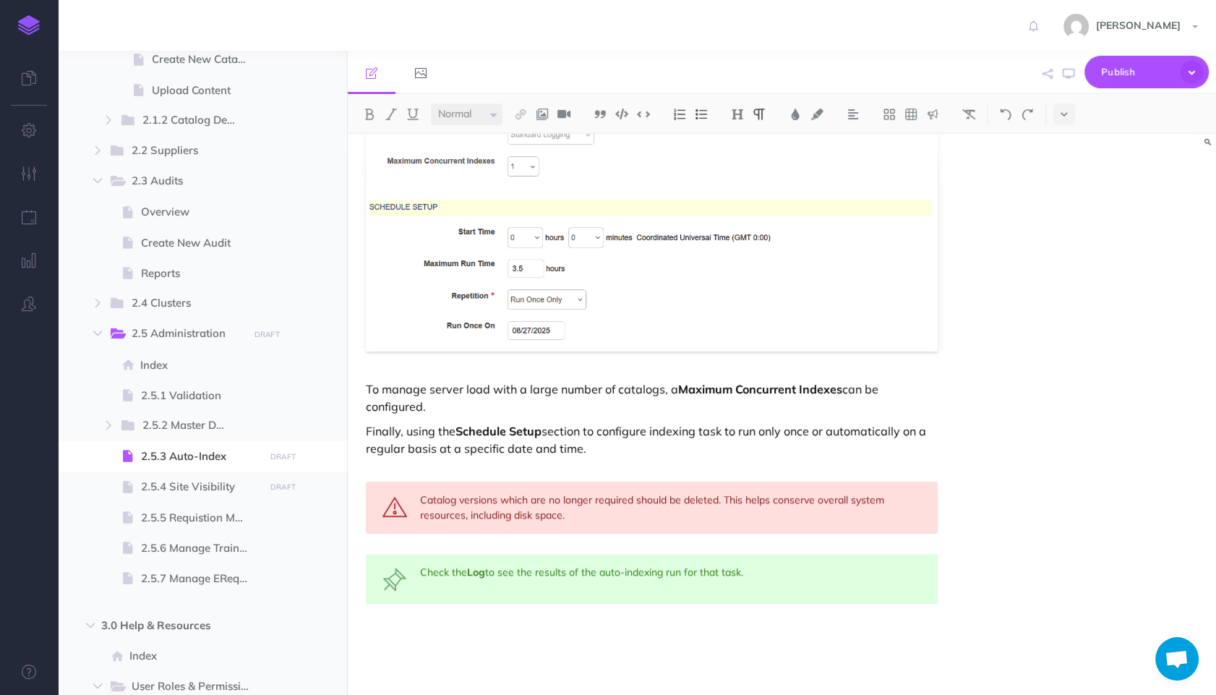
click at [669, 575] on div "Check the Log to see the results of the auto-indexing run for that task." at bounding box center [652, 579] width 572 height 50
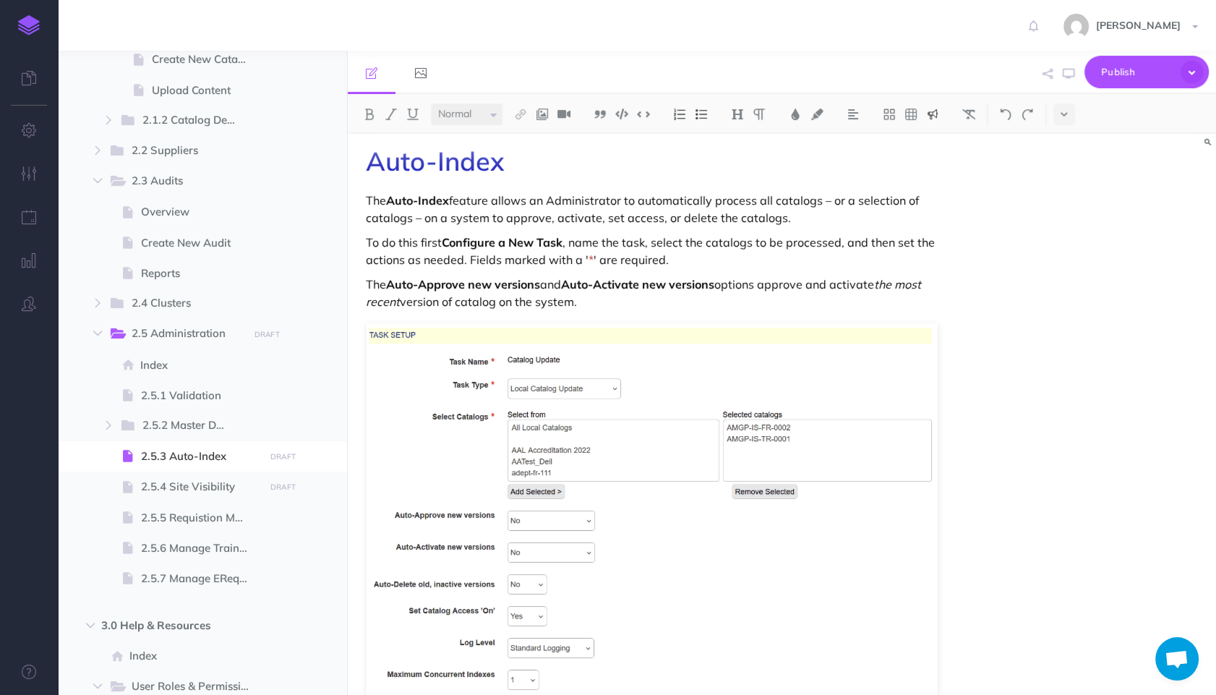
scroll to position [0, 0]
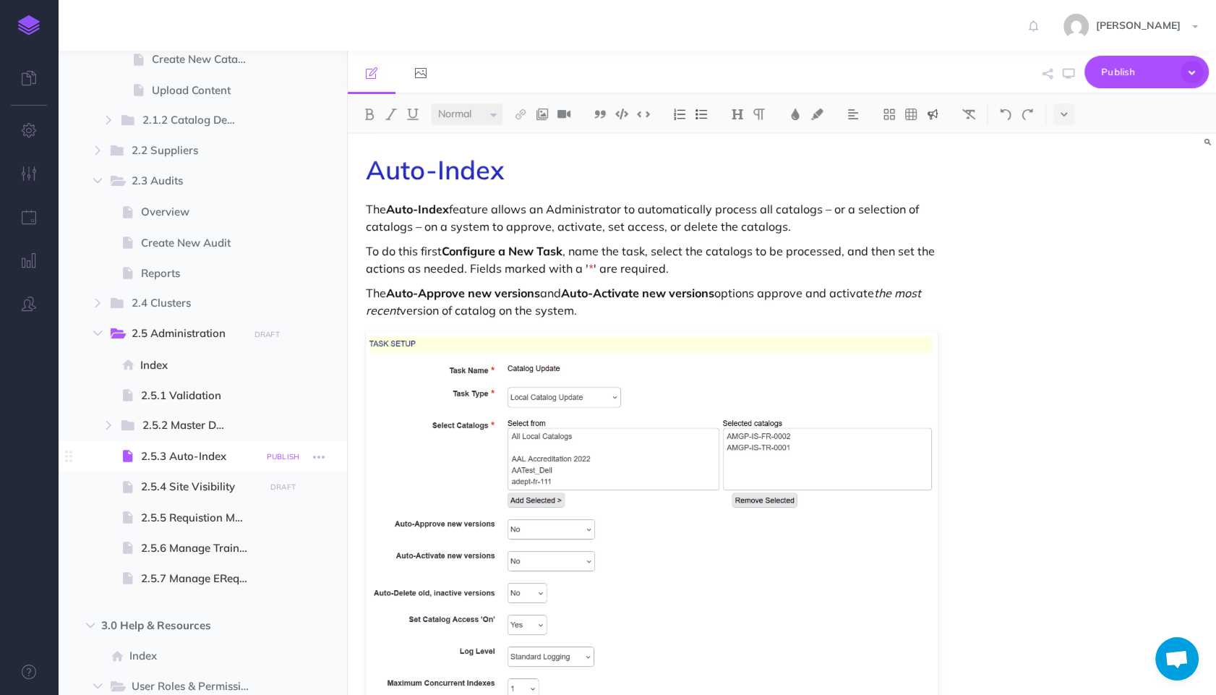
click at [287, 455] on small "PUBLISH" at bounding box center [283, 456] width 33 height 9
click at [274, 578] on button "Publish" at bounding box center [270, 579] width 47 height 25
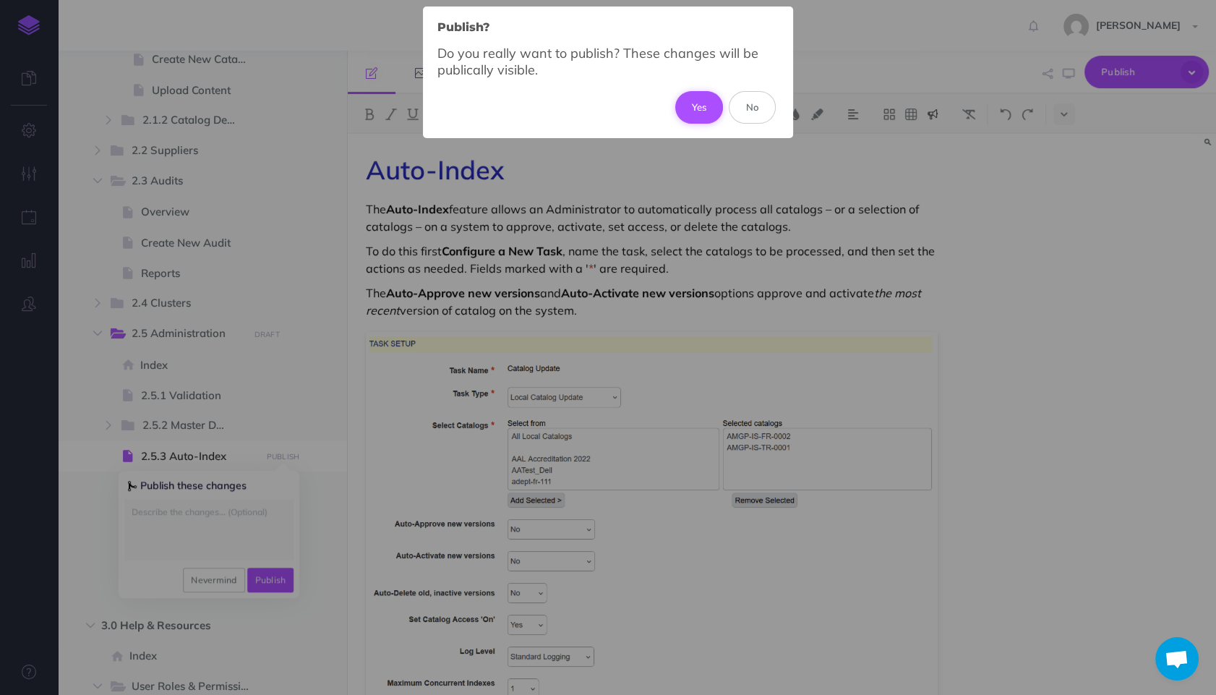
click at [695, 110] on button "Yes" at bounding box center [699, 107] width 48 height 32
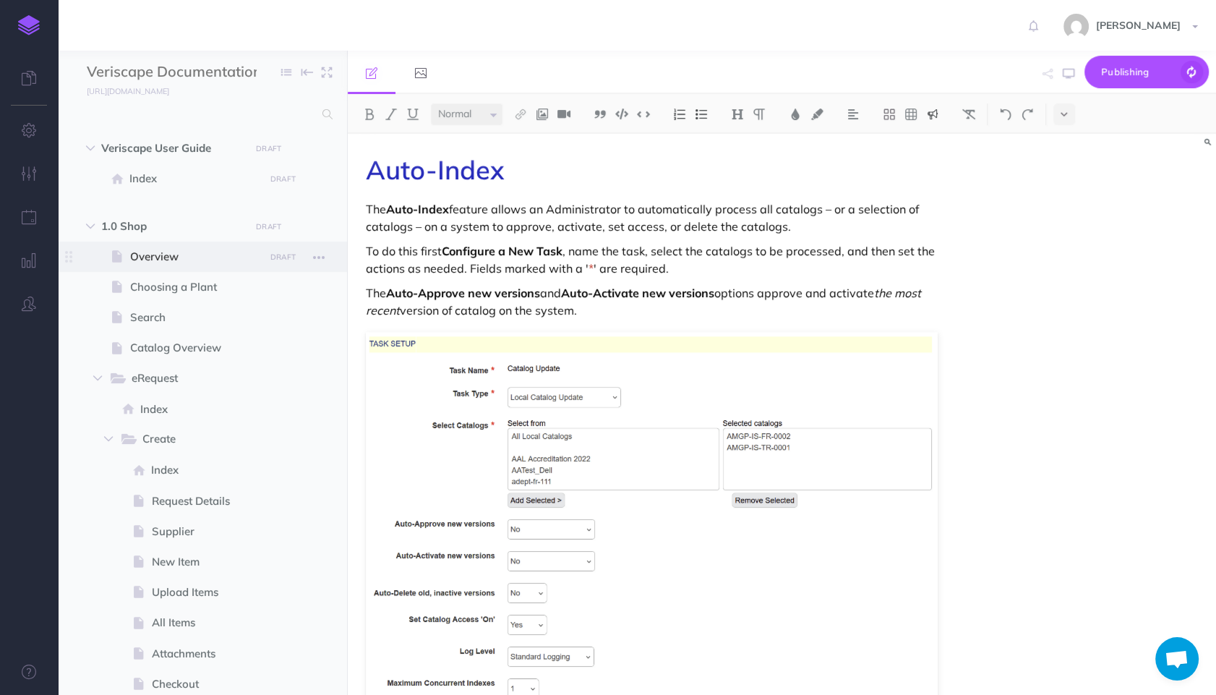
click at [186, 257] on span "Overview" at bounding box center [195, 256] width 130 height 17
select select "null"
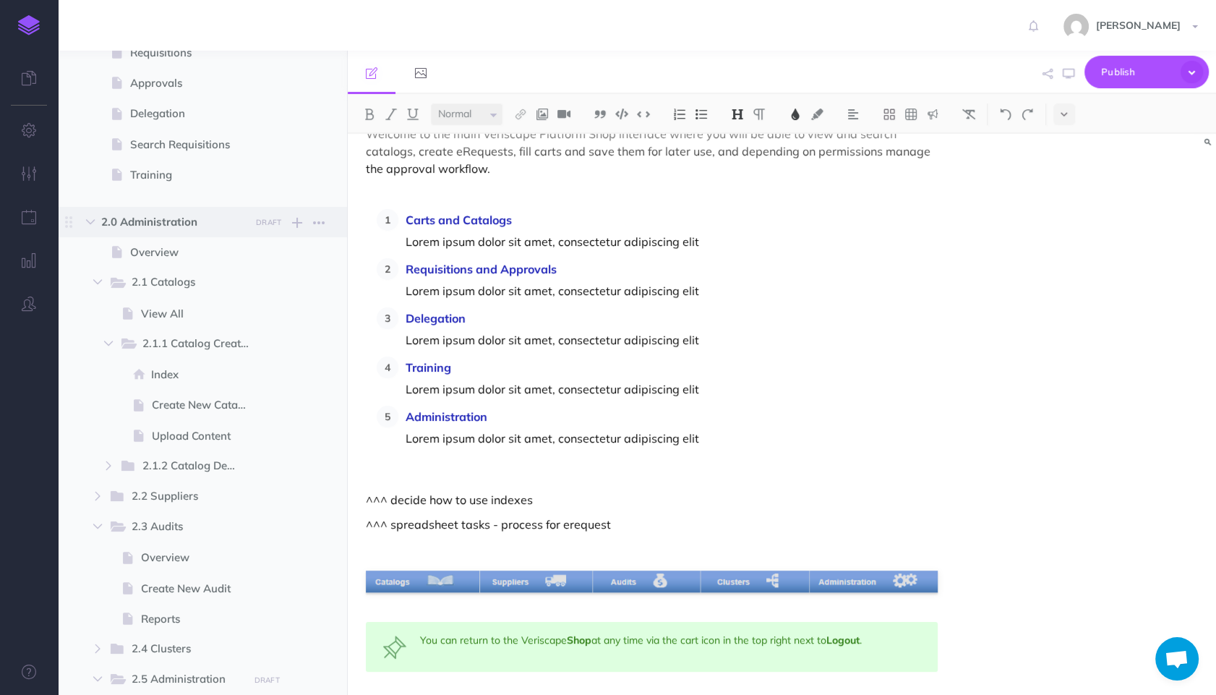
scroll to position [807, 0]
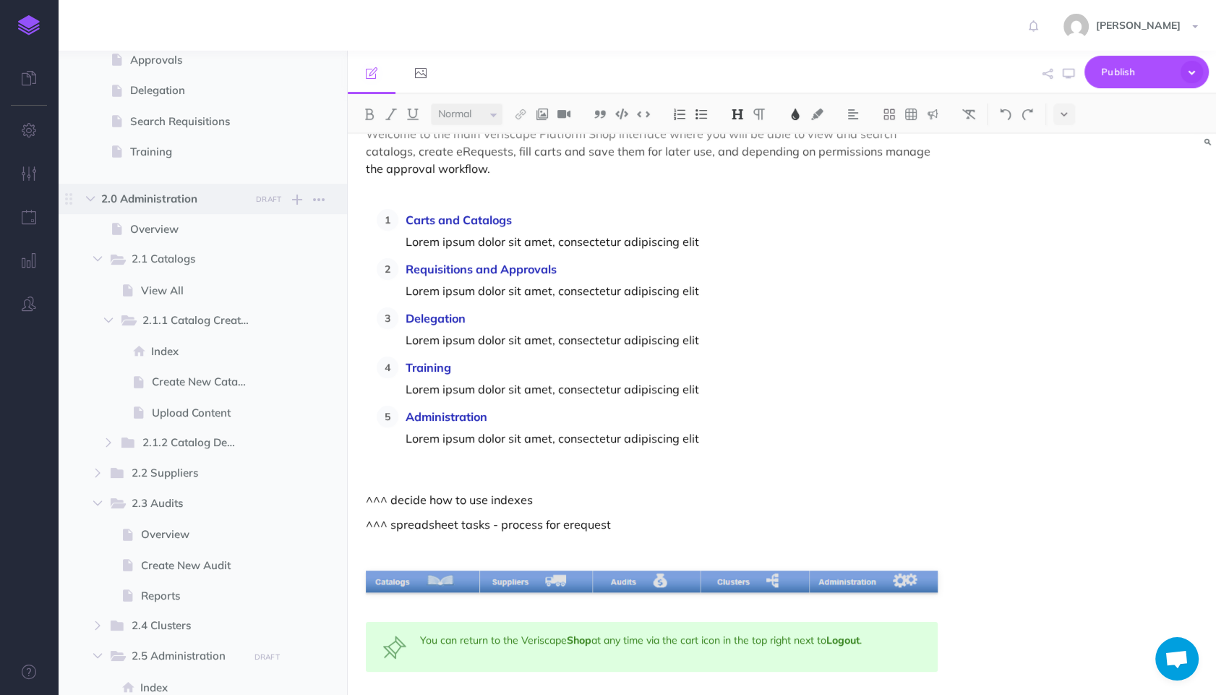
click at [238, 202] on span "2.0 Administration" at bounding box center [171, 198] width 141 height 17
select select "null"
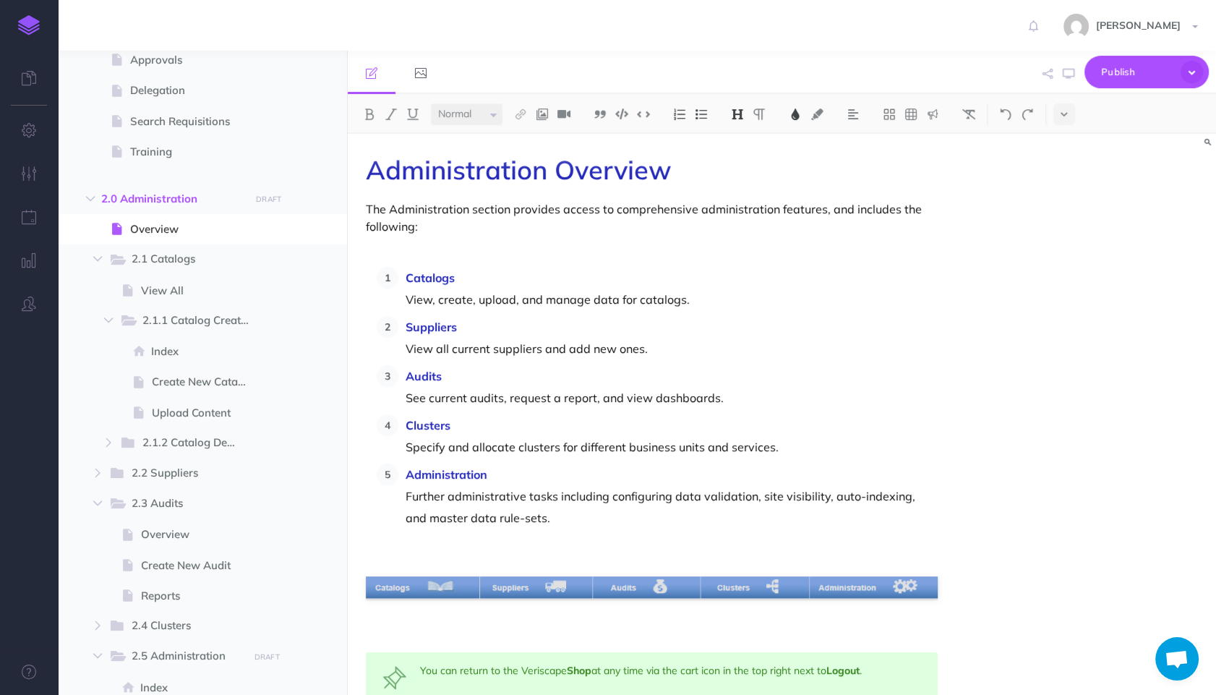
click at [589, 254] on p at bounding box center [652, 250] width 572 height 17
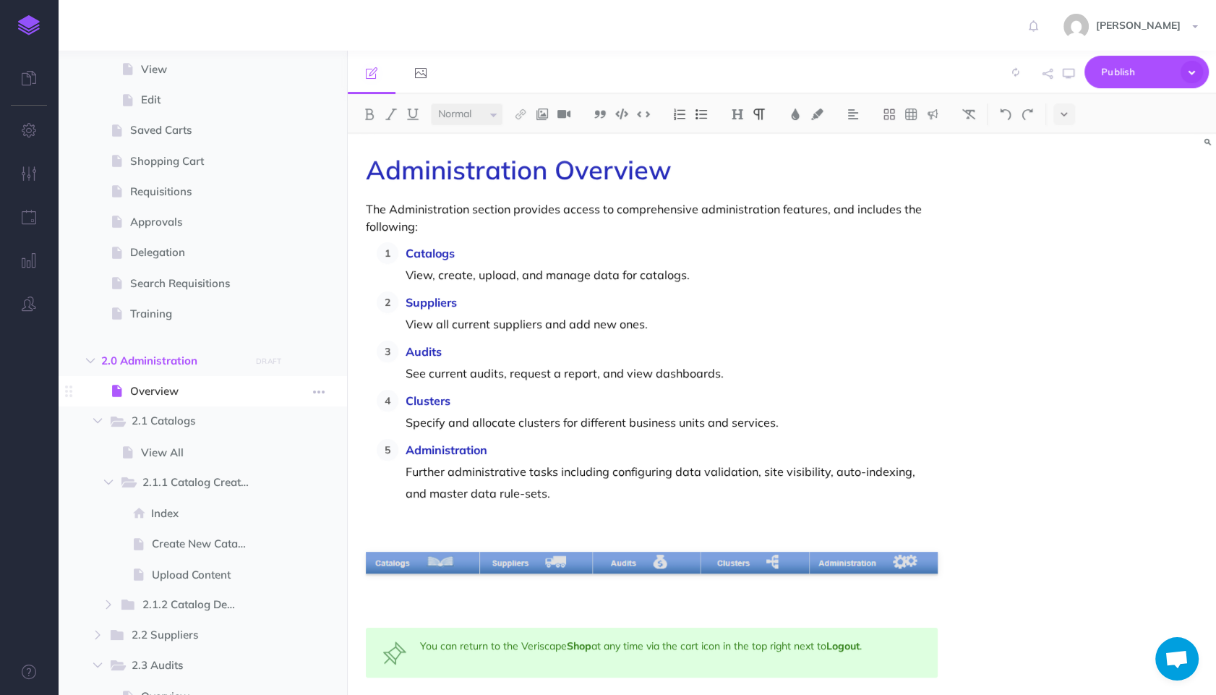
scroll to position [807, 0]
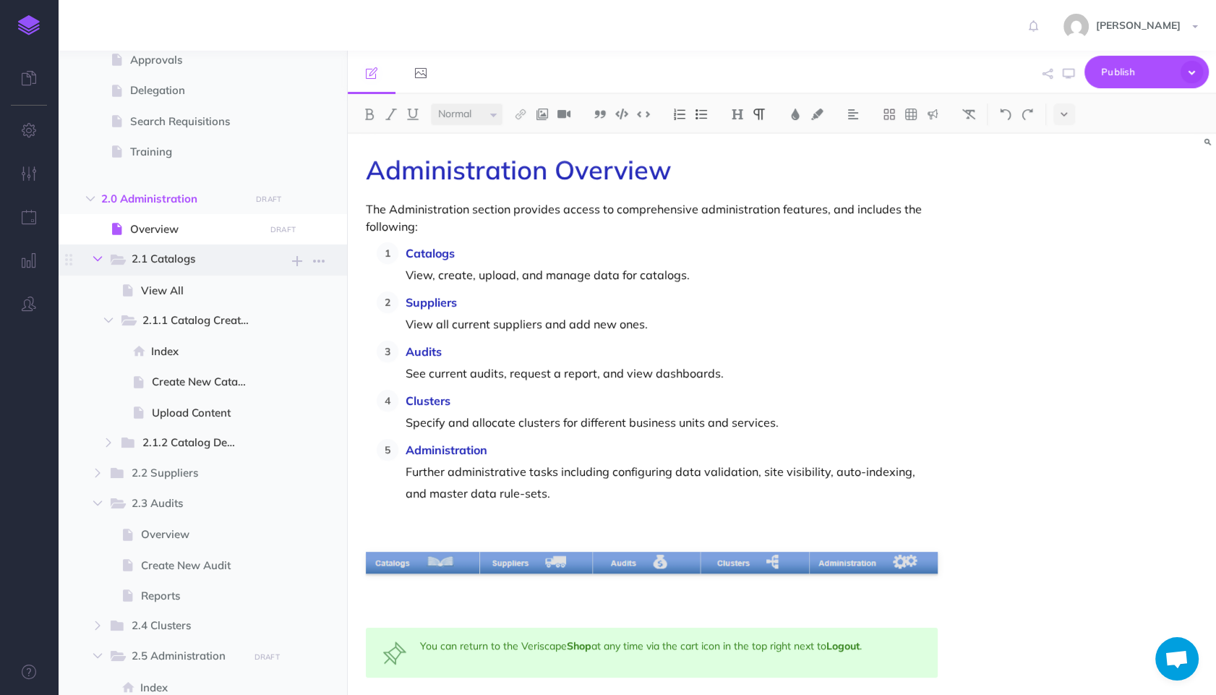
click at [100, 262] on icon "button" at bounding box center [97, 258] width 9 height 9
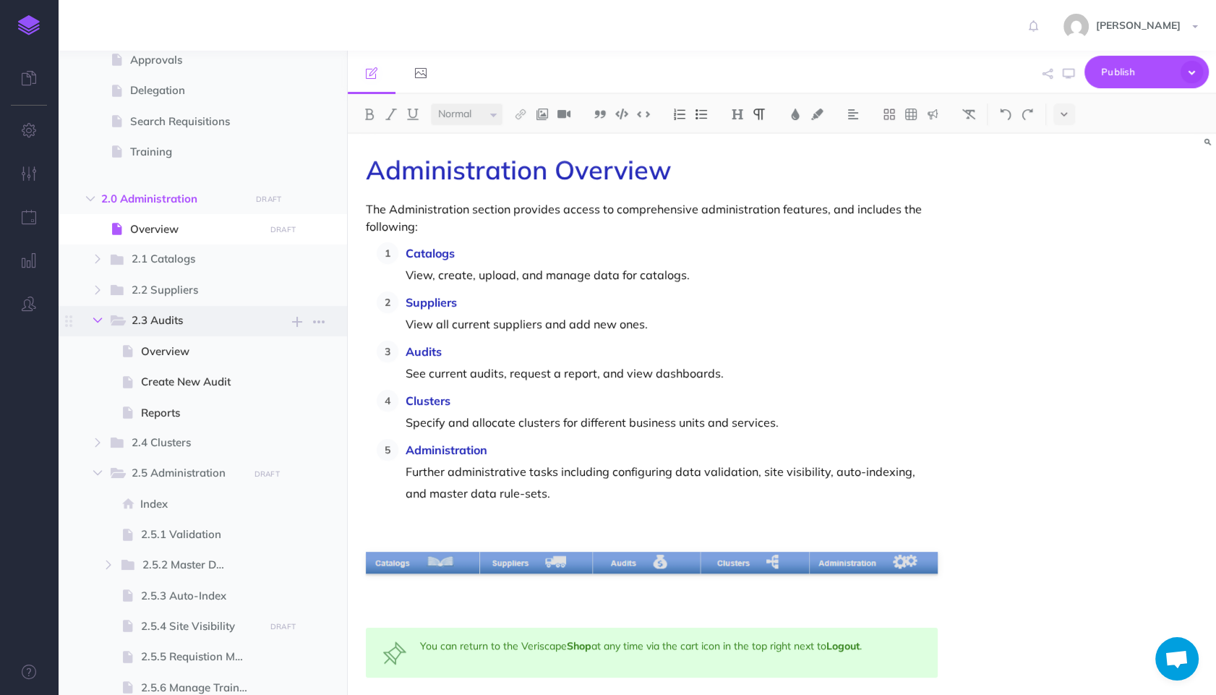
click at [96, 322] on icon "button" at bounding box center [97, 320] width 9 height 9
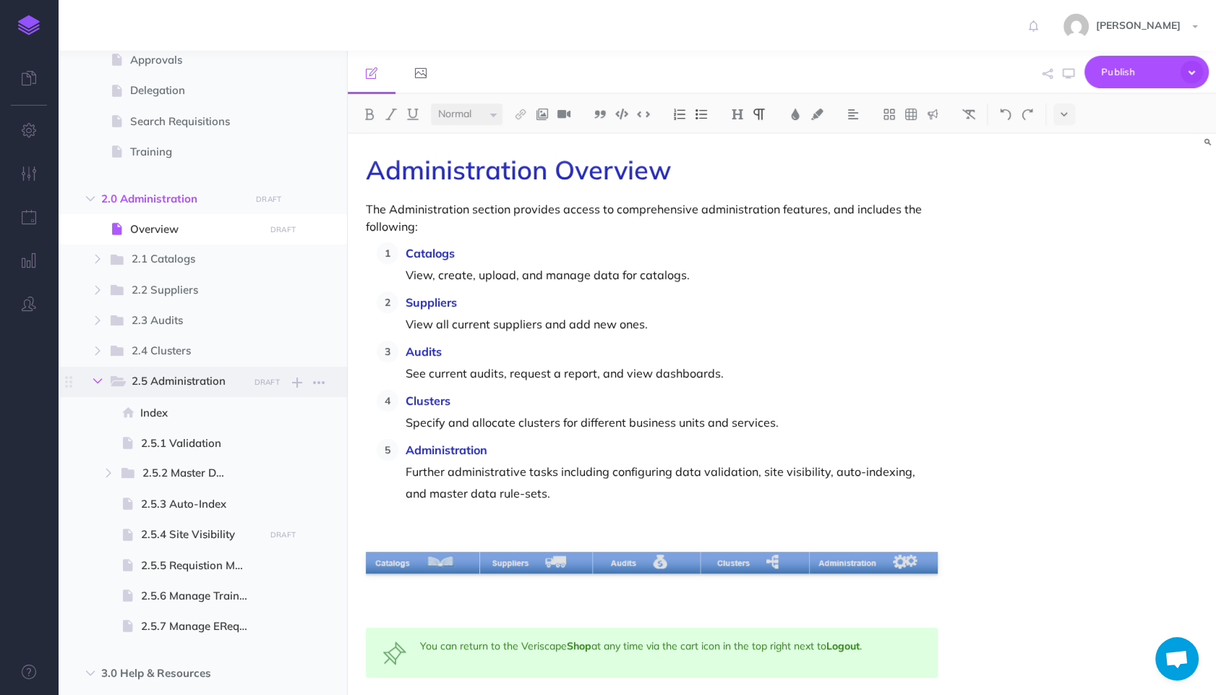
click at [94, 382] on icon "button" at bounding box center [97, 381] width 9 height 9
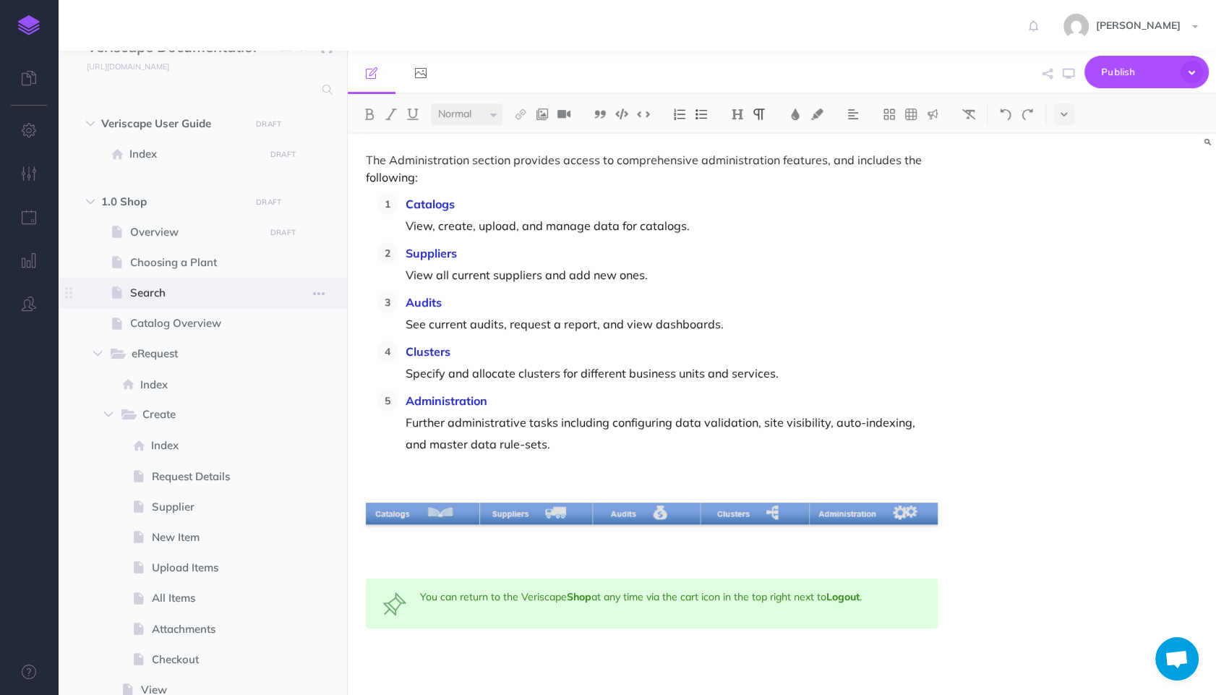
scroll to position [0, 0]
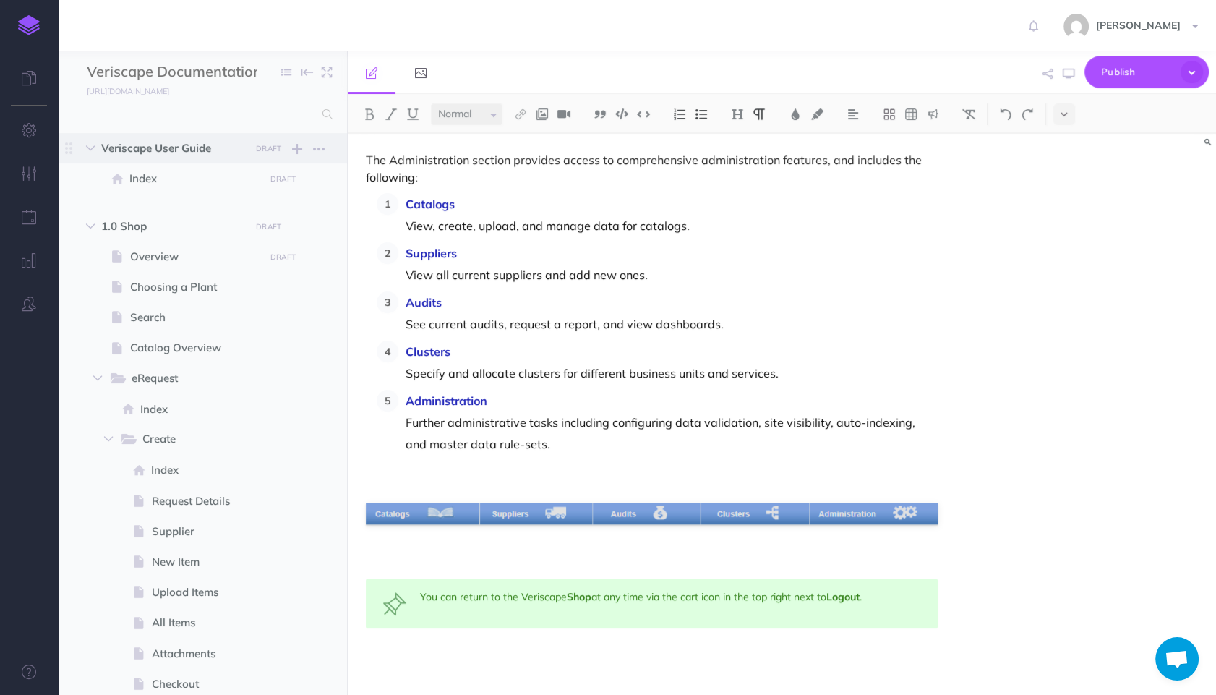
click at [151, 151] on span "Veriscape User Guide" at bounding box center [171, 148] width 141 height 17
select select "null"
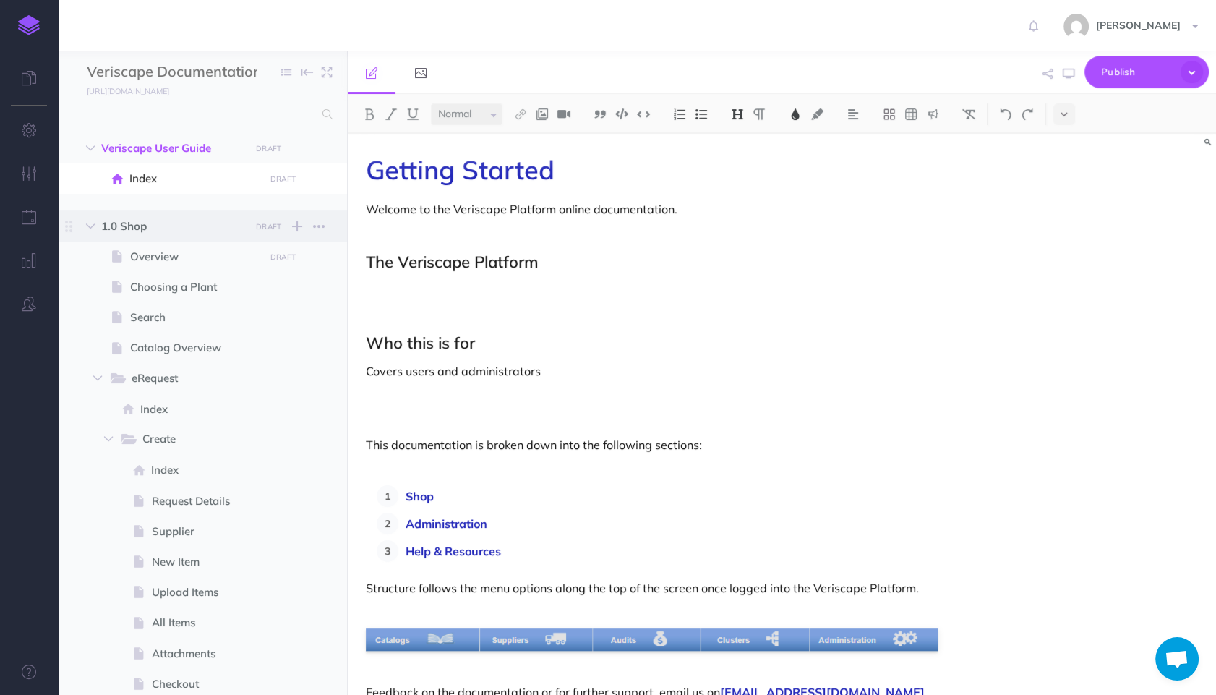
click at [158, 225] on span "1.0 Shop" at bounding box center [171, 226] width 141 height 17
select select "null"
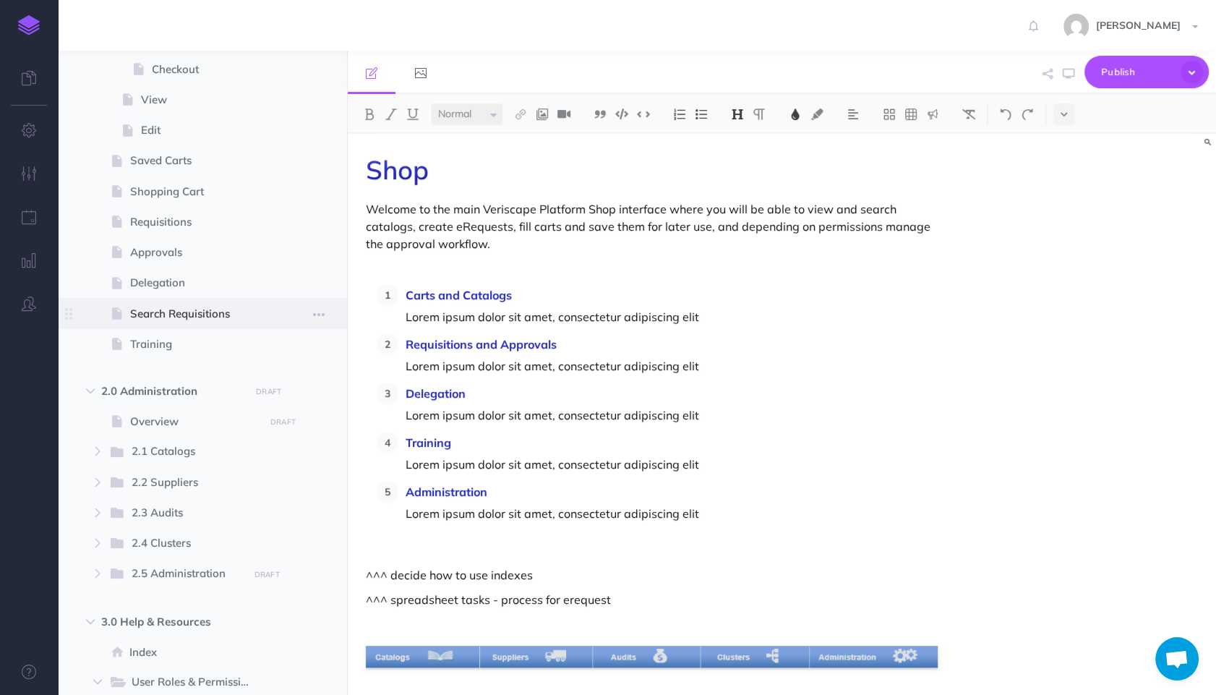
scroll to position [645, 0]
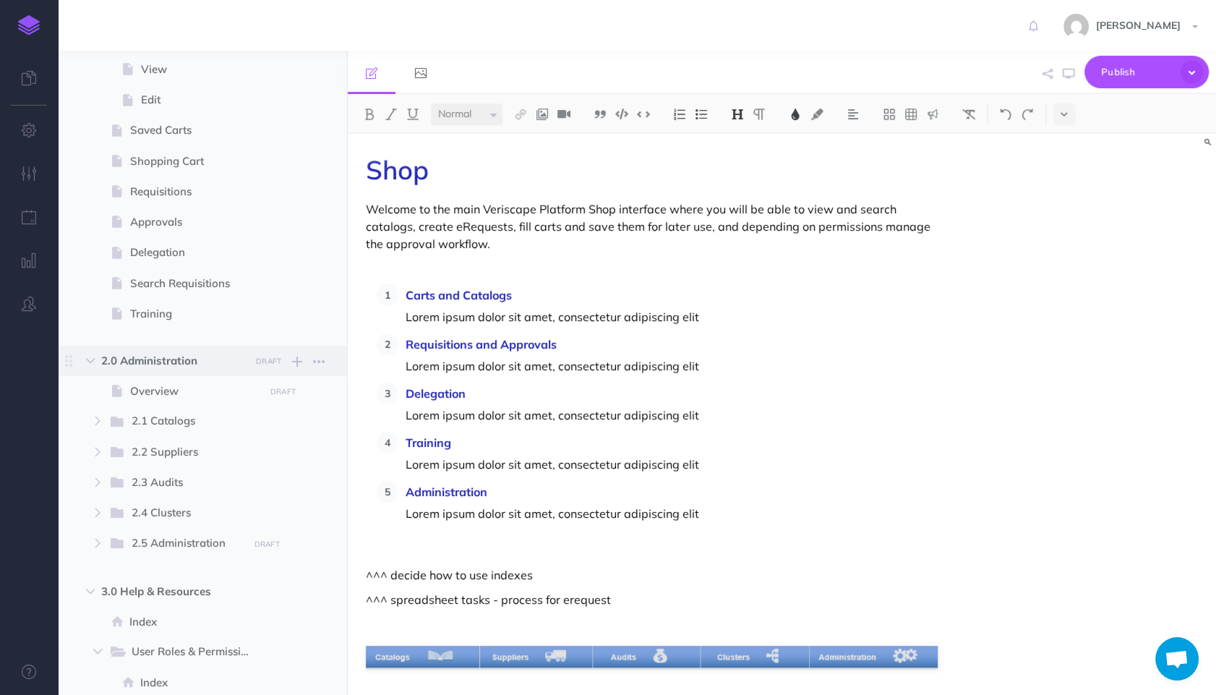
click at [163, 366] on span "2.0 Administration" at bounding box center [171, 360] width 141 height 17
select select "null"
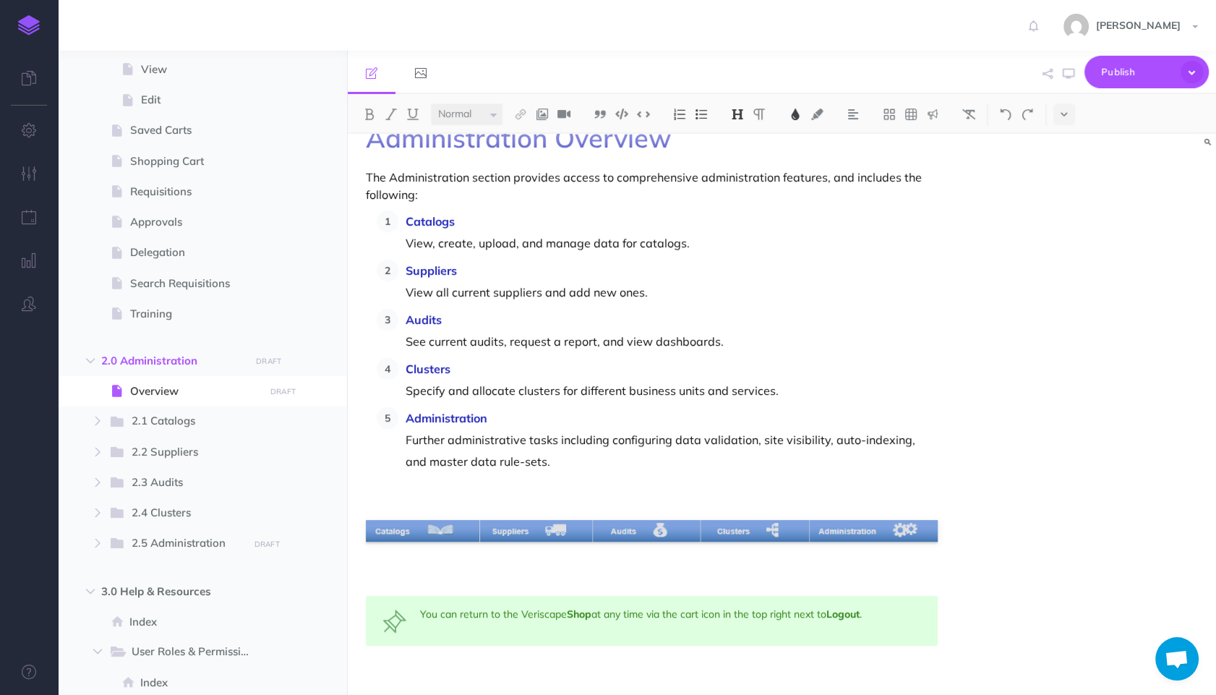
scroll to position [50, 0]
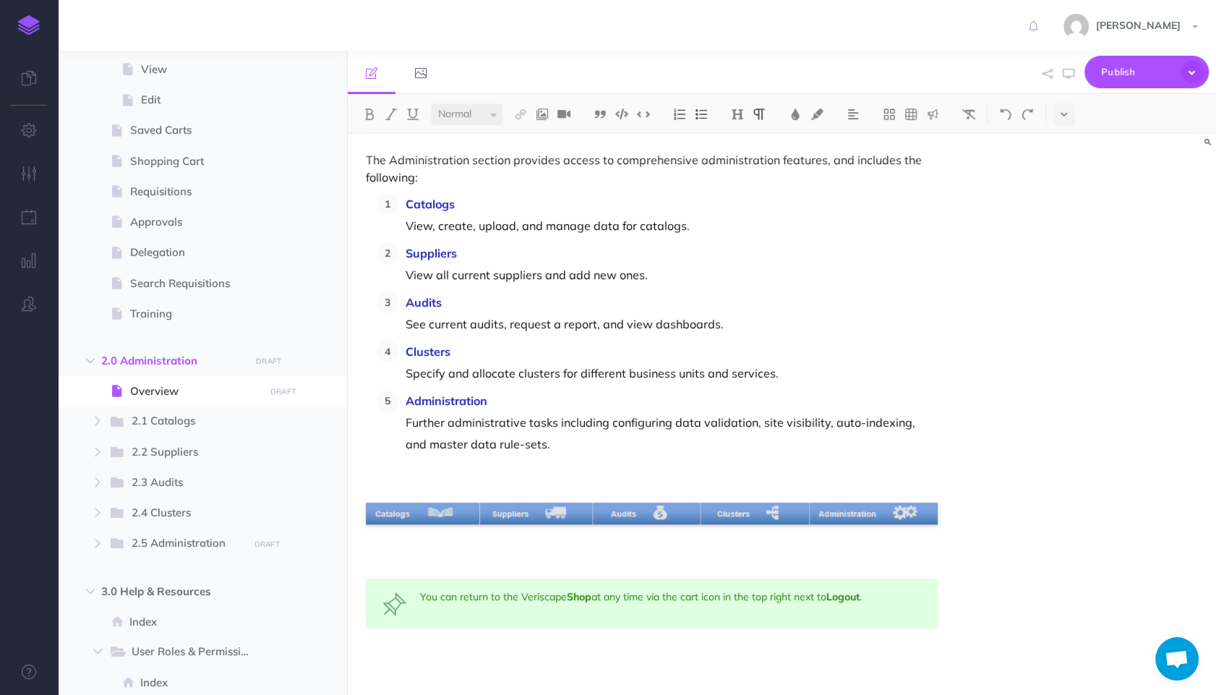
click at [650, 439] on p "Administration Further administrative tasks including configuring data validati…" at bounding box center [672, 422] width 532 height 65
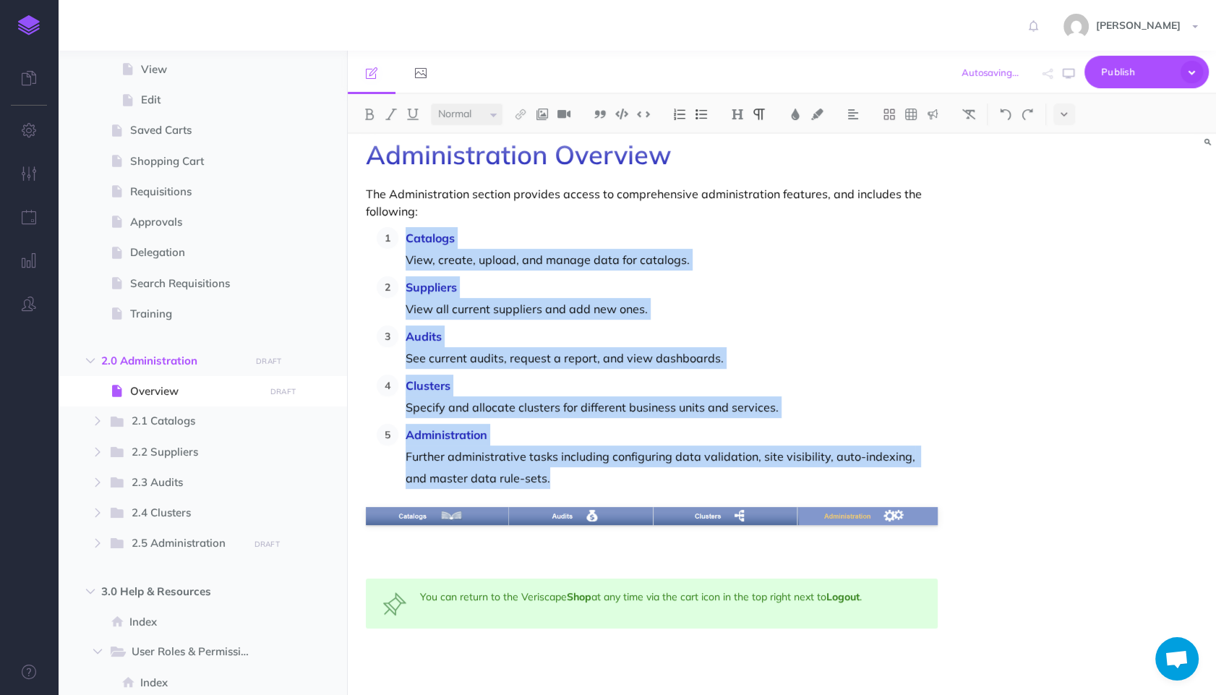
scroll to position [0, 0]
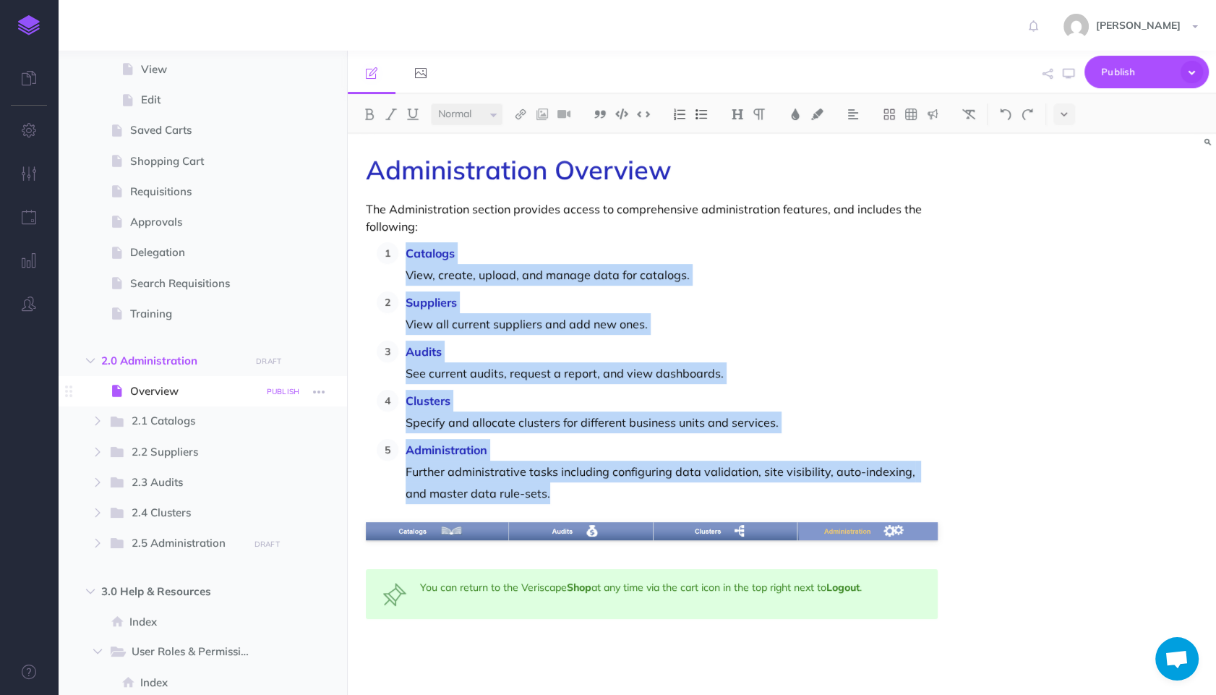
click at [280, 390] on small "PUBLISH" at bounding box center [283, 391] width 33 height 9
click at [270, 509] on button "Publish" at bounding box center [270, 514] width 47 height 25
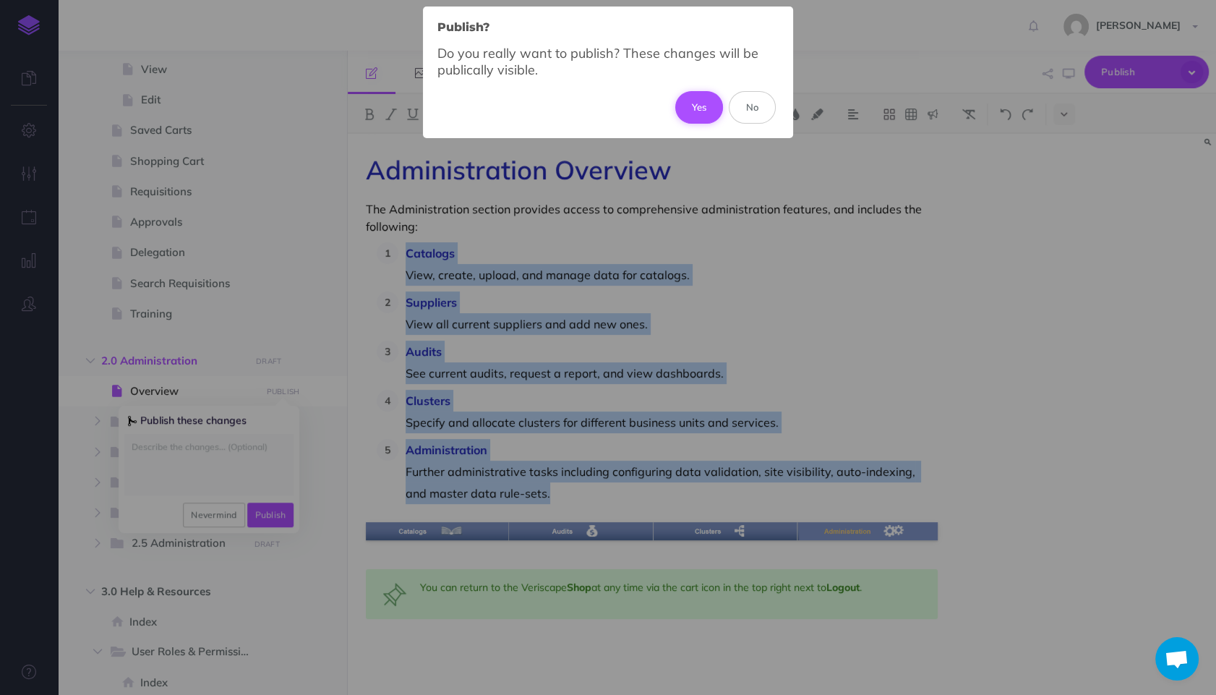
click at [701, 103] on button "Yes" at bounding box center [699, 107] width 48 height 32
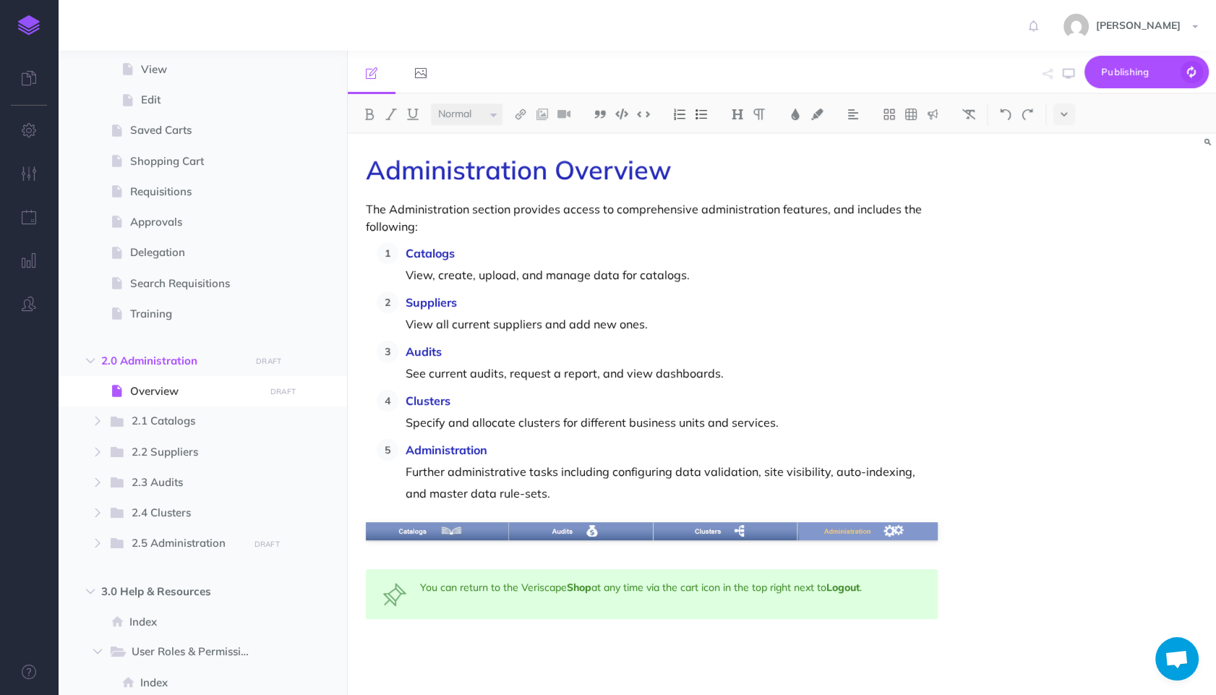
click at [407, 434] on ol "Catalogs View, create, upload, and manage data for catalogs. Suppliers View all…" at bounding box center [657, 373] width 561 height 262
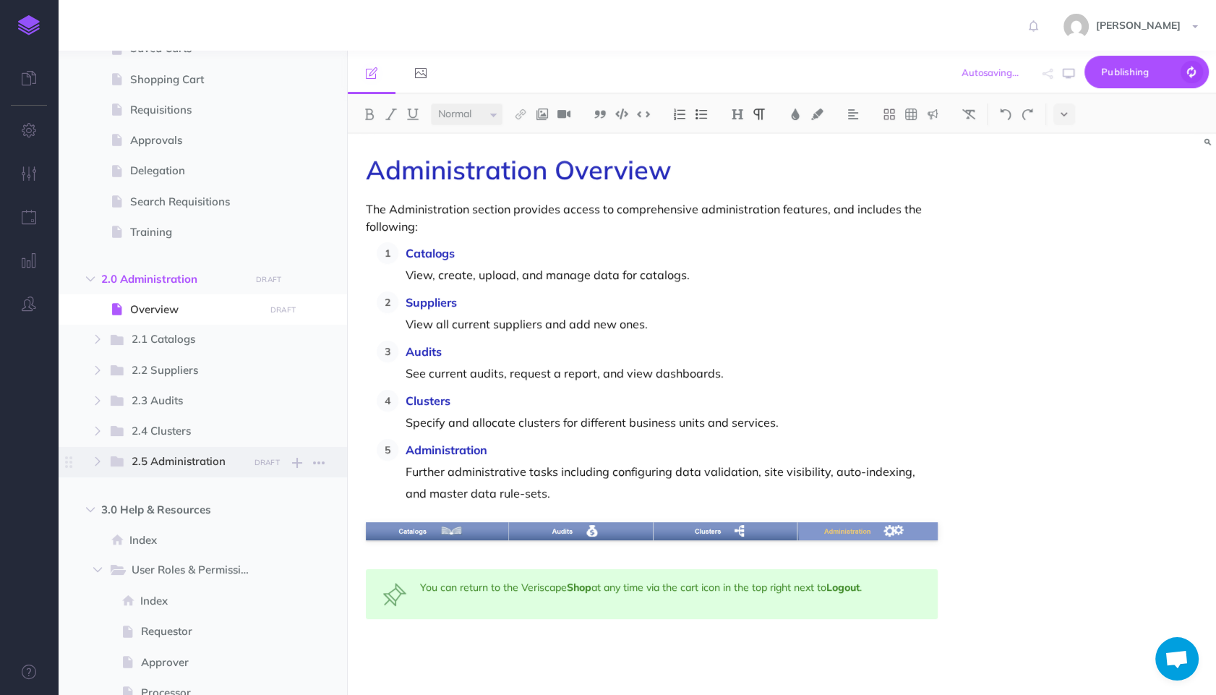
scroll to position [807, 0]
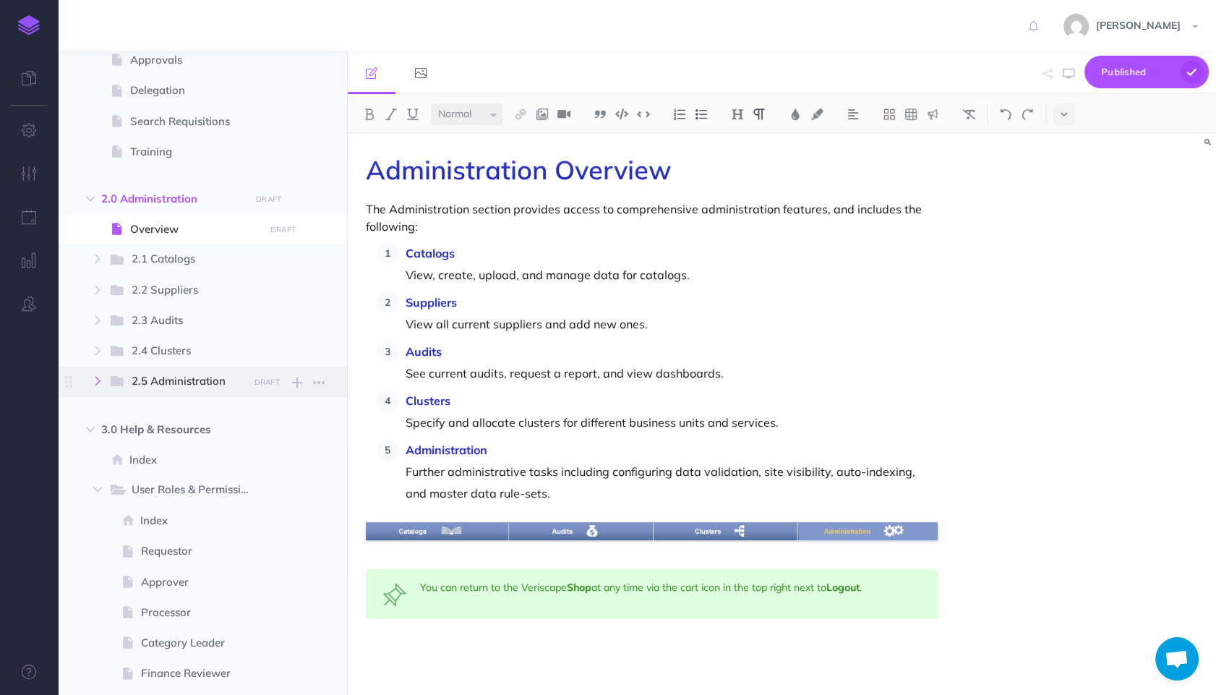
click at [101, 387] on button "button" at bounding box center [98, 380] width 26 height 17
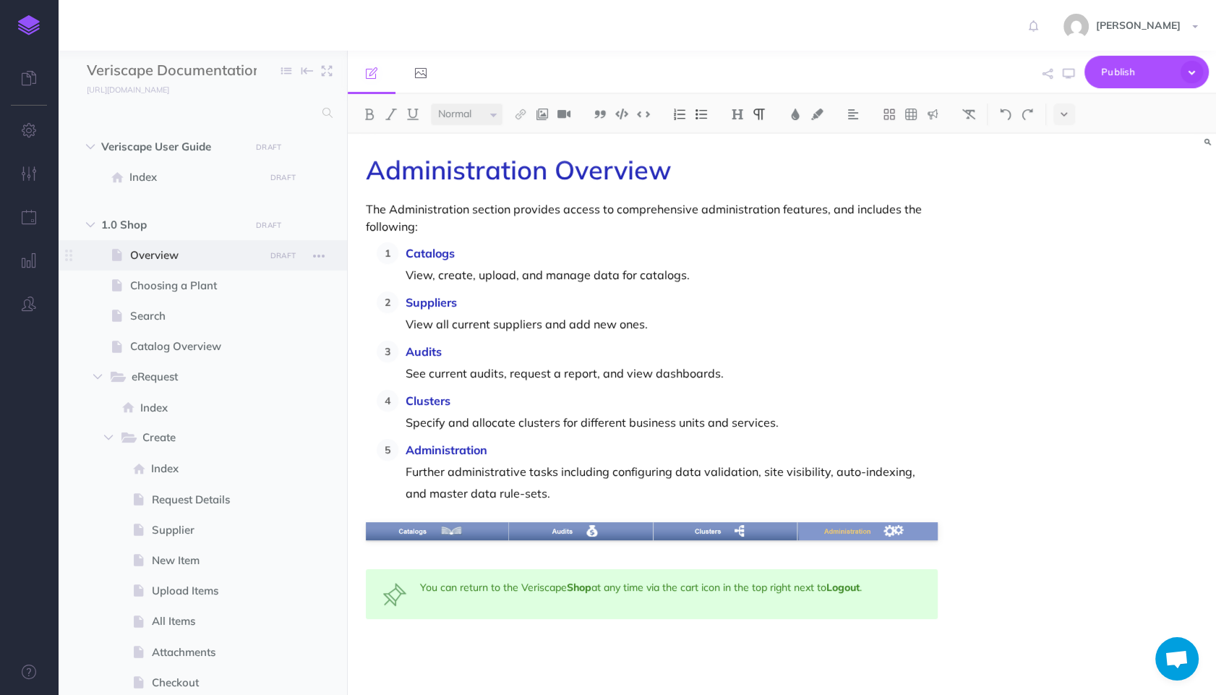
scroll to position [0, 0]
click at [150, 231] on span "1.0 Shop" at bounding box center [171, 226] width 141 height 17
select select "null"
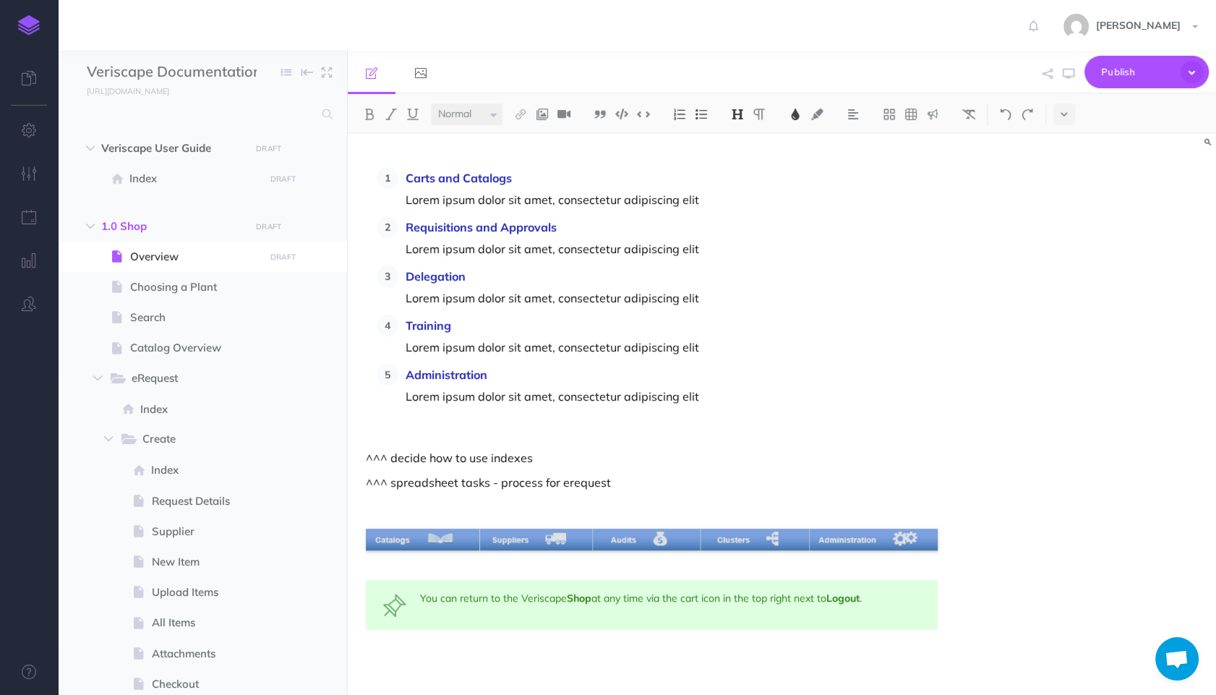
scroll to position [119, 0]
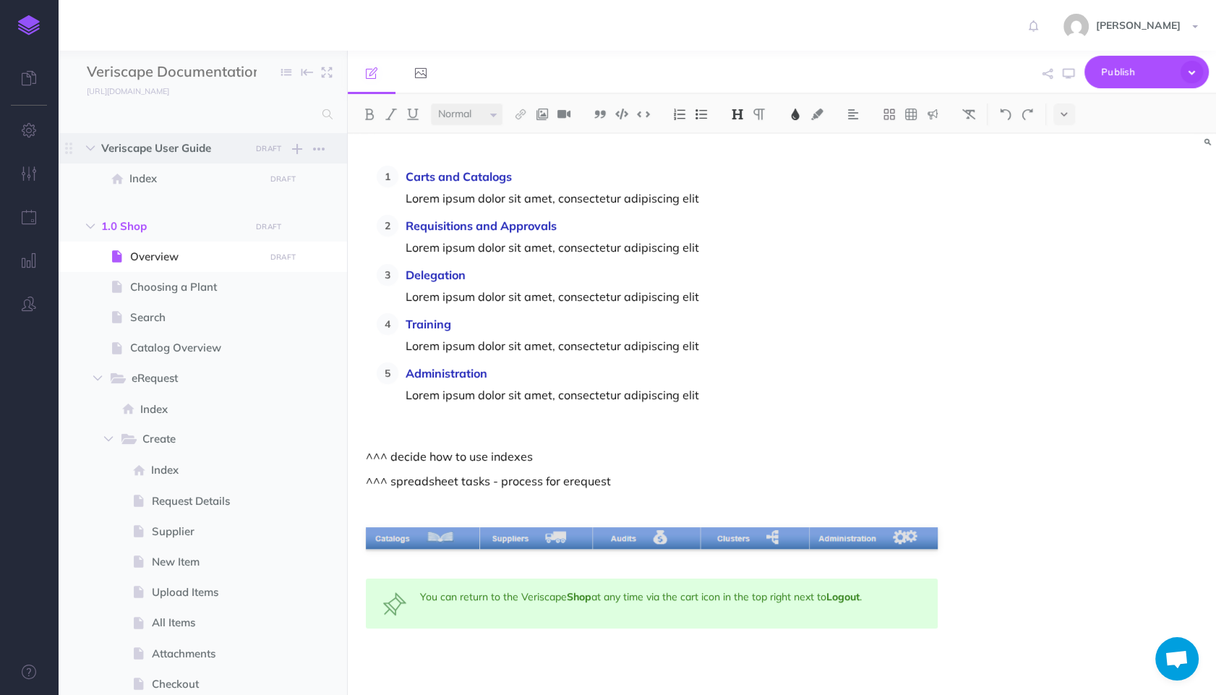
click at [151, 153] on span "Veriscape User Guide" at bounding box center [171, 148] width 141 height 17
select select "null"
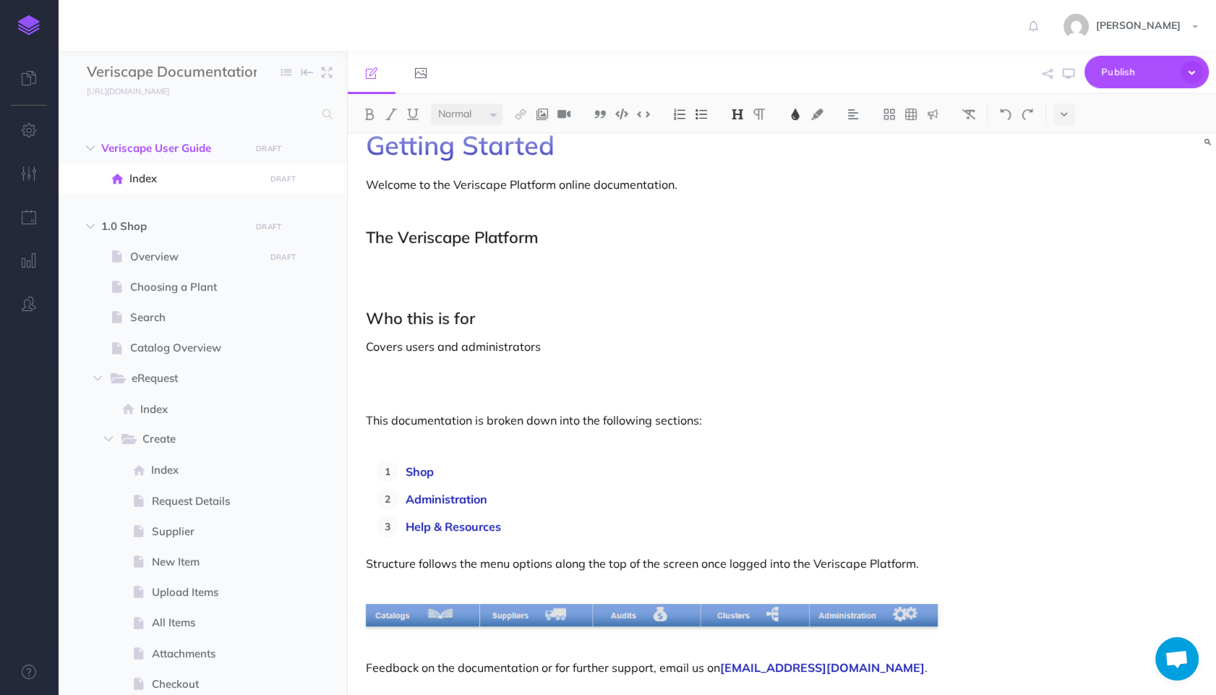
scroll to position [59, 0]
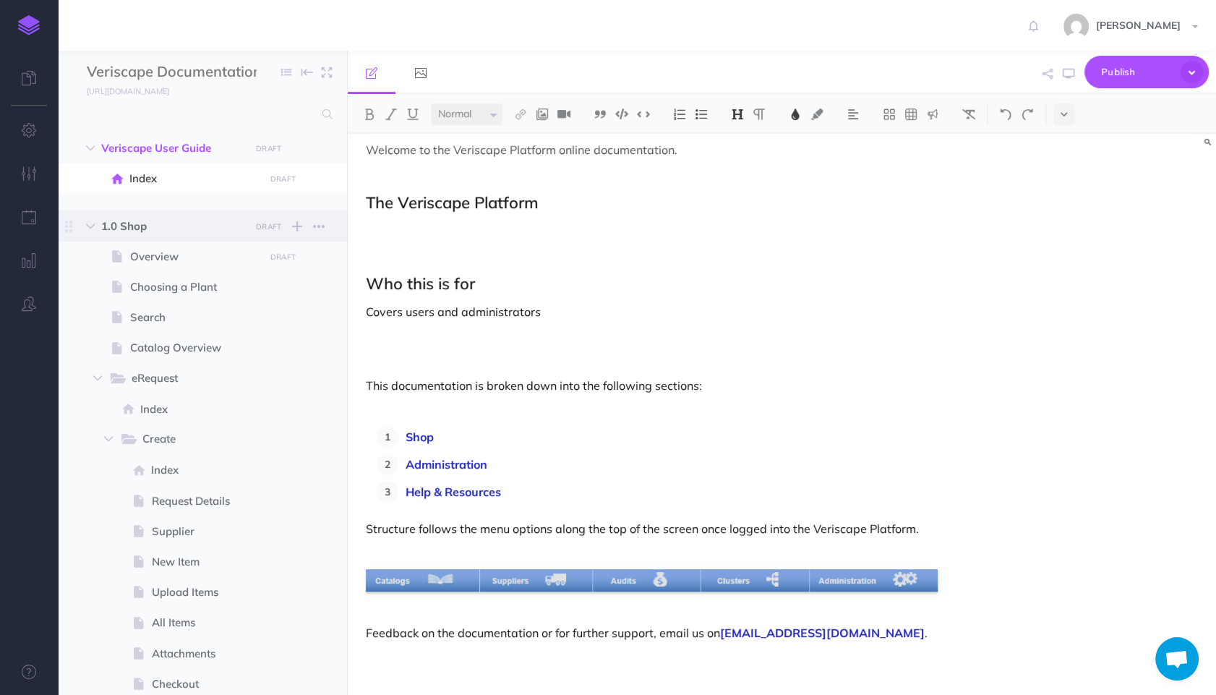
click at [150, 233] on span "1.0 Shop" at bounding box center [171, 226] width 141 height 17
select select "null"
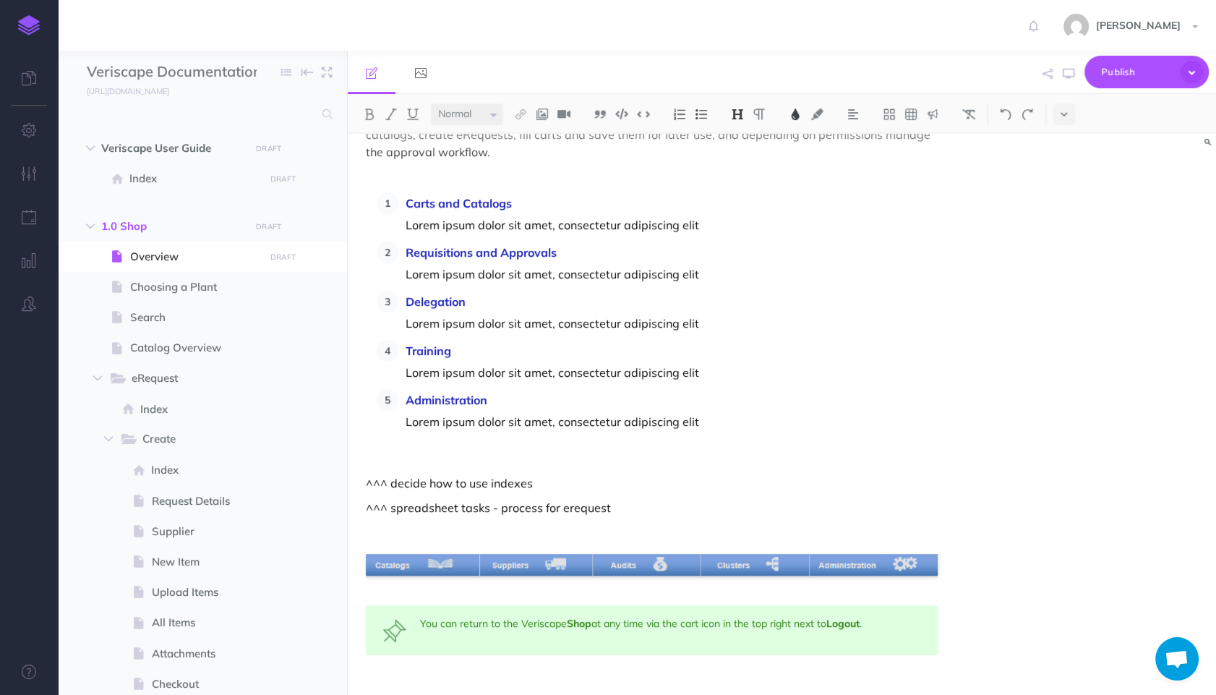
scroll to position [119, 0]
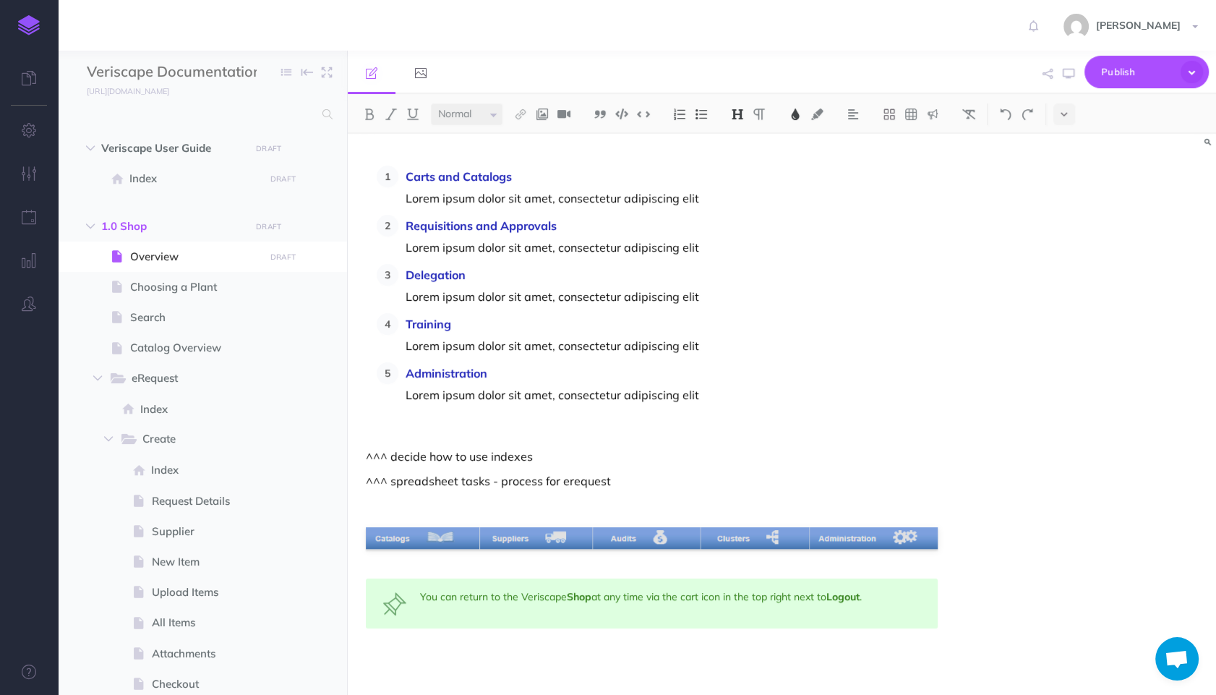
click at [697, 498] on p at bounding box center [652, 505] width 572 height 17
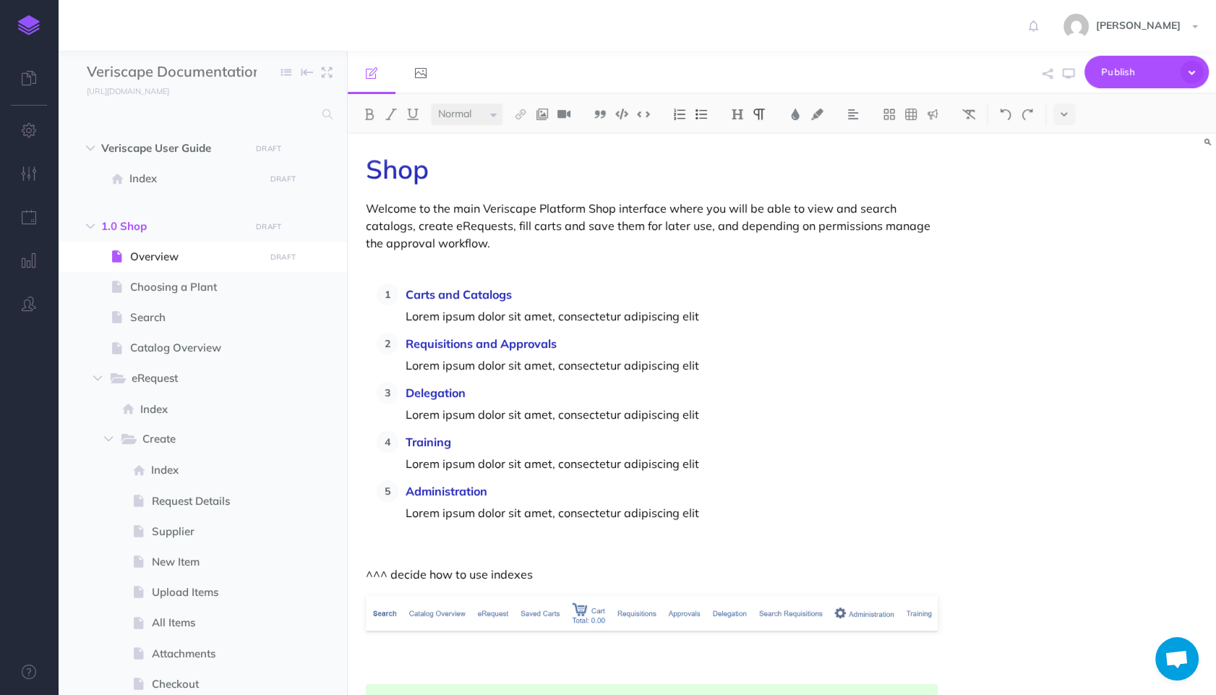
scroll to position [0, 0]
click at [930, 278] on div "Shop Welcome to the main Veriscape Platform Shop interface where you will be ab…" at bounding box center [652, 467] width 608 height 667
click at [97, 377] on icon "button" at bounding box center [97, 378] width 9 height 9
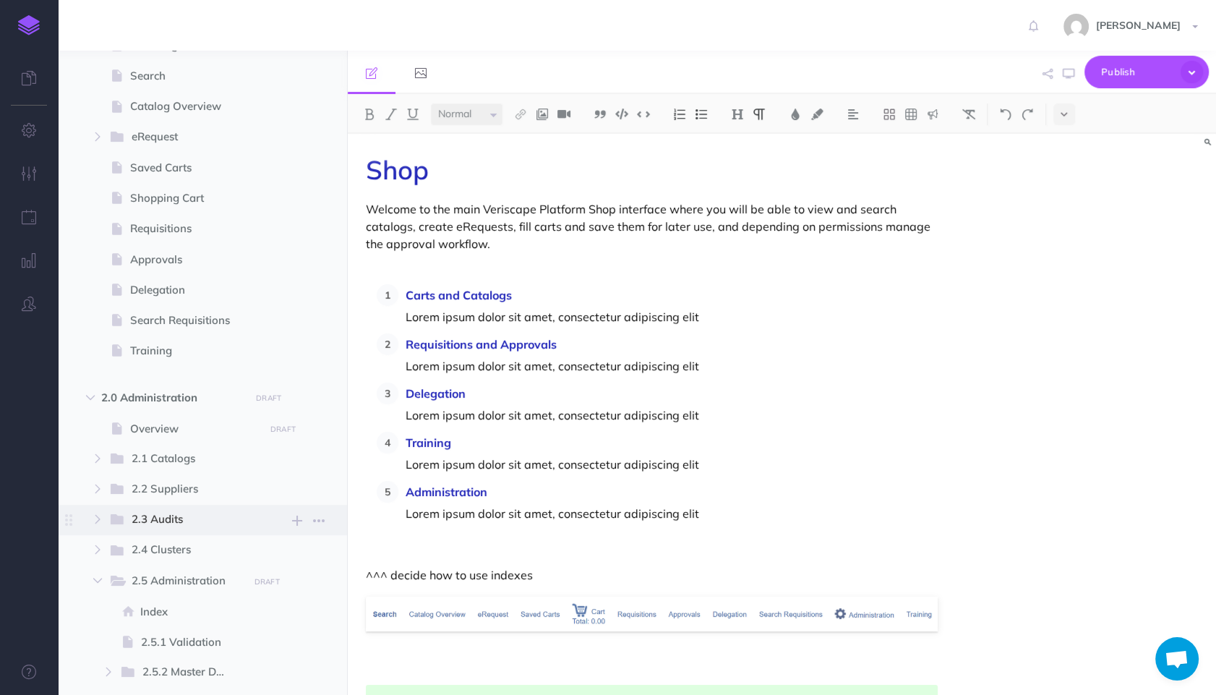
scroll to position [322, 0]
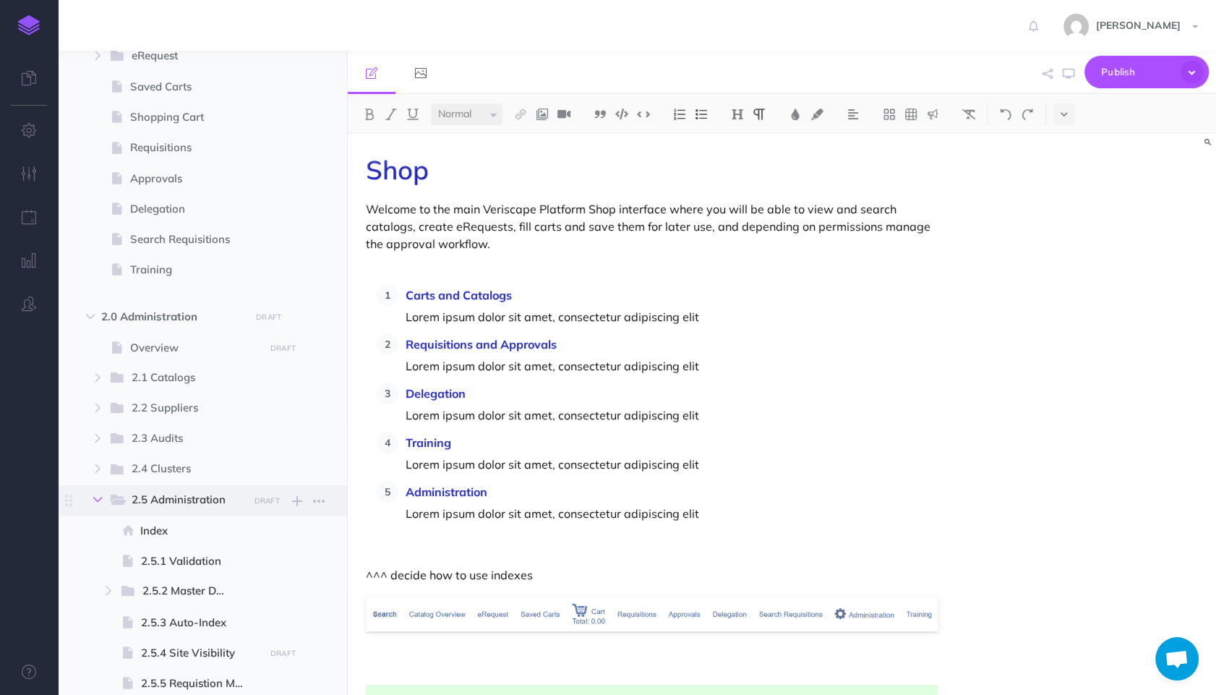
click at [93, 496] on button "button" at bounding box center [98, 499] width 26 height 17
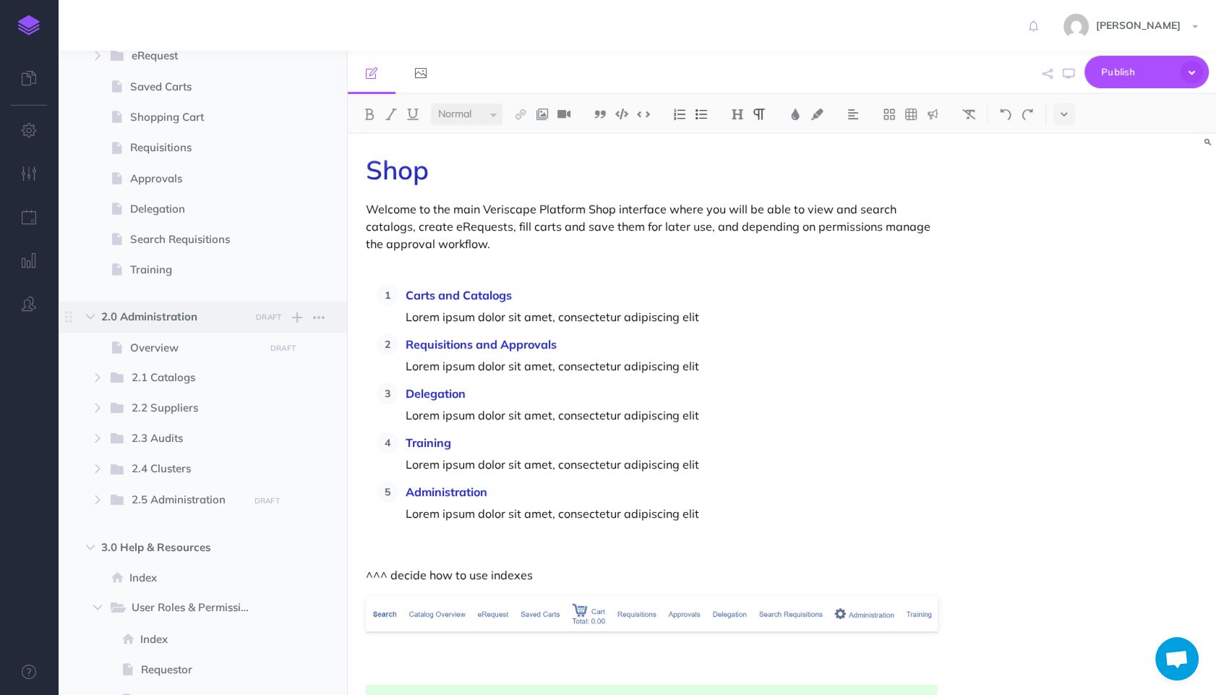
click at [165, 313] on span "2.0 Administration" at bounding box center [171, 316] width 141 height 17
select select "null"
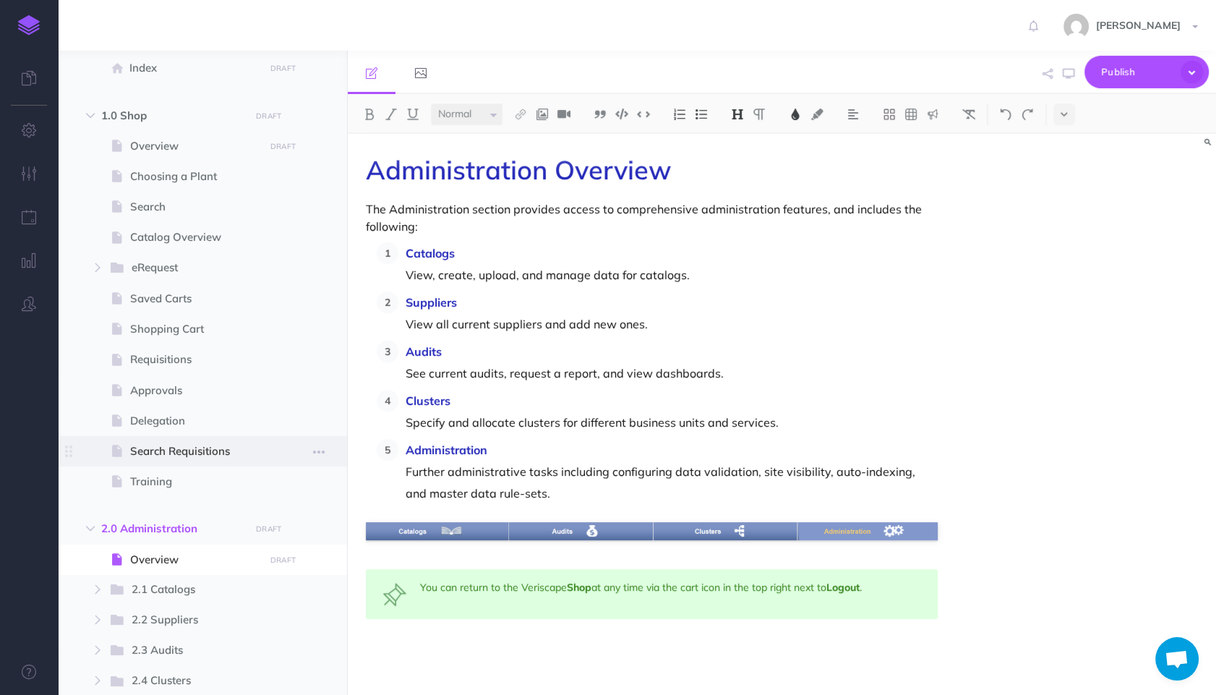
scroll to position [80, 0]
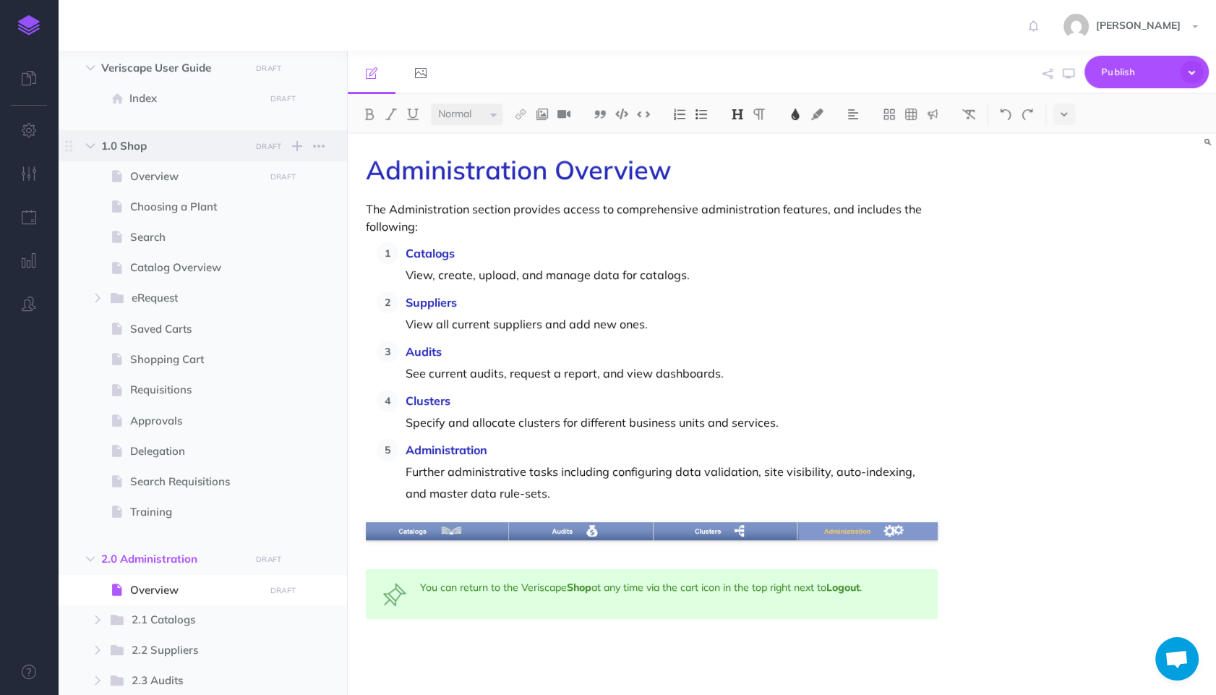
click at [135, 153] on span "1.0 Shop" at bounding box center [171, 145] width 141 height 17
select select "null"
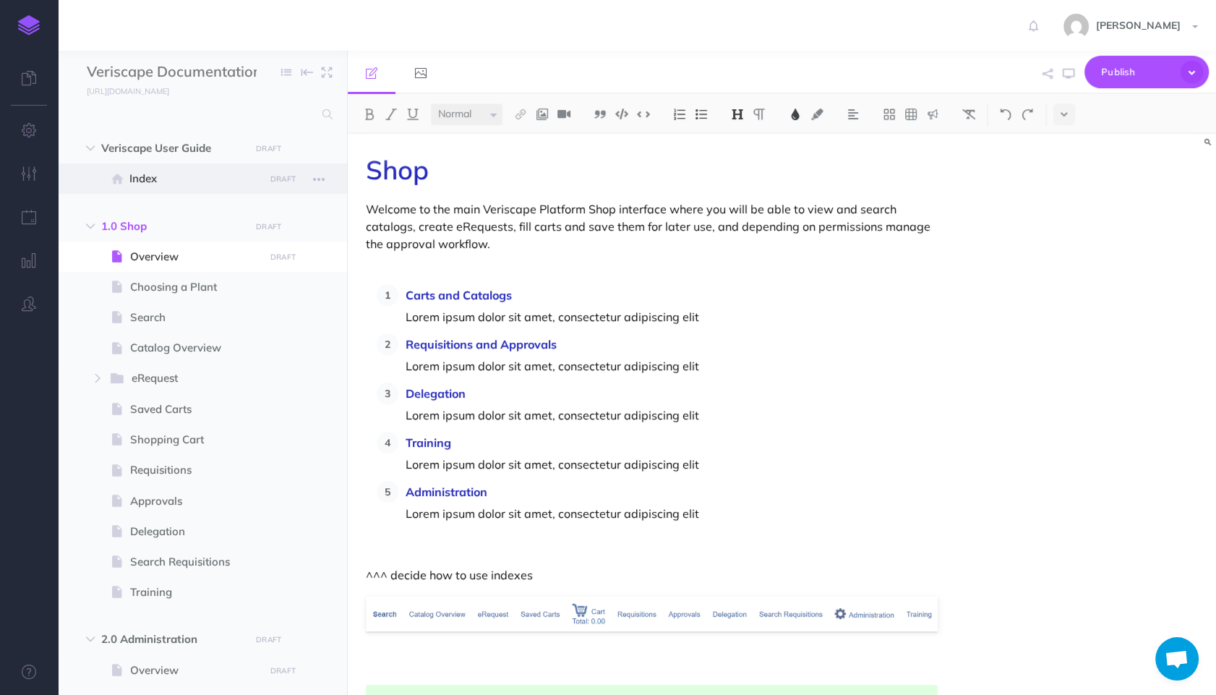
click at [181, 187] on span "Index" at bounding box center [194, 178] width 131 height 17
select select "null"
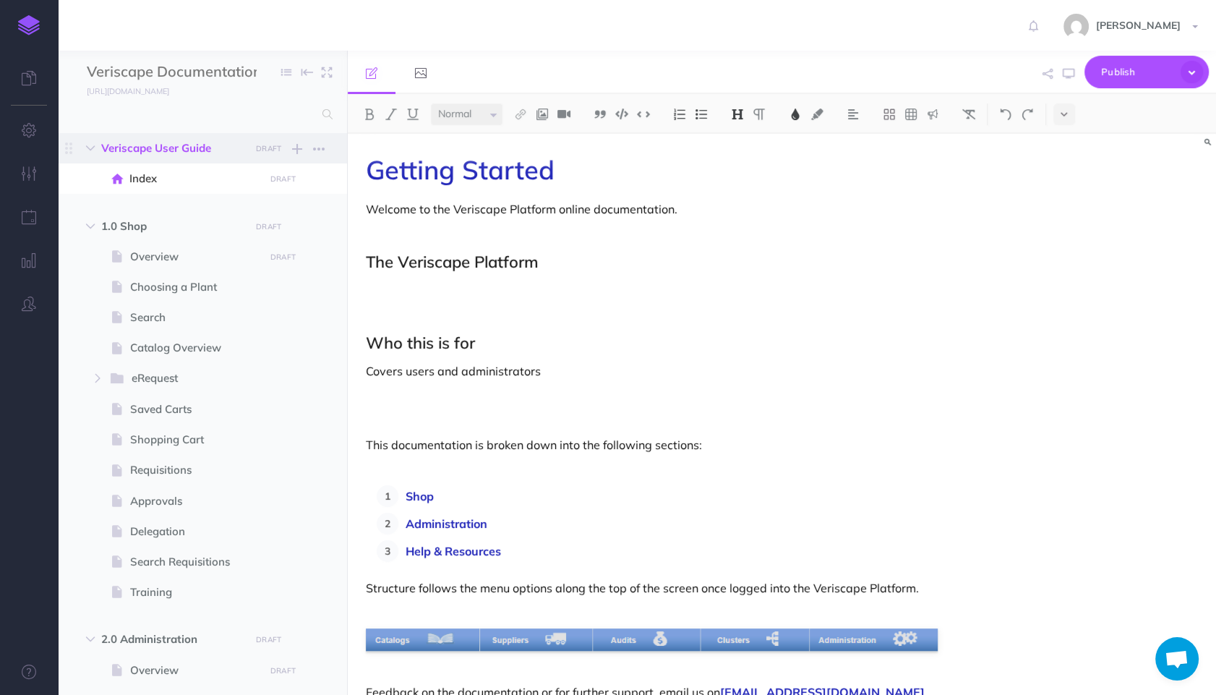
click at [182, 153] on span "Veriscape User Guide" at bounding box center [171, 148] width 141 height 17
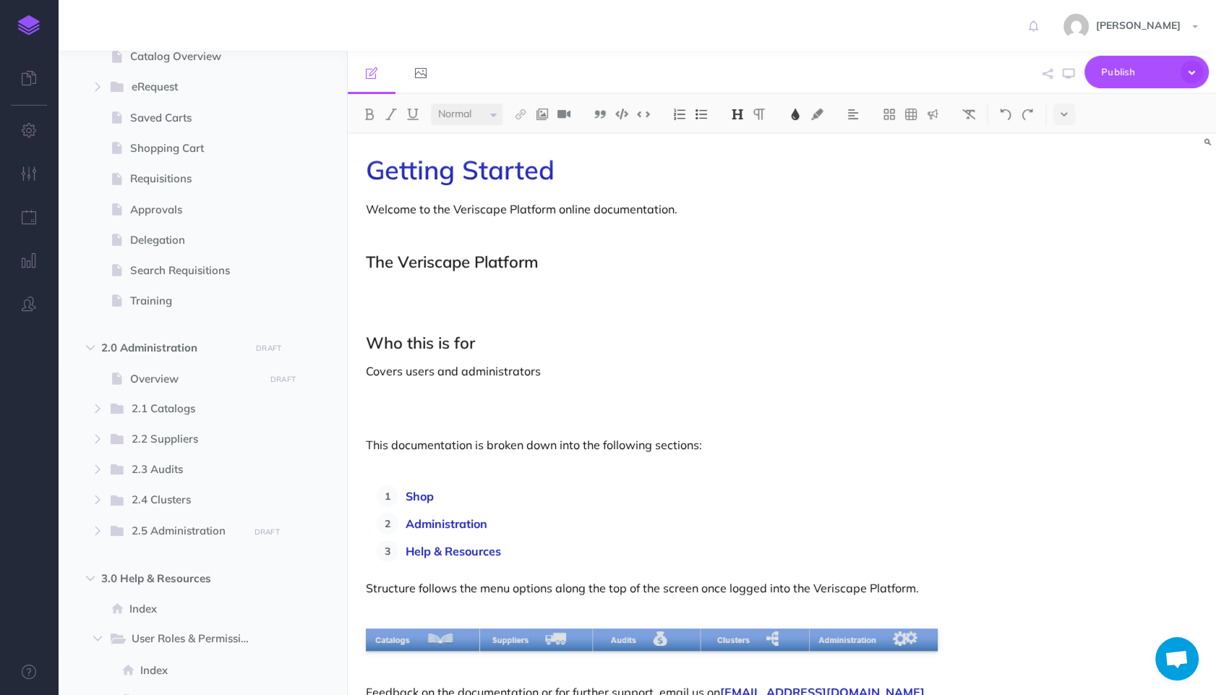
scroll to position [322, 0]
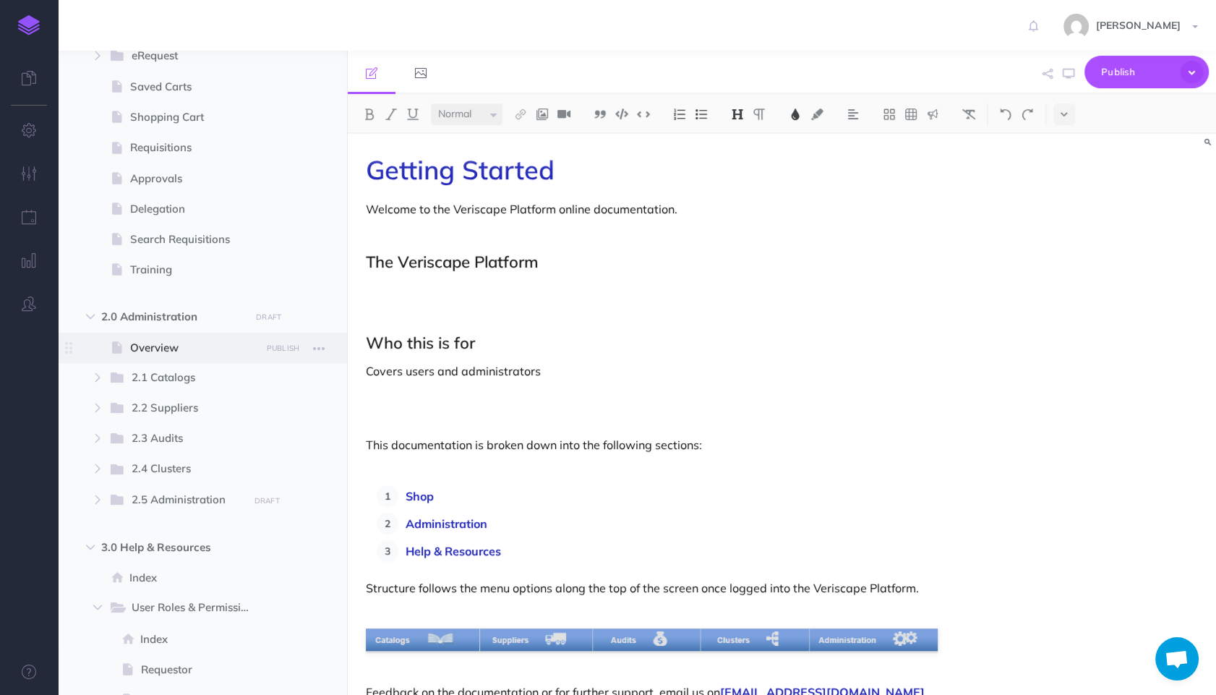
click at [238, 341] on span "Overview" at bounding box center [195, 347] width 130 height 17
select select "null"
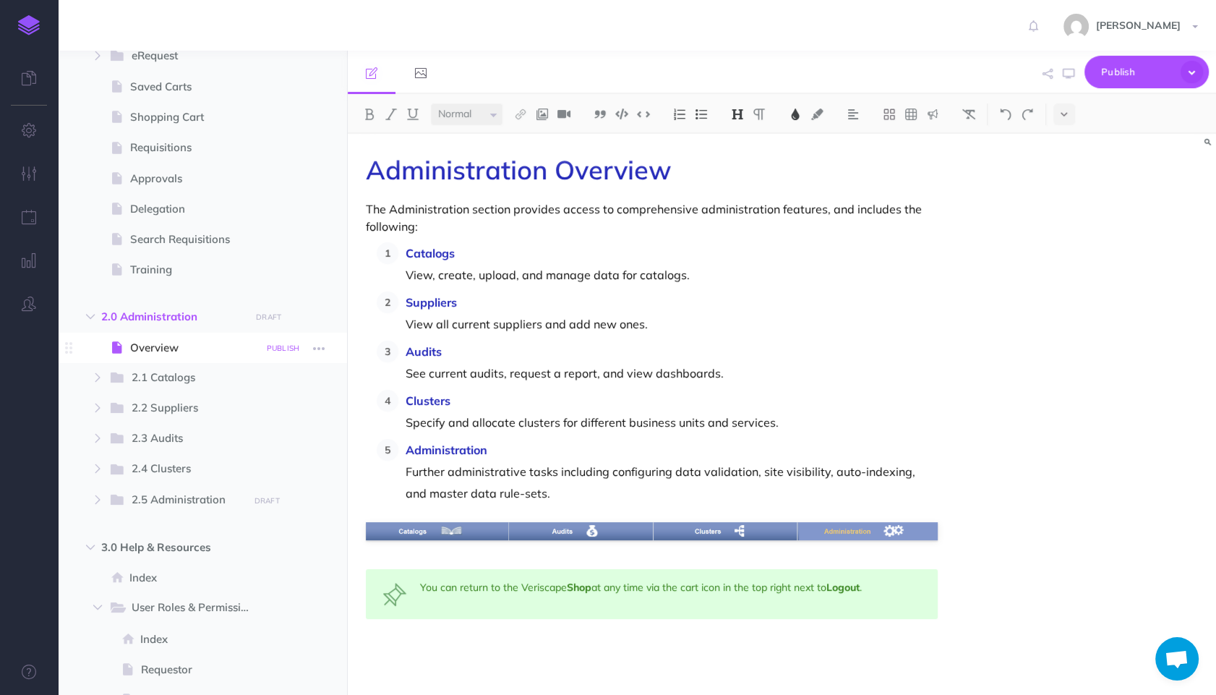
click at [273, 346] on small "PUBLISH" at bounding box center [283, 347] width 33 height 9
click at [277, 464] on button "Publish" at bounding box center [270, 470] width 47 height 25
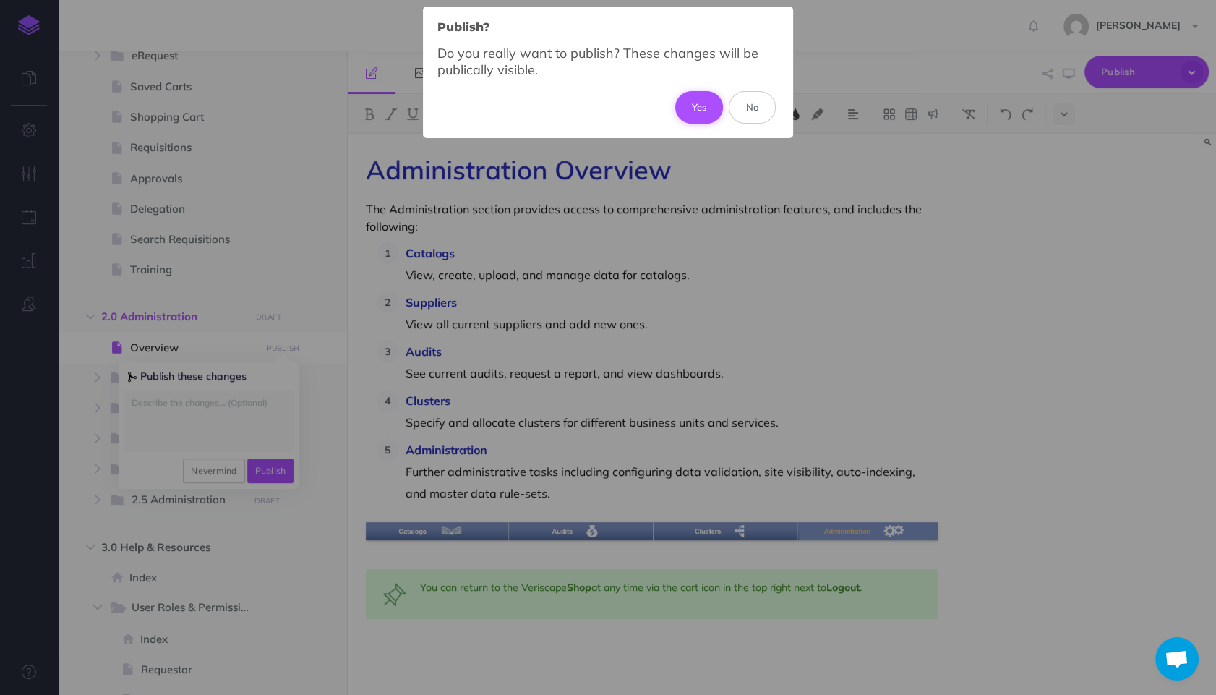
click at [701, 112] on button "Yes" at bounding box center [699, 107] width 48 height 32
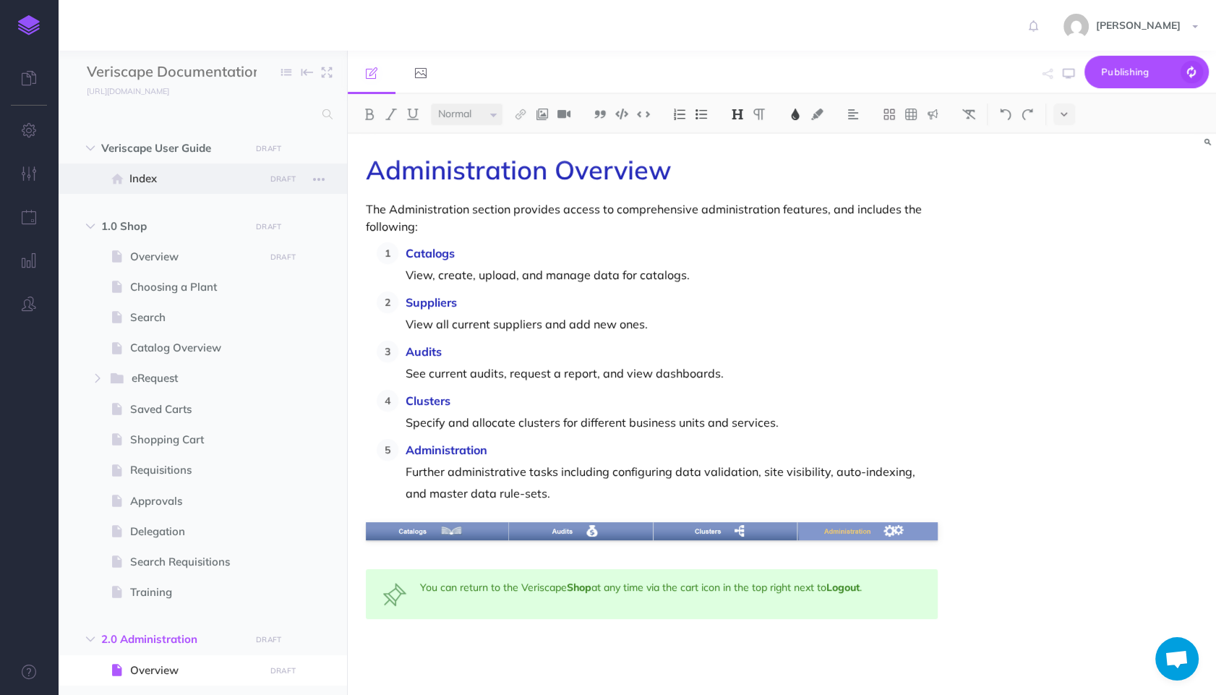
click at [188, 179] on span "Index" at bounding box center [194, 178] width 131 height 17
select select "null"
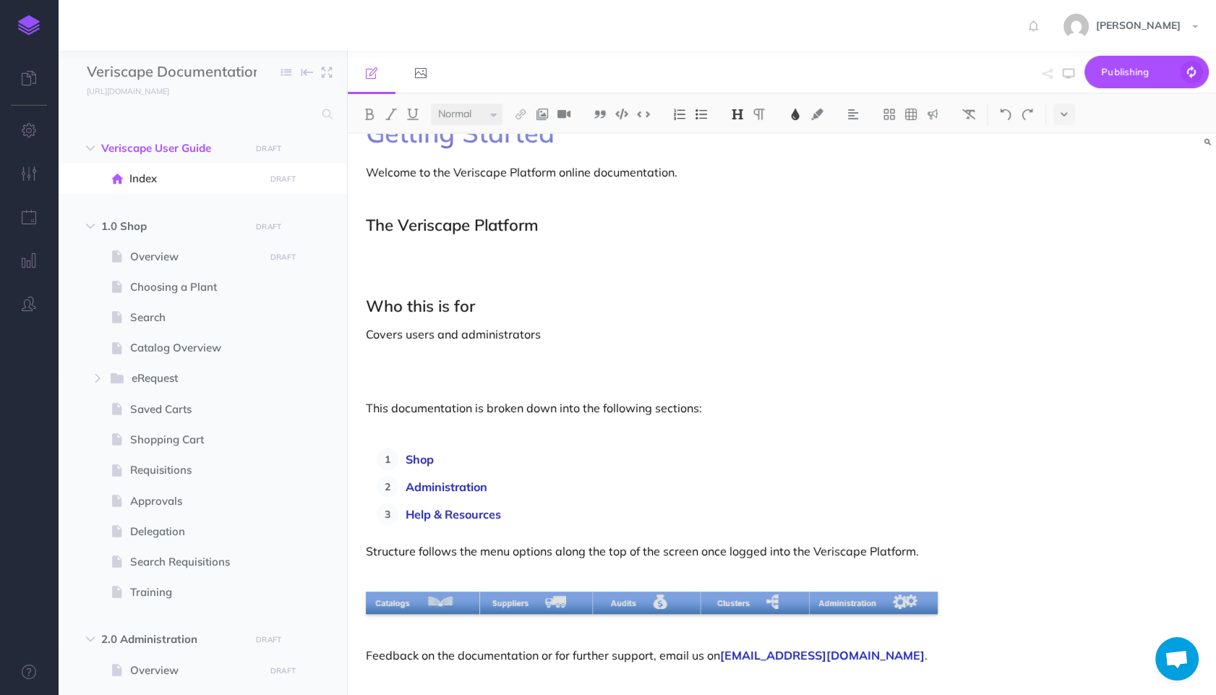
scroll to position [59, 0]
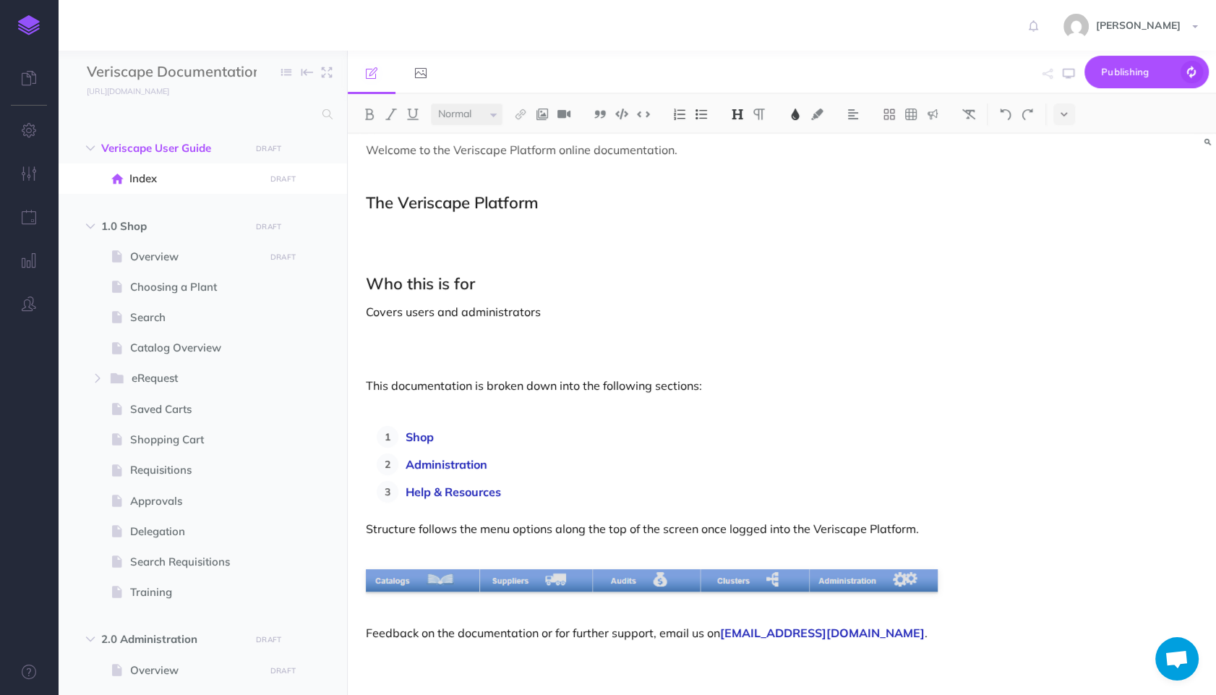
click at [593, 594] on div "Getting Started Welcome to the Veriscape Platform online documentation. The Ver…" at bounding box center [652, 384] width 608 height 620
click at [701, 580] on img at bounding box center [652, 580] width 572 height 23
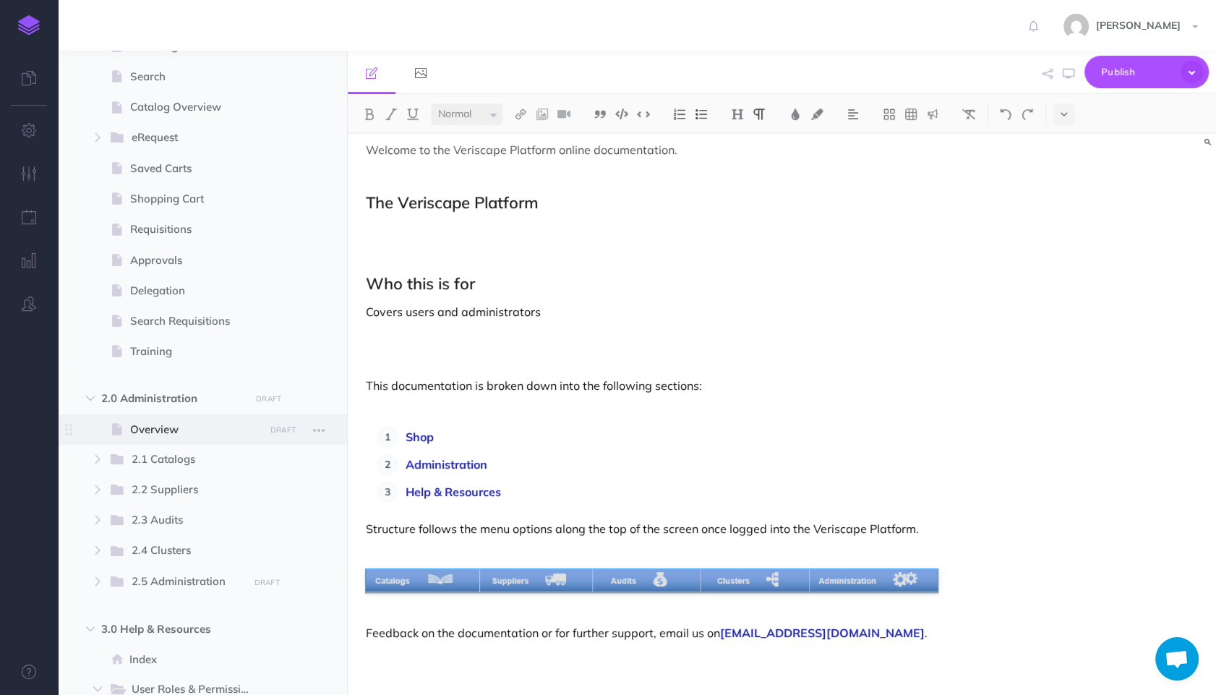
scroll to position [241, 0]
click at [186, 439] on span at bounding box center [202, 428] width 289 height 30
select select "null"
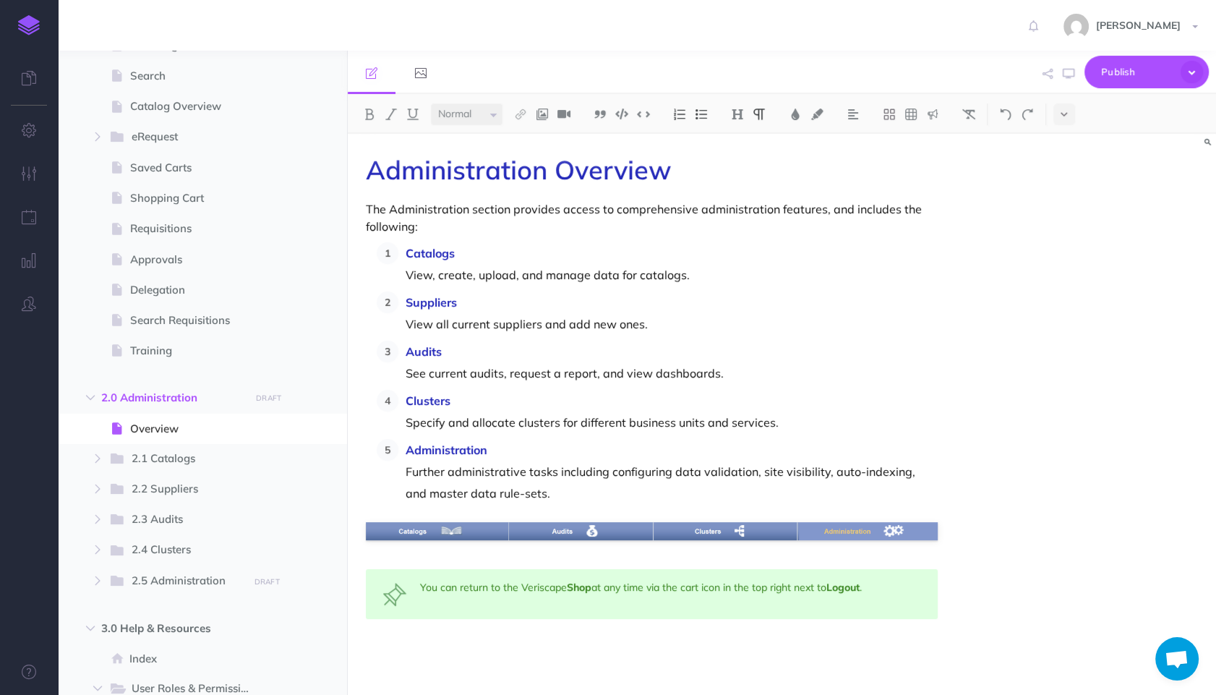
click at [799, 479] on p "Administration Further administrative tasks including configuring data validati…" at bounding box center [672, 471] width 532 height 65
click at [793, 463] on p "Administration Further administrative tasks including configuring data validati…" at bounding box center [672, 471] width 532 height 65
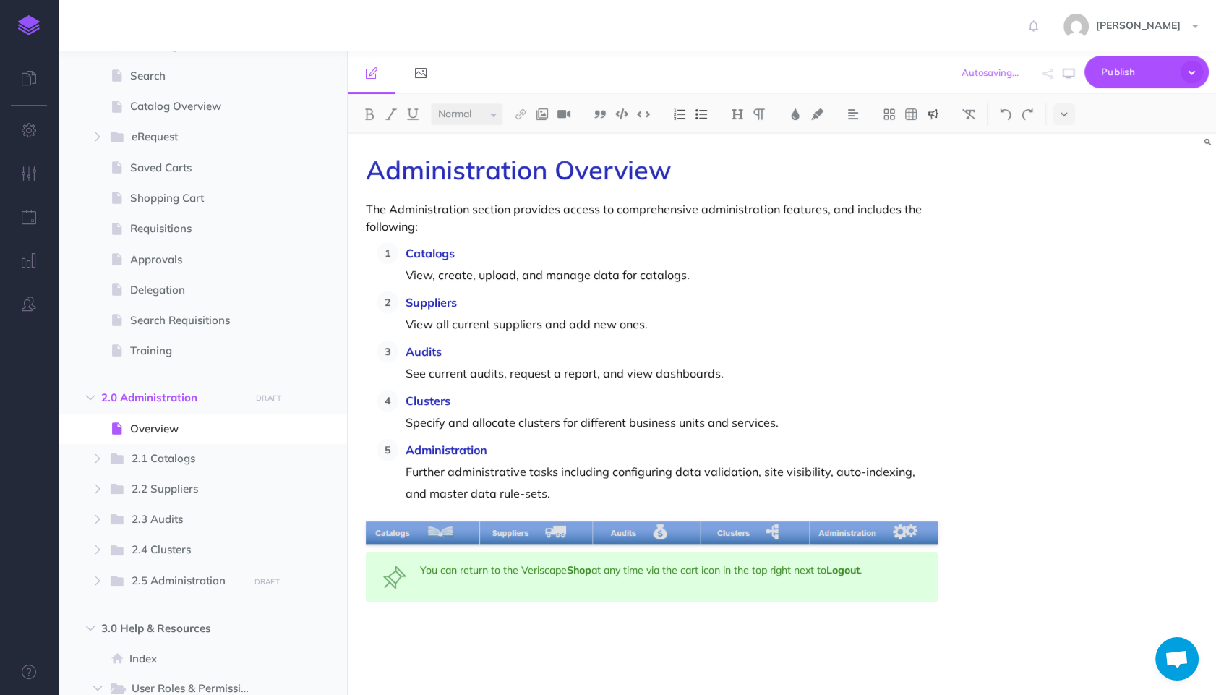
click at [1032, 453] on div "Administration Overview The Administration section provides access to comprehen…" at bounding box center [782, 414] width 869 height 561
click at [964, 520] on div "Administration Overview The Administration section provides access to comprehen…" at bounding box center [782, 414] width 869 height 561
click at [1070, 75] on icon "button" at bounding box center [1069, 74] width 12 height 12
click at [760, 461] on p "Administration Further administrative tasks including configuring data validati…" at bounding box center [672, 471] width 532 height 65
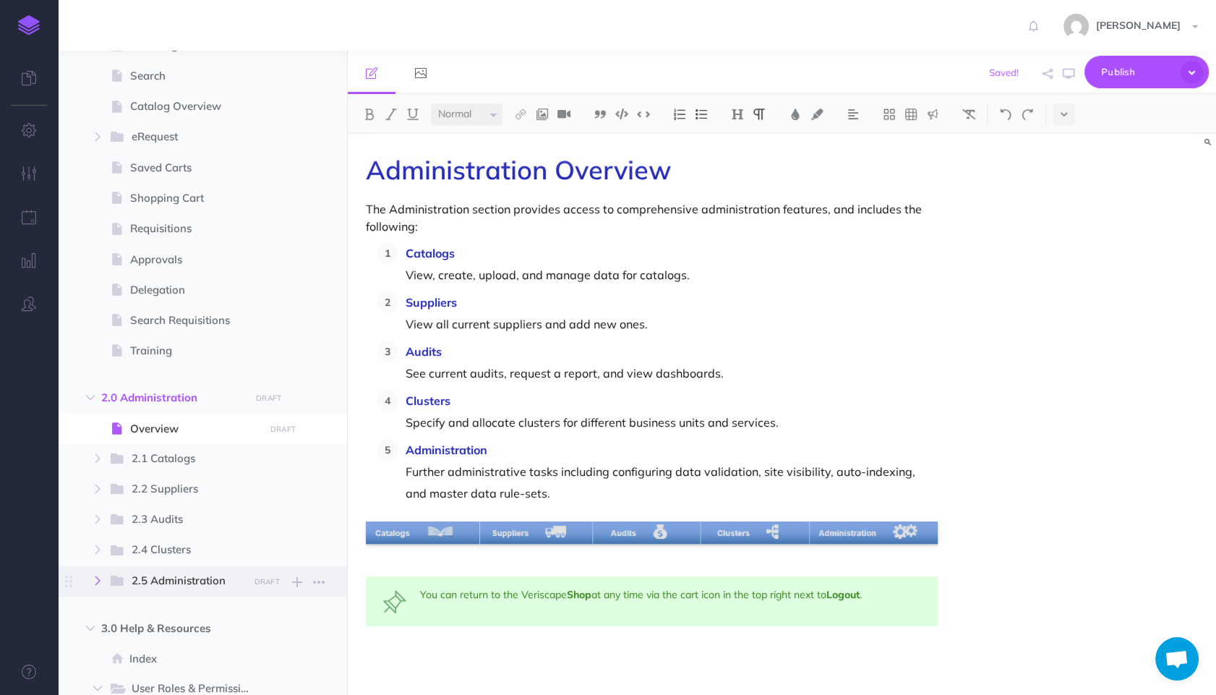
click at [103, 576] on button "button" at bounding box center [98, 580] width 26 height 17
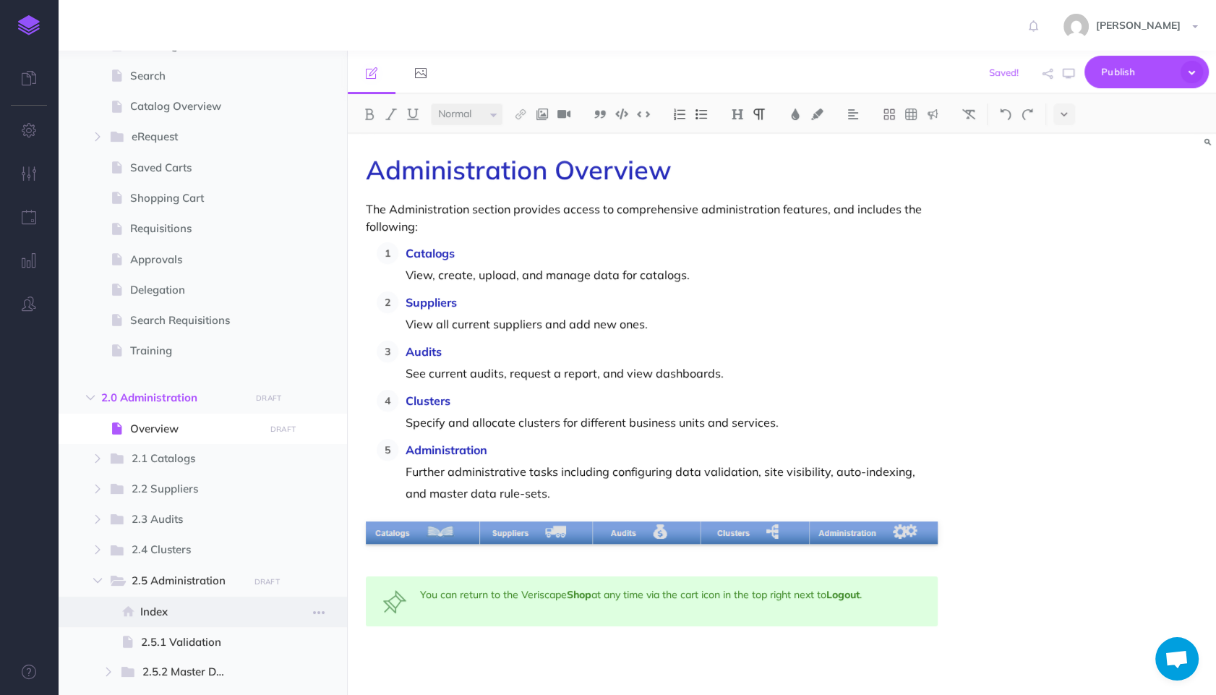
scroll to position [565, 0]
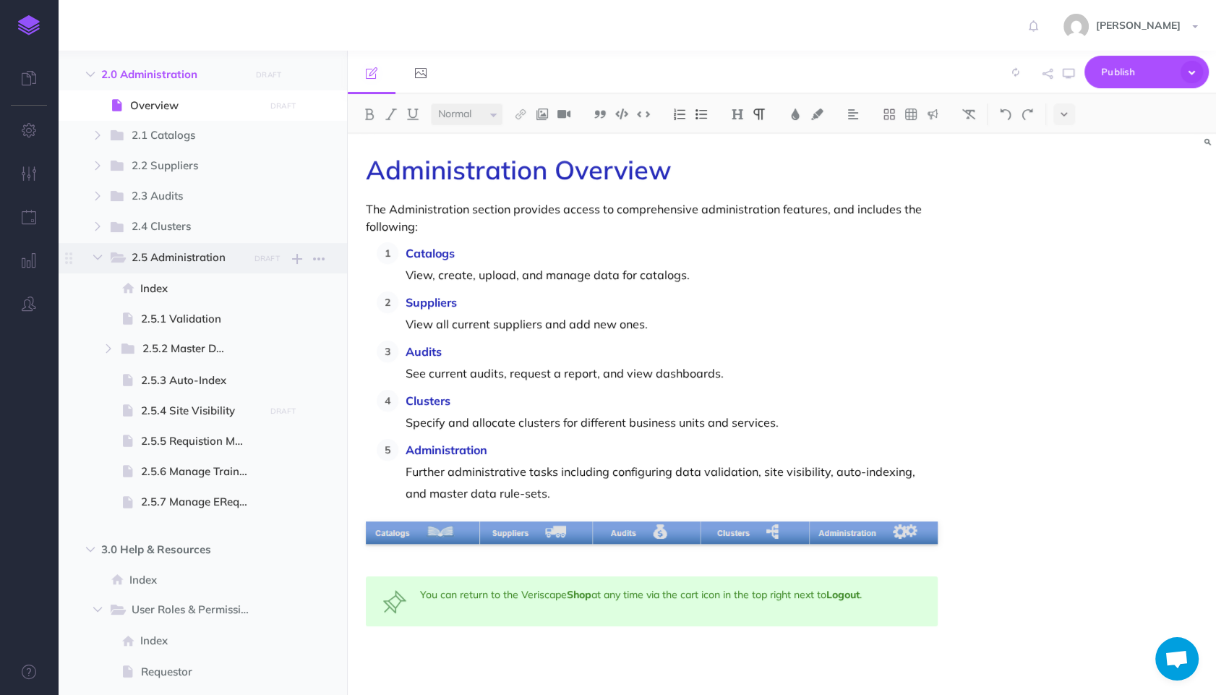
click at [231, 254] on span "2.5 Administration" at bounding box center [185, 258] width 107 height 19
select select "null"
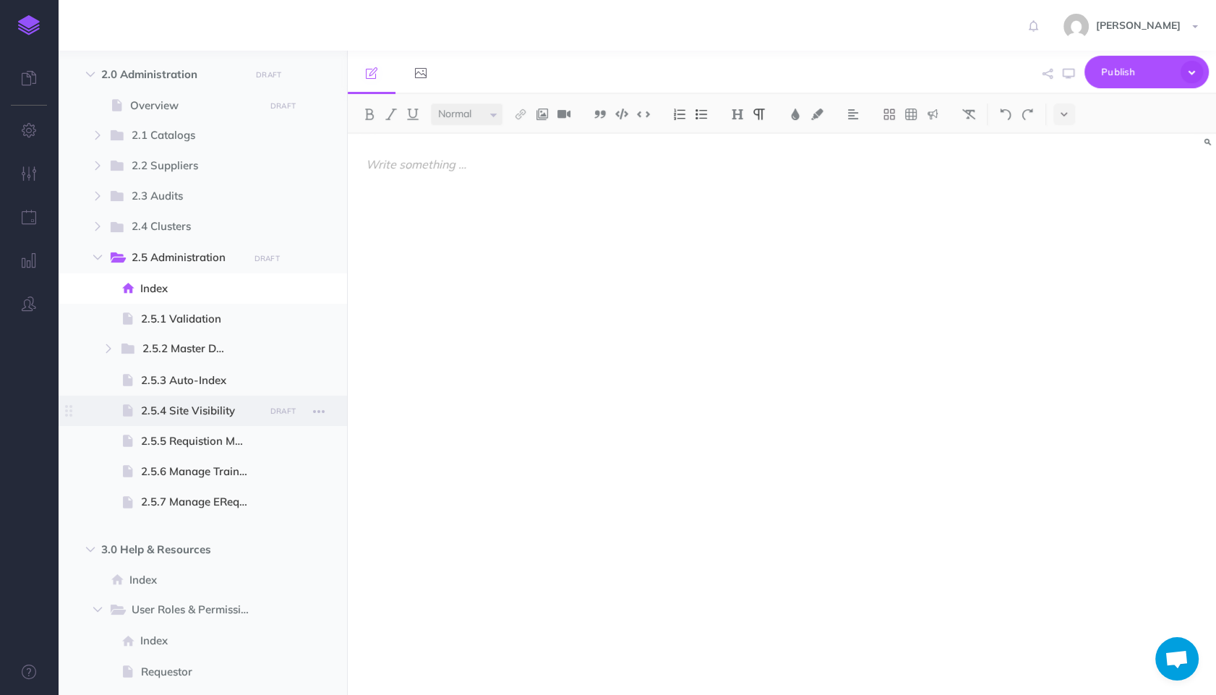
click at [232, 406] on span "2.5.4 Site Visibility" at bounding box center [200, 410] width 119 height 17
select select "null"
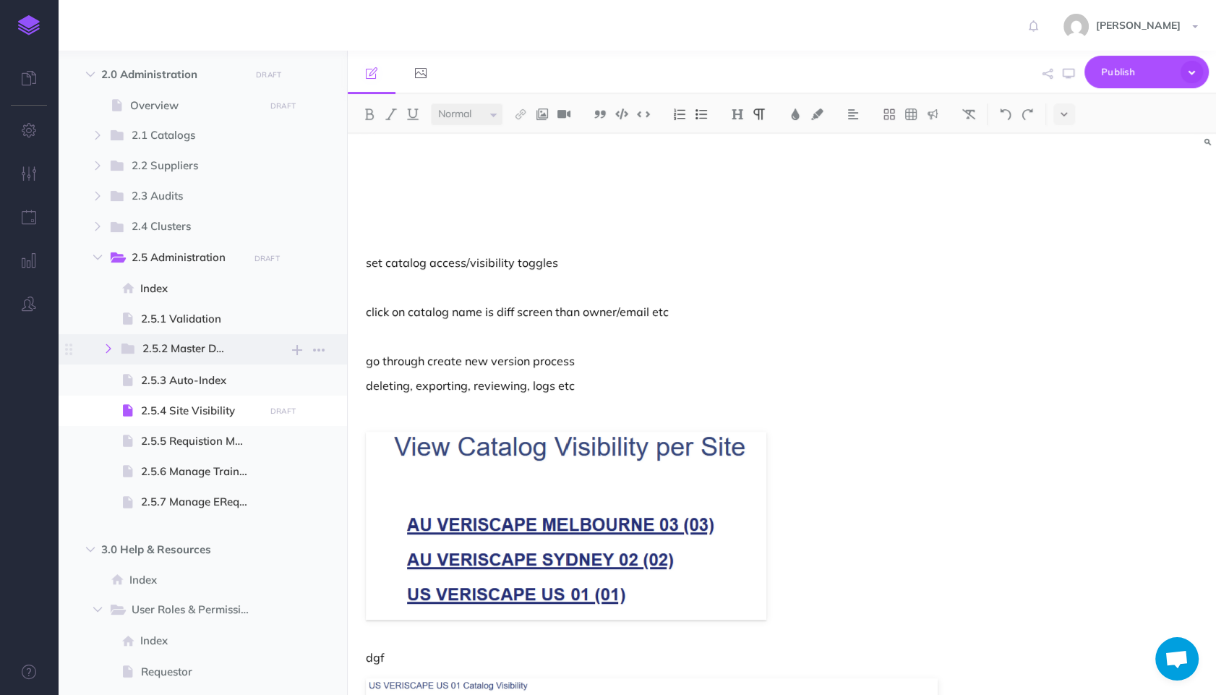
click at [107, 355] on button "button" at bounding box center [108, 348] width 26 height 17
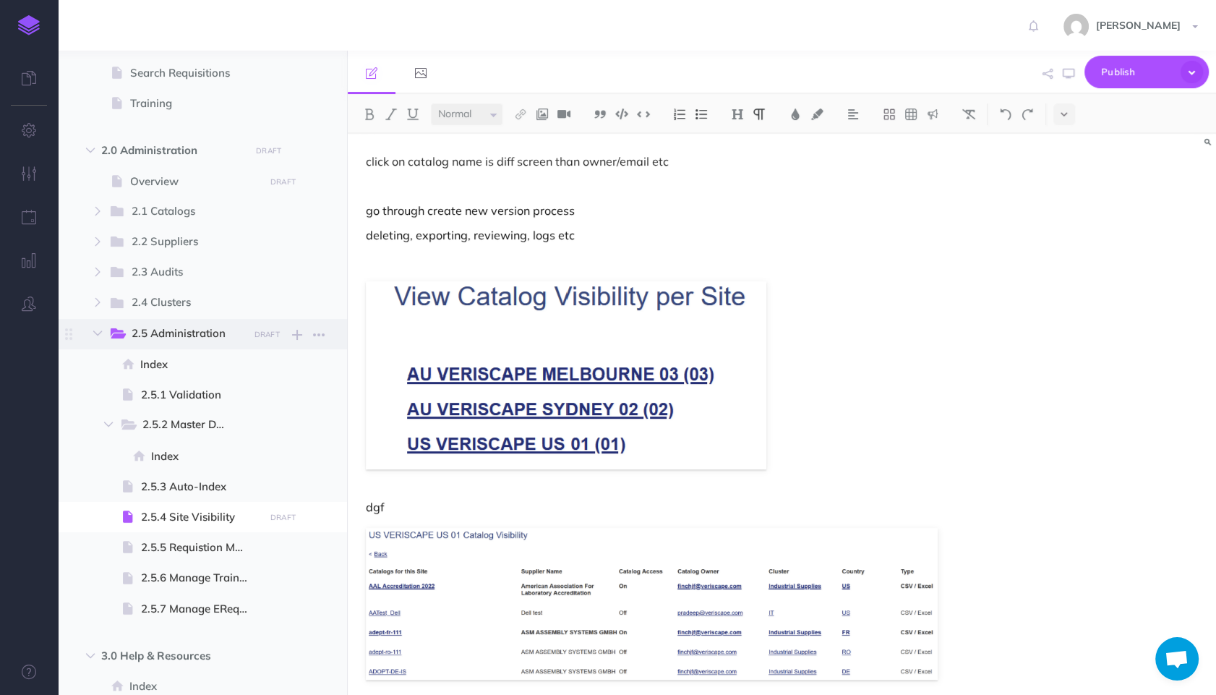
scroll to position [484, 0]
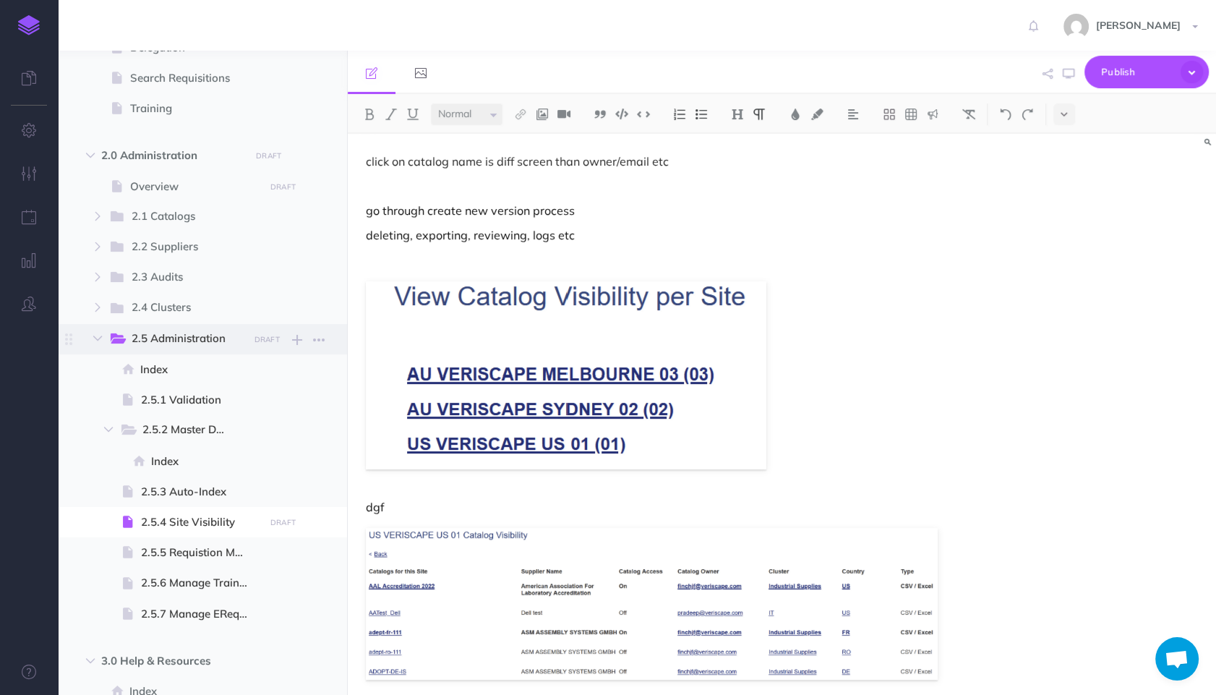
click at [220, 339] on span "2.5 Administration" at bounding box center [185, 339] width 107 height 19
select select "null"
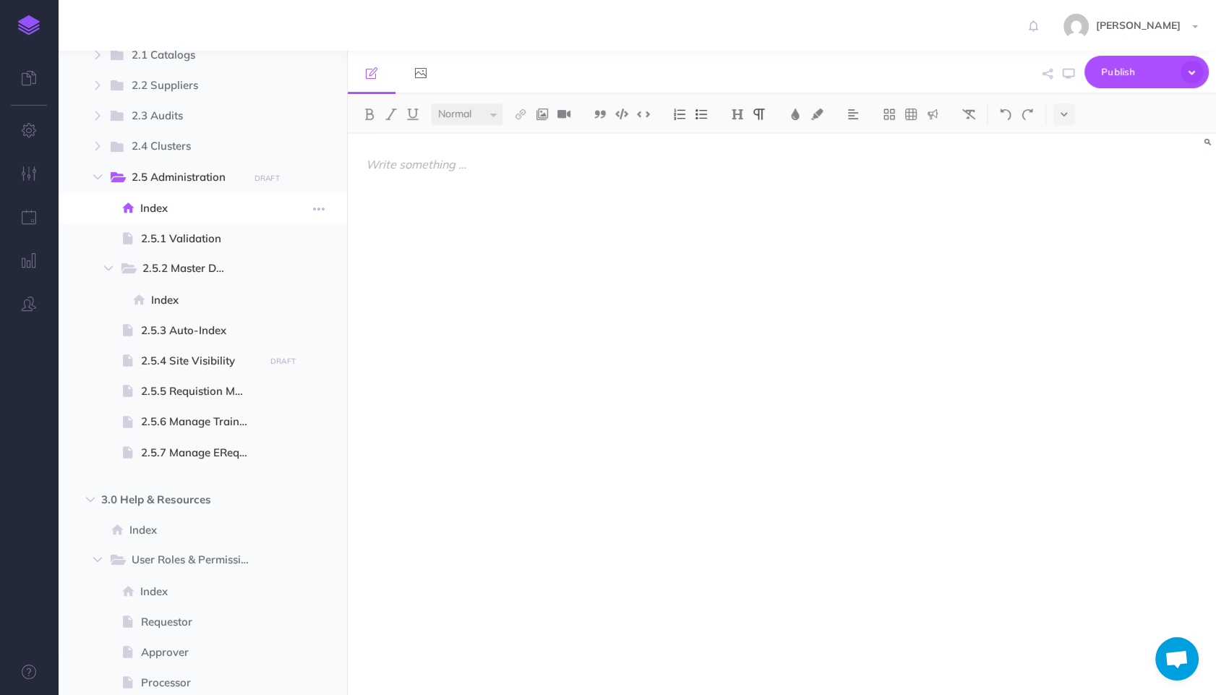
scroll to position [403, 0]
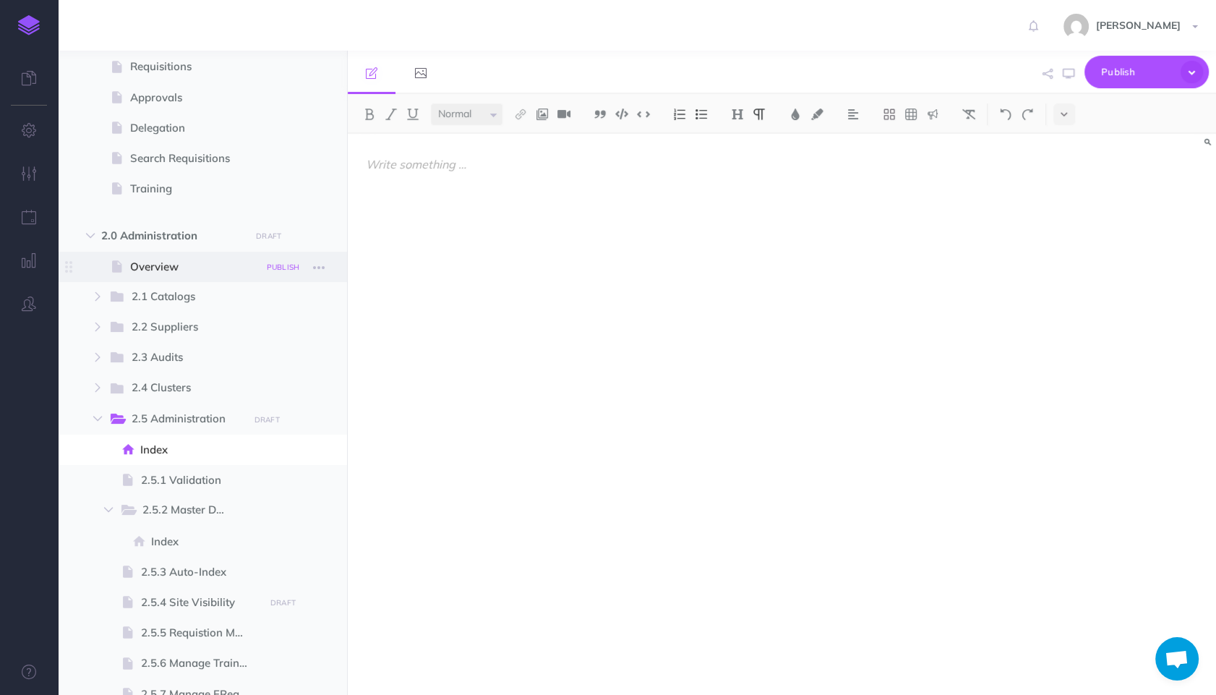
click at [283, 265] on small "PUBLISH" at bounding box center [283, 266] width 33 height 9
click at [263, 381] on button "Publish" at bounding box center [270, 389] width 47 height 25
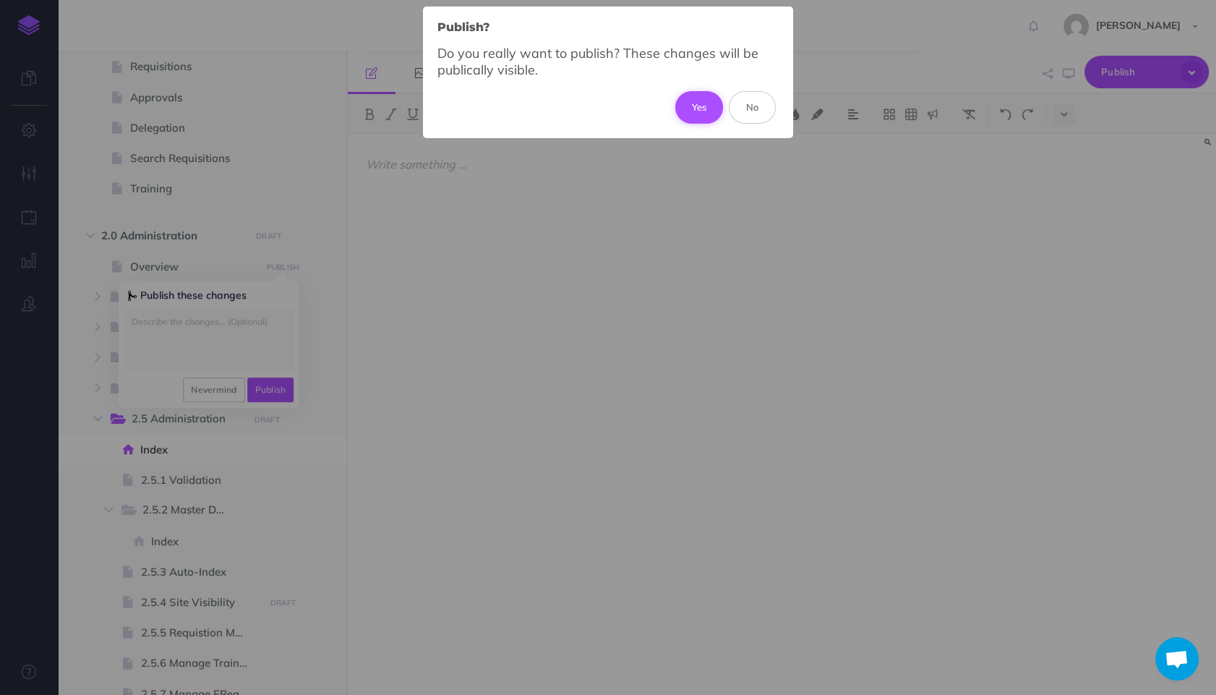
click at [697, 112] on button "Yes" at bounding box center [699, 107] width 48 height 32
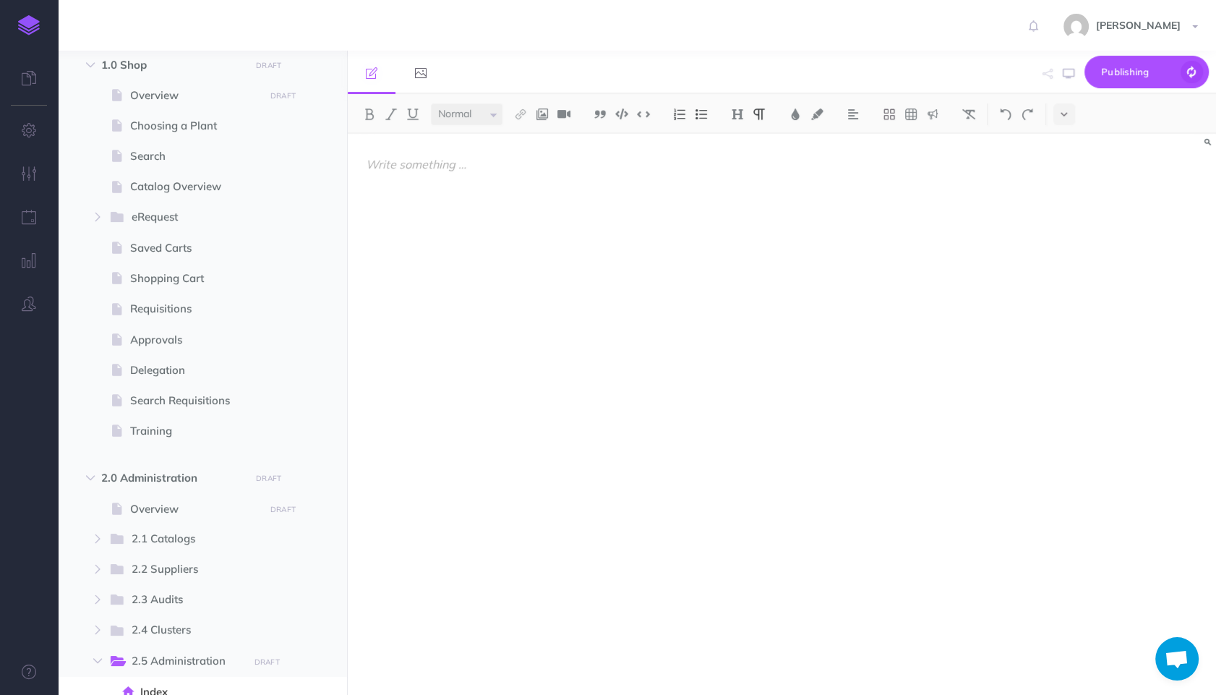
scroll to position [0, 0]
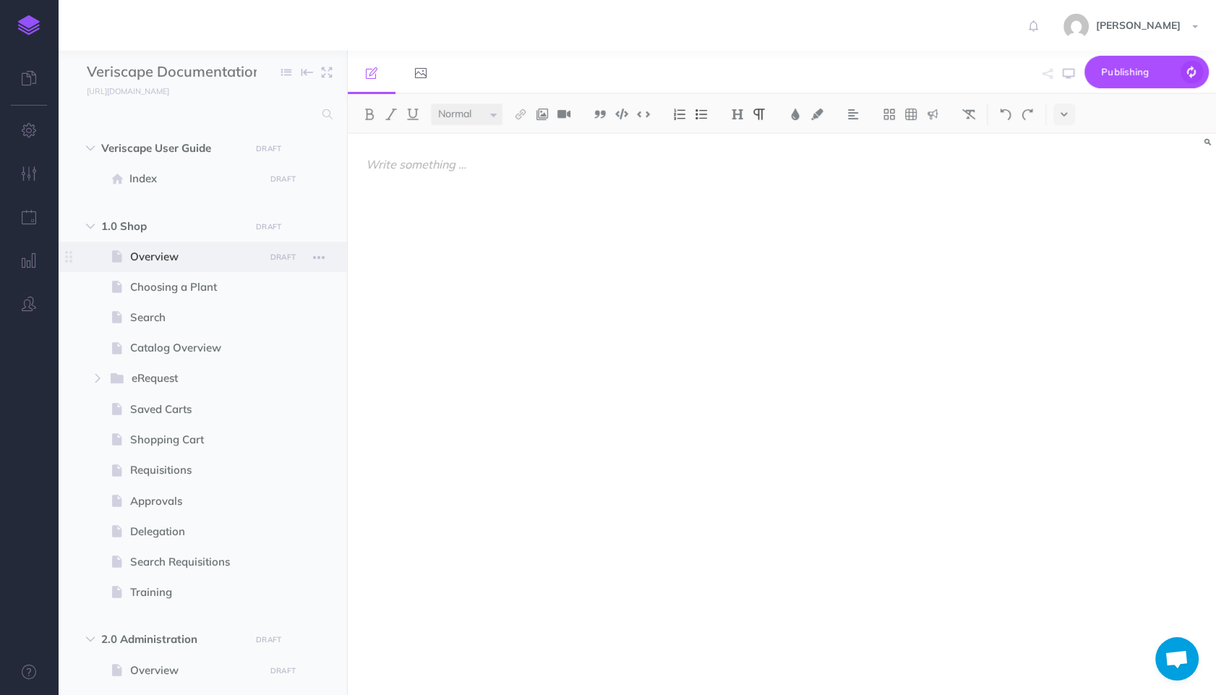
click at [236, 252] on span "Overview" at bounding box center [195, 256] width 130 height 17
select select "null"
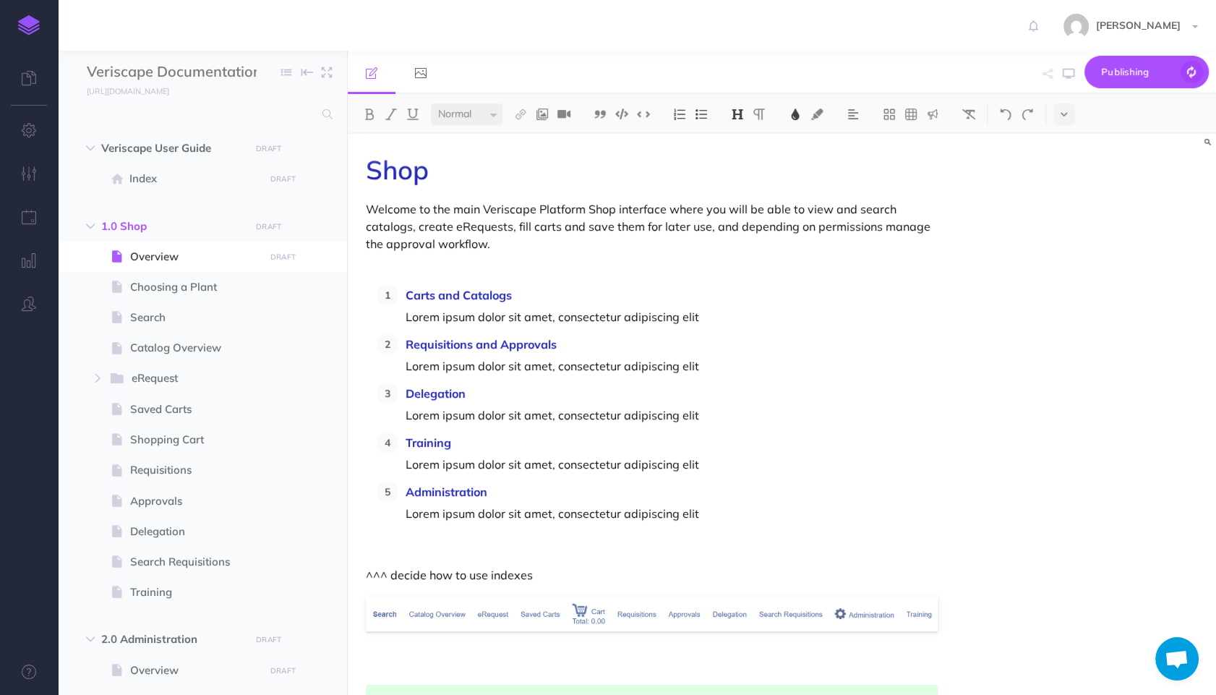
scroll to position [75, 0]
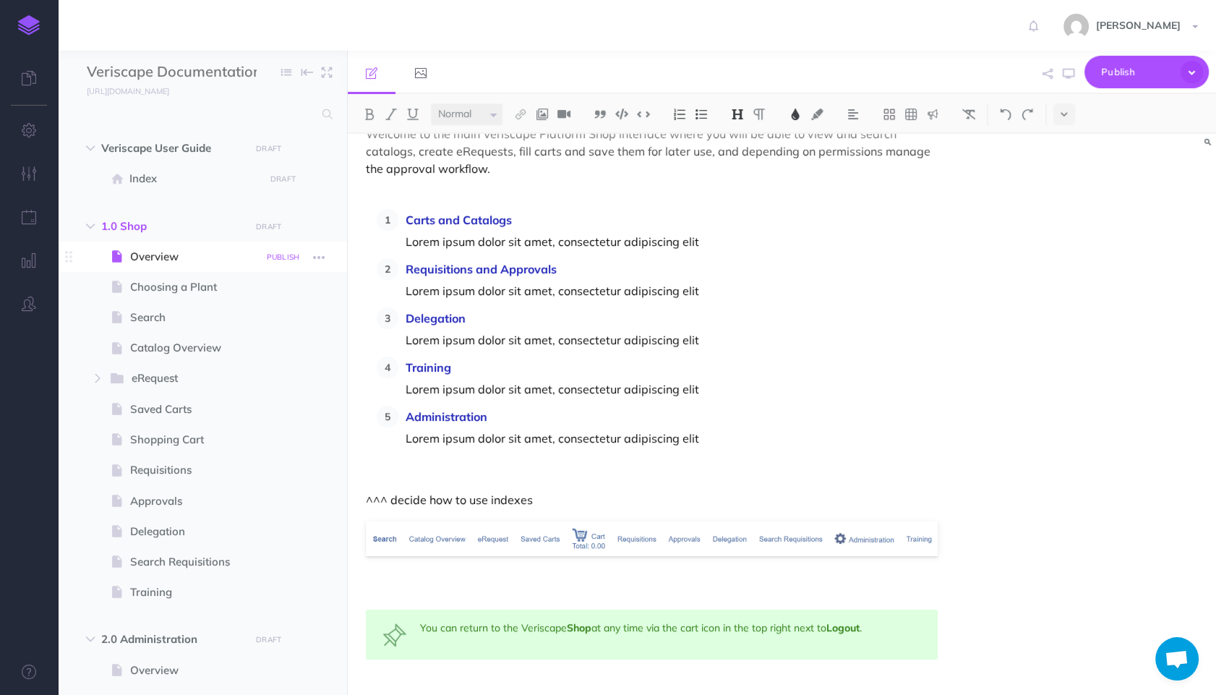
click at [277, 262] on small "PUBLISH" at bounding box center [283, 256] width 33 height 9
click at [278, 378] on button "Publish" at bounding box center [270, 379] width 47 height 25
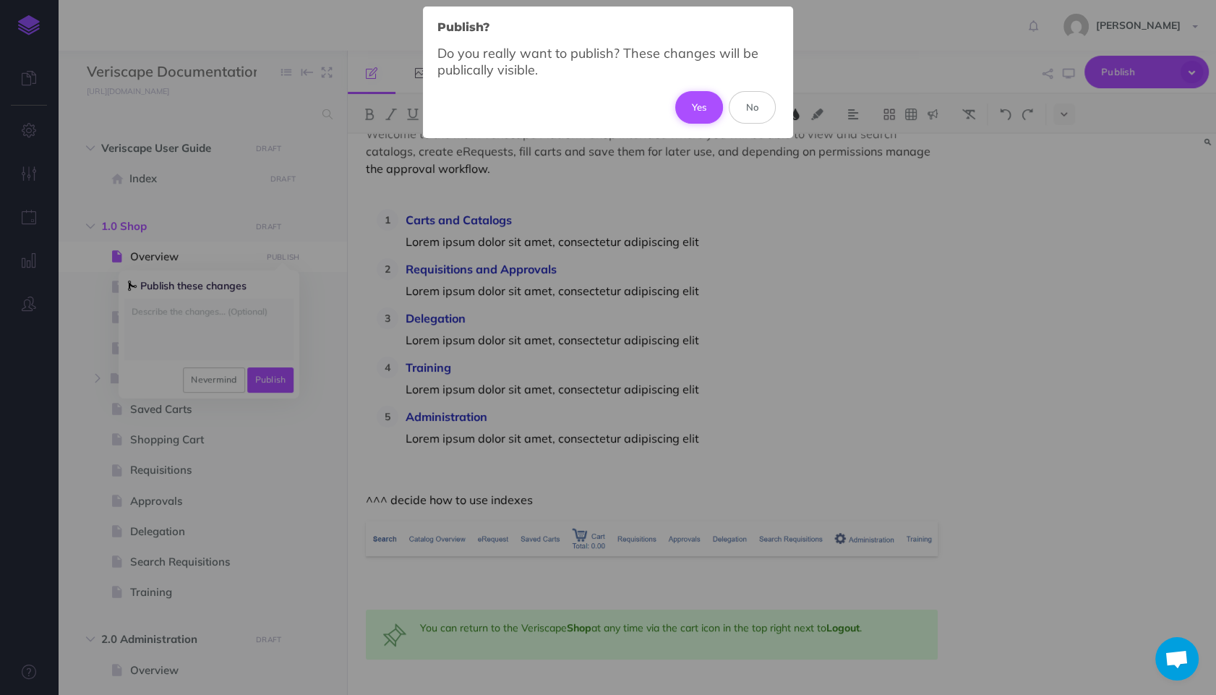
click at [695, 106] on button "Yes" at bounding box center [699, 107] width 48 height 32
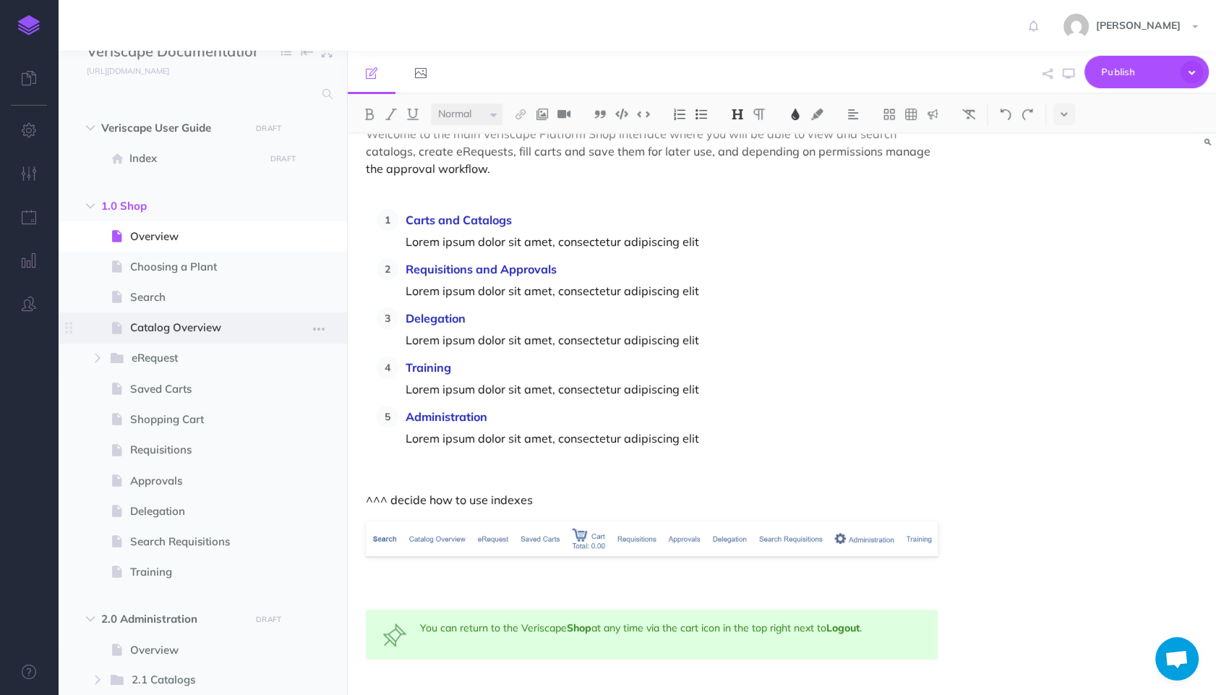
scroll to position [0, 0]
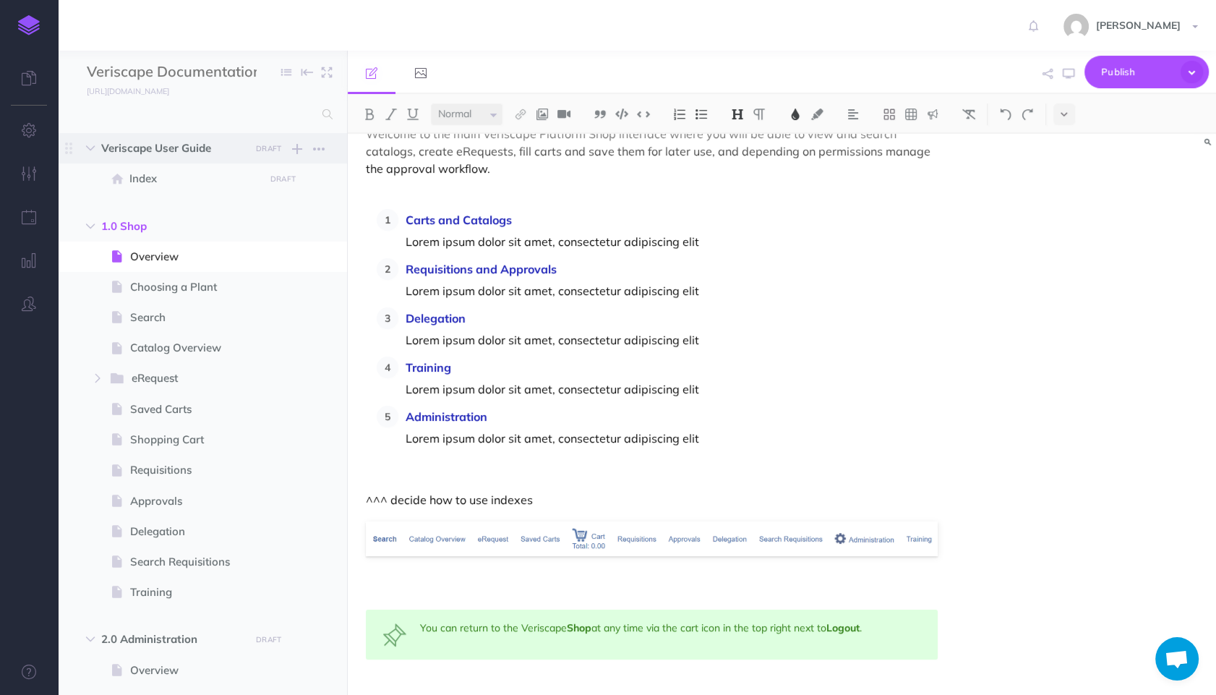
click at [186, 153] on span "Veriscape User Guide" at bounding box center [171, 148] width 141 height 17
select select "null"
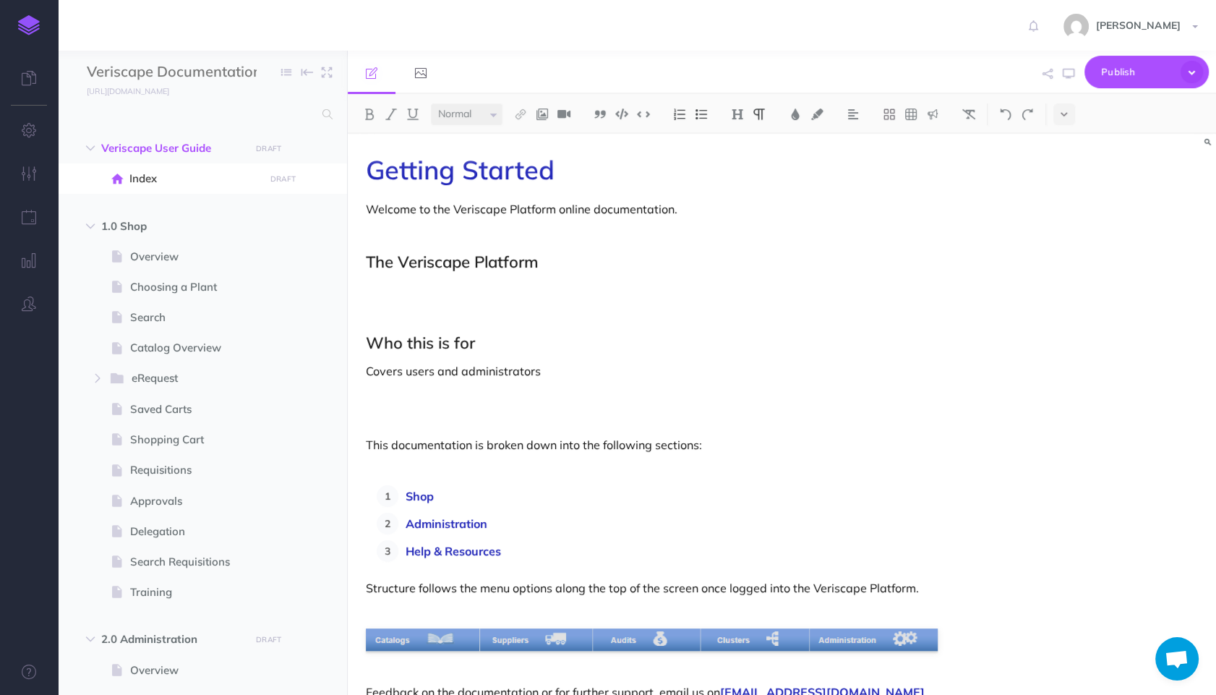
click at [614, 583] on p "Structure follows the menu options along the top of the screen once logged into…" at bounding box center [652, 587] width 572 height 17
click at [601, 559] on p "Help & Resources" at bounding box center [672, 551] width 532 height 22
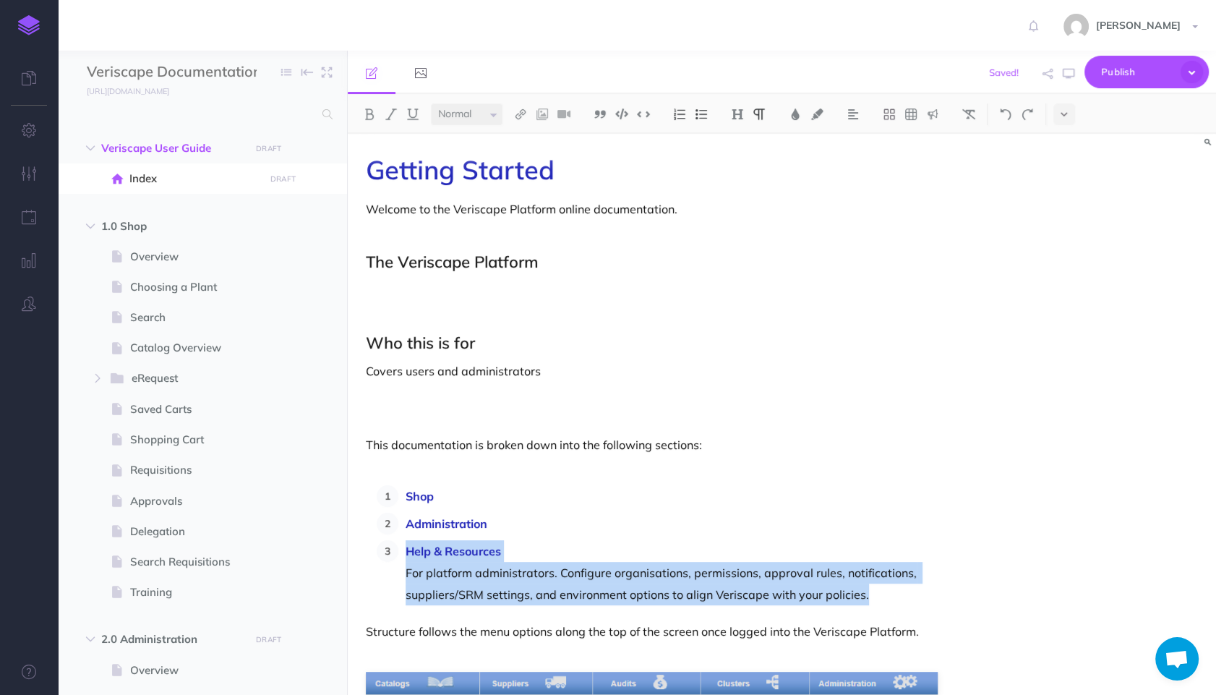
click at [383, 540] on ol "Shop Administration Help & Resources For platform administrators. Configure org…" at bounding box center [657, 545] width 561 height 120
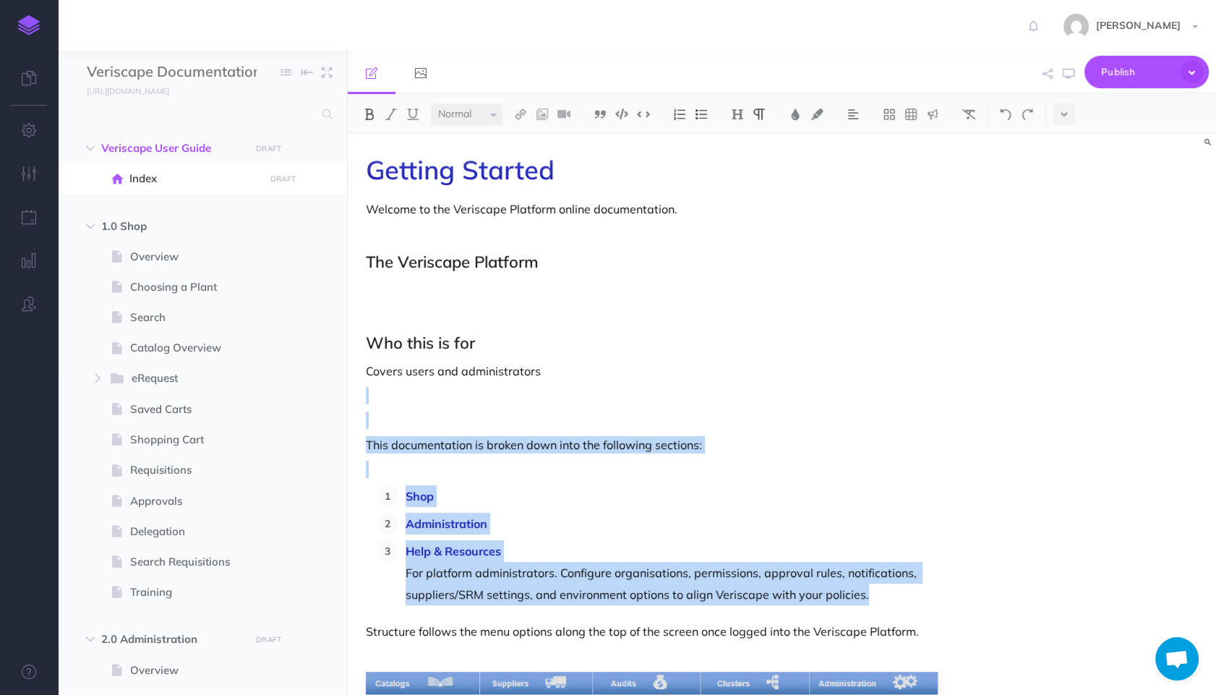
click at [696, 399] on p at bounding box center [652, 395] width 572 height 17
click at [645, 537] on ol "Shop Administration Help & Resources For platform administrators. Configure org…" at bounding box center [657, 545] width 561 height 120
click at [792, 413] on p at bounding box center [652, 419] width 572 height 17
click at [775, 571] on p "Help & Resources For platform administrators. Configure organisations, permissi…" at bounding box center [672, 572] width 532 height 65
click at [508, 369] on p "Covers users and administrators" at bounding box center [652, 370] width 572 height 17
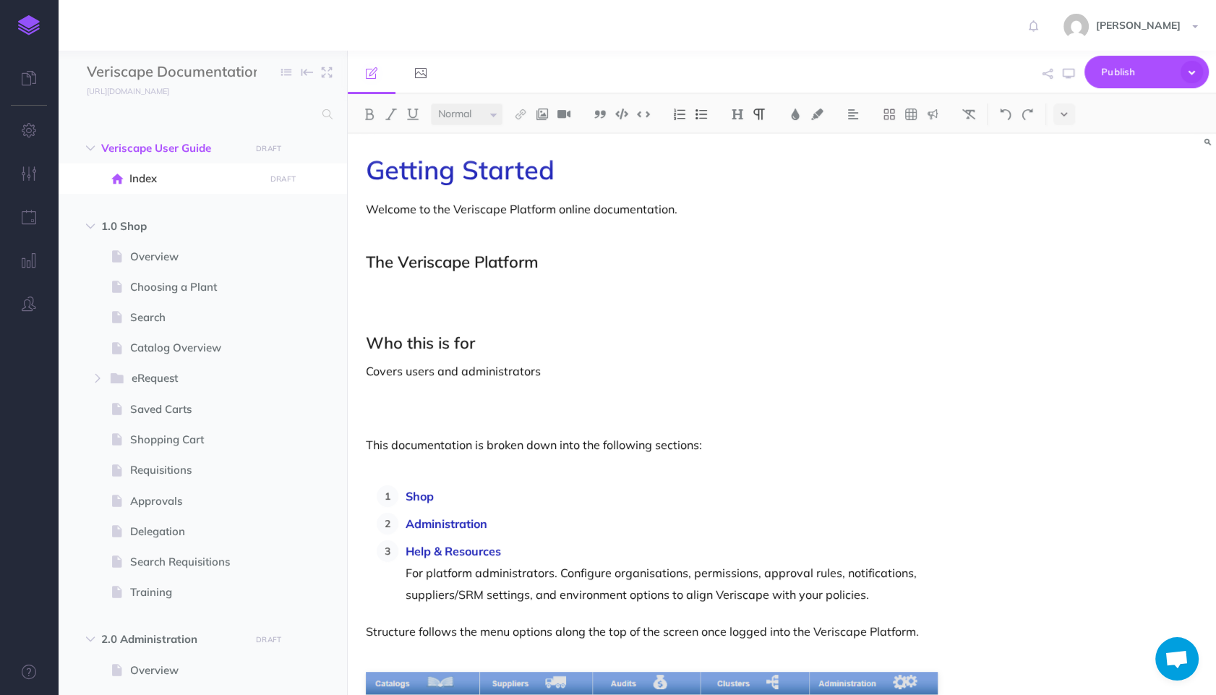
click at [486, 456] on div "Getting Started Welcome to the Veriscape Platform online documentation. The Ver…" at bounding box center [652, 466] width 608 height 664
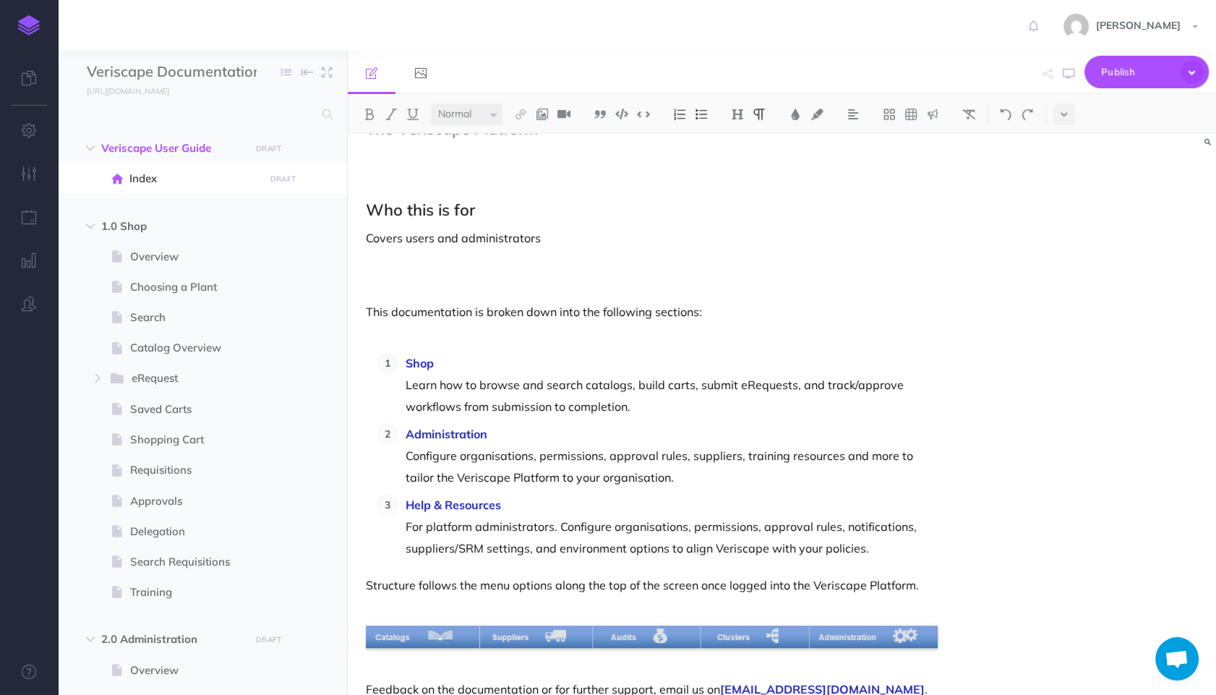
scroll to position [150, 0]
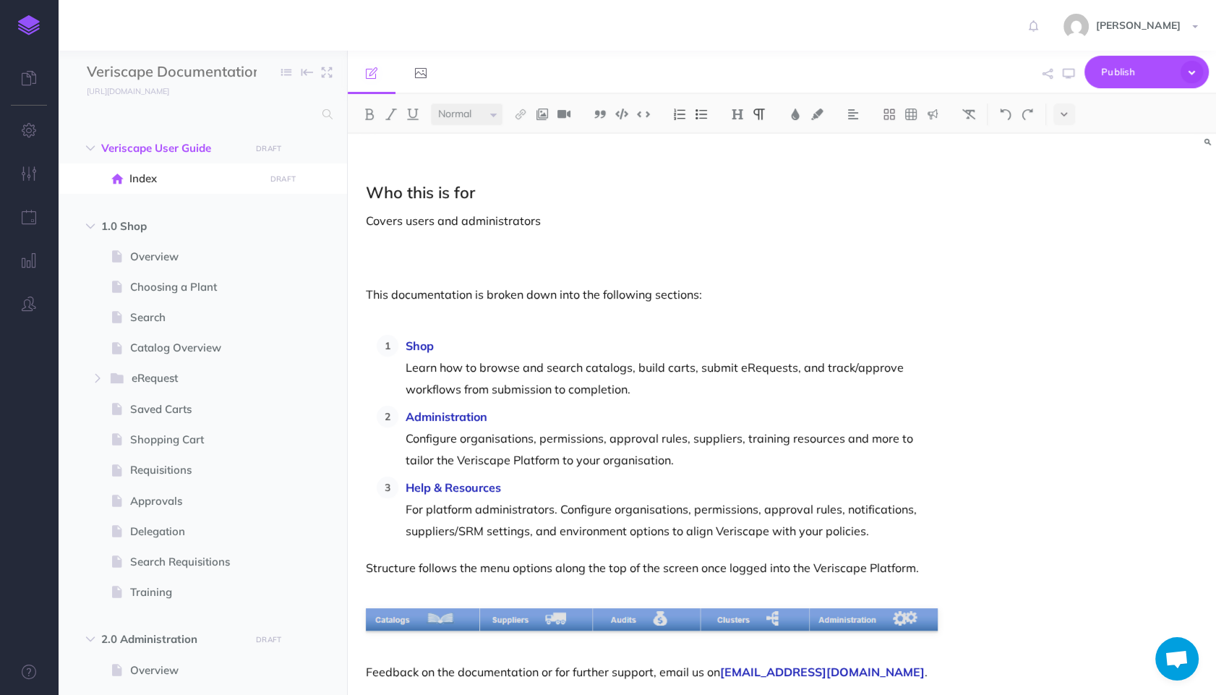
click at [640, 565] on p "Structure follows the menu options along the top of the screen once logged into…" at bounding box center [652, 567] width 572 height 17
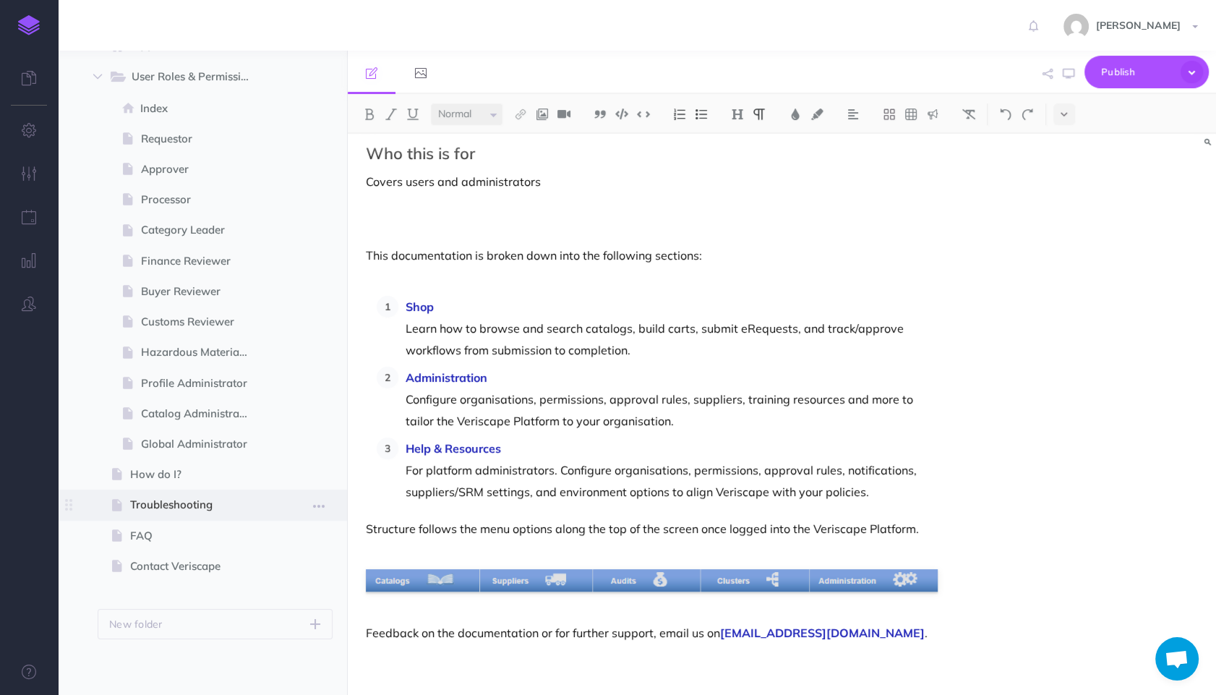
scroll to position [1129, 0]
click at [584, 456] on p "Help & Resources For platform administrators. Configure organisations, permissi…" at bounding box center [672, 469] width 532 height 65
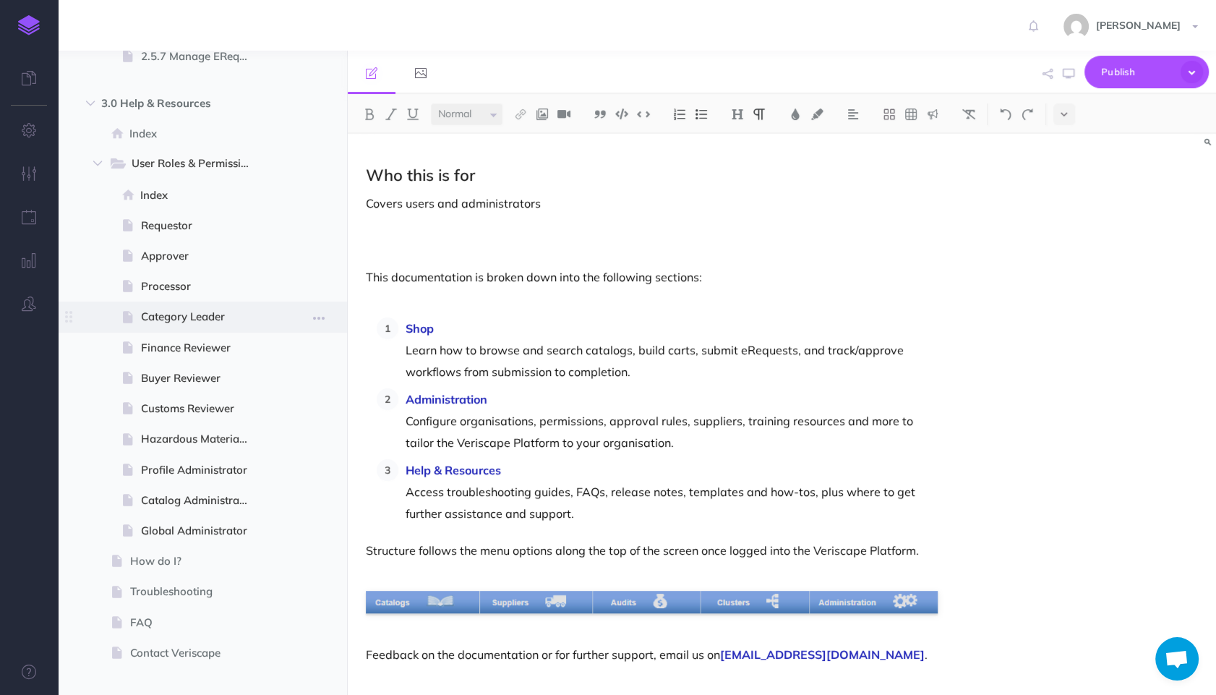
scroll to position [968, 0]
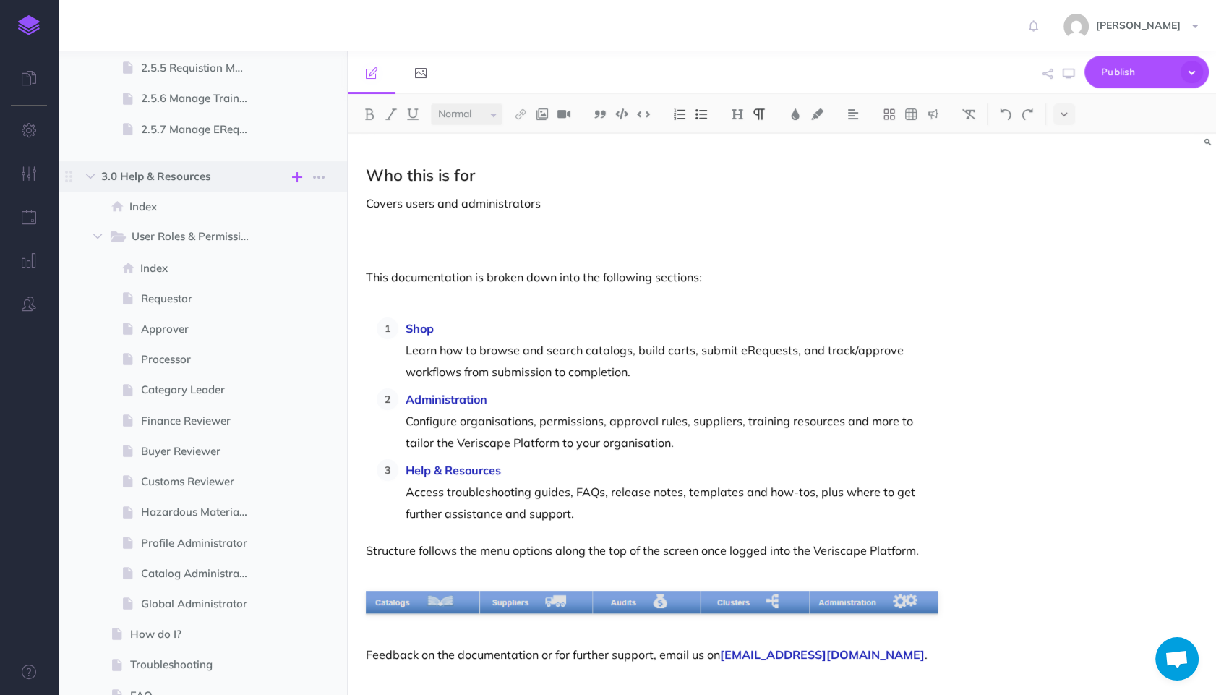
click at [300, 173] on icon "button" at bounding box center [297, 176] width 10 height 17
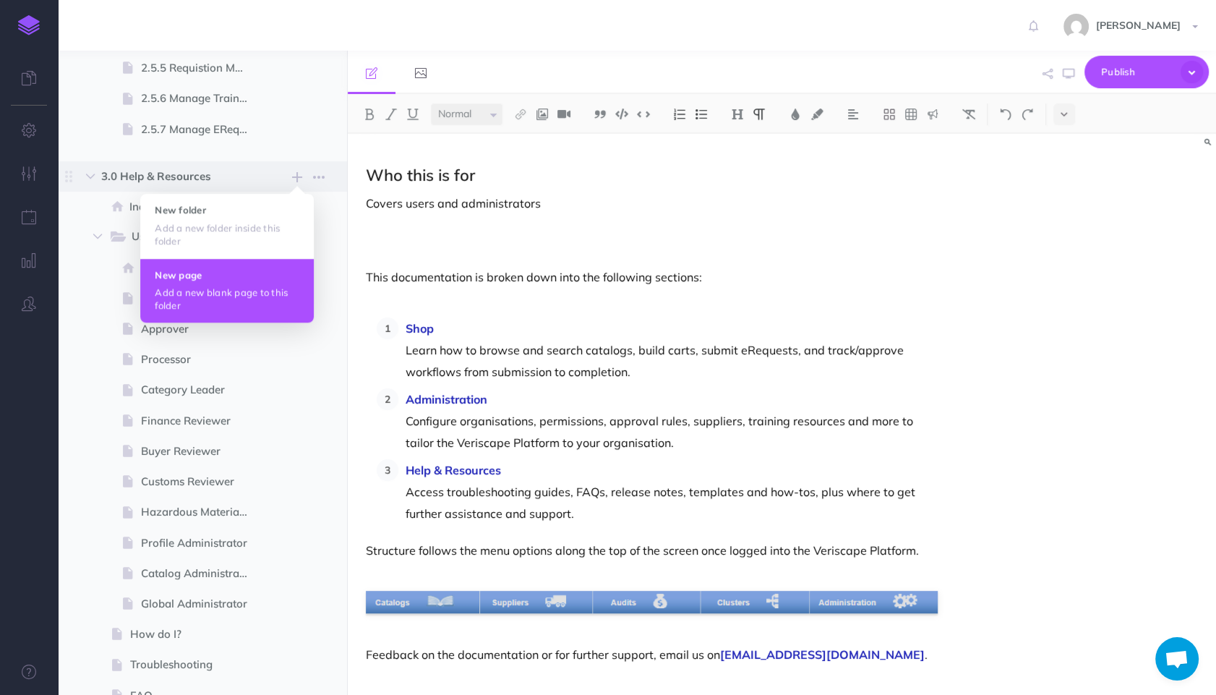
click at [244, 273] on h4 "New page" at bounding box center [227, 275] width 145 height 10
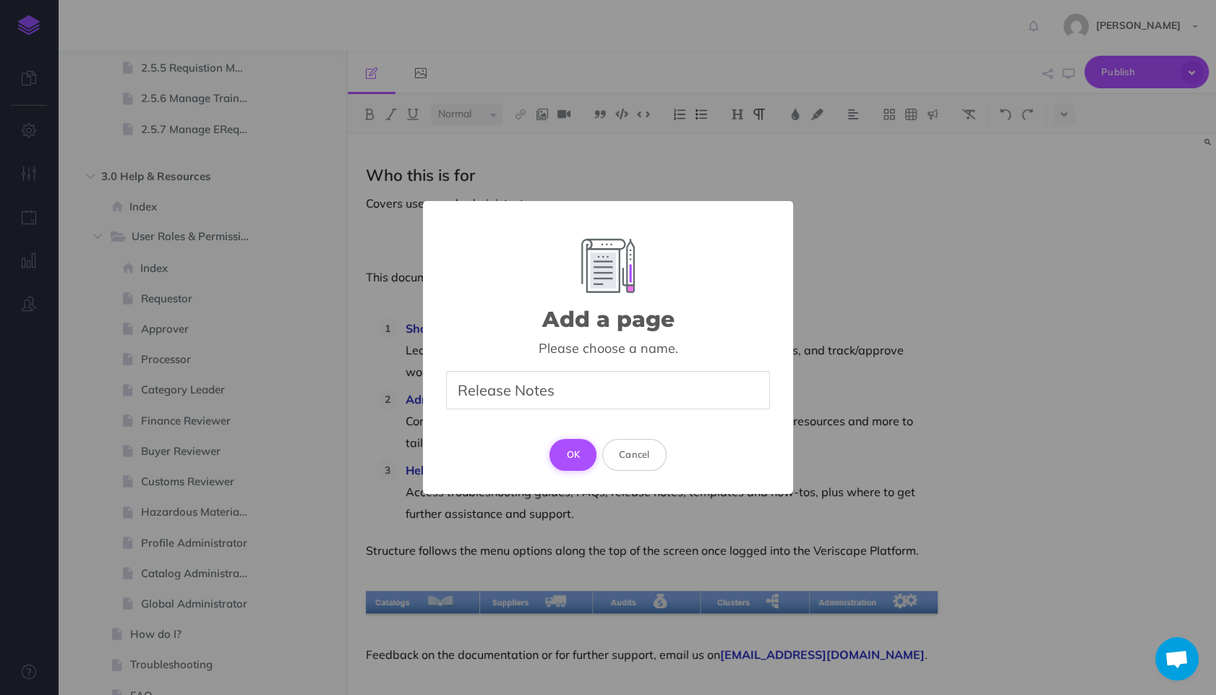
type input "Release Notes"
click at [567, 450] on button "OK" at bounding box center [572, 455] width 47 height 32
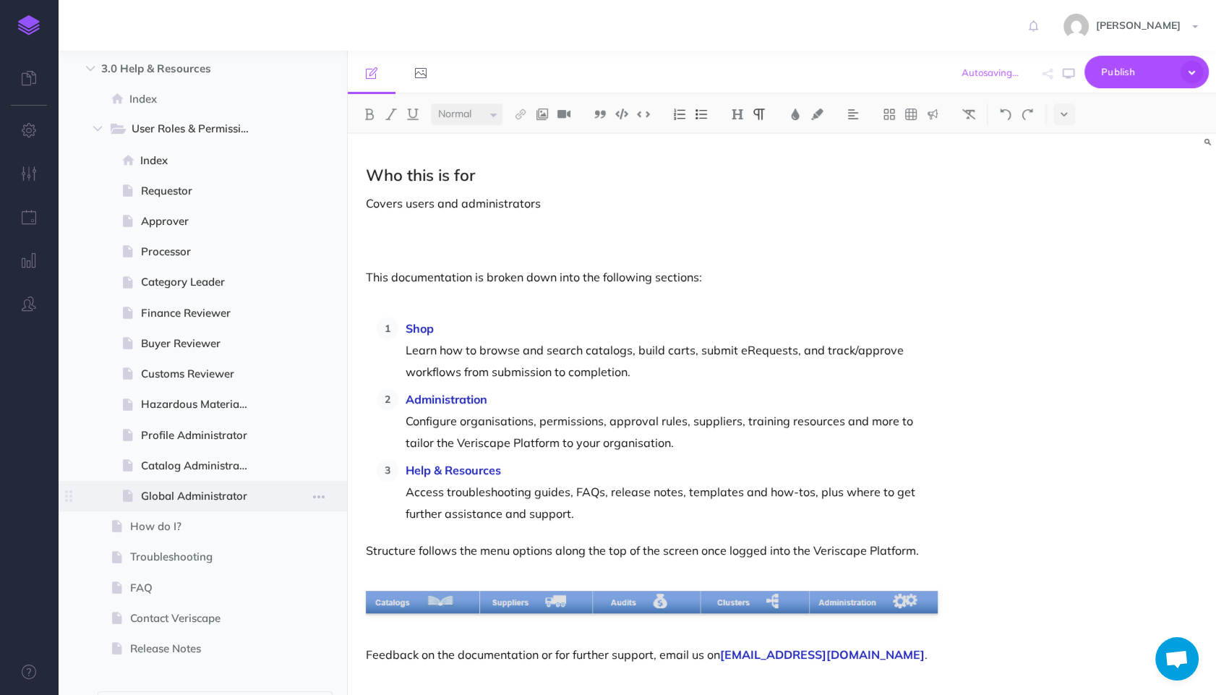
scroll to position [1159, 0]
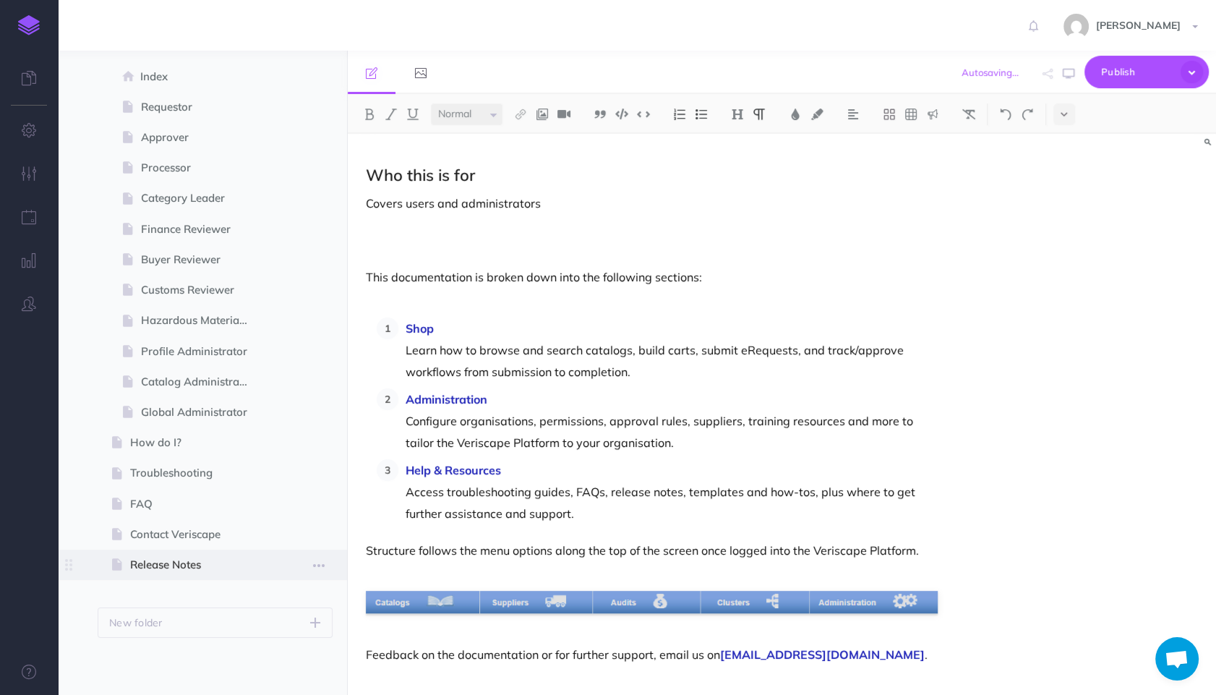
select select "null"
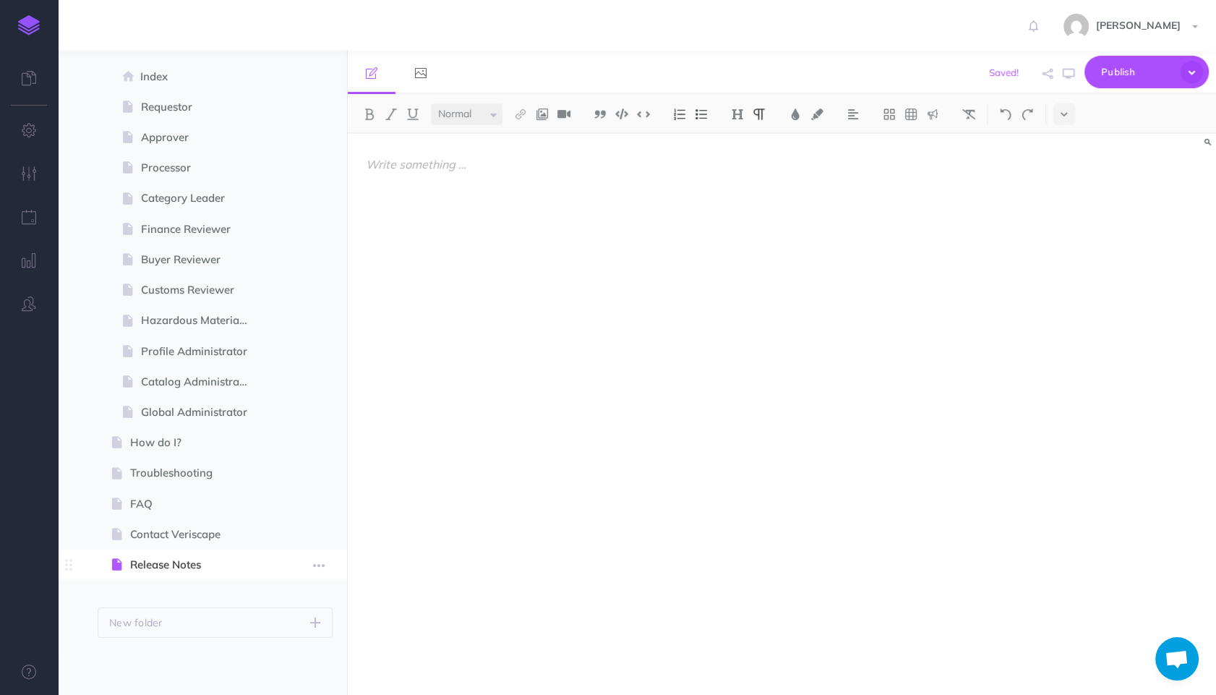
drag, startPoint x: 173, startPoint y: 568, endPoint x: 172, endPoint y: 522, distance: 46.3
click at [172, 556] on span "Release Notes" at bounding box center [195, 564] width 130 height 17
click at [307, 504] on button "button" at bounding box center [319, 503] width 26 height 19
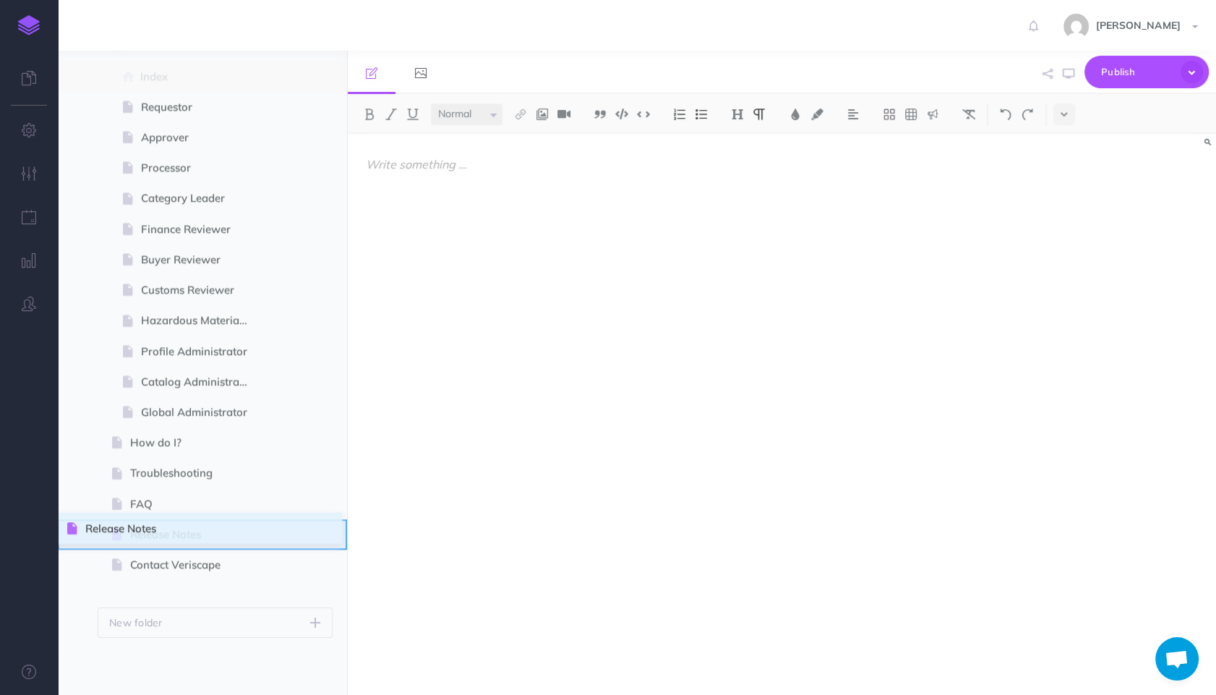
drag, startPoint x: 70, startPoint y: 570, endPoint x: 69, endPoint y: 531, distance: 39.0
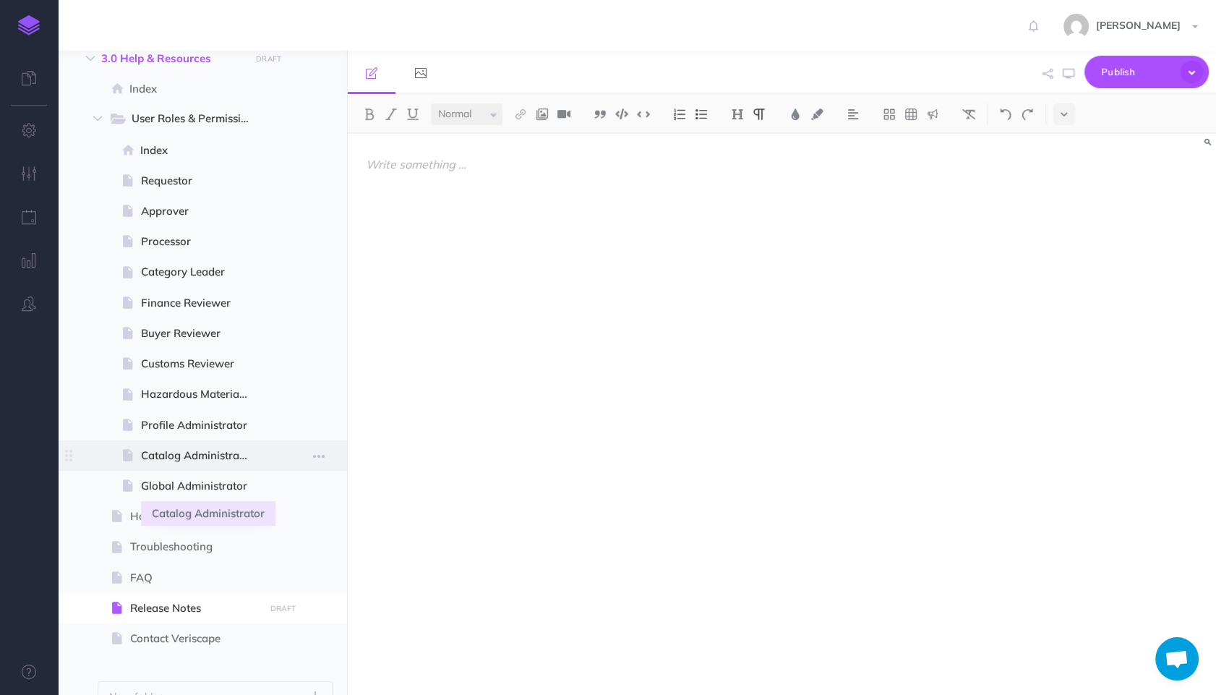
scroll to position [1159, 0]
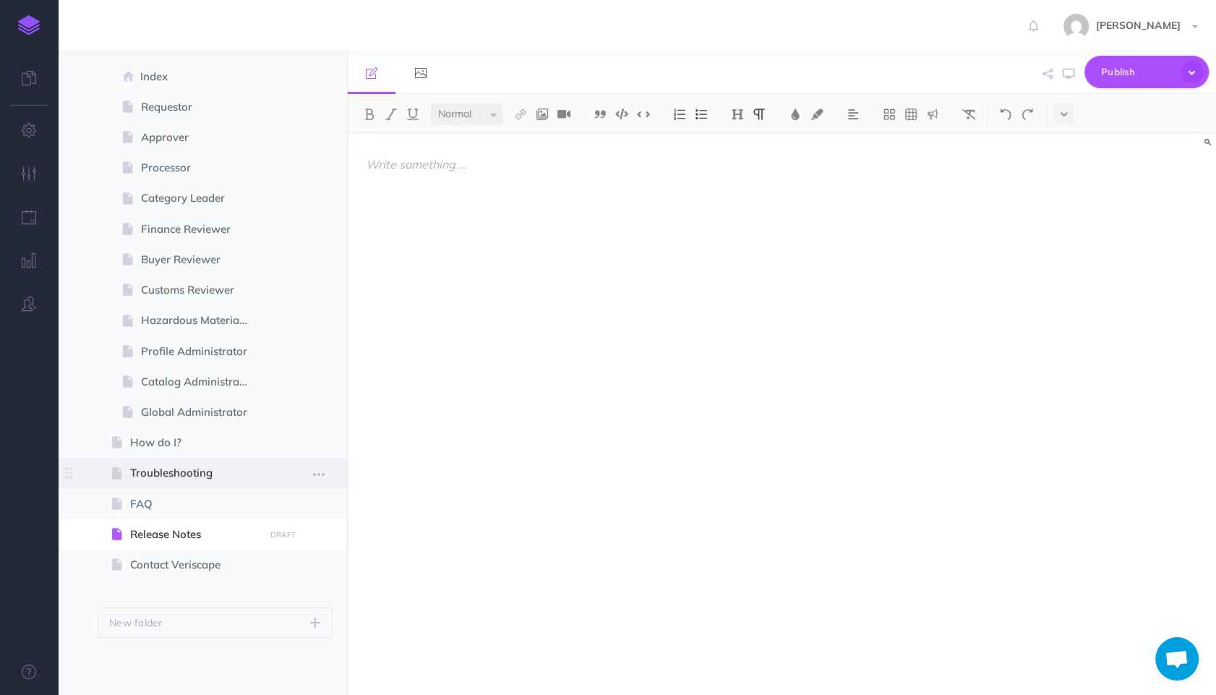
click at [214, 471] on span "Troubleshooting" at bounding box center [195, 472] width 130 height 17
select select "null"
click at [508, 333] on div at bounding box center [652, 407] width 608 height 546
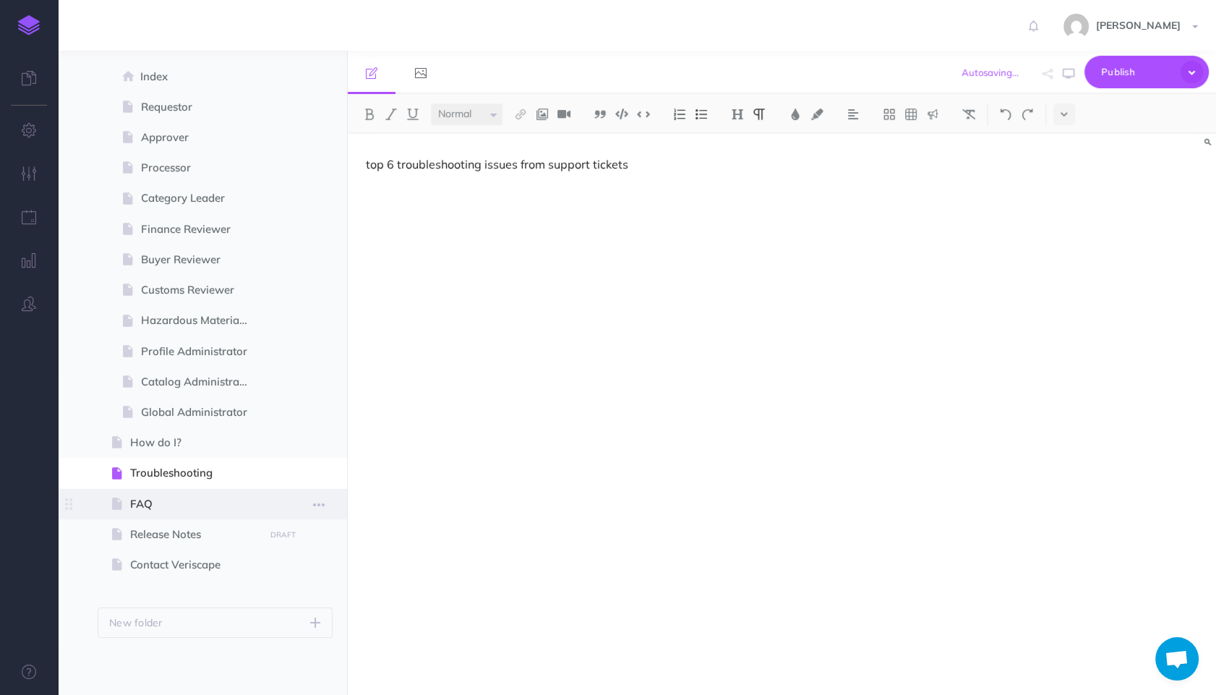
click at [218, 494] on span at bounding box center [202, 504] width 289 height 30
click at [166, 512] on span "FAQ" at bounding box center [195, 503] width 130 height 17
click at [137, 502] on span "FAQ" at bounding box center [195, 503] width 130 height 17
select select "null"
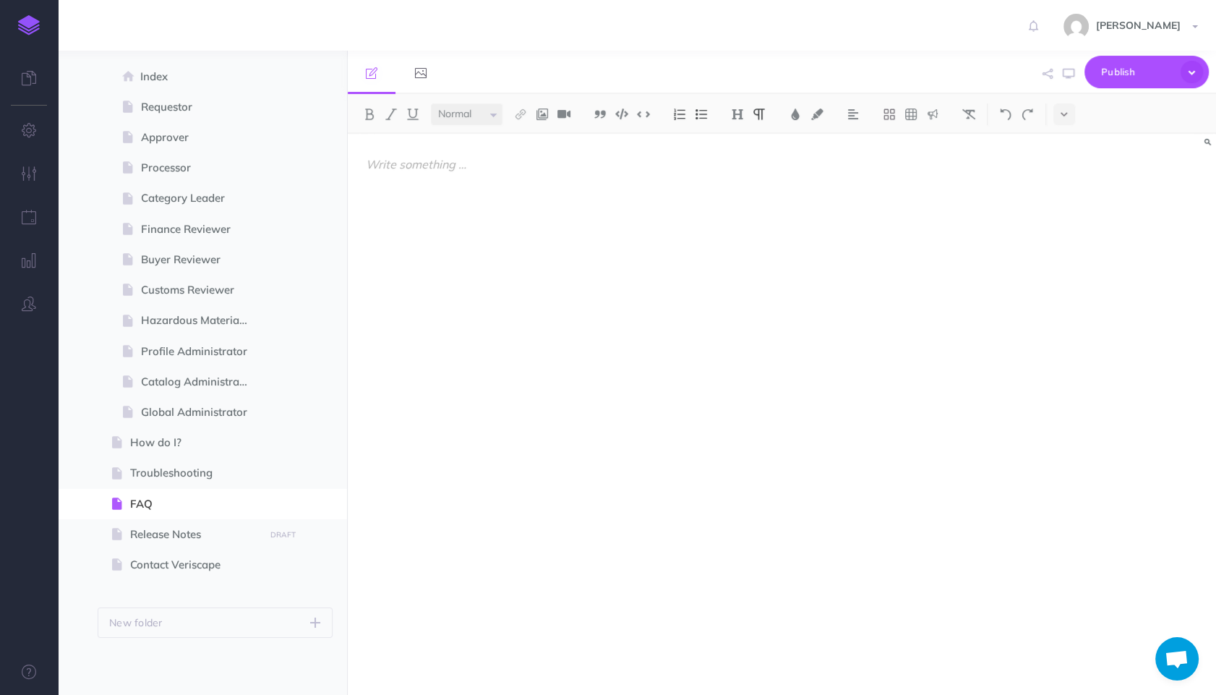
click at [439, 376] on div at bounding box center [652, 407] width 608 height 546
click at [184, 562] on span "Contact Veriscape" at bounding box center [195, 564] width 130 height 17
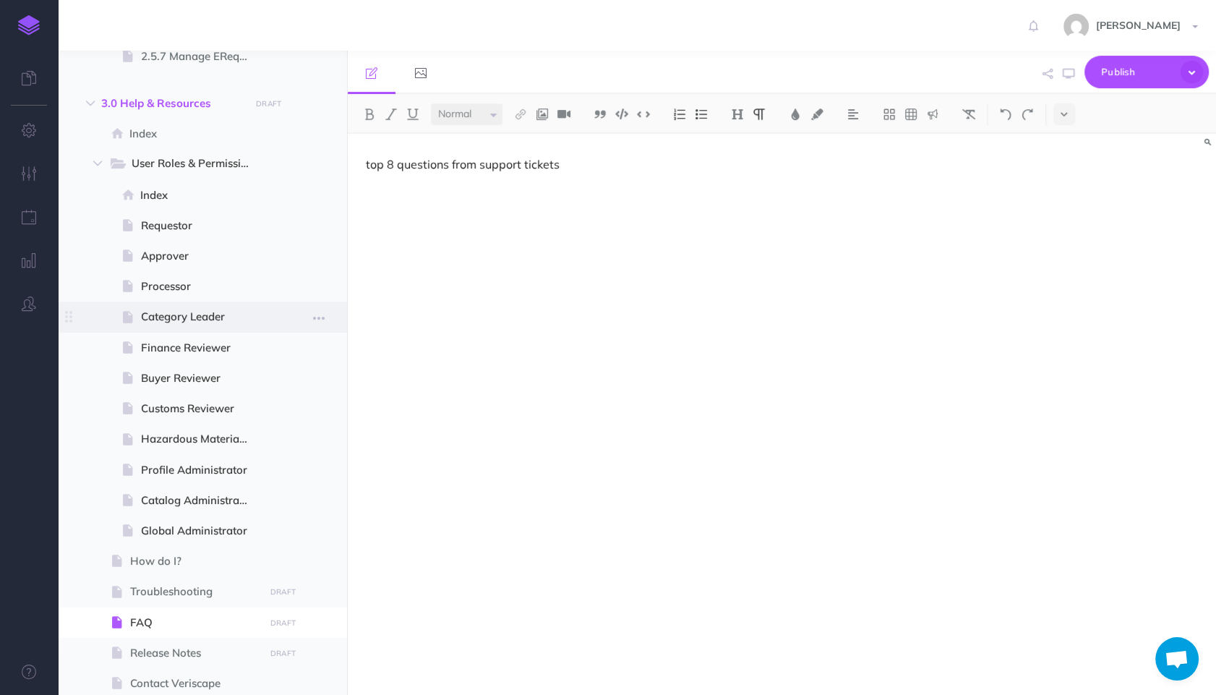
scroll to position [1078, 0]
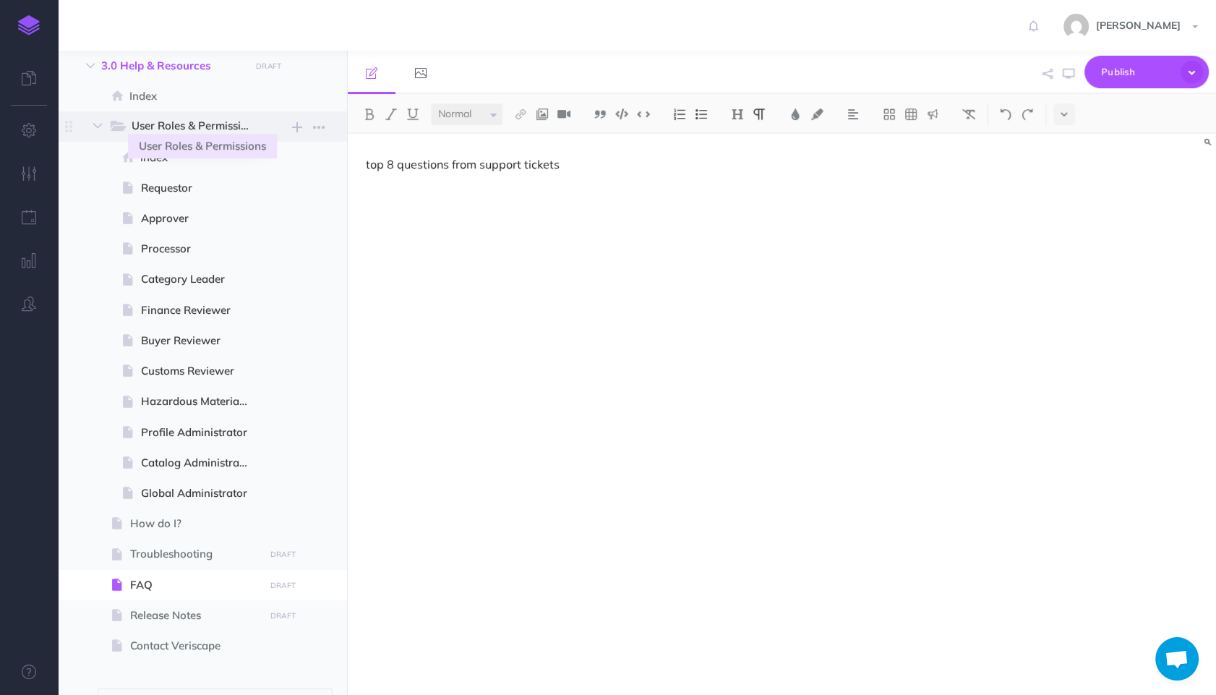
click at [213, 129] on span "User Roles & Permissions" at bounding box center [197, 126] width 130 height 19
select select "null"
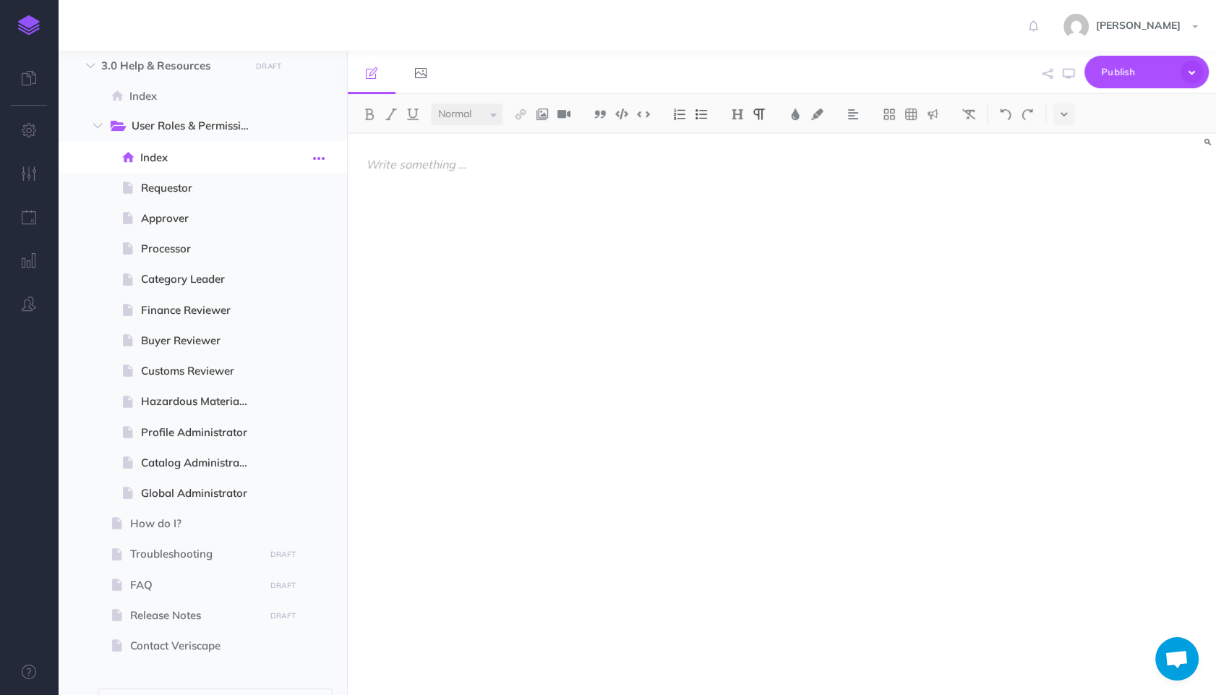
click at [319, 155] on icon "button" at bounding box center [319, 158] width 12 height 17
click at [194, 158] on span "Index" at bounding box center [200, 157] width 120 height 17
click at [284, 277] on link "Delete" at bounding box center [278, 279] width 108 height 24
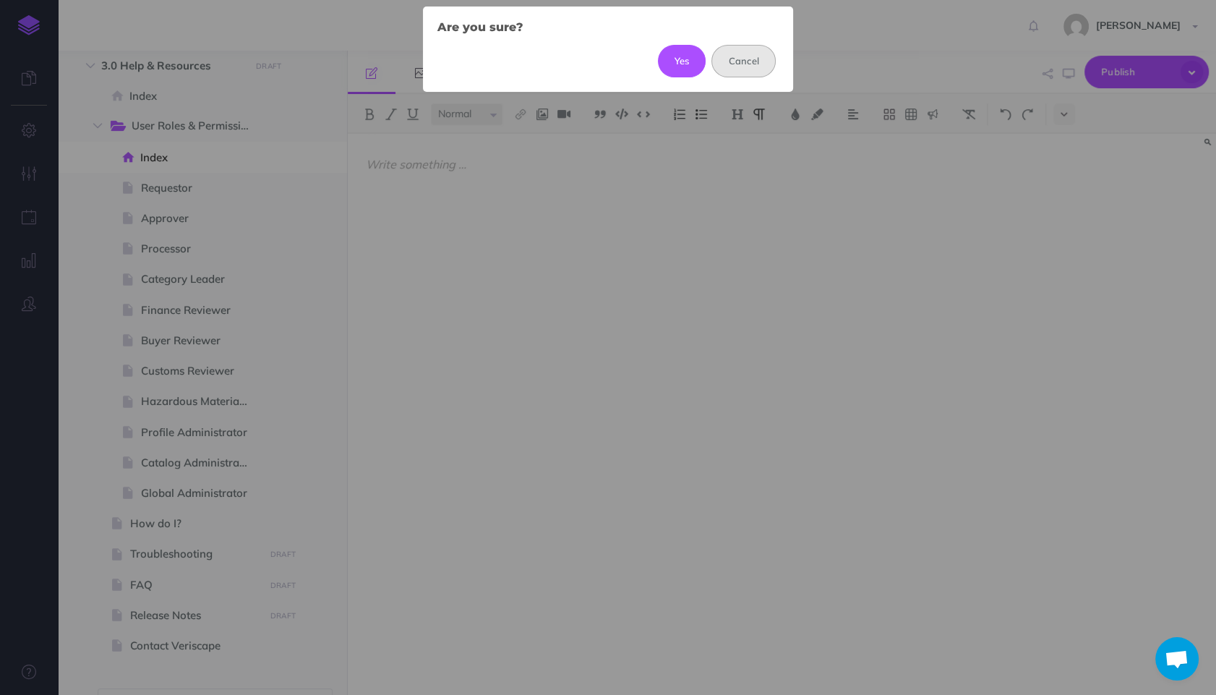
click at [741, 59] on button "Cancel" at bounding box center [743, 61] width 64 height 32
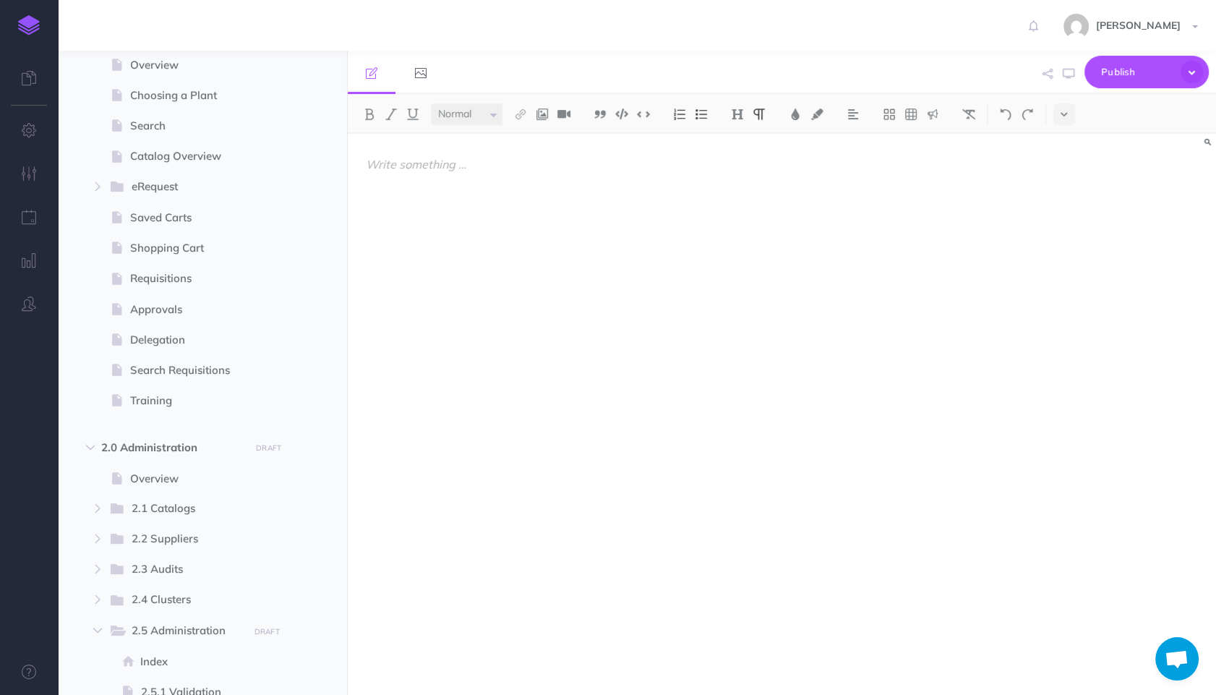
scroll to position [30, 0]
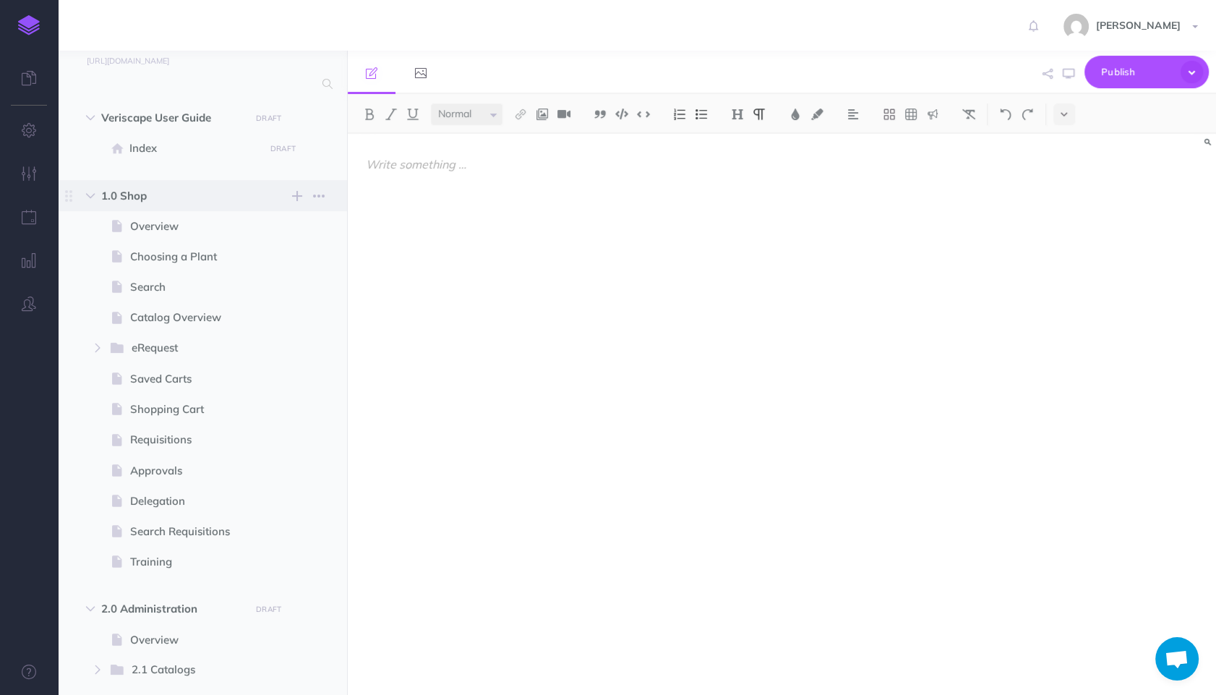
click at [184, 197] on span "1.0 Shop" at bounding box center [171, 195] width 141 height 17
select select "null"
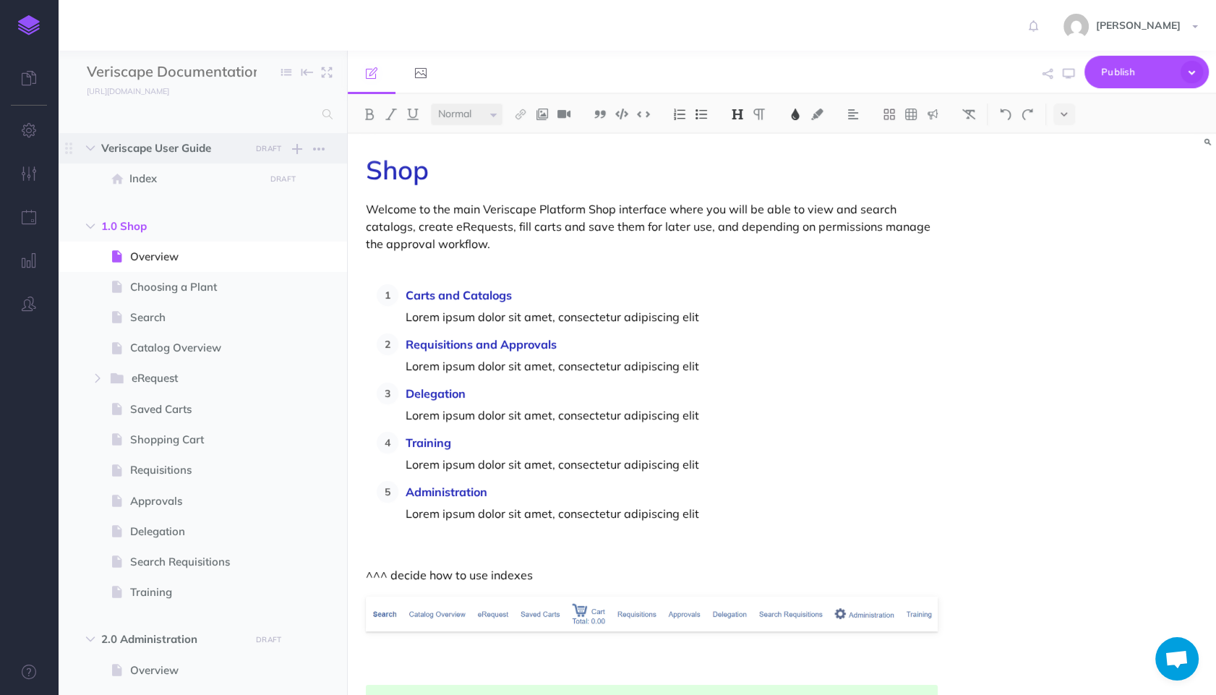
click at [189, 142] on span "Veriscape User Guide" at bounding box center [171, 148] width 141 height 17
select select "null"
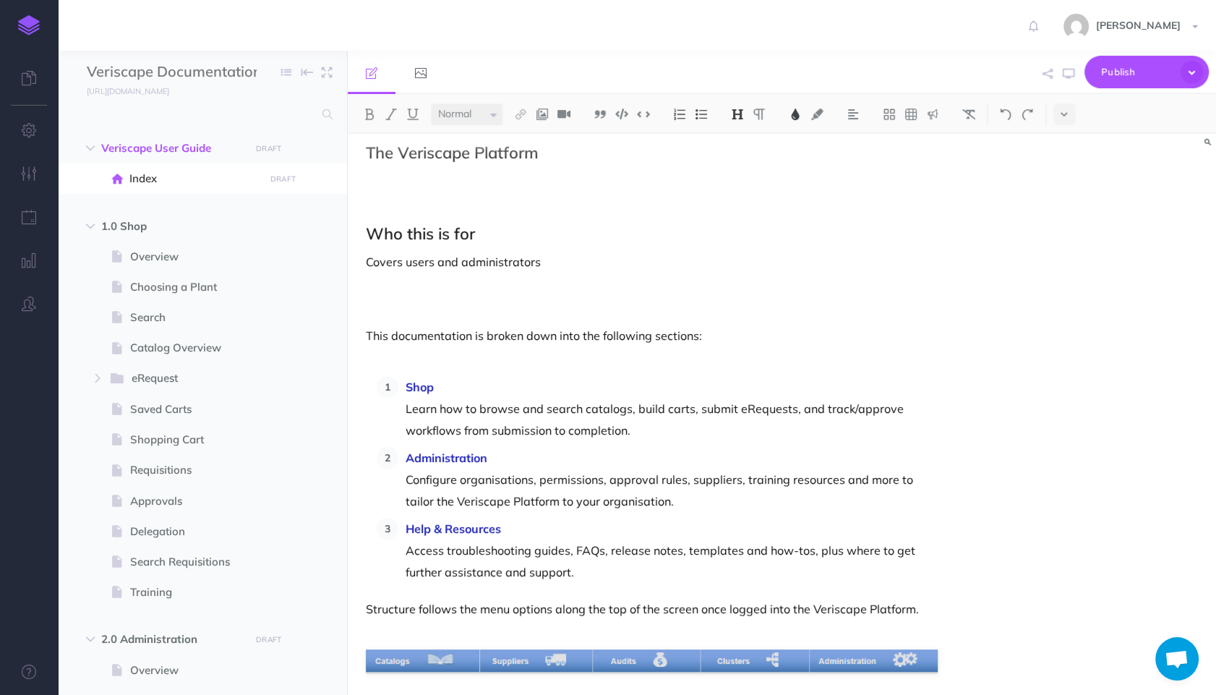
scroll to position [189, 0]
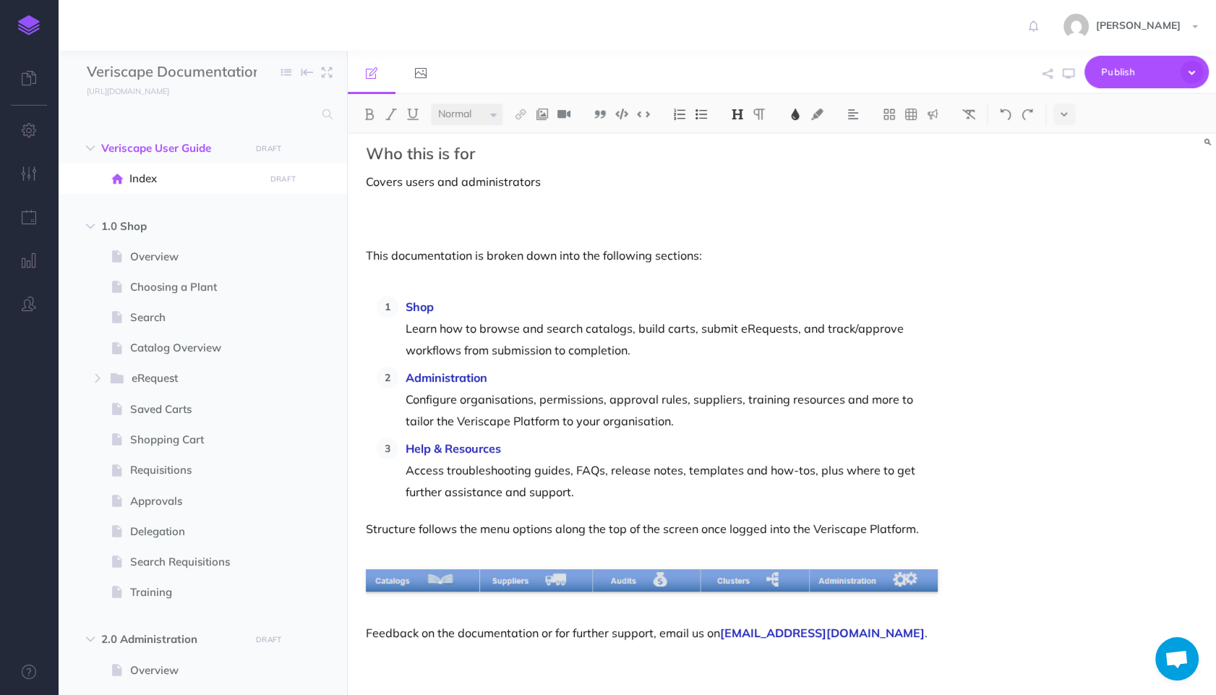
click at [641, 406] on p "Configure organisations, permissions, approval rules, suppliers, training resou…" at bounding box center [672, 409] width 532 height 43
click at [732, 528] on p "Structure follows the menu options along the top of the screen once logged into…" at bounding box center [652, 528] width 572 height 17
click at [859, 391] on p "Configure organisations, permissions, approval rules, suppliers, training resou…" at bounding box center [672, 409] width 532 height 43
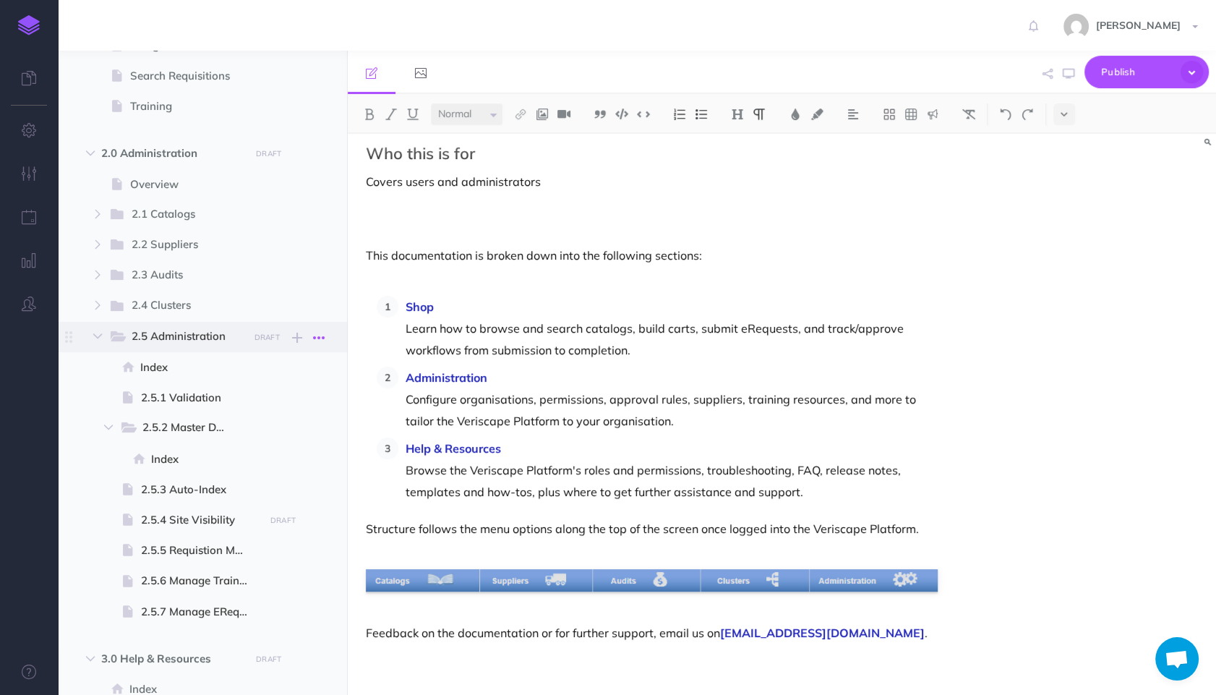
scroll to position [484, 0]
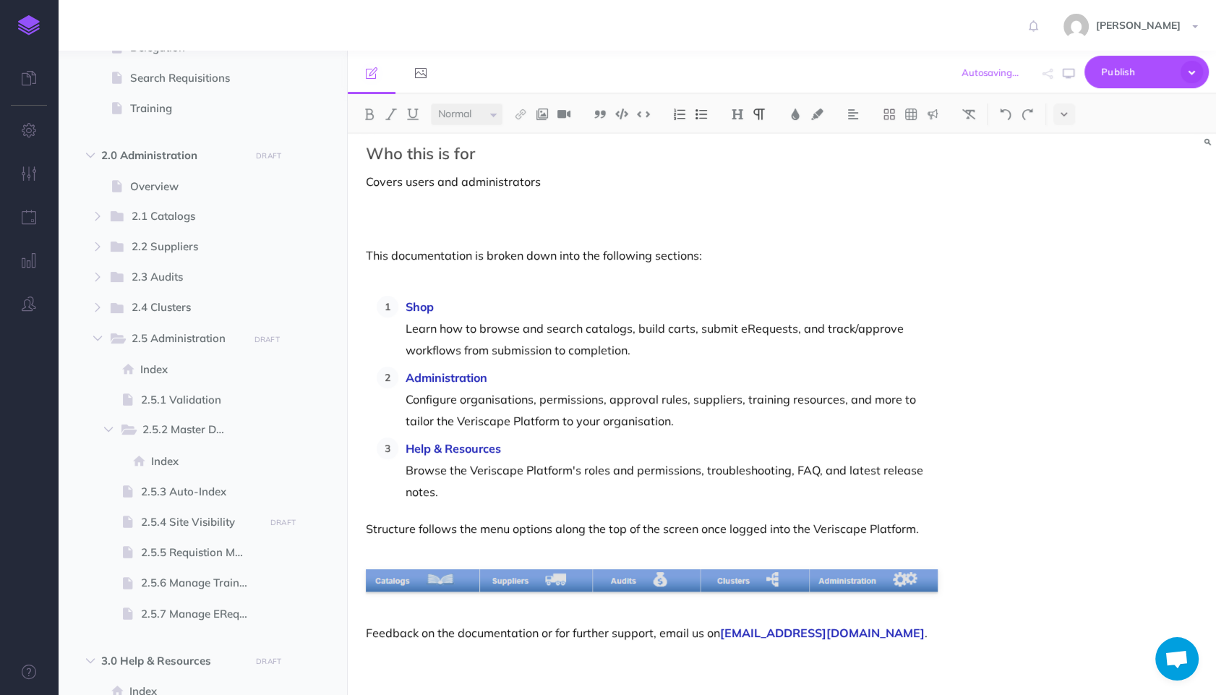
click at [588, 381] on p "Administration" at bounding box center [672, 377] width 532 height 22
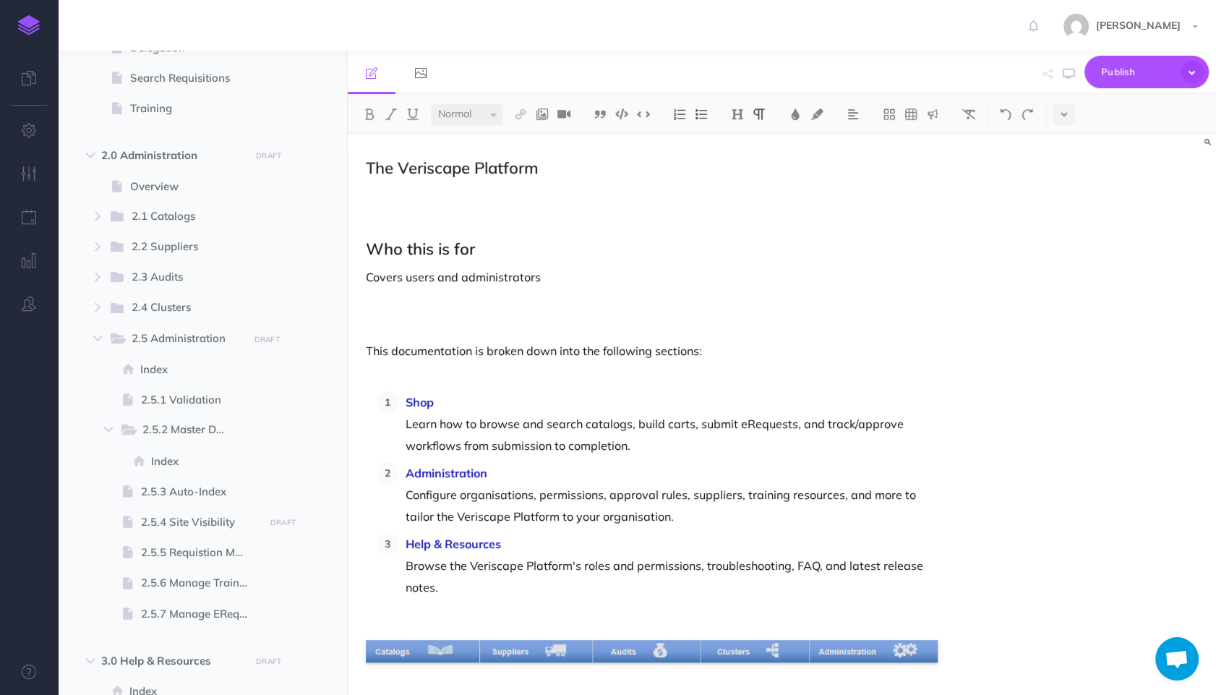
scroll to position [14, 0]
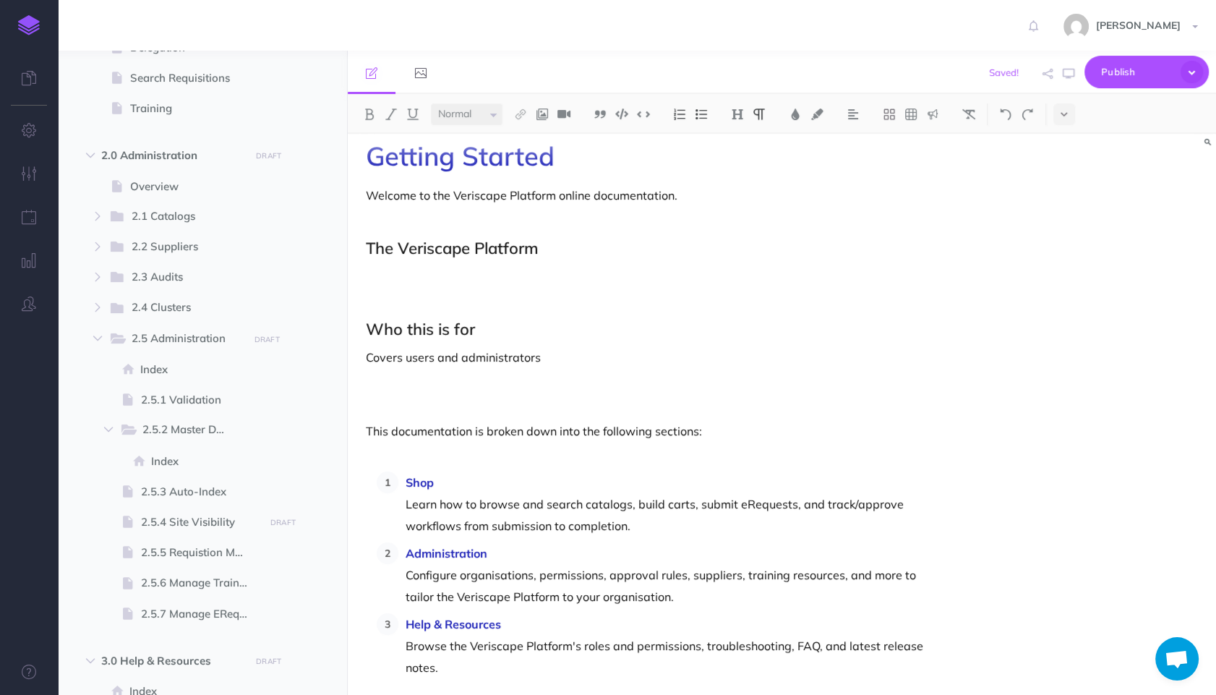
click at [800, 59] on div "Saved! Publish This page Publish the currently selected page draft. Publish Pub…" at bounding box center [923, 73] width 572 height 44
click at [660, 226] on p at bounding box center [652, 219] width 572 height 17
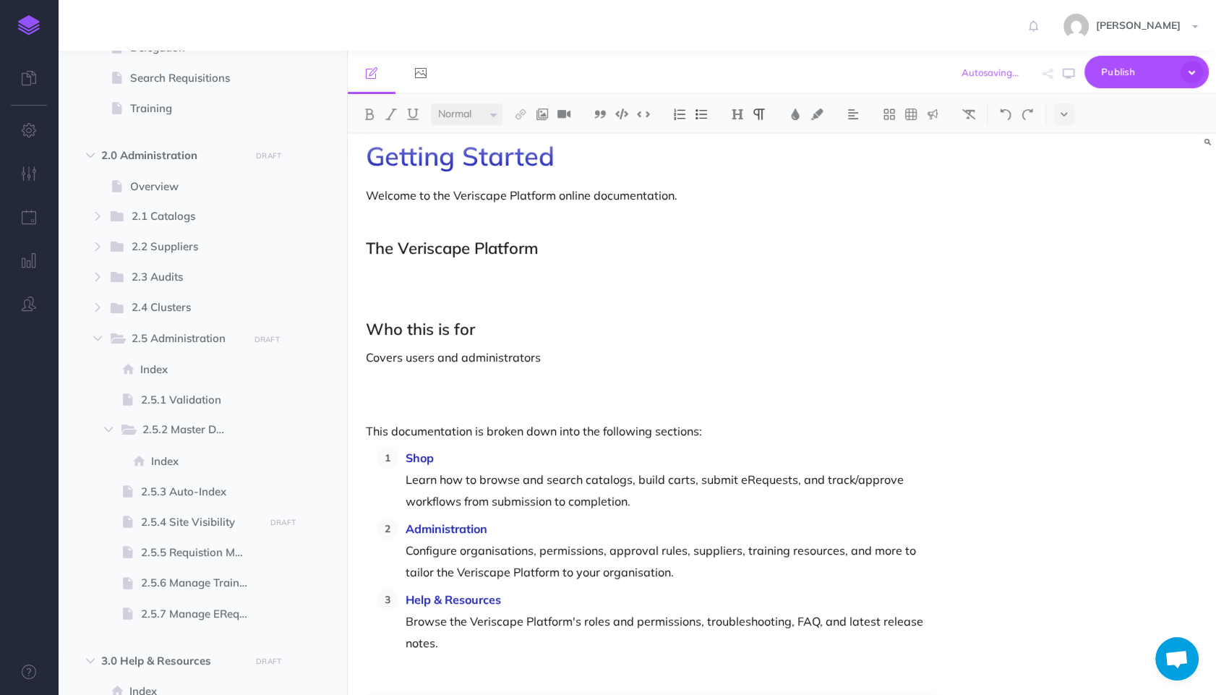
scroll to position [115, 0]
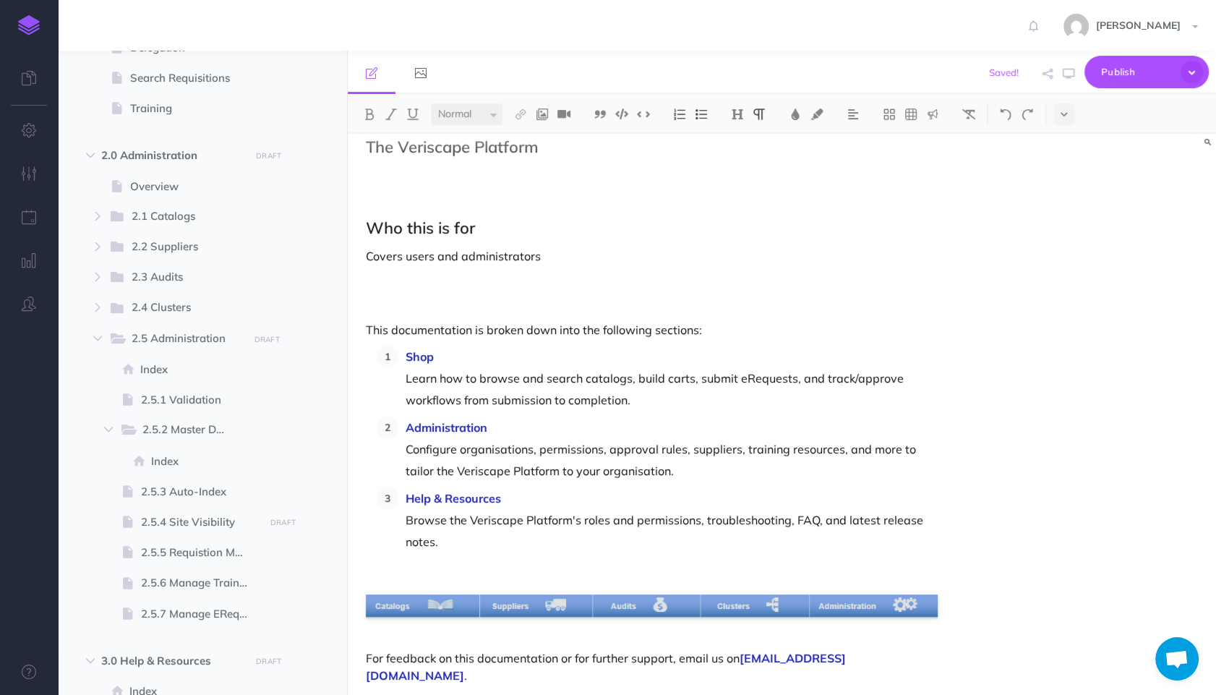
drag, startPoint x: 620, startPoint y: 441, endPoint x: 652, endPoint y: 444, distance: 31.9
click at [629, 443] on p "Configure organisations, permissions, approval rules, suppliers, training resou…" at bounding box center [672, 459] width 532 height 43
click at [499, 442] on p "Configure organisations, permissions, approval rules, suppliers, training resou…" at bounding box center [672, 459] width 532 height 43
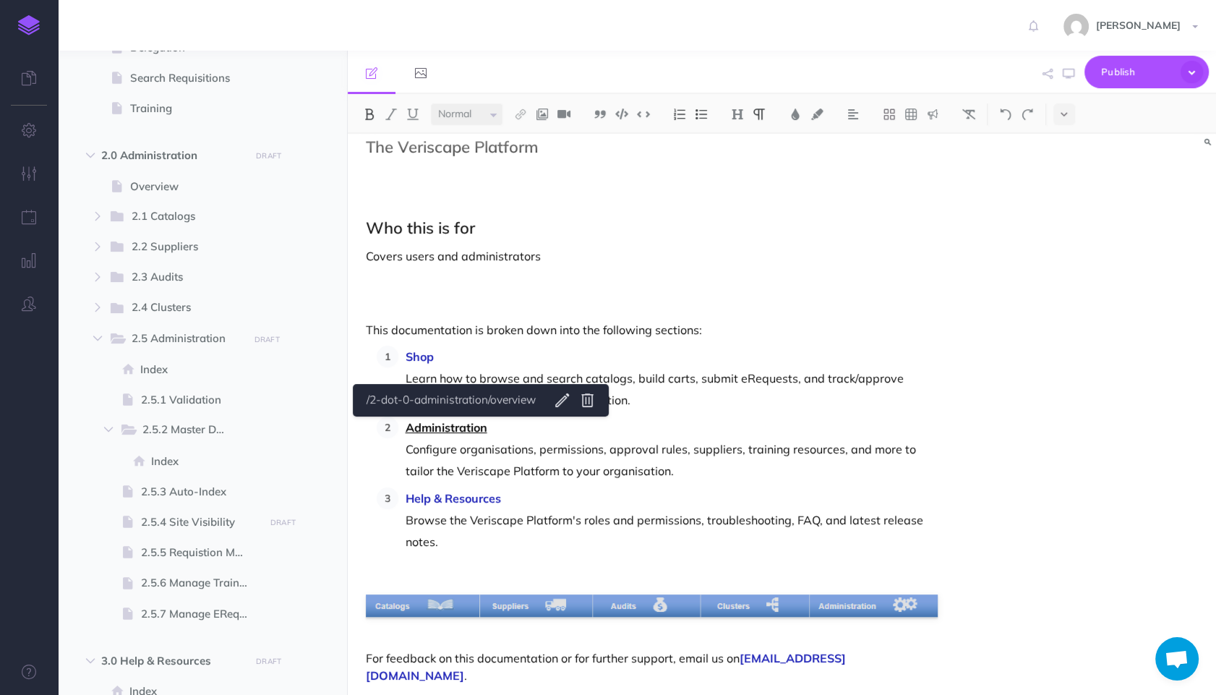
click at [477, 434] on link "Administration" at bounding box center [447, 427] width 82 height 14
click at [456, 497] on link "Help & Resources" at bounding box center [453, 498] width 95 height 14
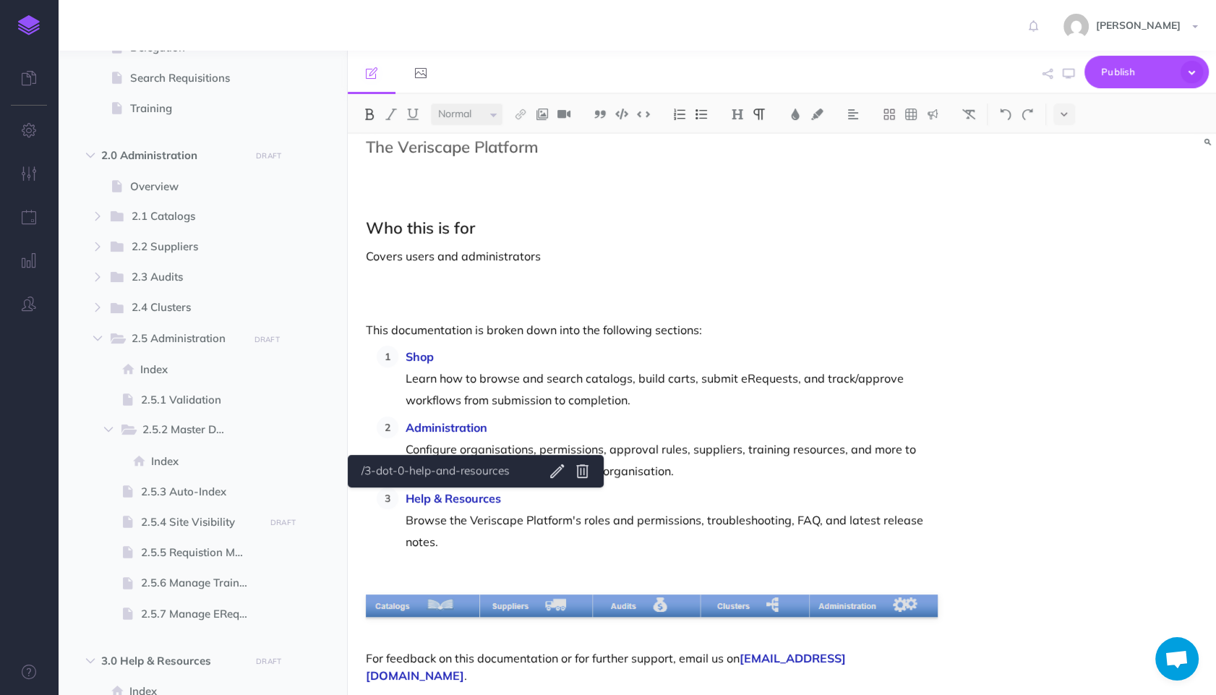
click at [422, 343] on div "Getting Started Welcome to the Veriscape Platform online documentation. The Ver…" at bounding box center [652, 378] width 608 height 719
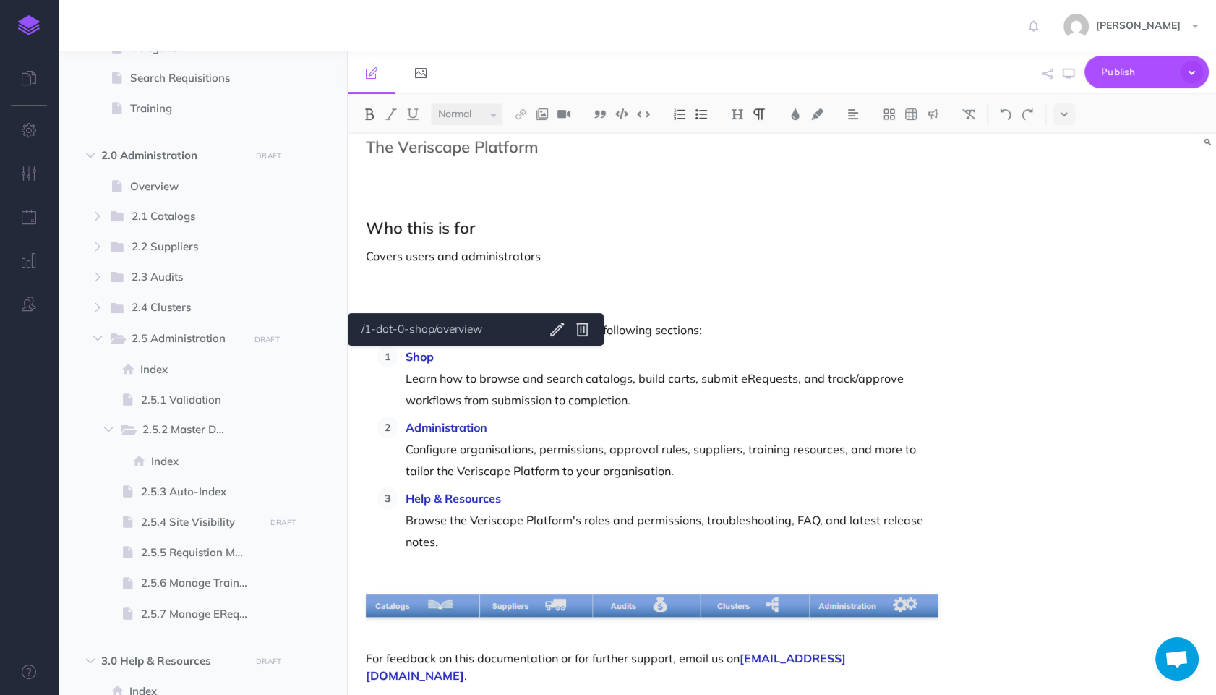
click at [741, 377] on p "Learn how to browse and search catalogs, build carts, submit eRequests, and tra…" at bounding box center [672, 388] width 532 height 43
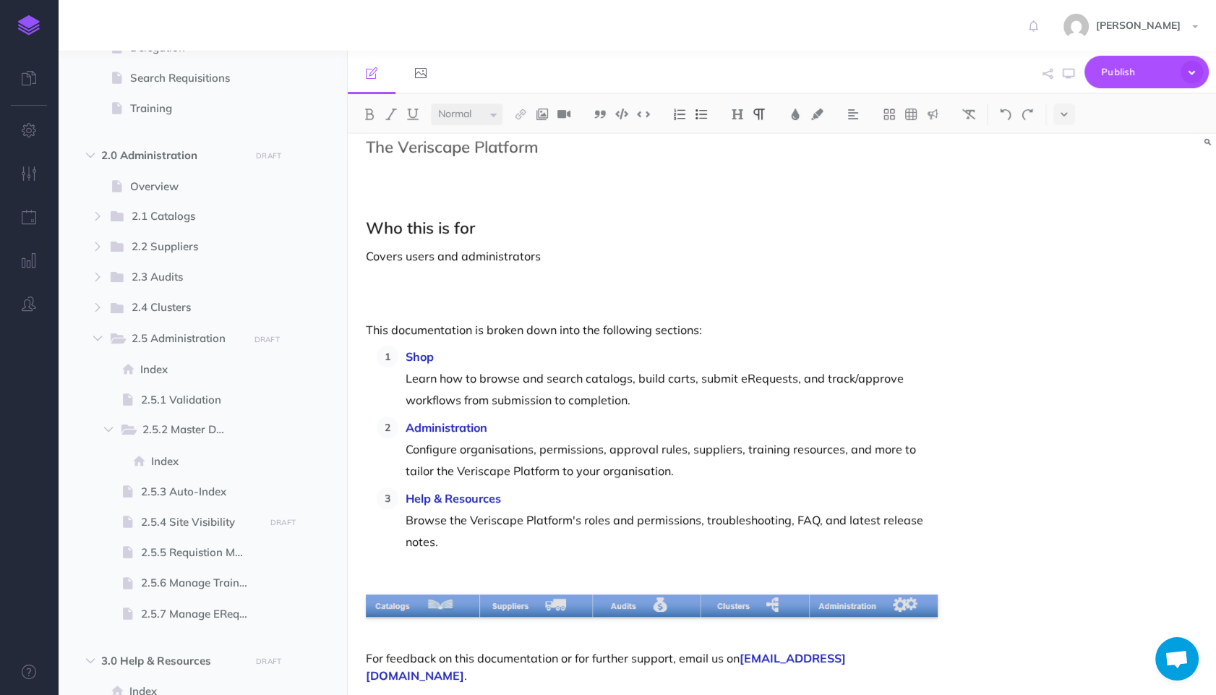
scroll to position [0, 0]
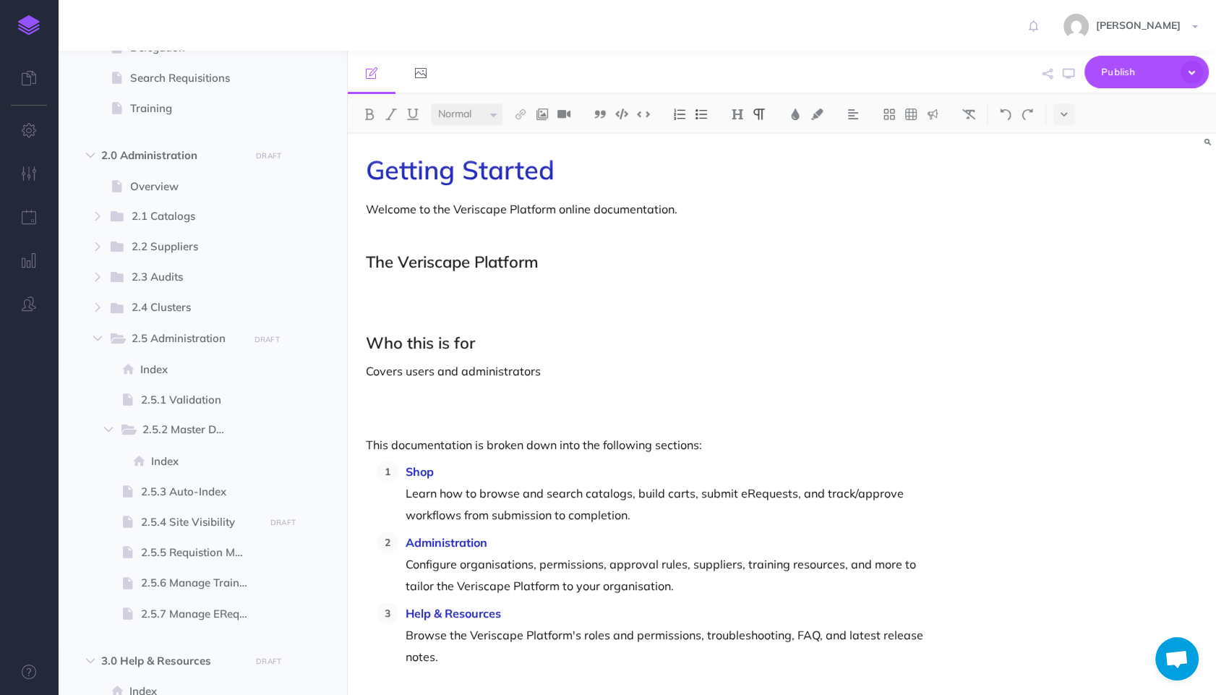
click at [640, 291] on p at bounding box center [652, 289] width 572 height 17
